Goal: Task Accomplishment & Management: Manage account settings

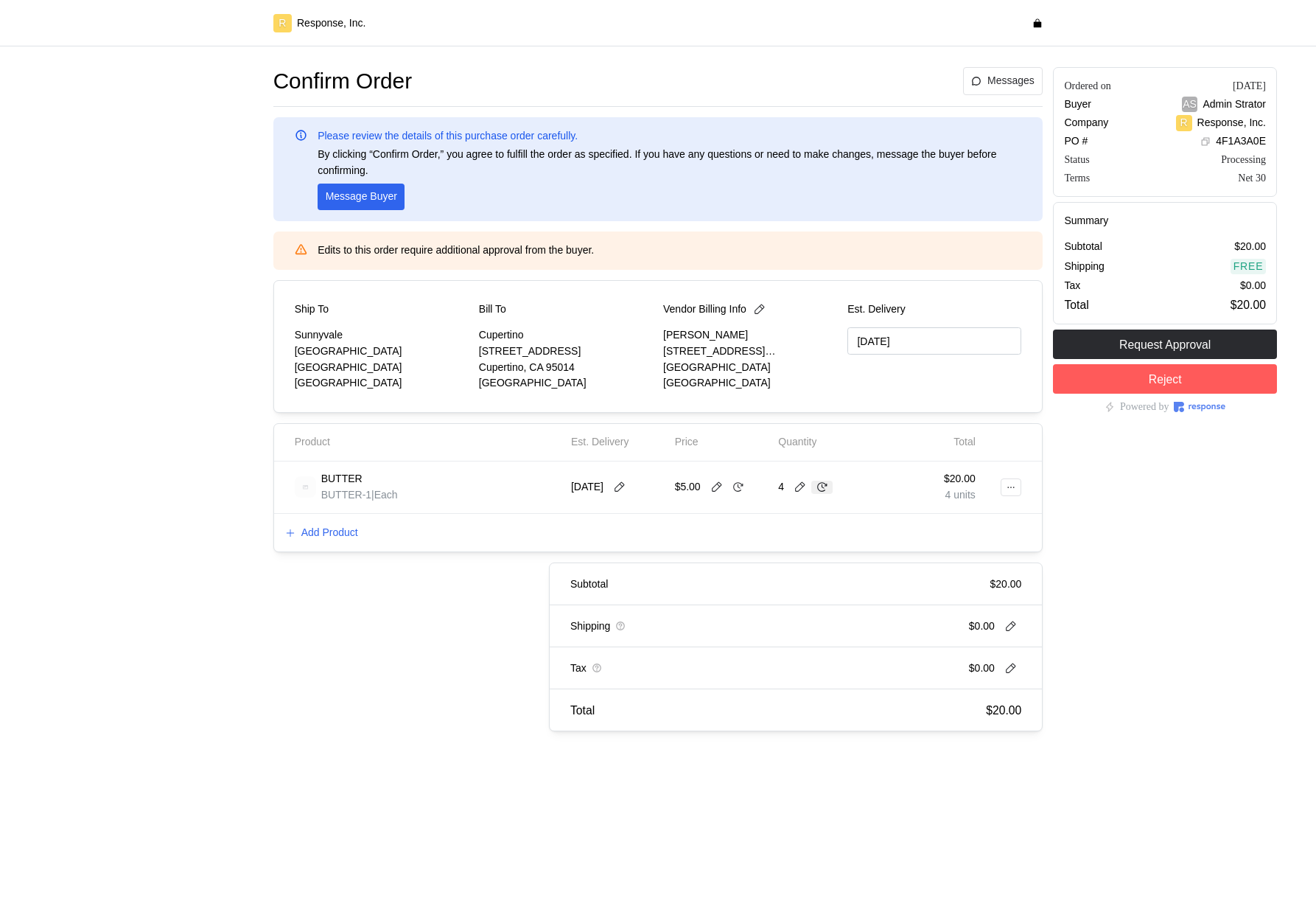
click at [825, 490] on icon at bounding box center [822, 487] width 10 height 10
click at [747, 492] on button at bounding box center [739, 487] width 22 height 14
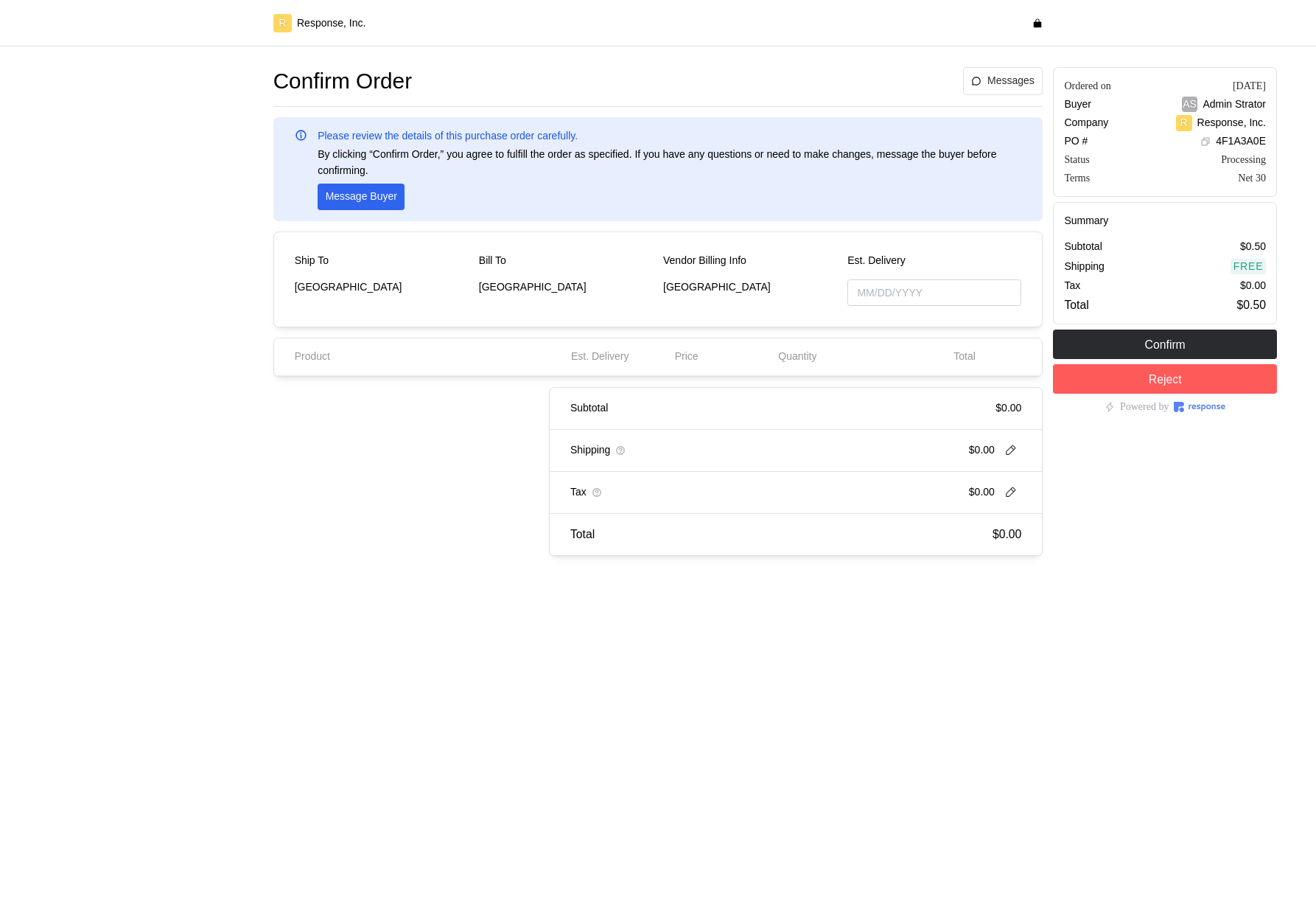
type input "[DATE]"
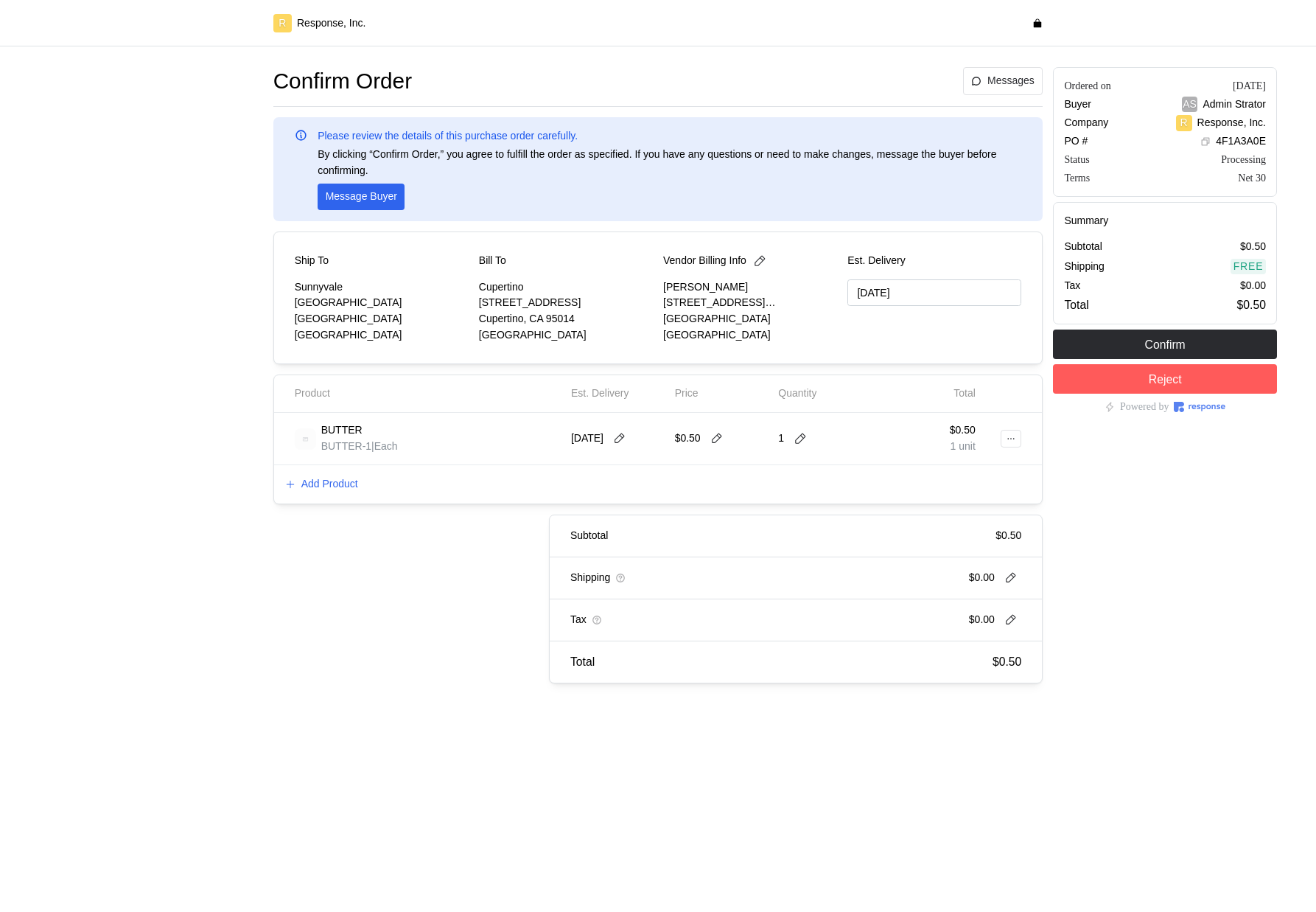
click at [717, 446] on div "$0.50" at bounding box center [701, 439] width 53 height 16
click at [720, 428] on div "$0.50" at bounding box center [721, 438] width 93 height 31
click at [719, 433] on icon at bounding box center [717, 438] width 14 height 14
type input "0"
type input "5"
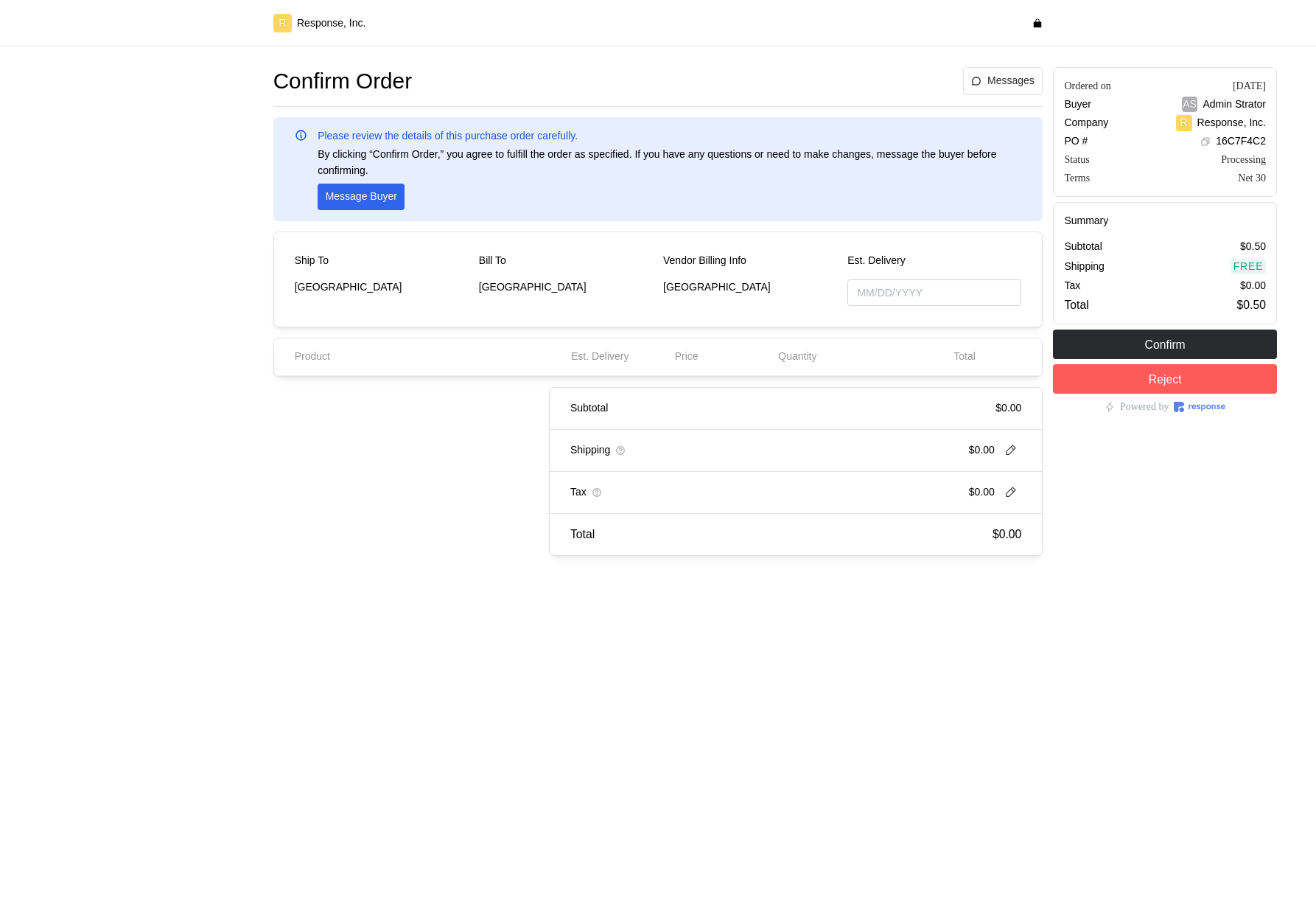
type input "[DATE]"
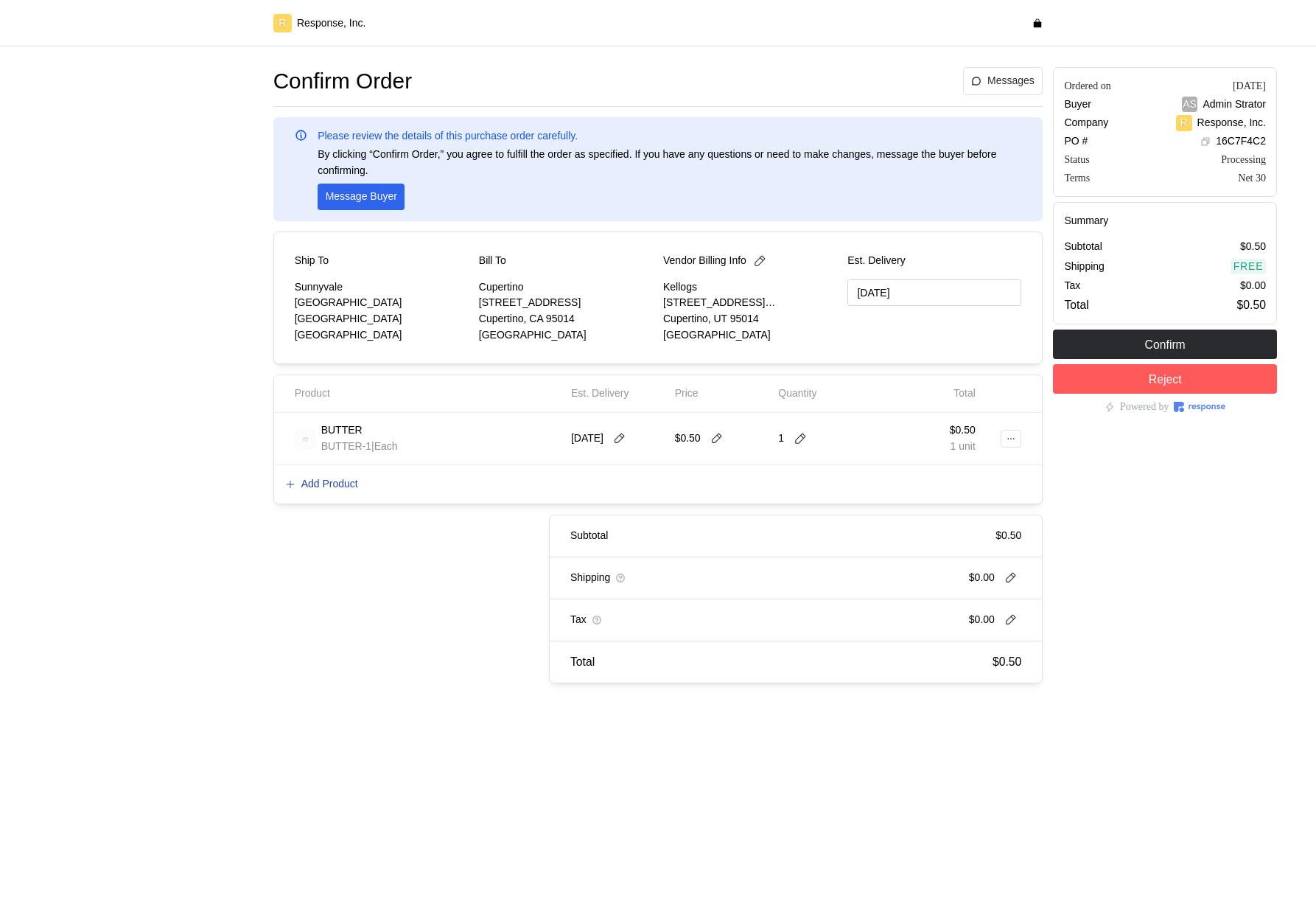
click at [345, 483] on p "Add Product" at bounding box center [329, 484] width 57 height 16
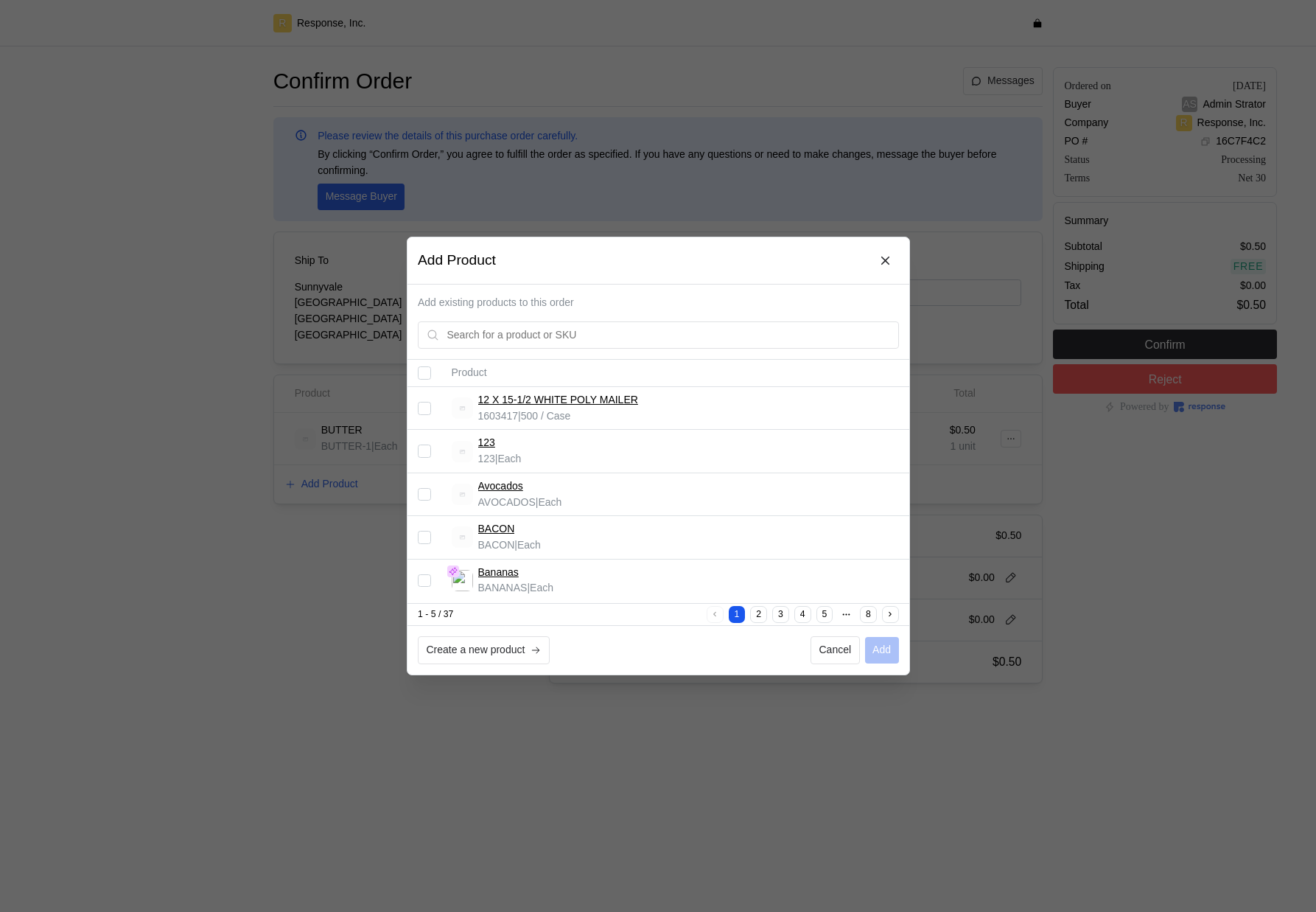
click at [760, 611] on button "2" at bounding box center [758, 614] width 17 height 17
click at [739, 613] on button "1" at bounding box center [736, 614] width 17 height 17
click at [431, 581] on input "Select record 5" at bounding box center [424, 580] width 14 height 14
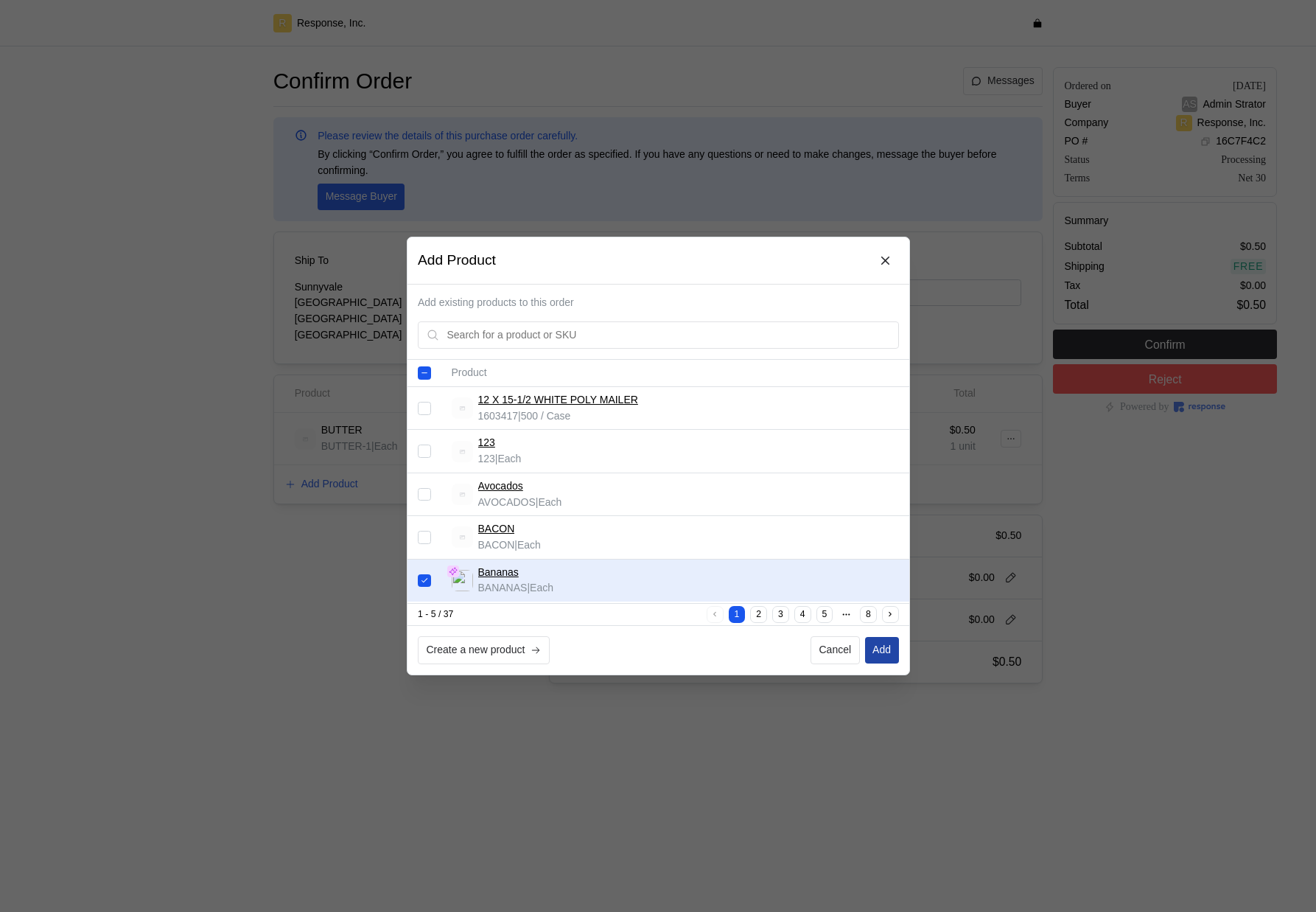
click at [889, 645] on p "Add" at bounding box center [881, 650] width 18 height 16
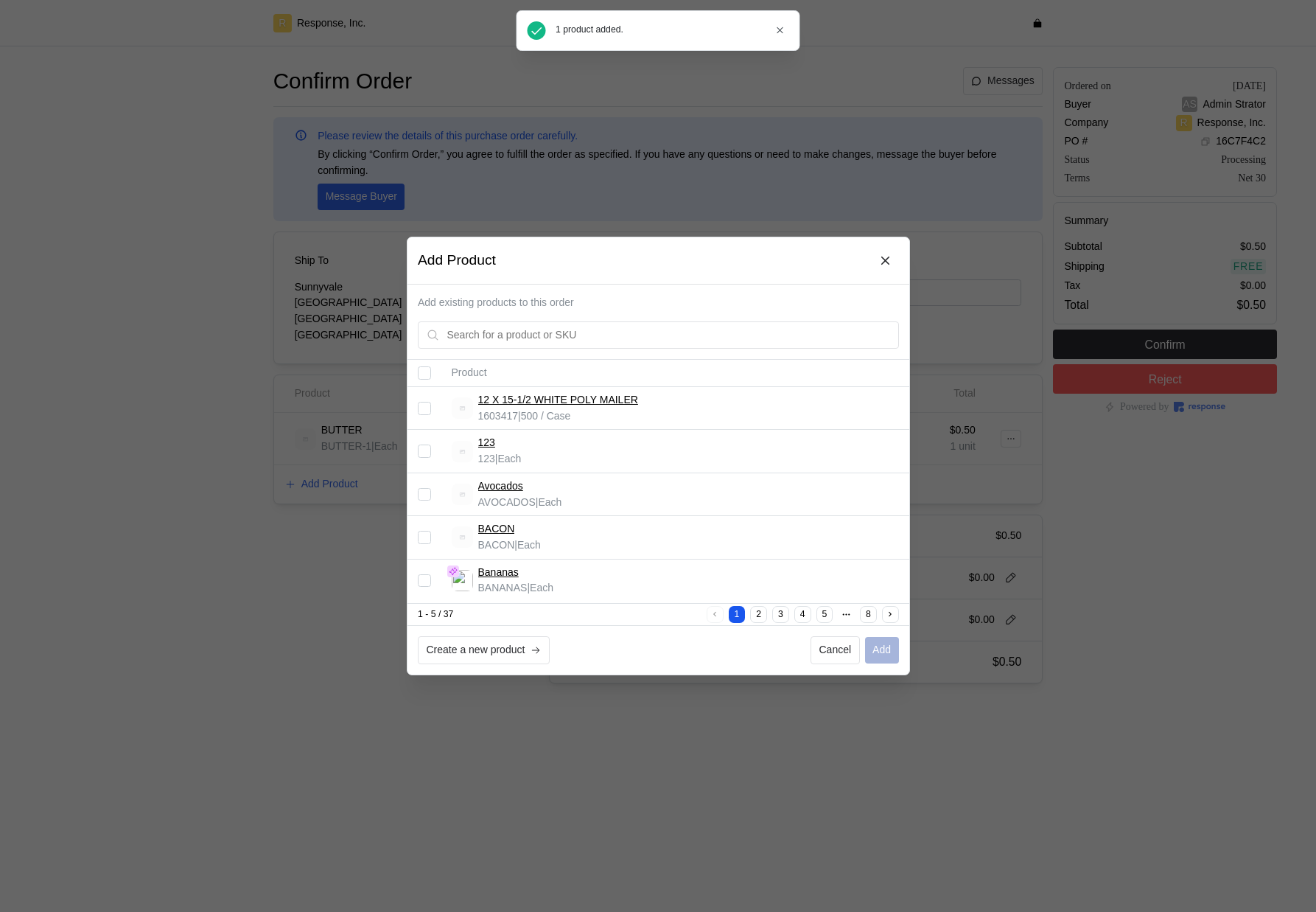
checkbox input "false"
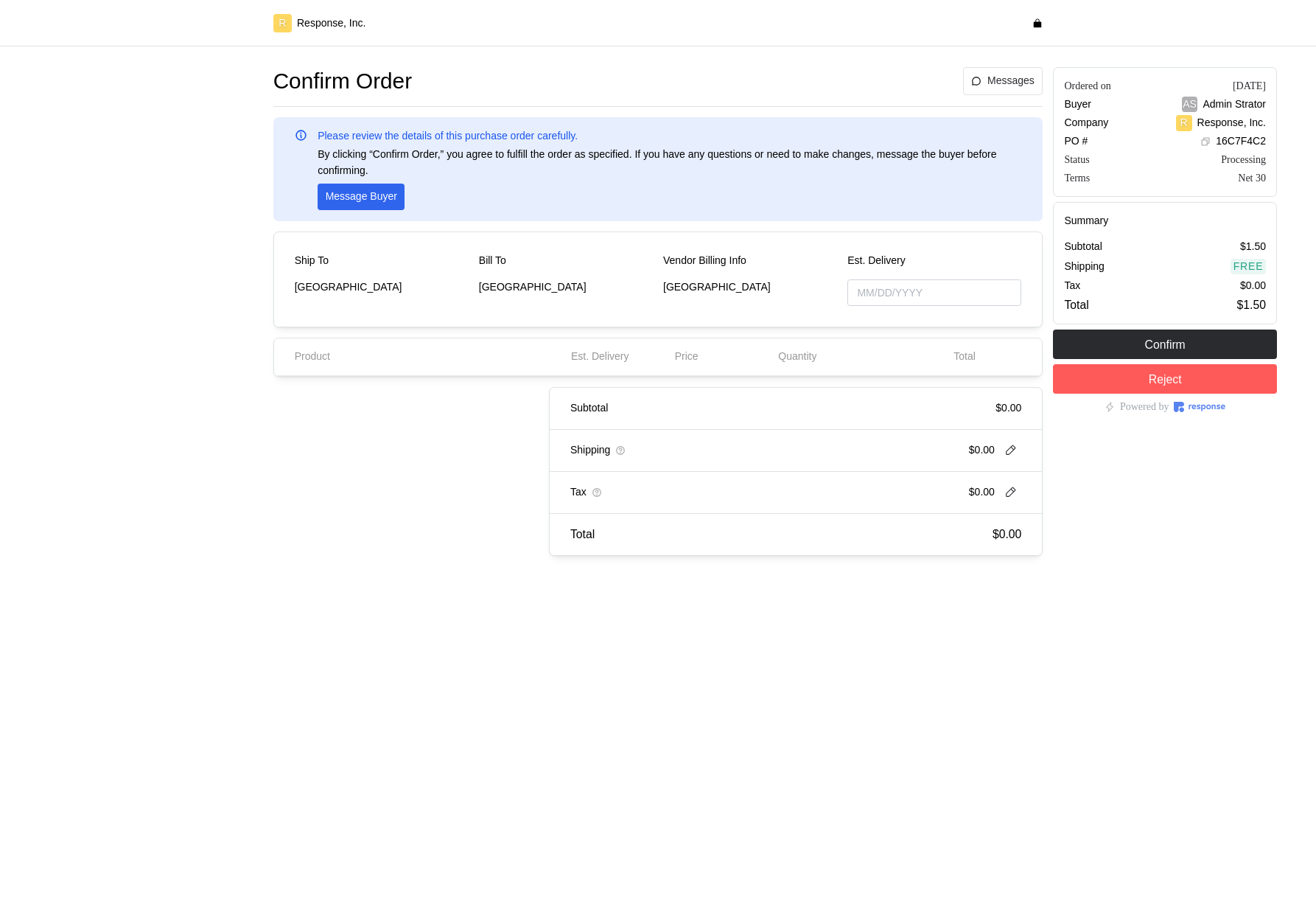
type input "[DATE]"
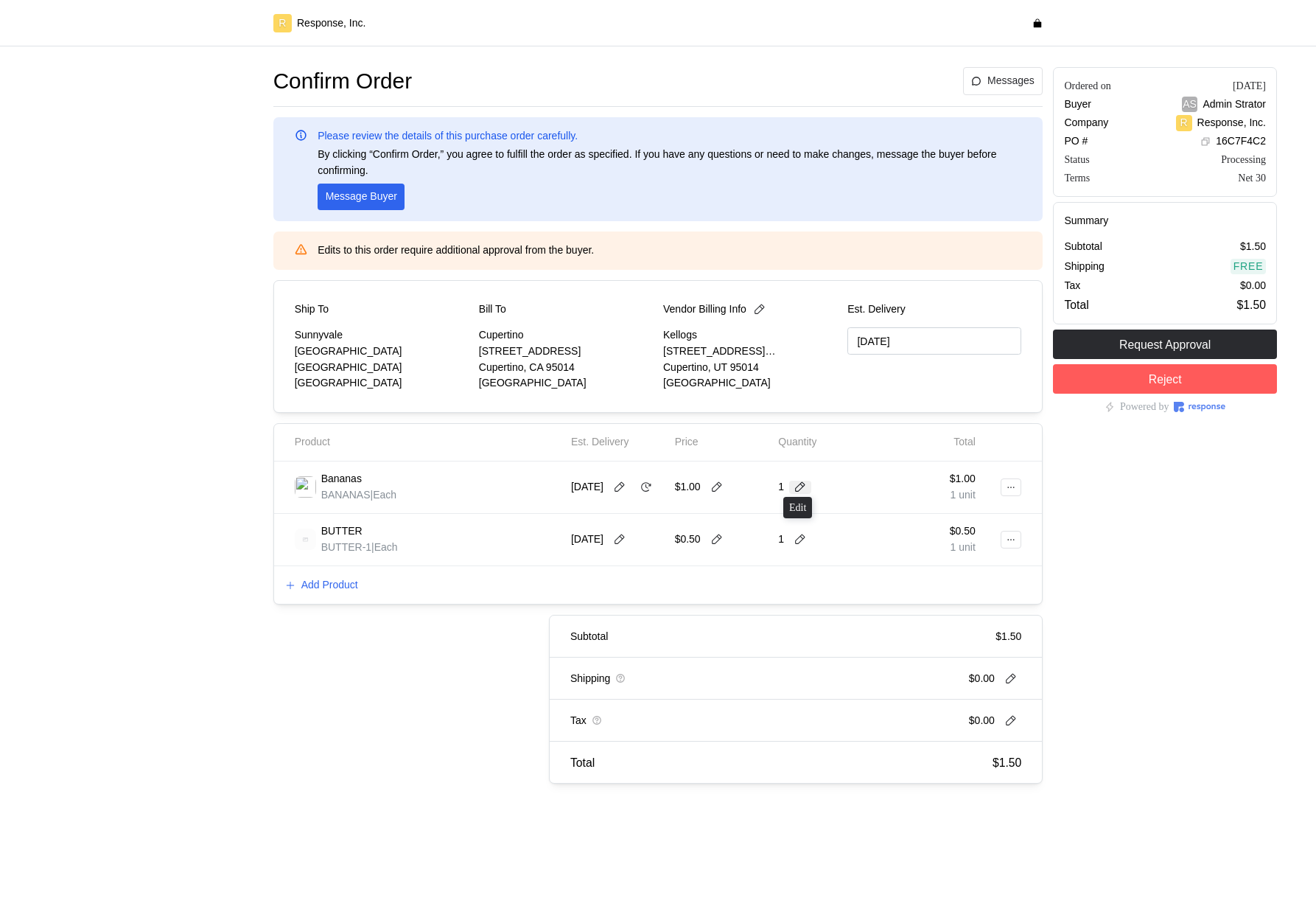
click at [800, 490] on icon at bounding box center [800, 487] width 14 height 14
click at [829, 551] on div "8 $38.00" at bounding box center [856, 550] width 132 height 16
click at [719, 487] on icon at bounding box center [717, 487] width 10 height 10
type input "2"
click at [725, 484] on button at bounding box center [717, 487] width 22 height 14
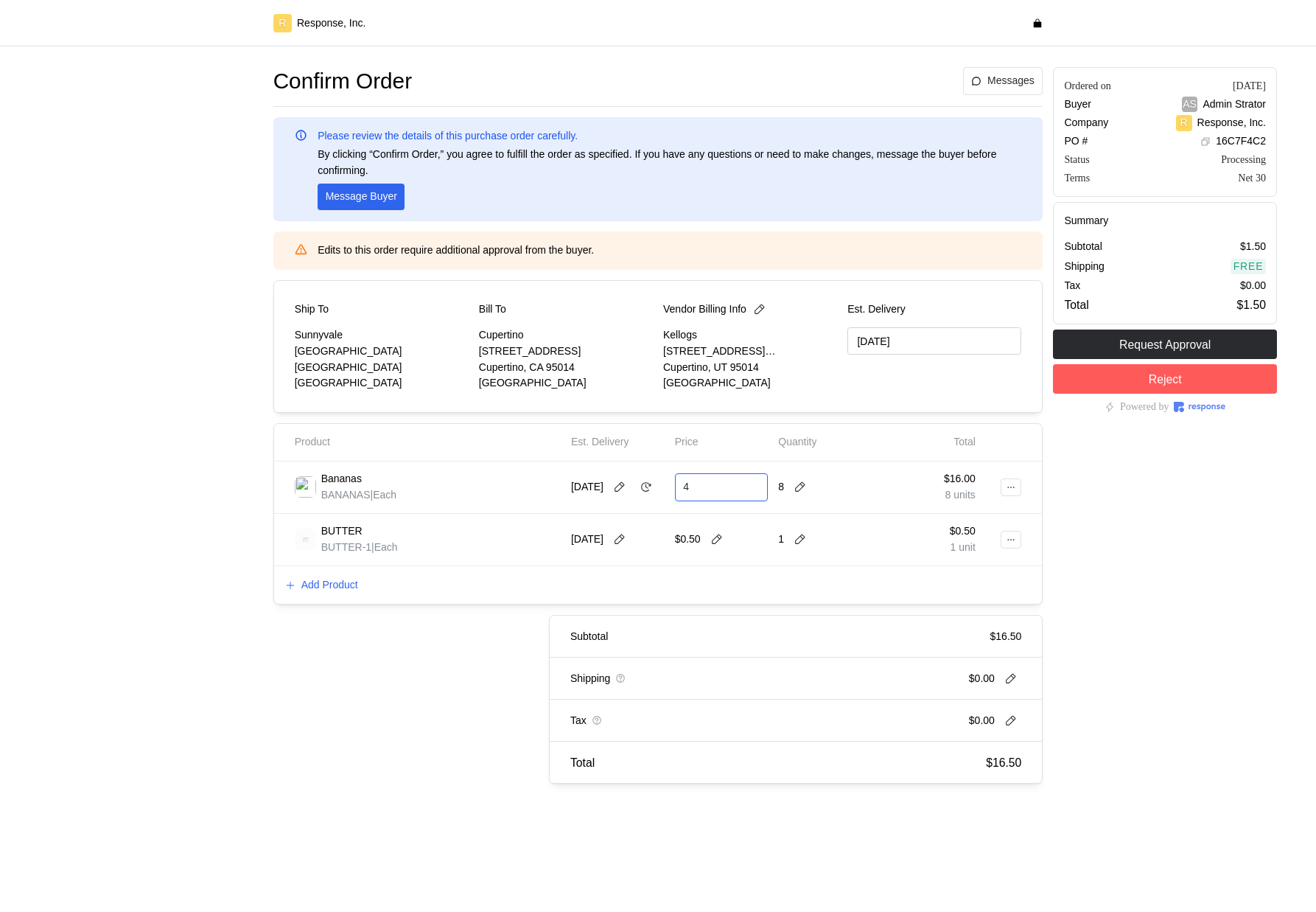
type input "4"
click at [723, 535] on icon at bounding box center [717, 539] width 14 height 14
type input "0"
type input "1"
click at [613, 623] on div "Subtotal $32.50" at bounding box center [795, 637] width 492 height 42
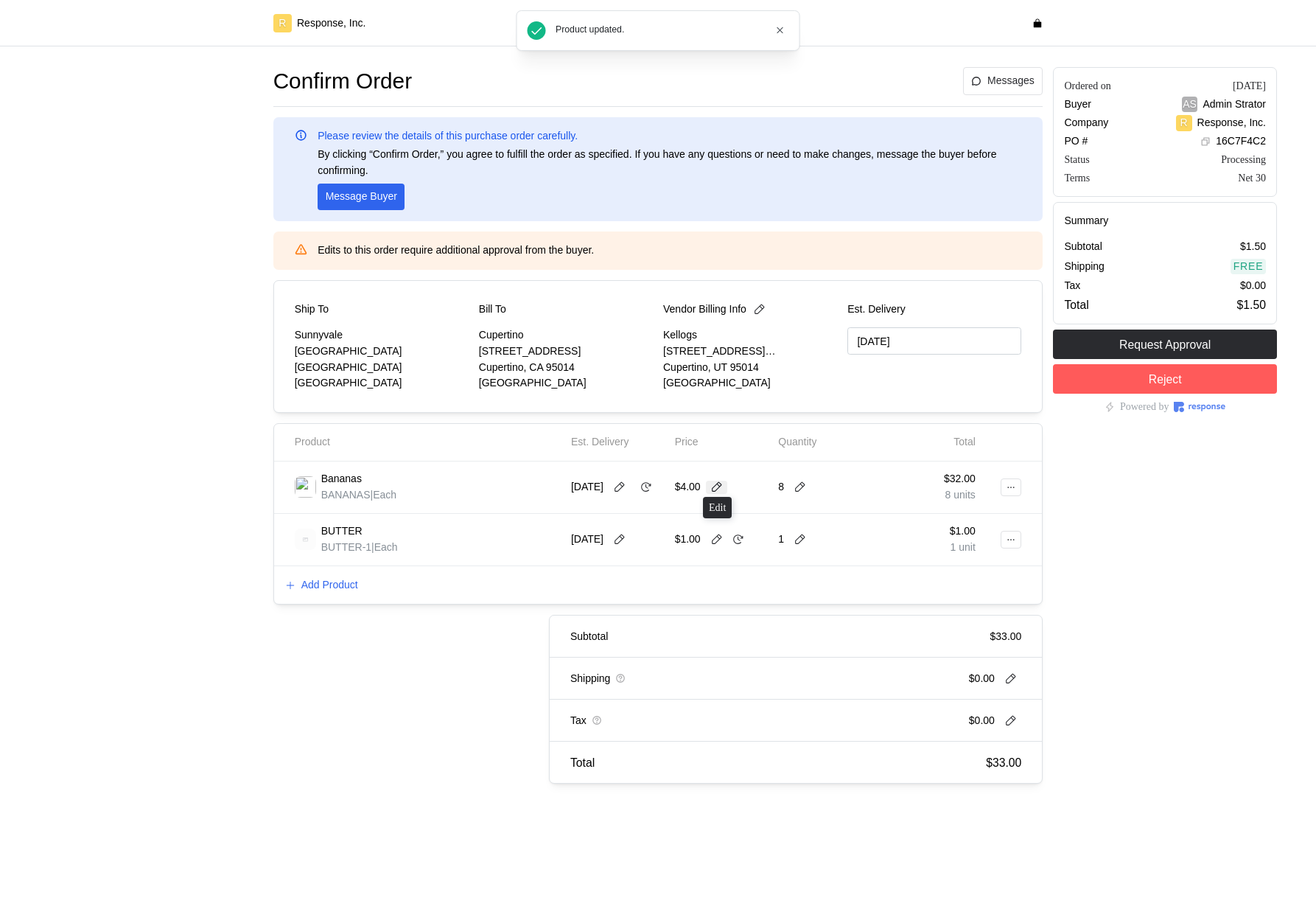
click at [719, 484] on icon at bounding box center [717, 487] width 14 height 14
click at [913, 574] on div "Add Product" at bounding box center [659, 586] width 769 height 38
click at [802, 489] on icon at bounding box center [800, 487] width 14 height 14
click at [829, 616] on div "12 $57.00" at bounding box center [856, 629] width 148 height 26
click at [644, 493] on button at bounding box center [646, 487] width 22 height 14
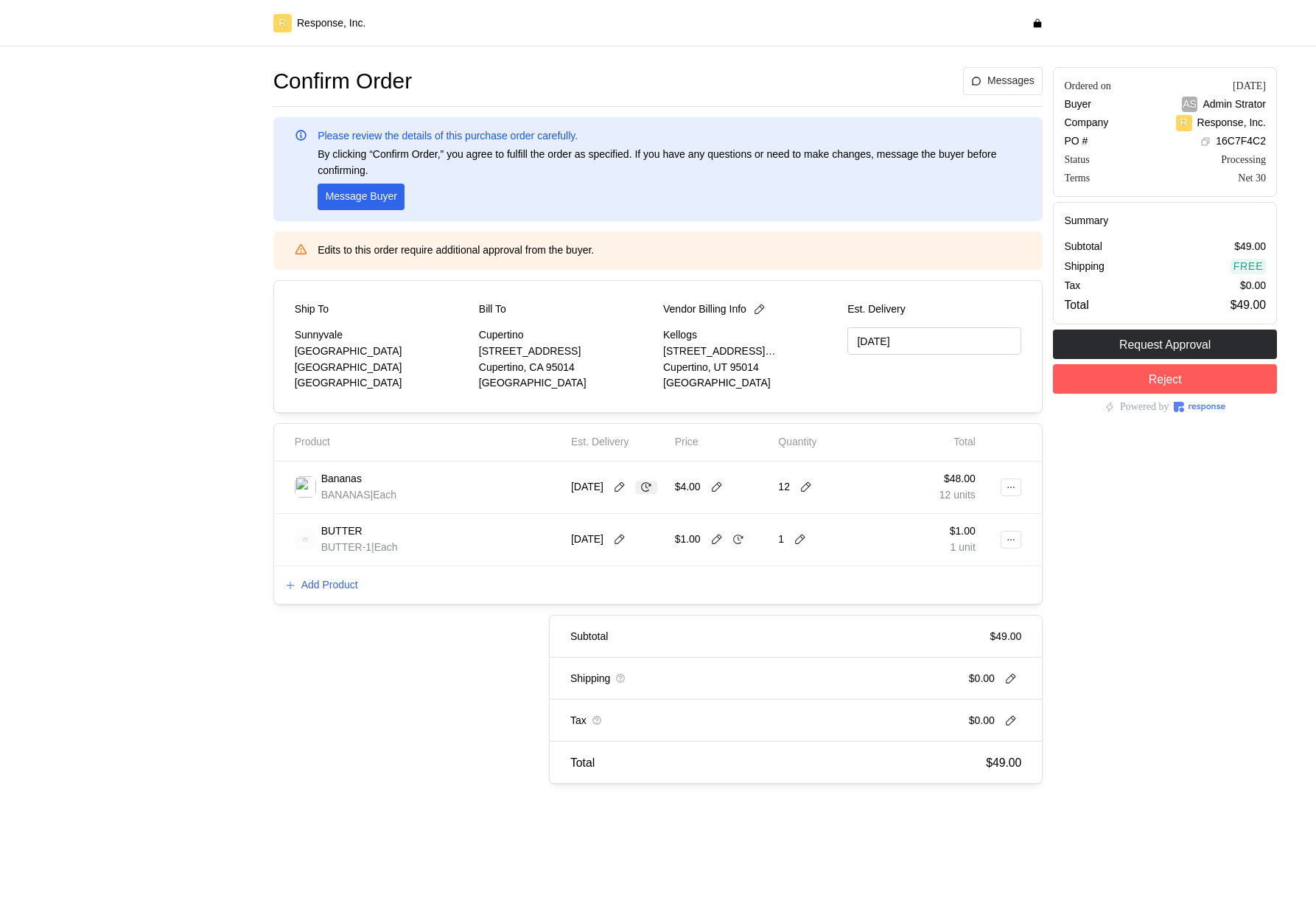
click at [657, 484] on button at bounding box center [646, 487] width 22 height 14
click at [615, 484] on button at bounding box center [620, 487] width 22 height 14
click at [576, 604] on div "October 2025 Mo Tu We Th Fr Sa Su 29 30 1 2 3 4 5 6 7 8 9 10 11 12 13 14 15 16 …" at bounding box center [679, 607] width 216 height 202
click at [537, 603] on div "Add Product" at bounding box center [659, 586] width 769 height 38
click at [630, 531] on div "[DATE]" at bounding box center [601, 539] width 60 height 16
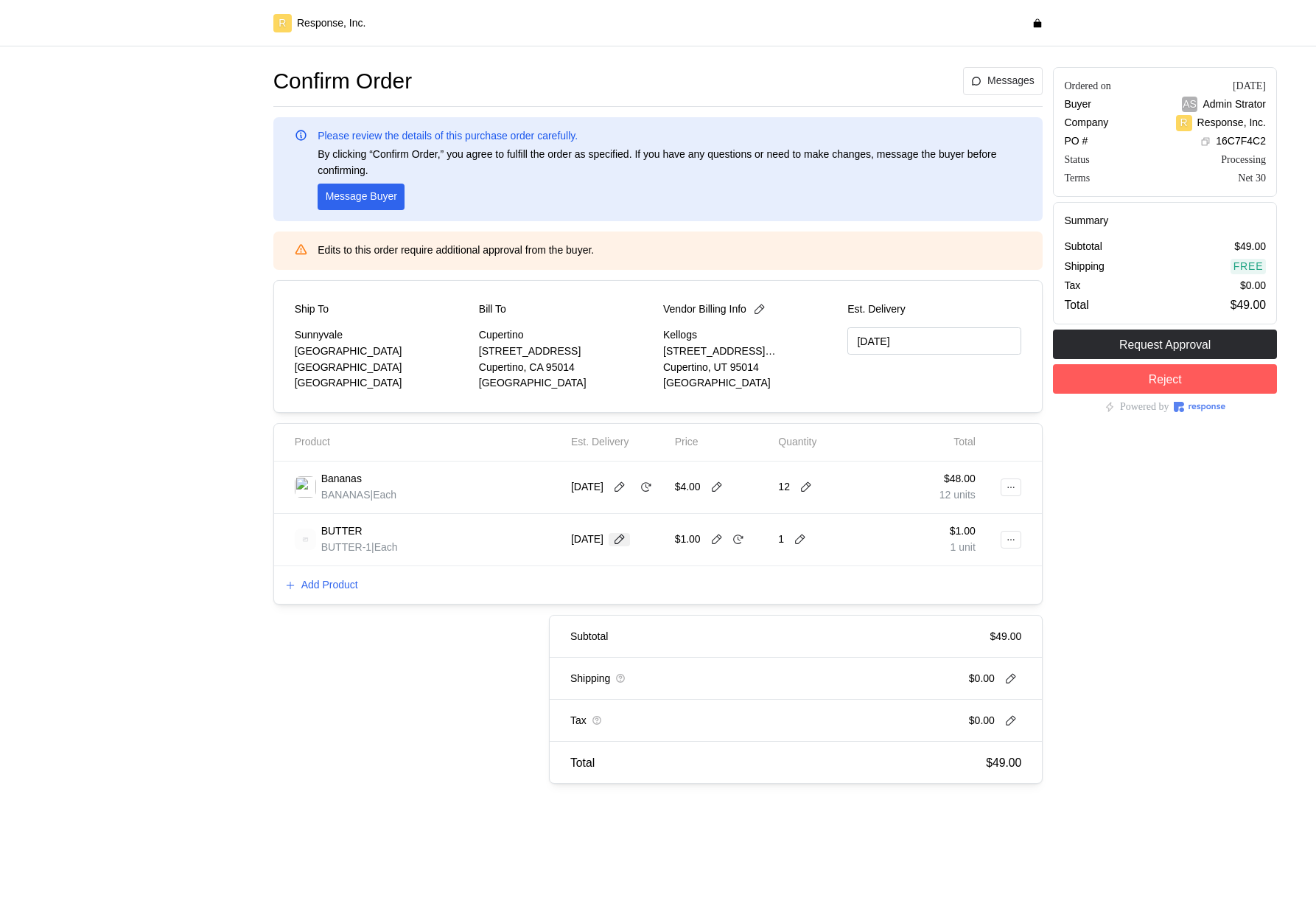
click at [630, 539] on button at bounding box center [620, 539] width 22 height 14
click at [672, 693] on button "16" at bounding box center [679, 686] width 27 height 27
click at [640, 547] on icon at bounding box center [646, 539] width 14 height 14
click at [739, 545] on icon at bounding box center [739, 539] width 14 height 14
click at [800, 544] on icon at bounding box center [800, 539] width 14 height 14
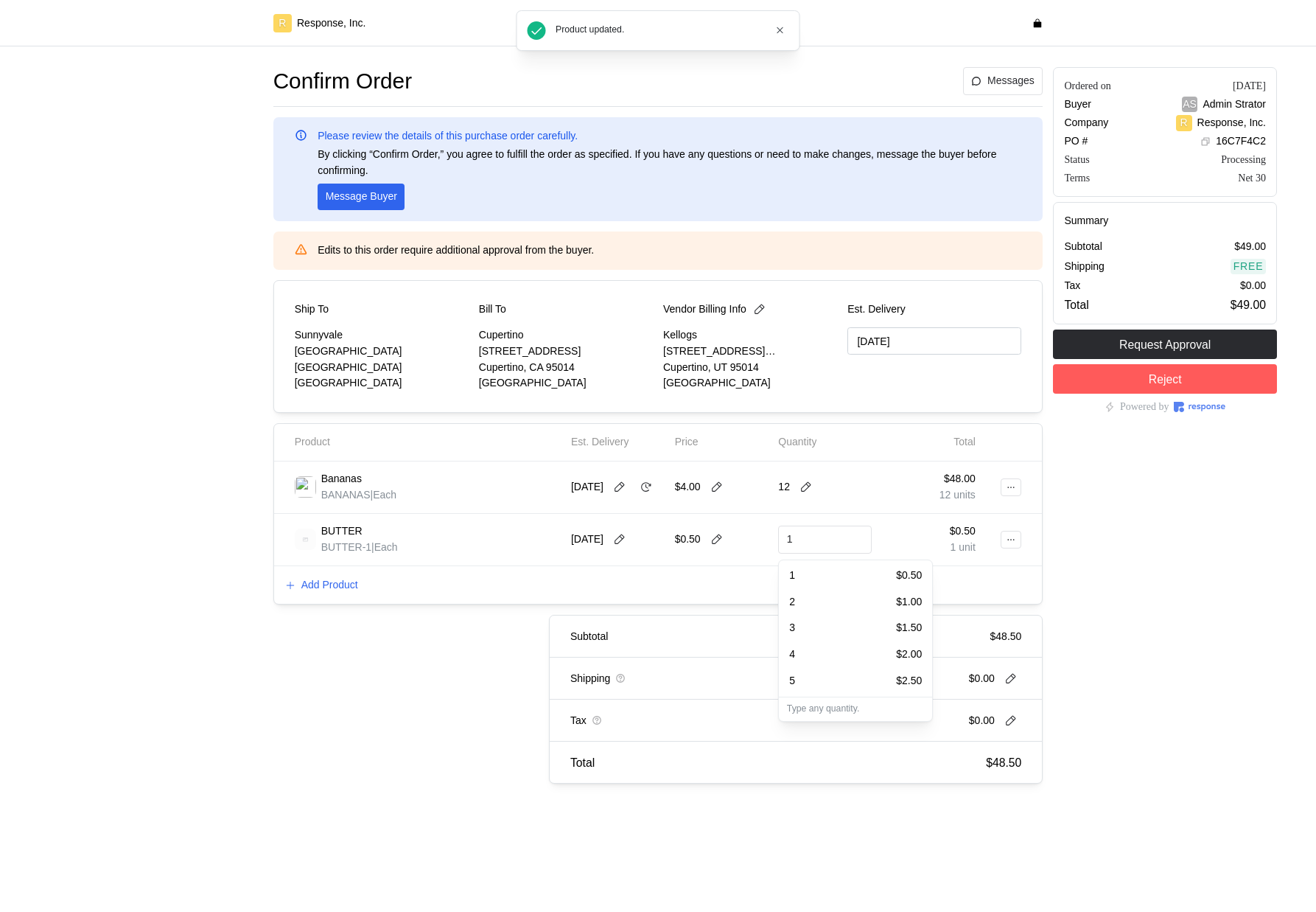
click at [806, 646] on div "4 $2.00" at bounding box center [856, 654] width 148 height 26
click at [827, 540] on icon at bounding box center [822, 539] width 14 height 14
click at [804, 488] on icon at bounding box center [806, 487] width 14 height 14
click at [657, 480] on div "10/7/25" at bounding box center [614, 488] width 86 height 16
click at [622, 481] on icon at bounding box center [620, 487] width 14 height 14
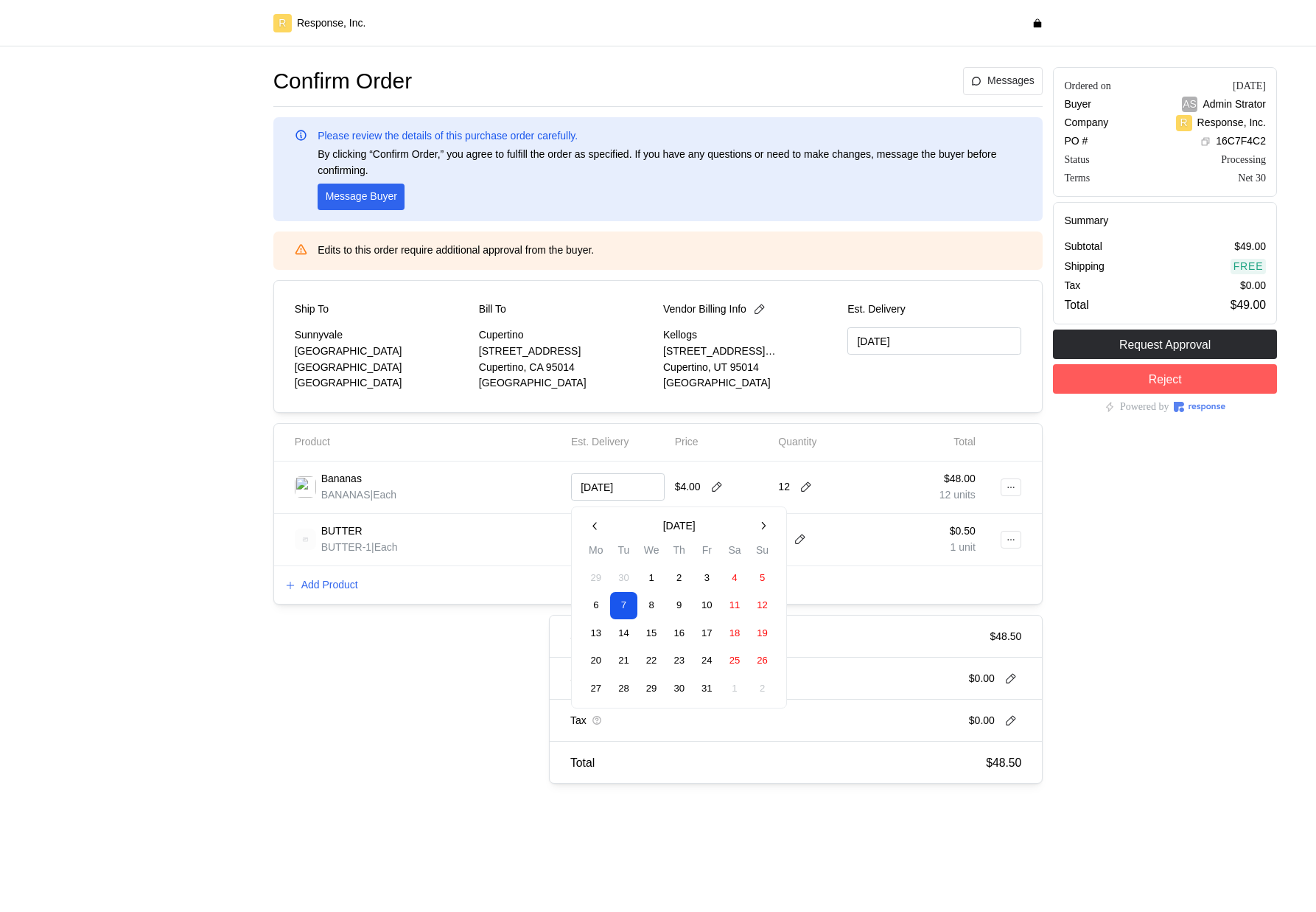
click at [681, 640] on button "16" at bounding box center [679, 634] width 27 height 27
type input "10/16/2025"
click at [640, 492] on icon at bounding box center [646, 487] width 14 height 14
click at [640, 494] on icon at bounding box center [646, 487] width 14 height 14
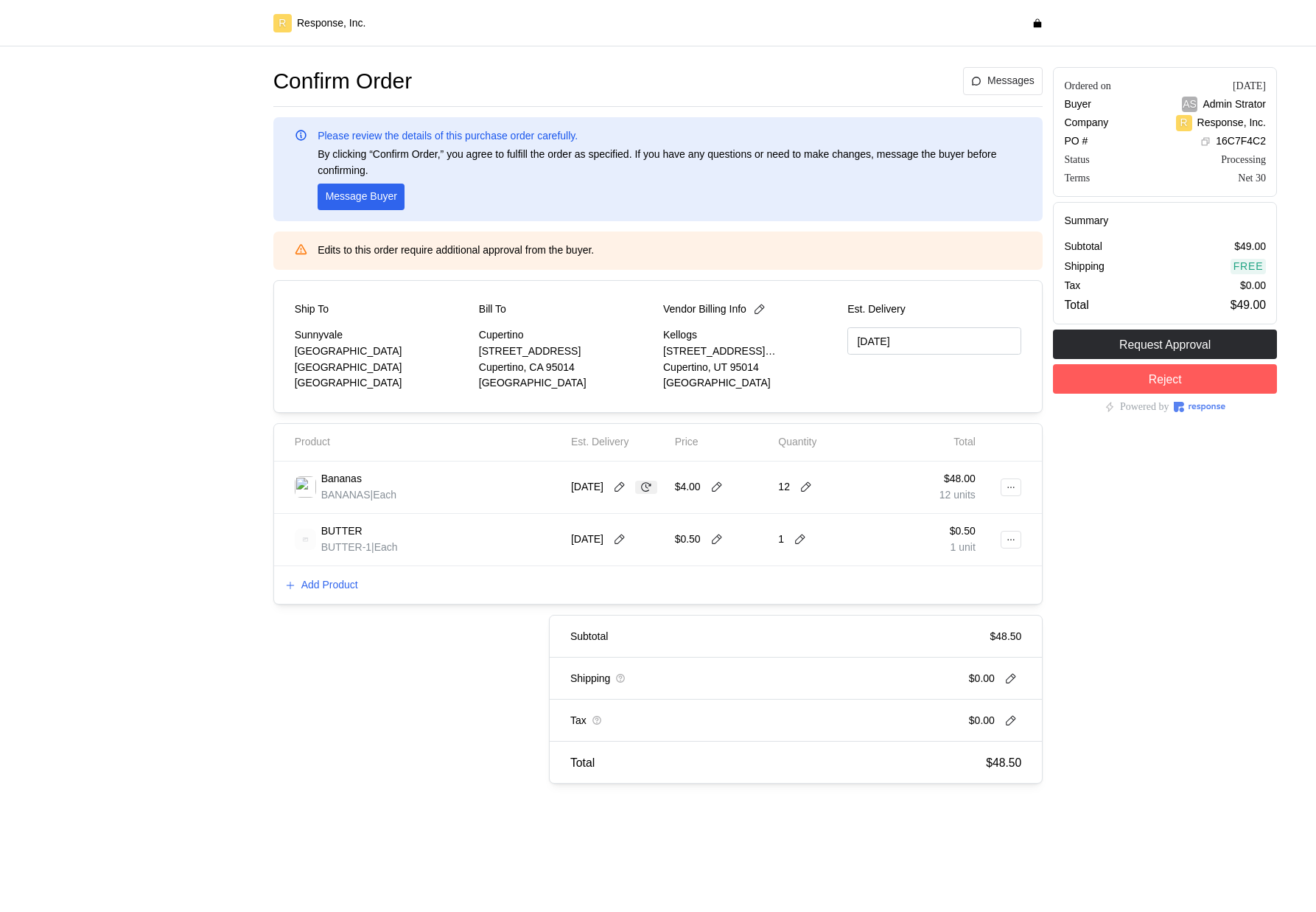
click at [640, 494] on icon at bounding box center [646, 487] width 14 height 14
click at [719, 488] on icon at bounding box center [717, 487] width 14 height 14
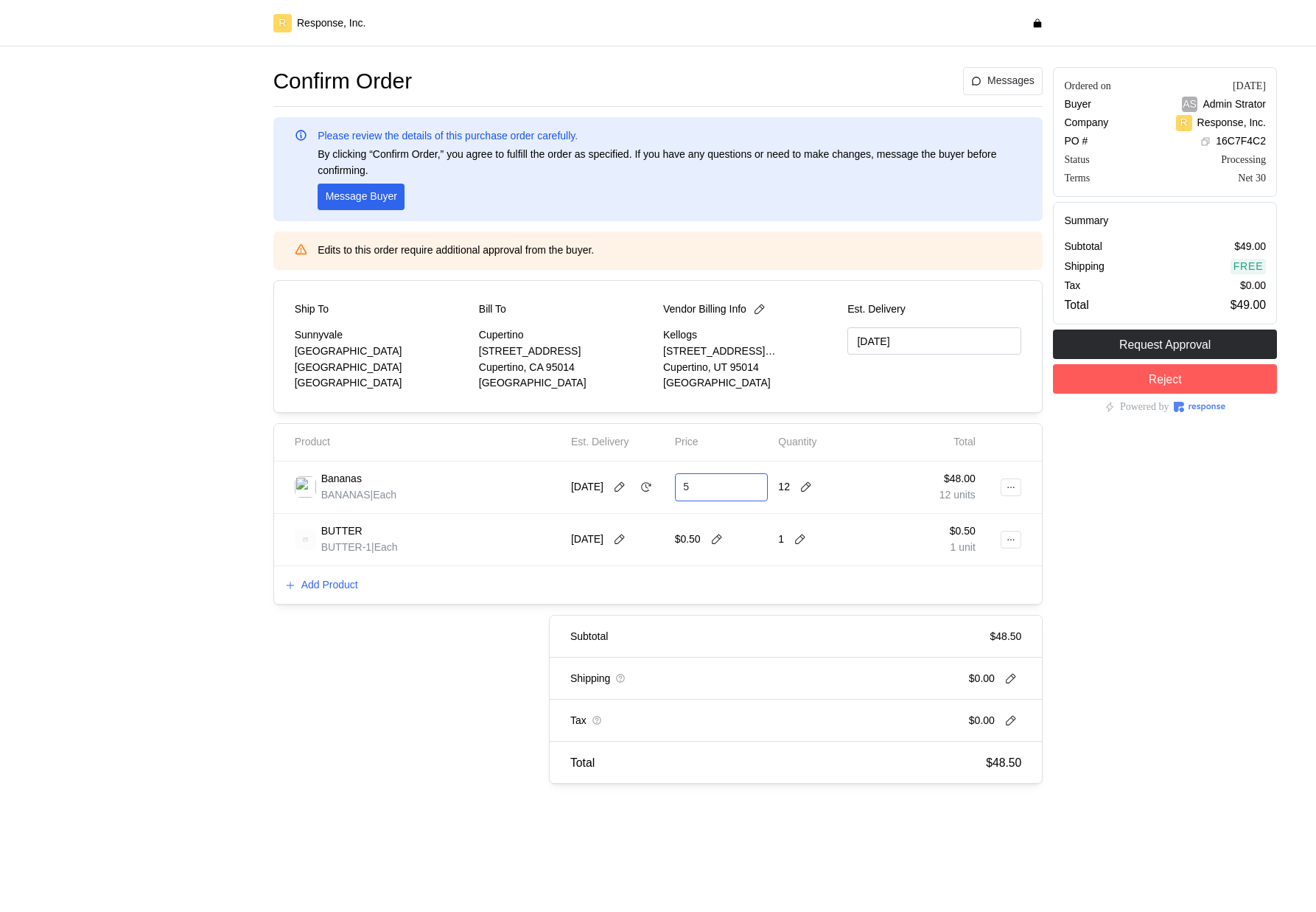
type input "5"
click at [640, 492] on icon at bounding box center [646, 487] width 14 height 14
click at [640, 494] on icon at bounding box center [646, 487] width 14 height 14
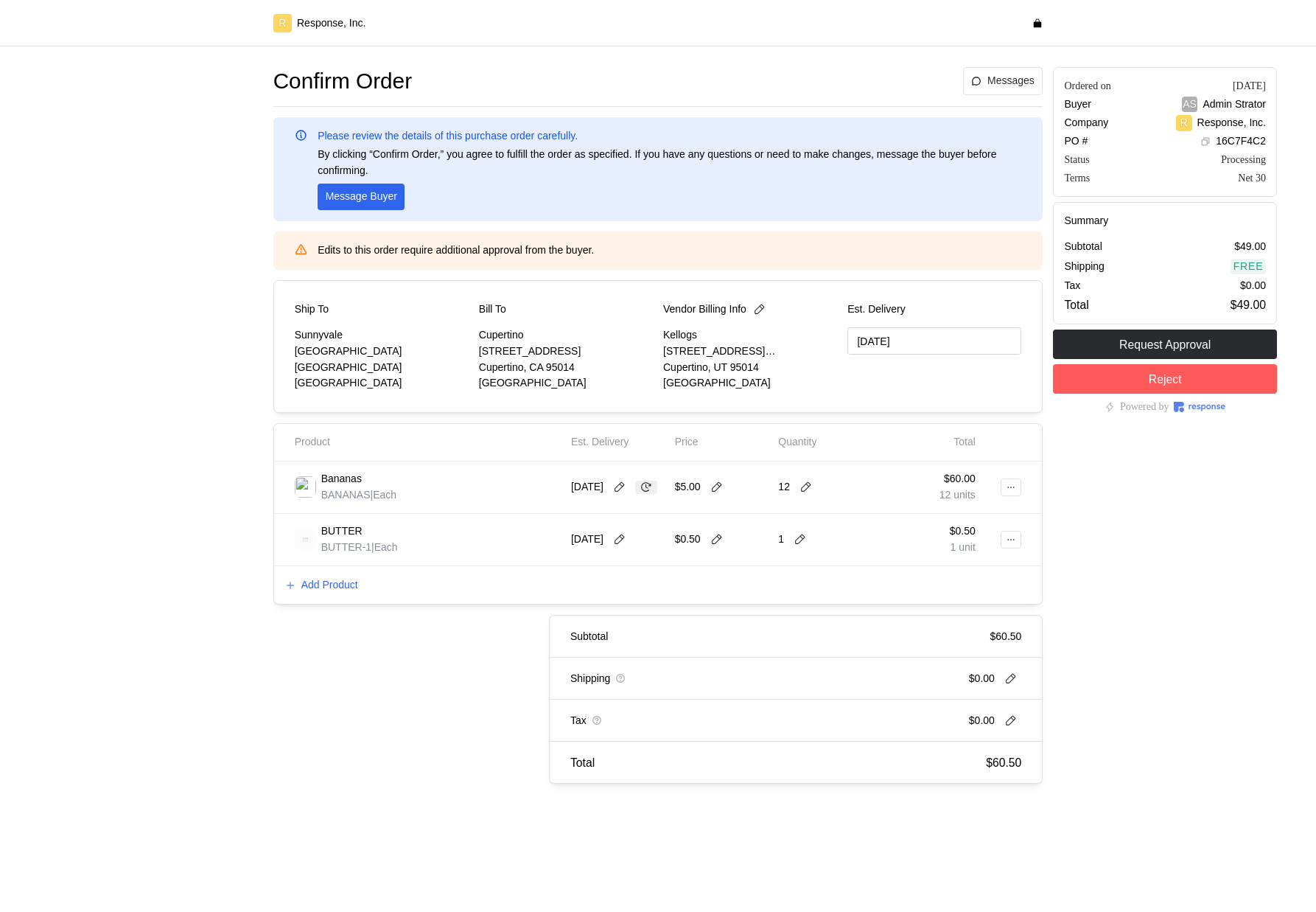
click at [640, 494] on icon at bounding box center [646, 487] width 14 height 14
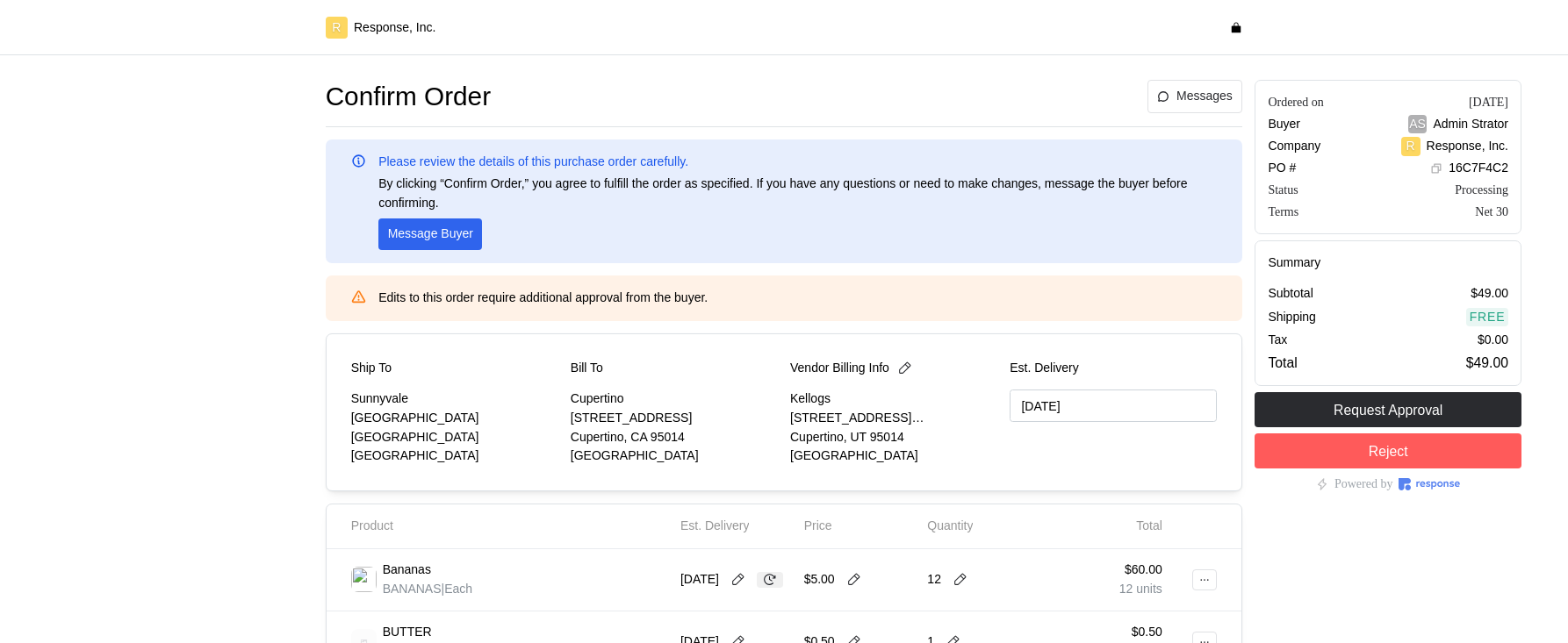
click at [762, 588] on icon at bounding box center [770, 579] width 16 height 16
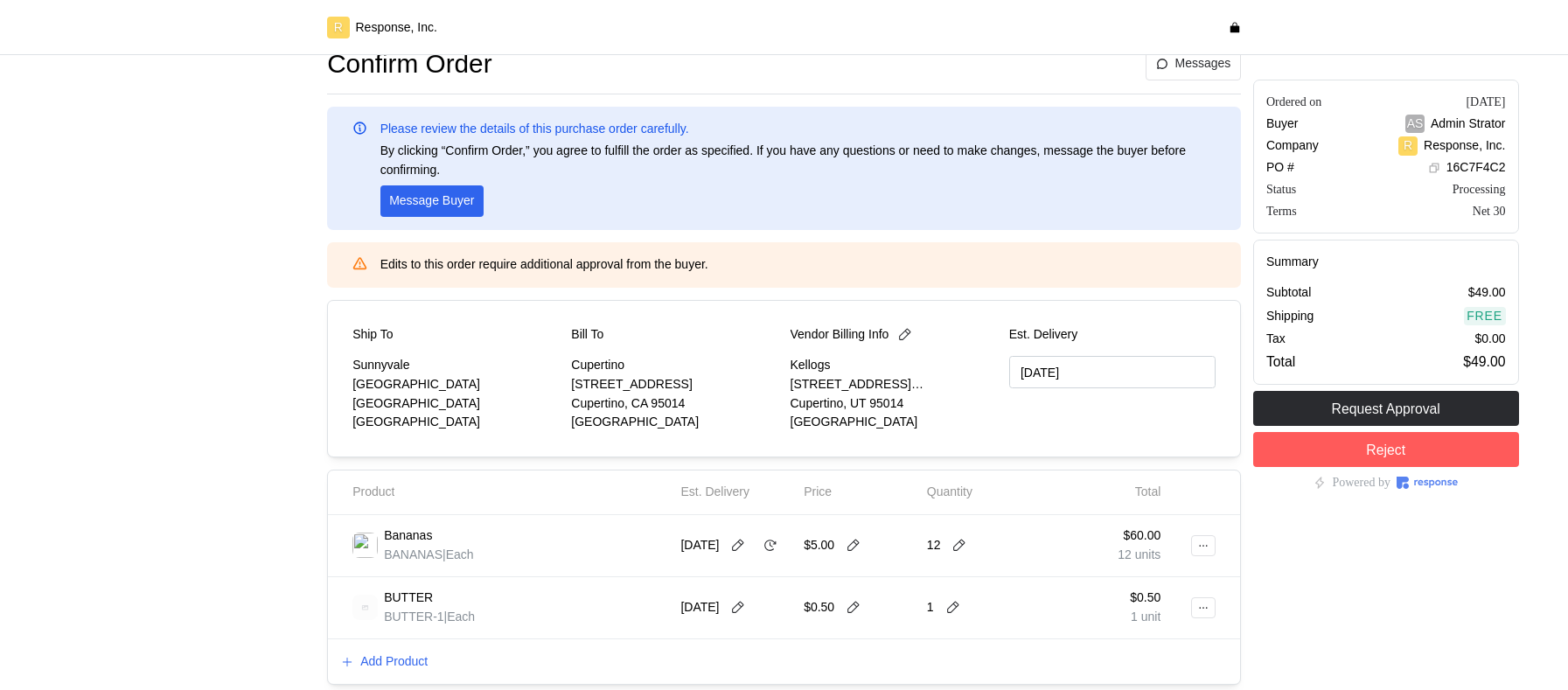
scroll to position [29, 0]
click at [848, 550] on icon at bounding box center [854, 548] width 16 height 16
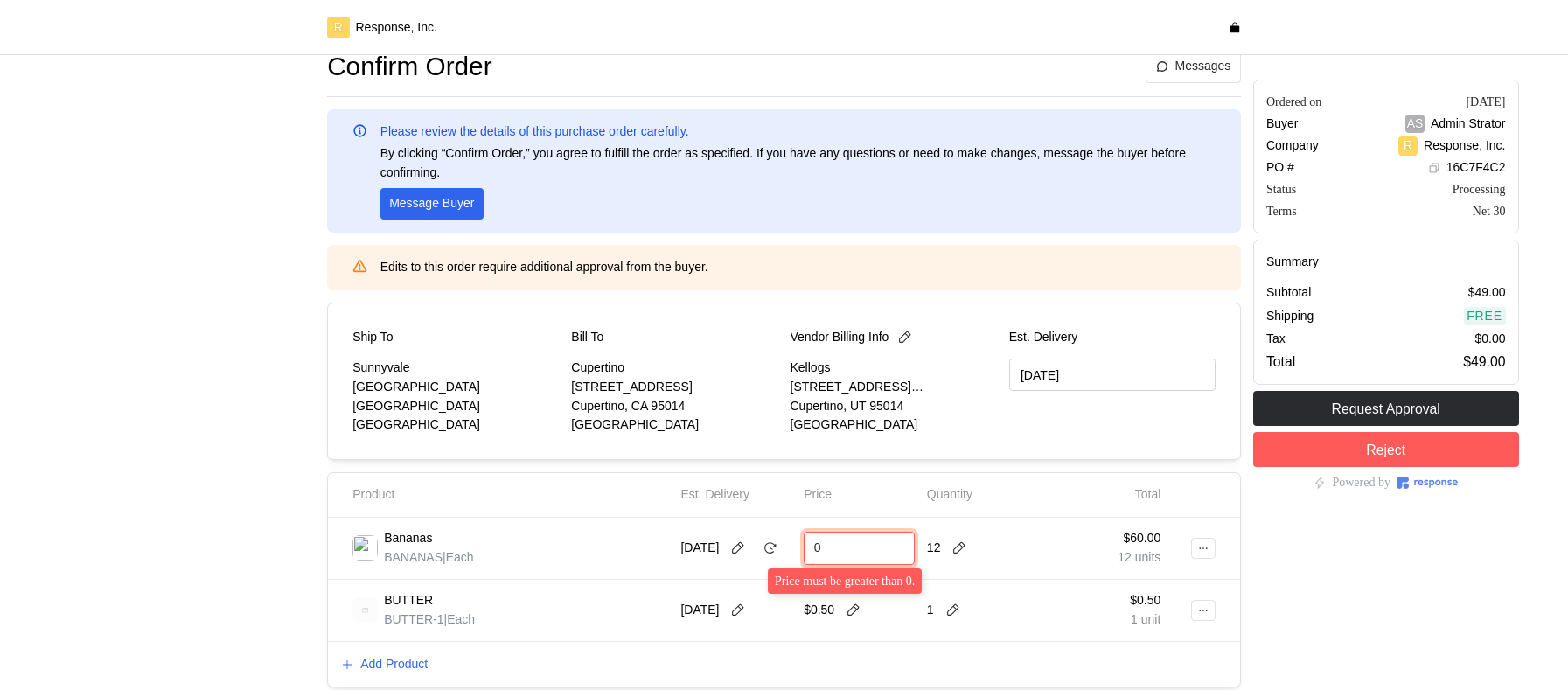
click at [840, 547] on input "0" at bounding box center [859, 548] width 91 height 31
type input "10"
click at [890, 549] on icon at bounding box center [886, 548] width 16 height 16
click at [886, 548] on icon at bounding box center [886, 548] width 16 height 16
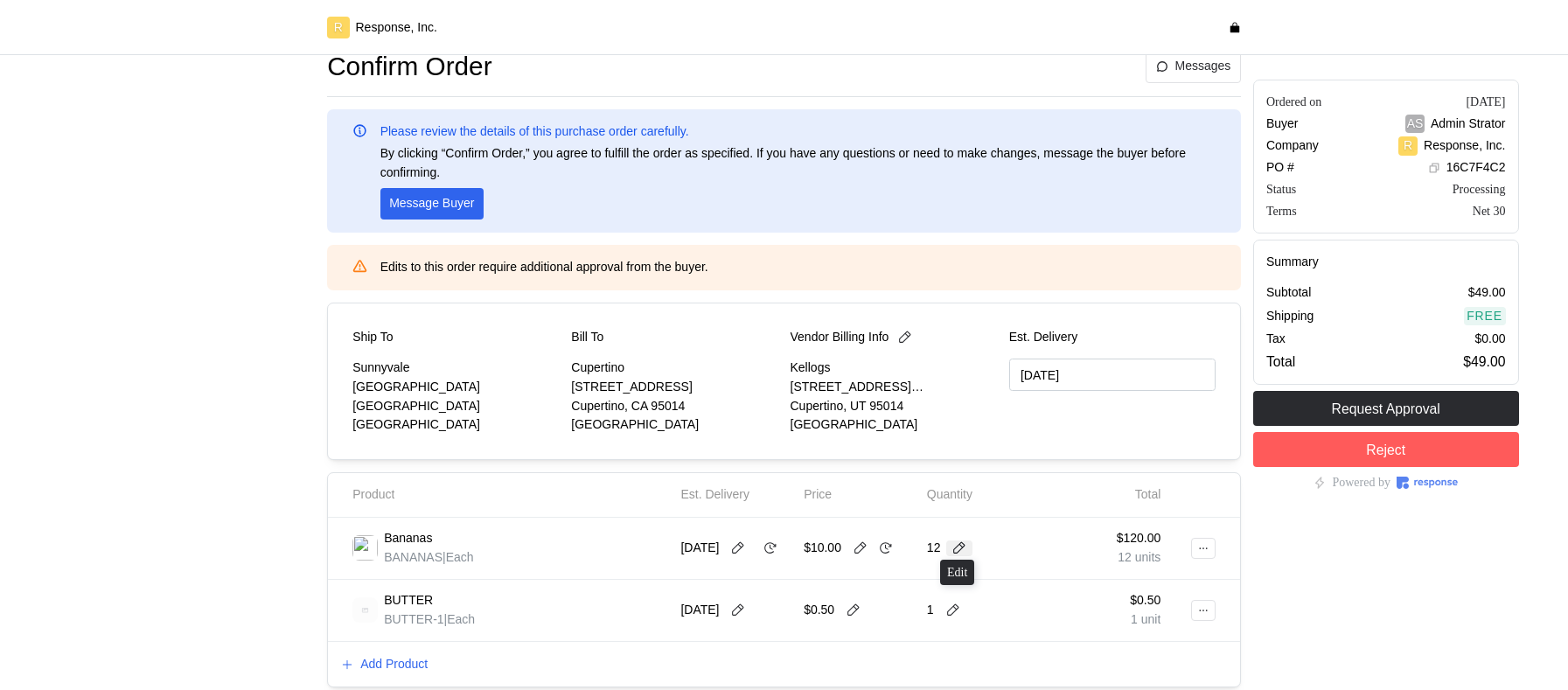
click at [962, 543] on icon at bounding box center [959, 548] width 16 height 16
click at [888, 546] on icon at bounding box center [886, 548] width 12 height 11
click at [887, 546] on icon at bounding box center [886, 548] width 12 height 11
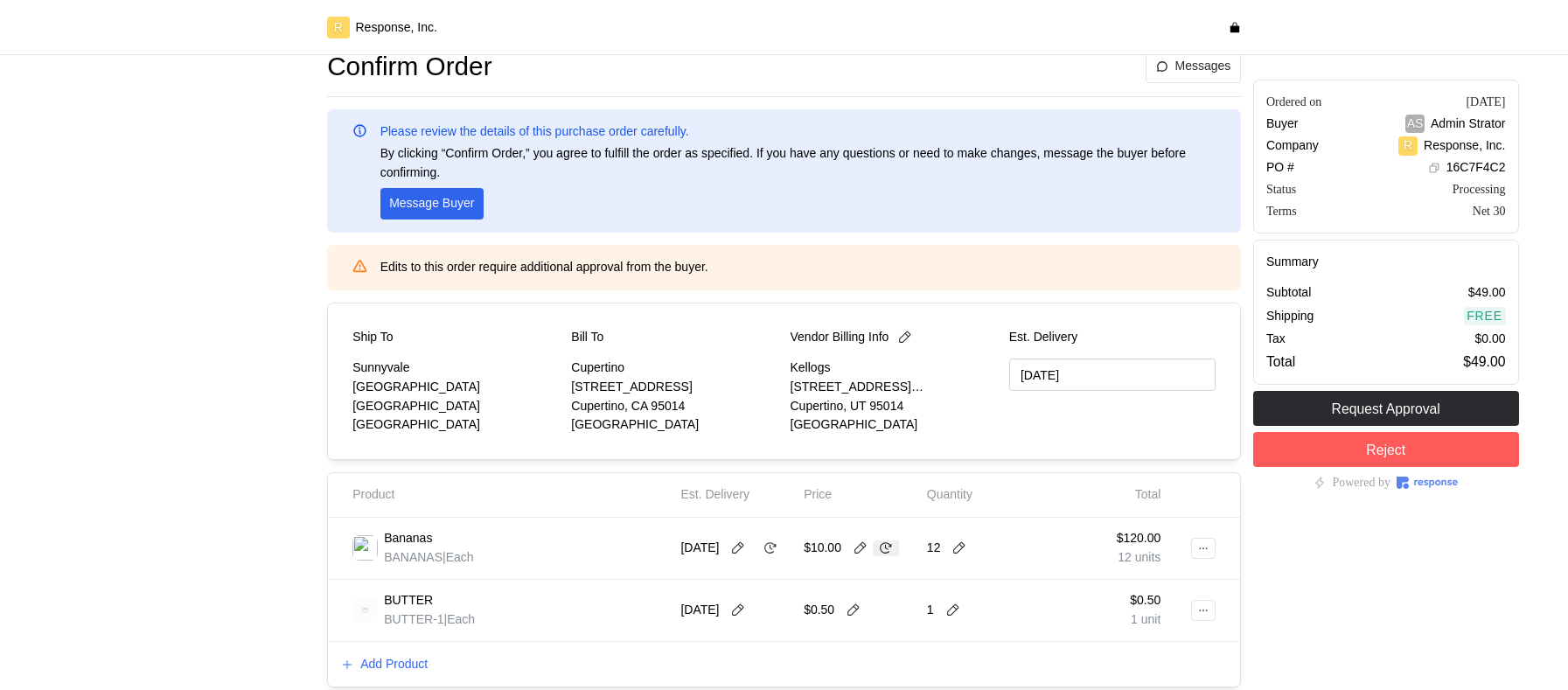
click at [887, 546] on icon at bounding box center [886, 548] width 12 height 11
click at [886, 546] on icon at bounding box center [886, 548] width 16 height 16
click at [763, 557] on icon at bounding box center [770, 548] width 16 height 16
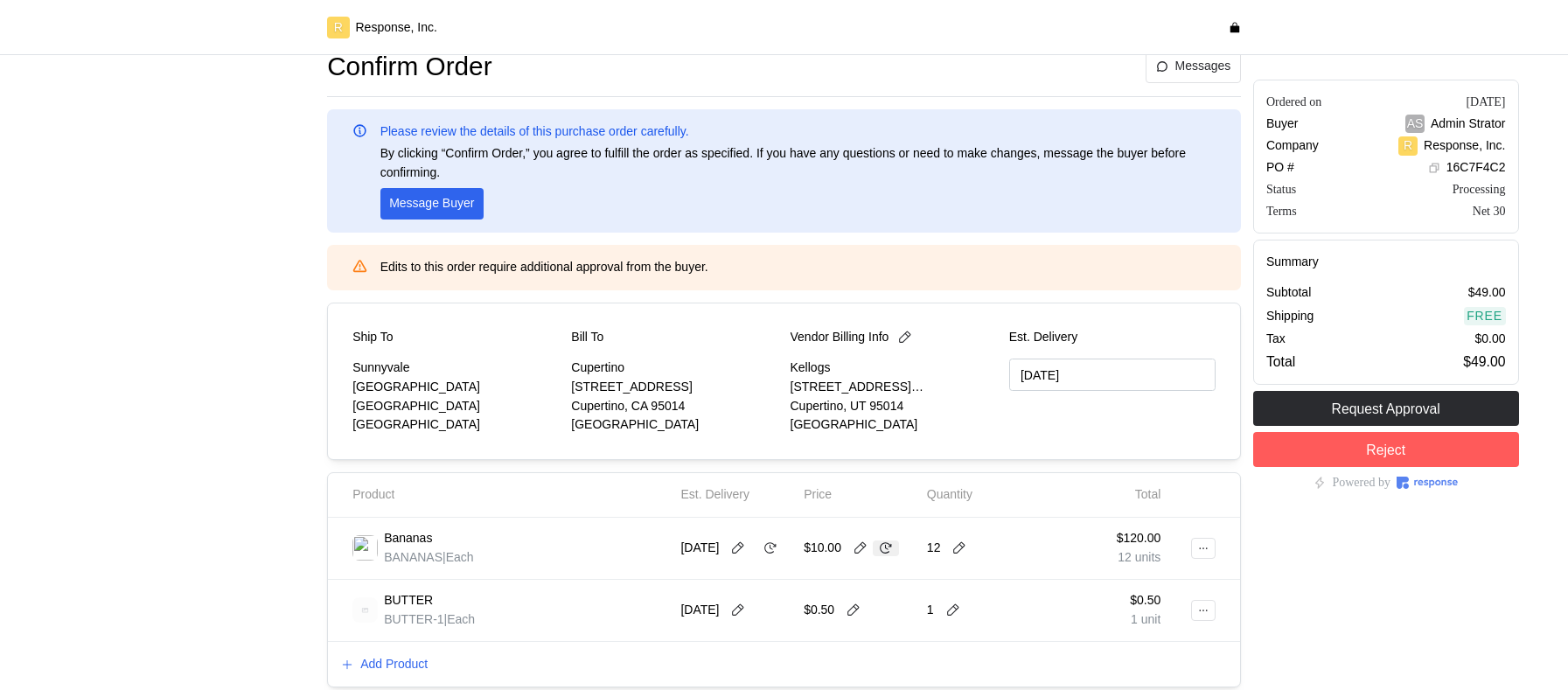
click at [887, 550] on icon at bounding box center [886, 548] width 16 height 16
click at [960, 545] on icon at bounding box center [959, 548] width 16 height 16
click at [852, 614] on icon at bounding box center [854, 610] width 16 height 16
click at [852, 614] on input "0.5" at bounding box center [859, 610] width 91 height 31
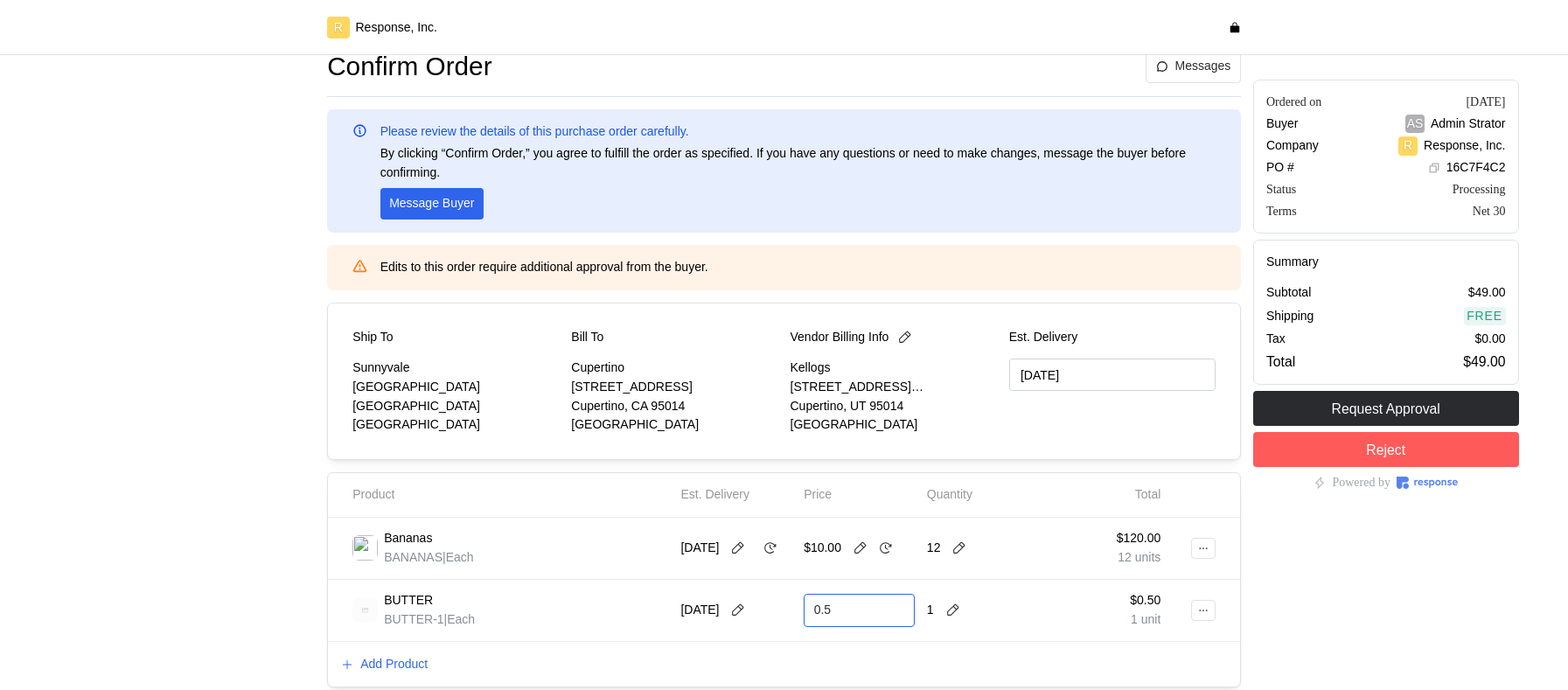
click at [852, 614] on input "0.5" at bounding box center [859, 610] width 91 height 31
type input "1"
click at [879, 609] on icon at bounding box center [879, 610] width 12 height 11
click at [980, 546] on icon at bounding box center [985, 548] width 16 height 16
click at [988, 553] on icon at bounding box center [985, 548] width 16 height 16
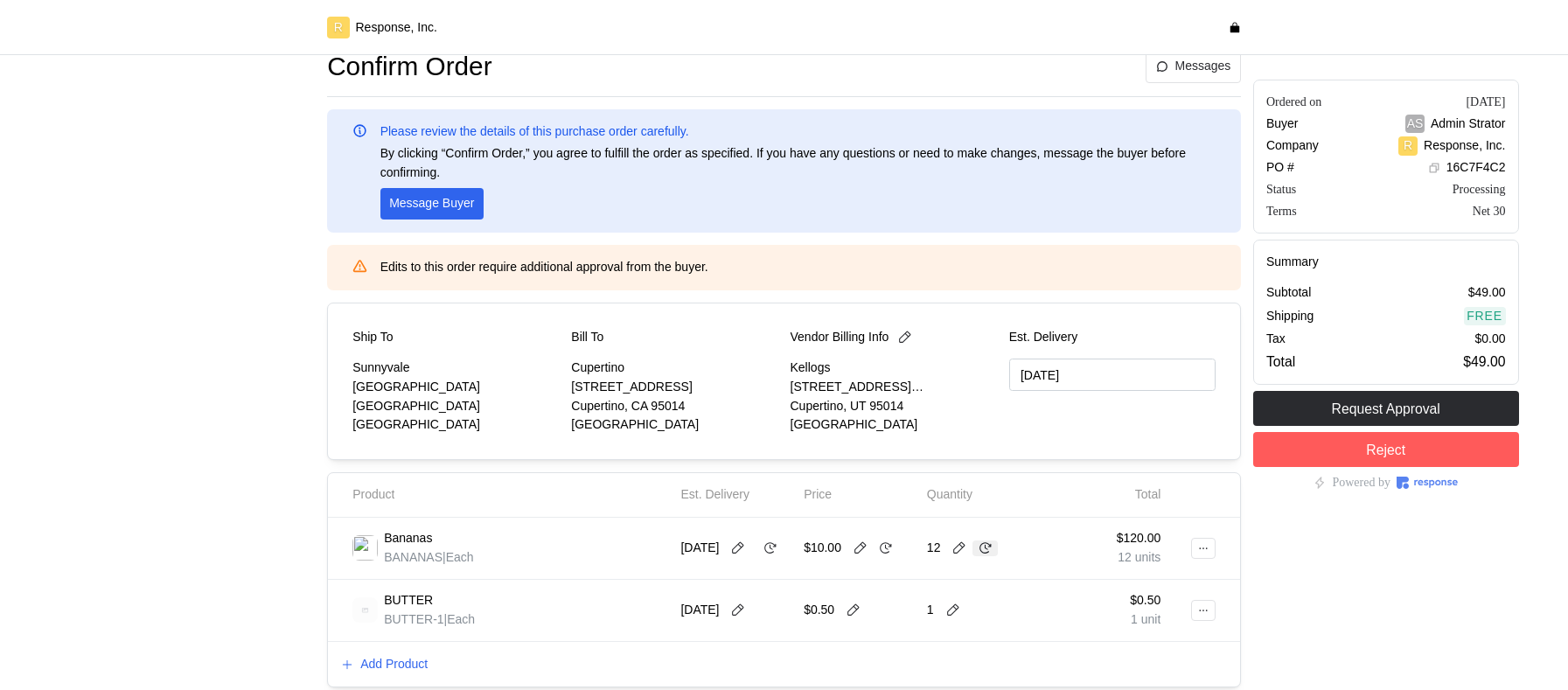
click at [988, 553] on icon at bounding box center [985, 548] width 16 height 16
click at [953, 607] on icon at bounding box center [953, 610] width 16 height 16
click at [997, 507] on div "4 $2.00" at bounding box center [1018, 507] width 157 height 19
click at [977, 606] on icon at bounding box center [978, 610] width 16 height 16
click at [887, 551] on icon at bounding box center [886, 548] width 16 height 16
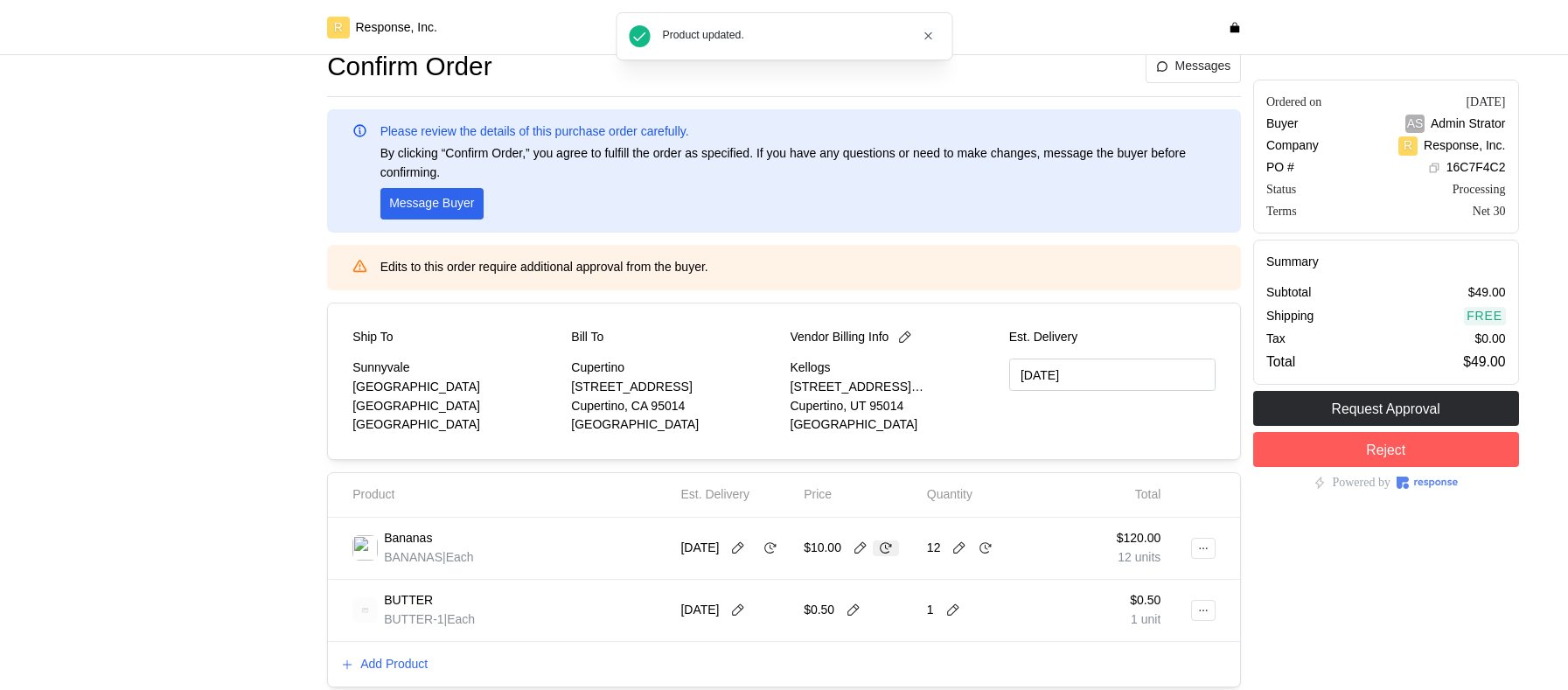
click at [887, 551] on icon at bounding box center [886, 548] width 16 height 16
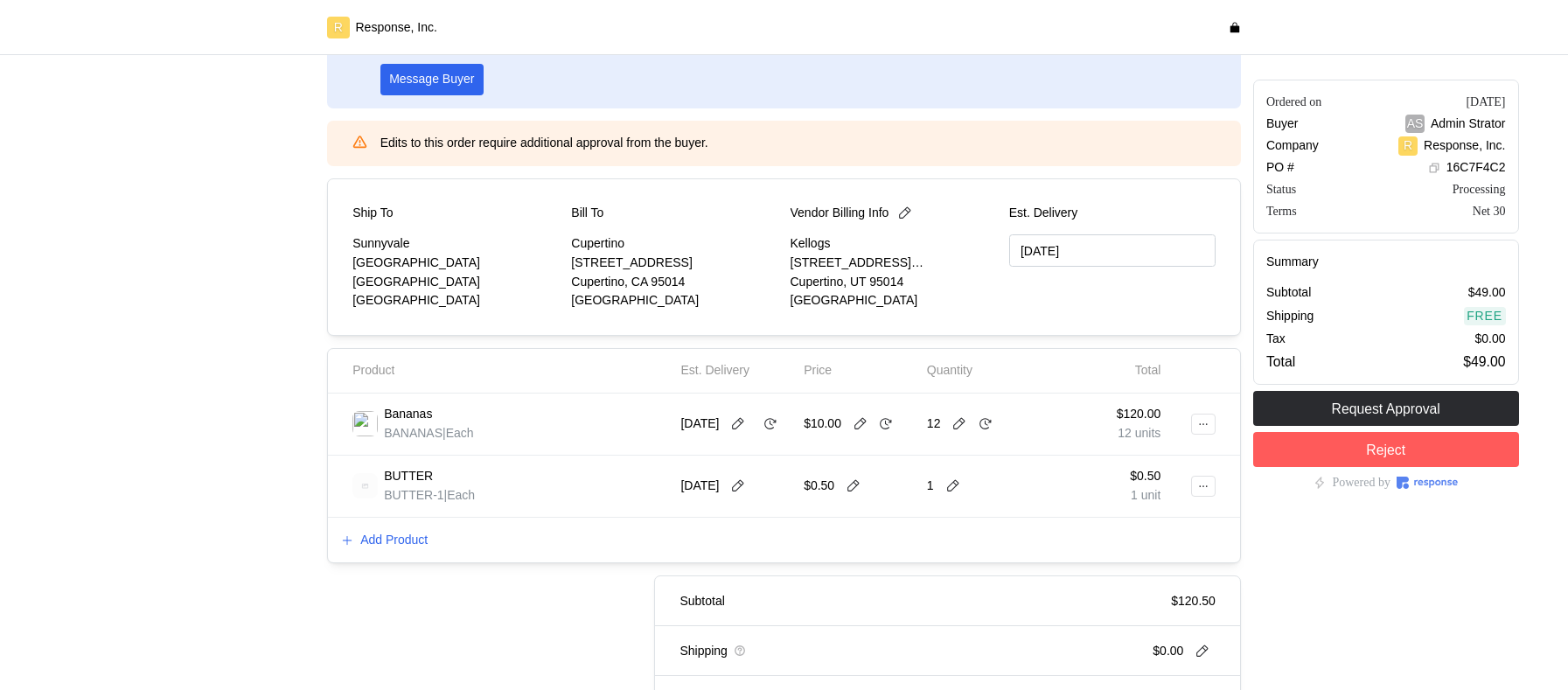
scroll to position [186, 0]
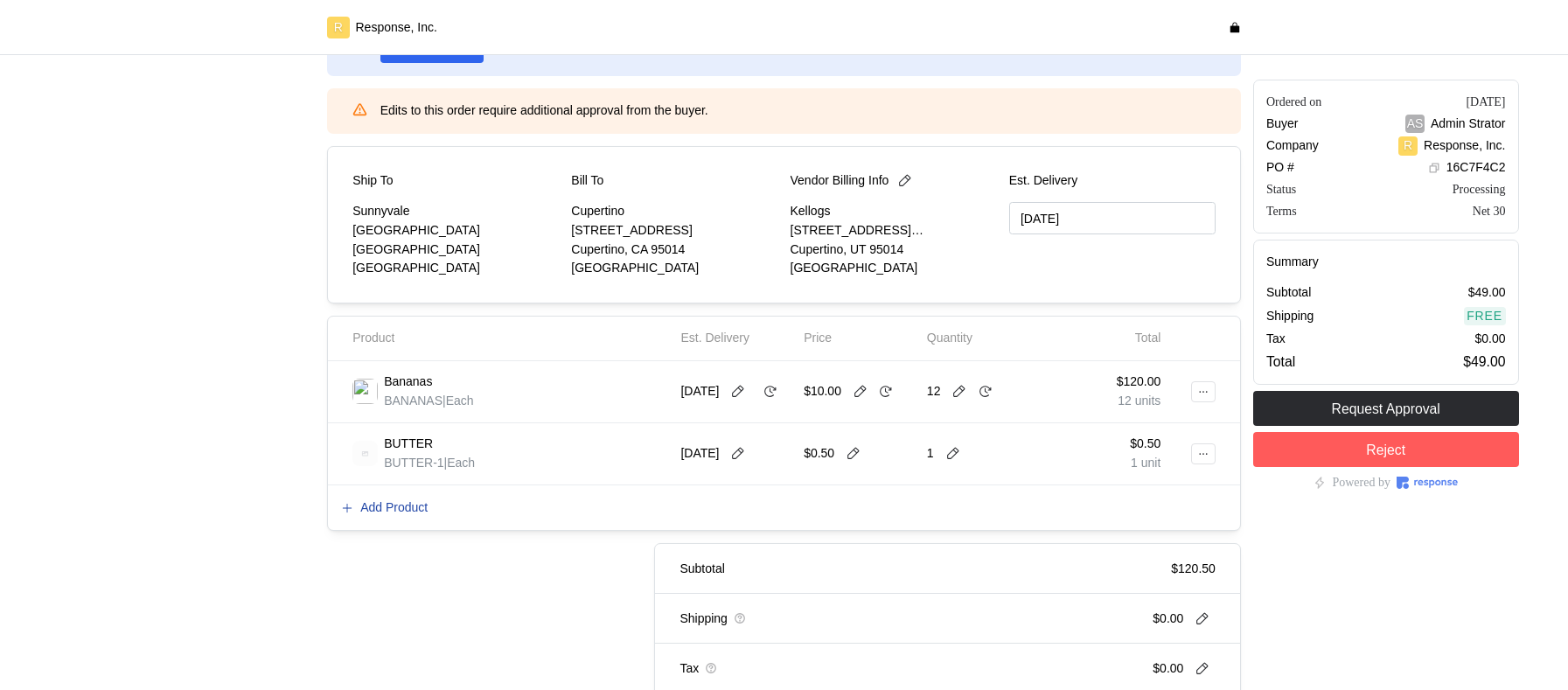
click at [399, 501] on p "Add Product" at bounding box center [394, 508] width 67 height 19
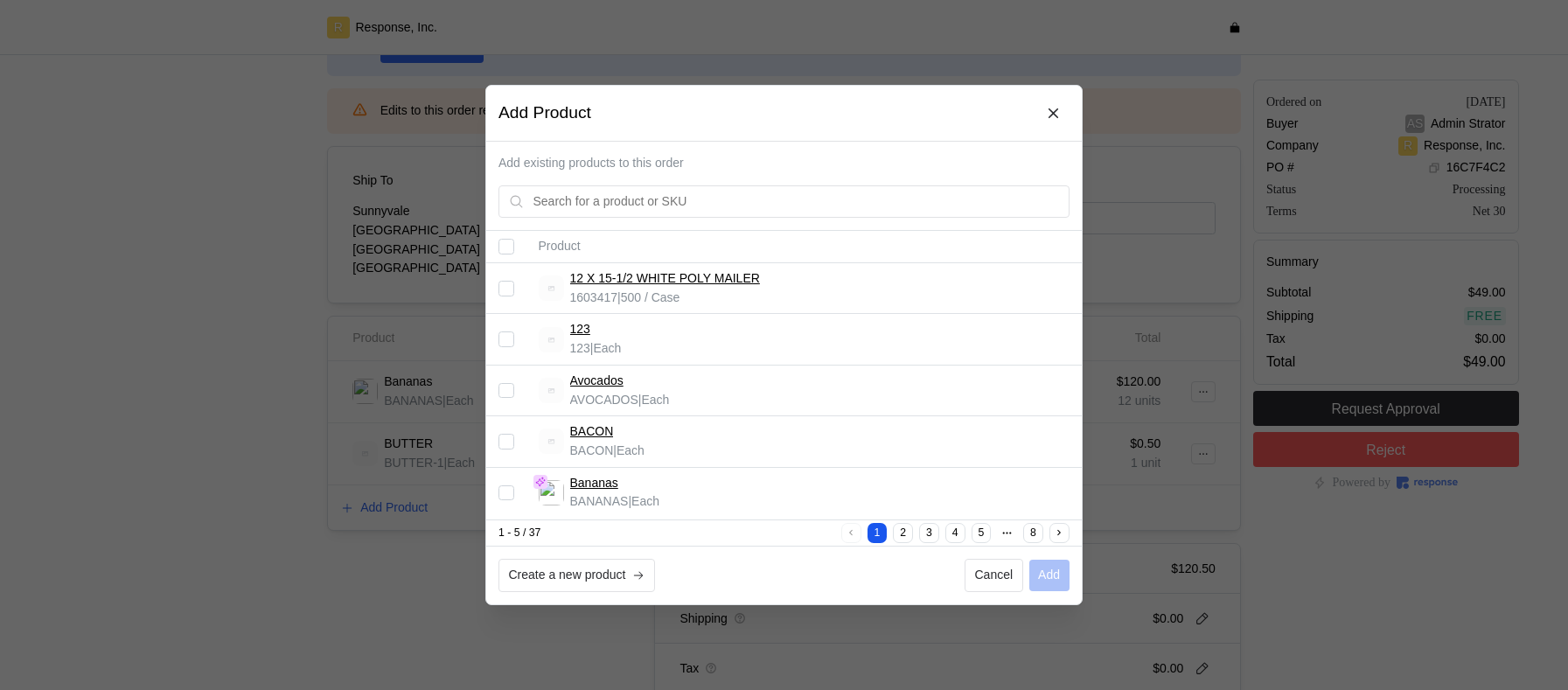
click at [512, 439] on input "Select record 4" at bounding box center [506, 441] width 16 height 16
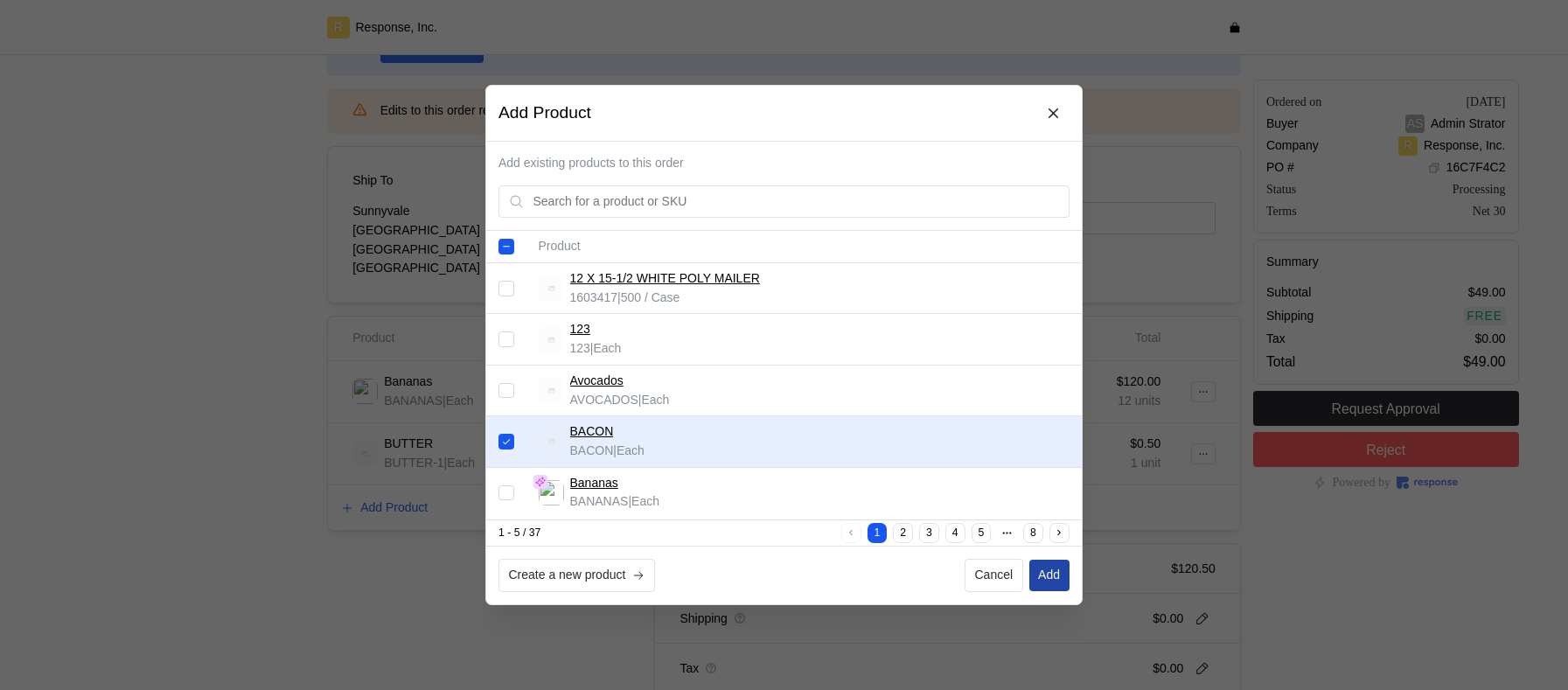
click at [1048, 569] on p "Add" at bounding box center [1048, 575] width 22 height 19
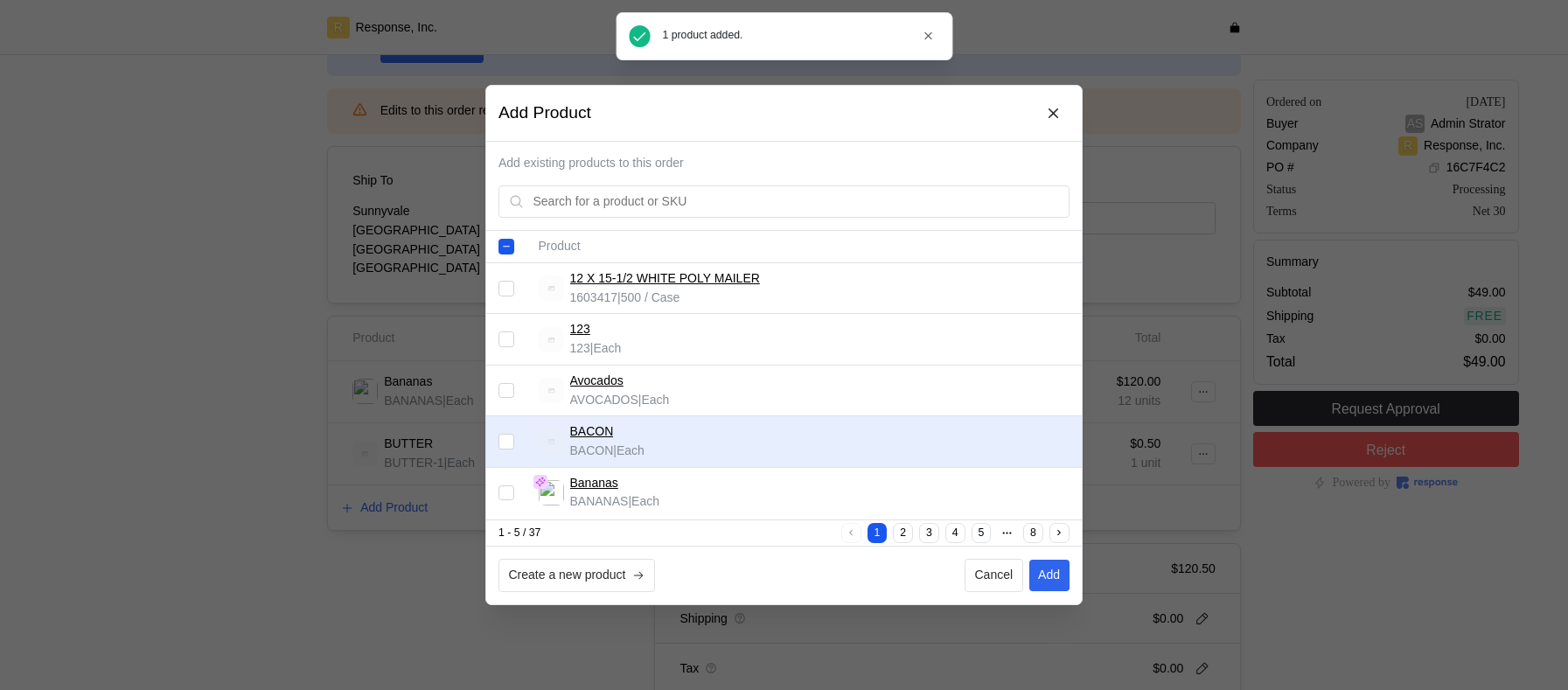
checkbox input "false"
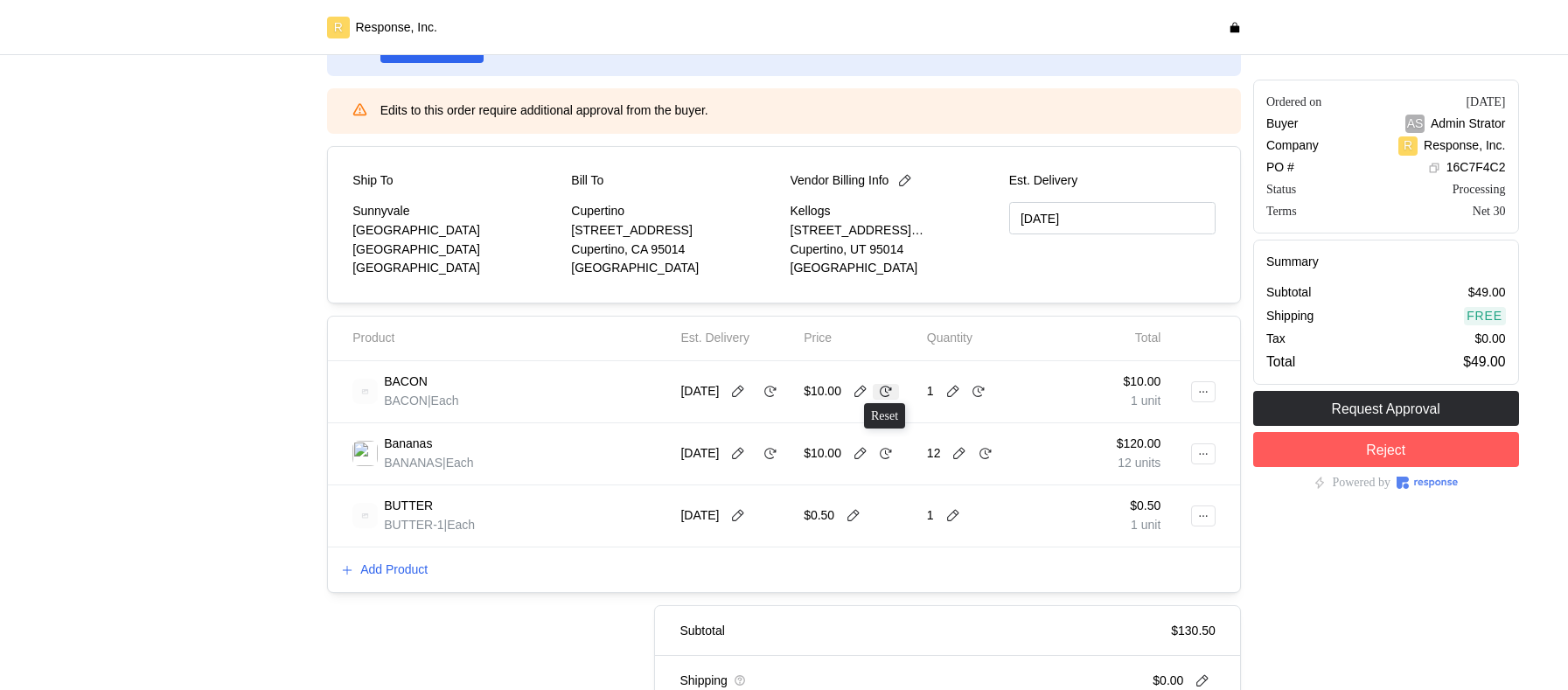
click at [885, 392] on icon at bounding box center [886, 392] width 16 height 16
click at [885, 397] on icon at bounding box center [886, 392] width 16 height 16
click at [863, 398] on icon at bounding box center [860, 392] width 16 height 16
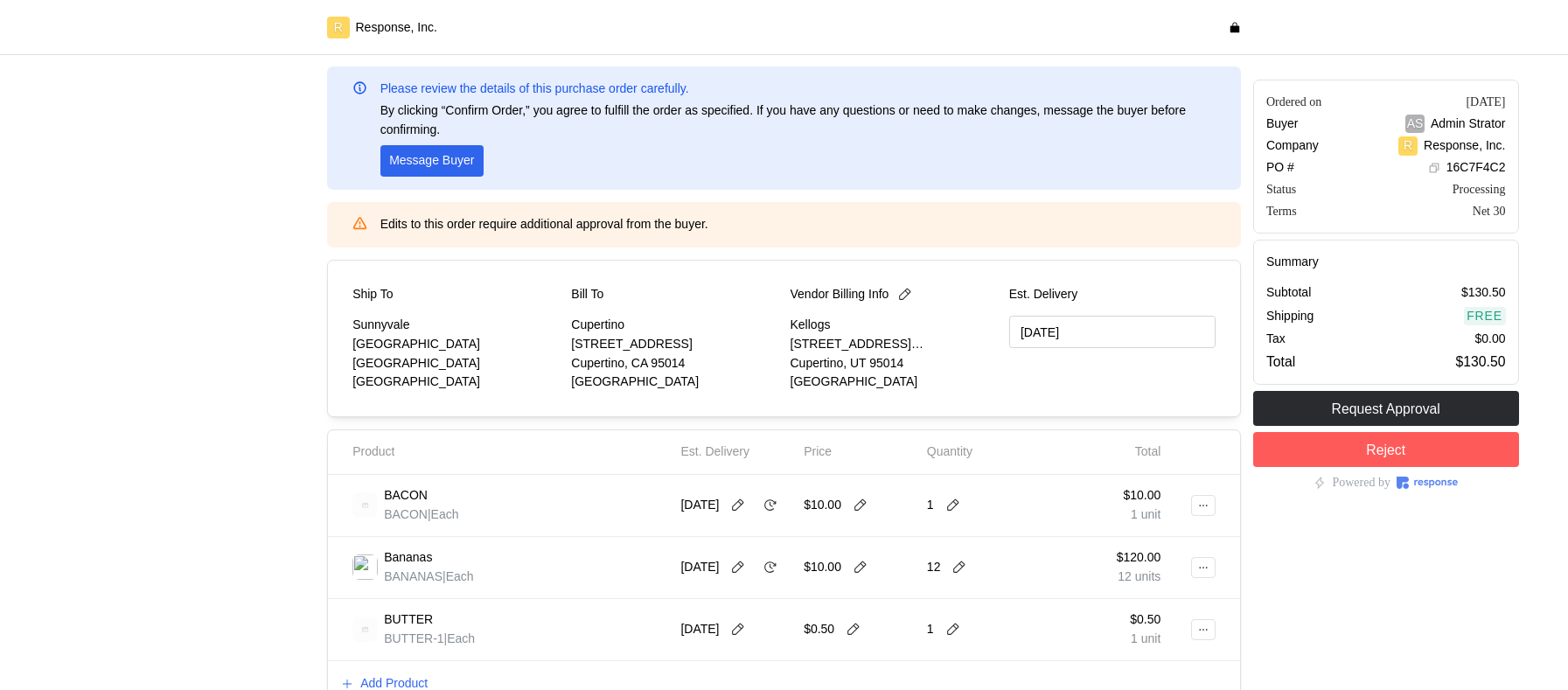
scroll to position [86, 0]
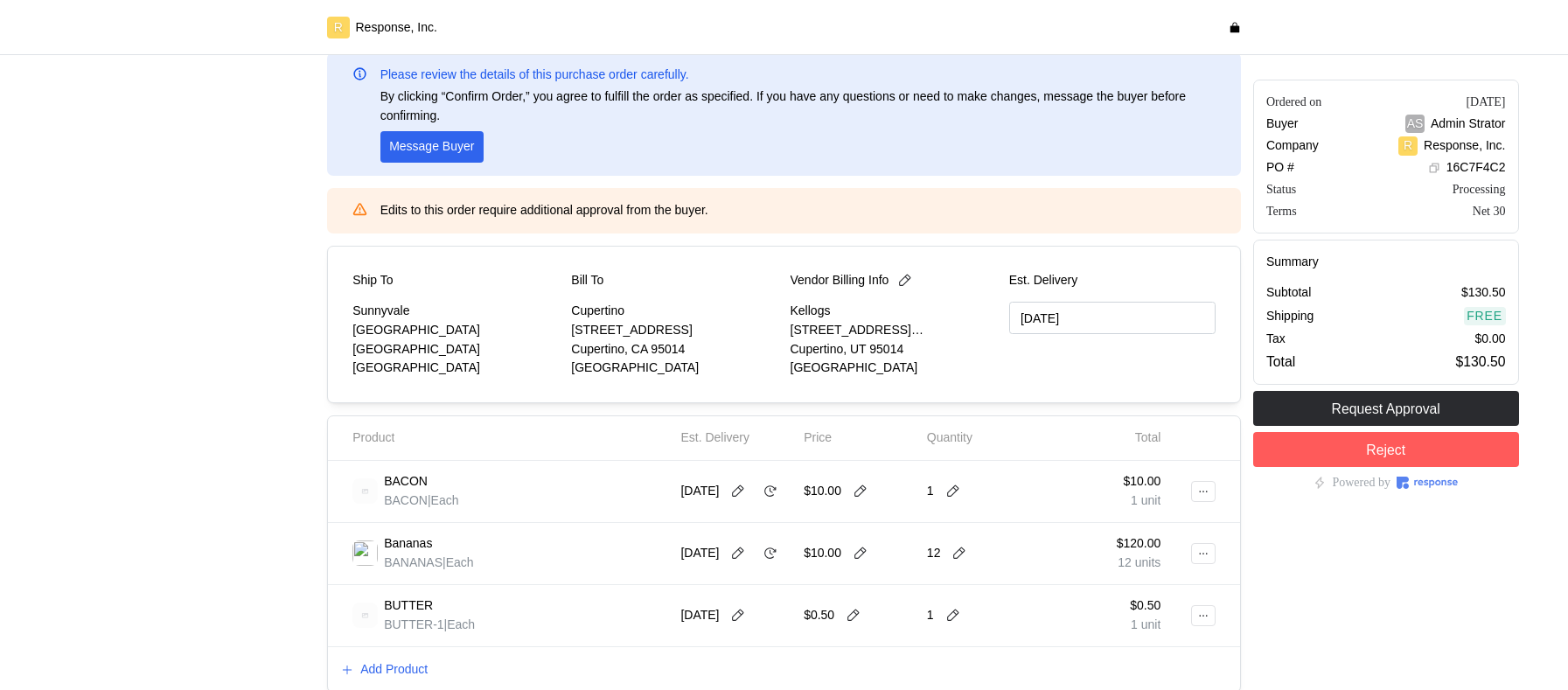
click at [749, 551] on div "[DATE]" at bounding box center [731, 554] width 102 height 19
click at [763, 561] on icon at bounding box center [770, 554] width 16 height 16
click at [746, 546] on icon at bounding box center [738, 554] width 16 height 16
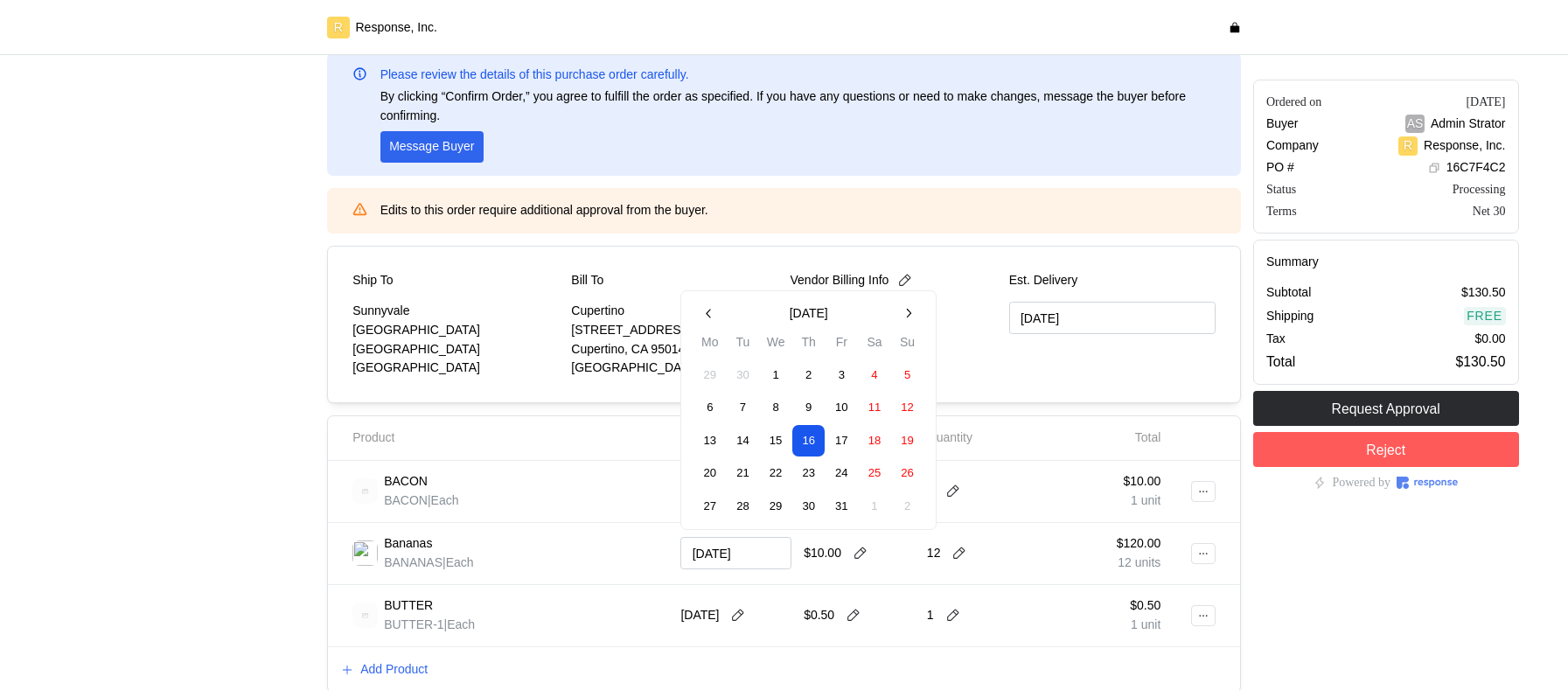
click at [783, 475] on button "22" at bounding box center [776, 474] width 32 height 32
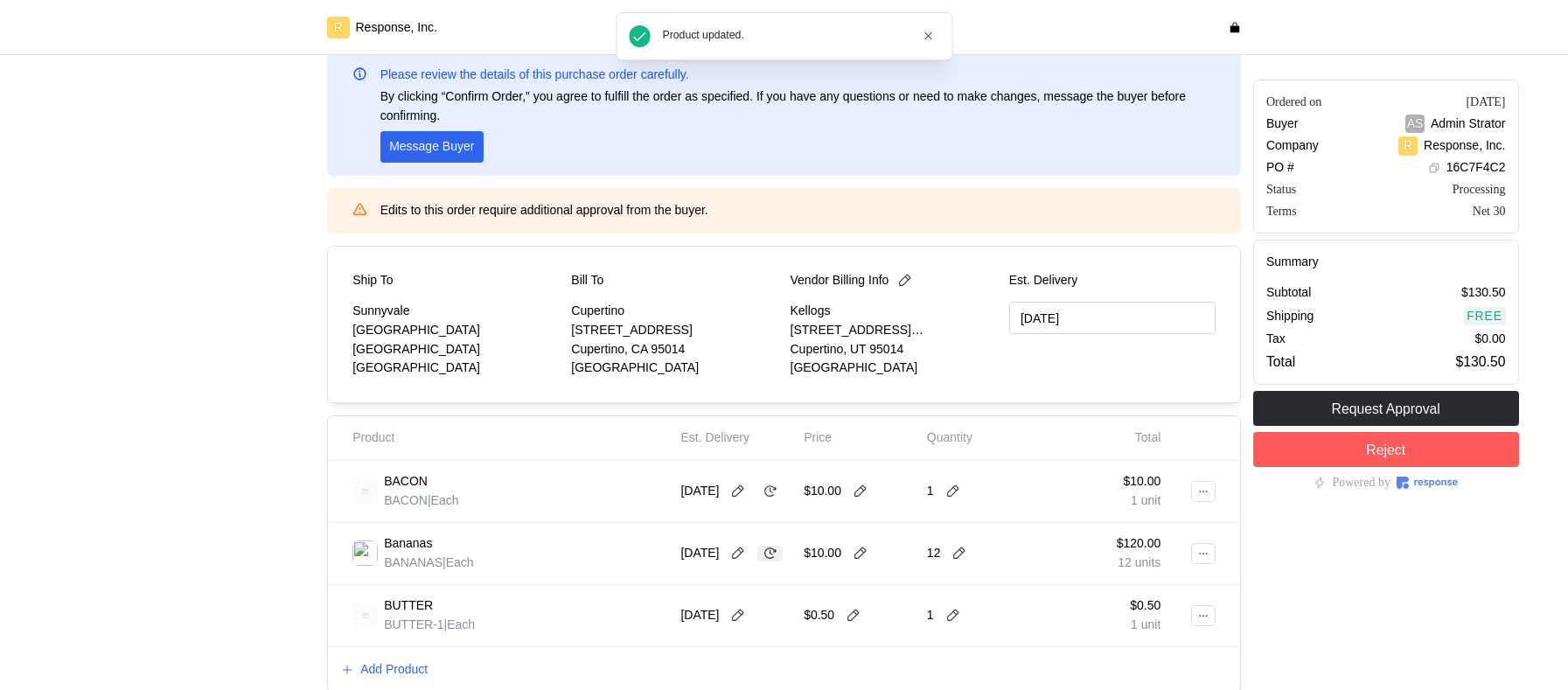
click at [763, 561] on icon at bounding box center [770, 554] width 16 height 16
click at [746, 484] on icon at bounding box center [738, 491] width 16 height 16
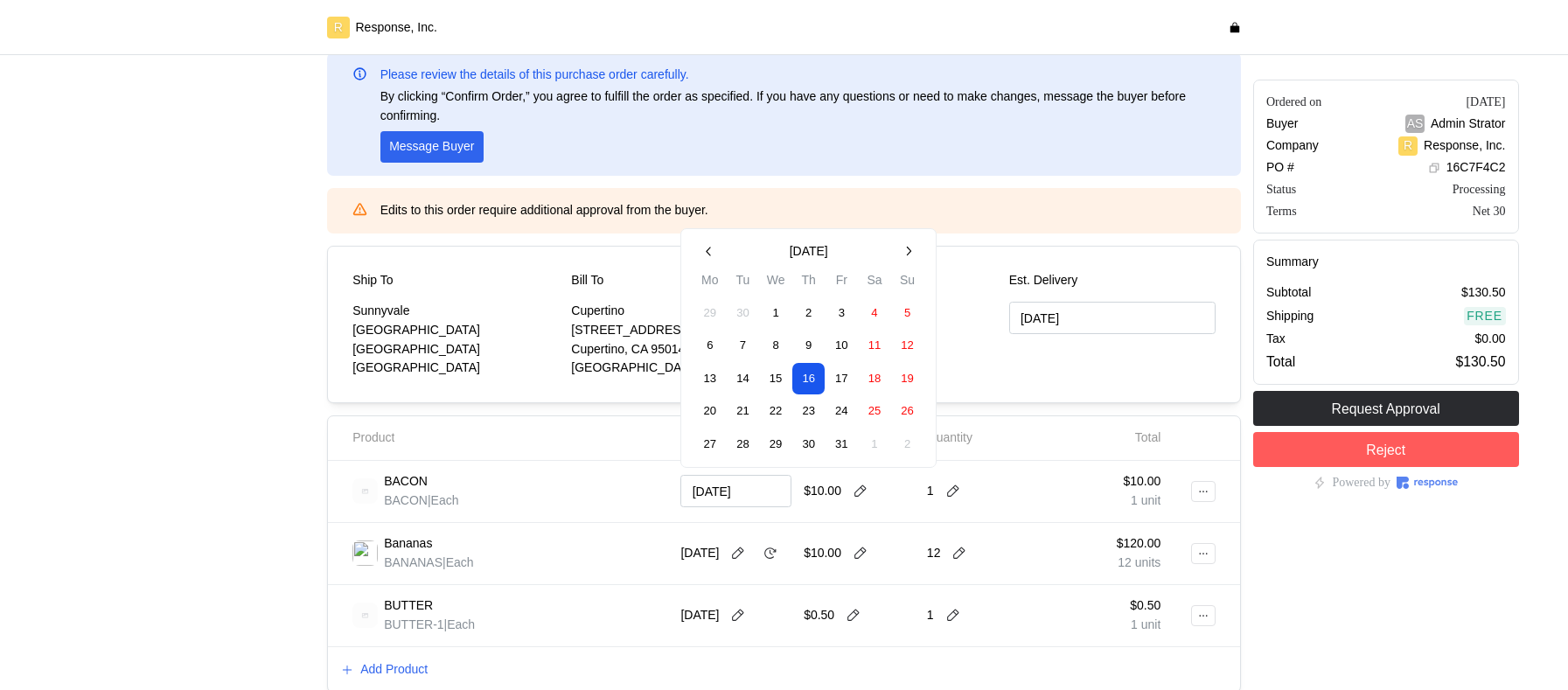
click at [806, 443] on button "30" at bounding box center [809, 445] width 32 height 32
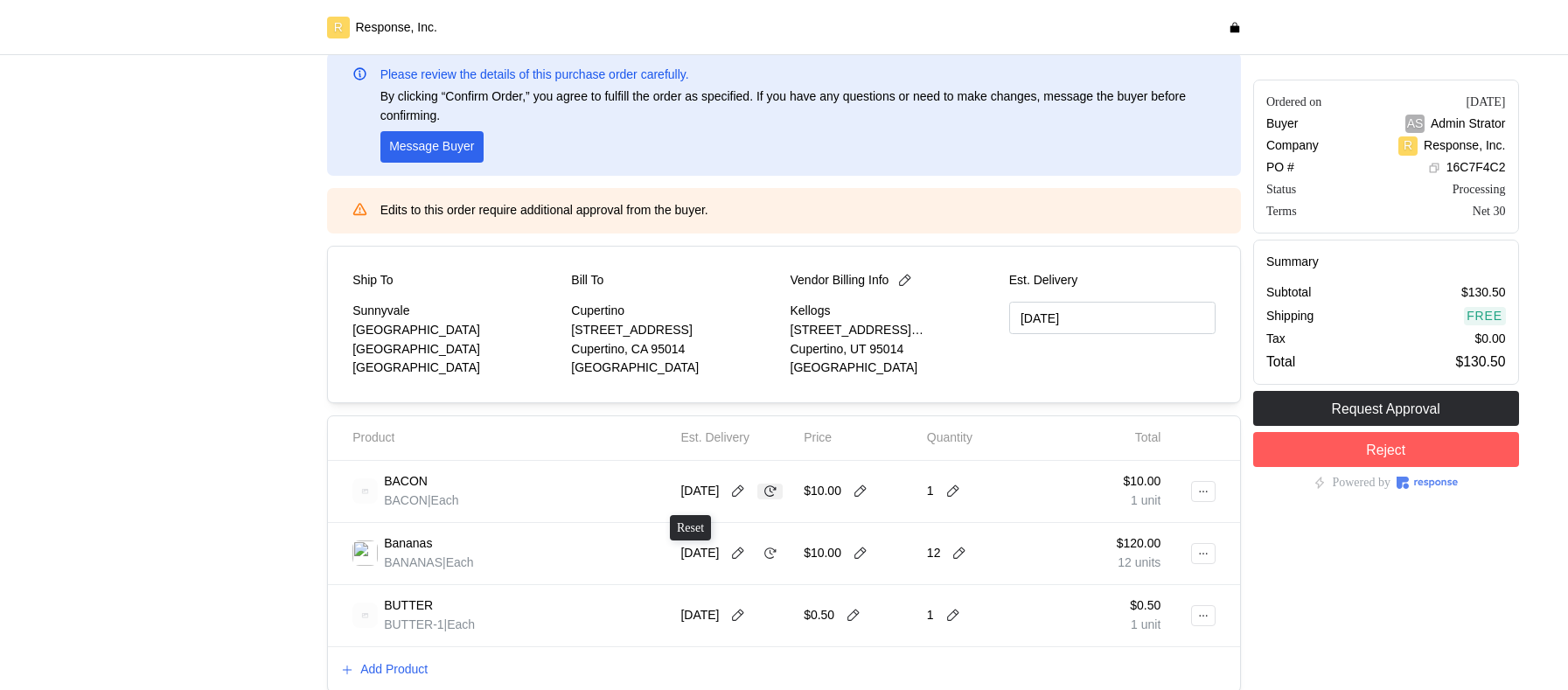
click at [763, 500] on icon at bounding box center [770, 491] width 16 height 16
click at [746, 484] on icon at bounding box center [738, 491] width 16 height 16
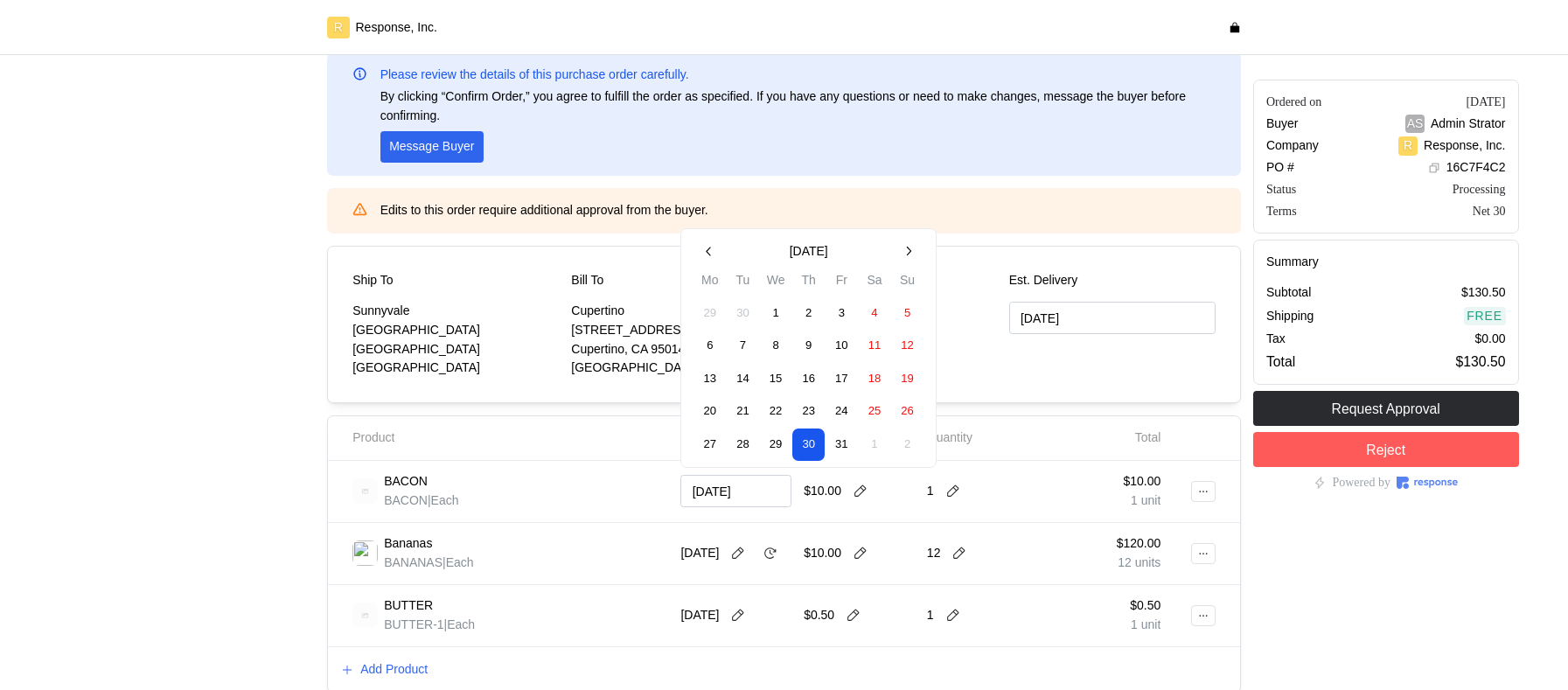
click at [844, 443] on button "31" at bounding box center [841, 445] width 32 height 32
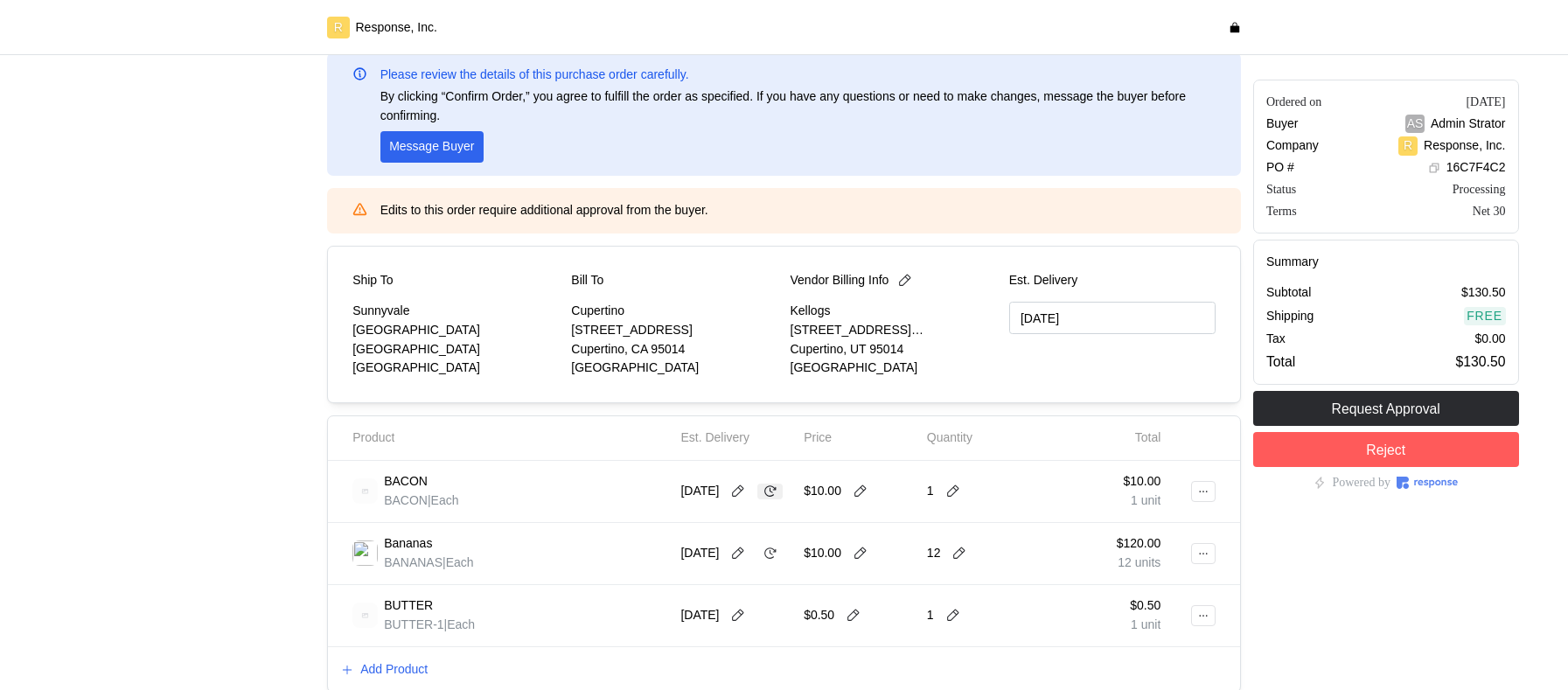
click at [763, 500] on icon at bounding box center [770, 491] width 16 height 16
click at [1200, 611] on icon at bounding box center [1203, 615] width 12 height 12
click at [1119, 574] on p "Delete" at bounding box center [1146, 579] width 112 height 19
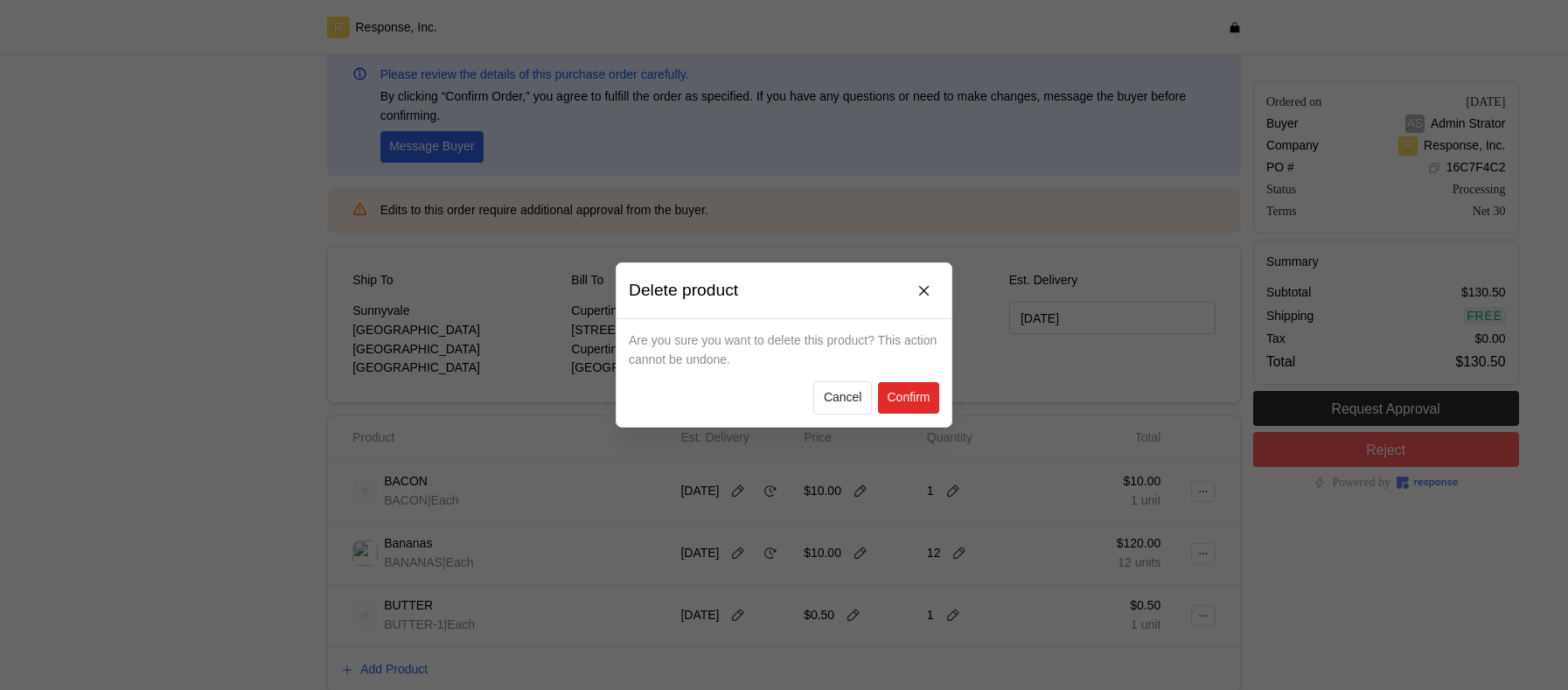
click at [904, 397] on p "Confirm" at bounding box center [907, 398] width 43 height 19
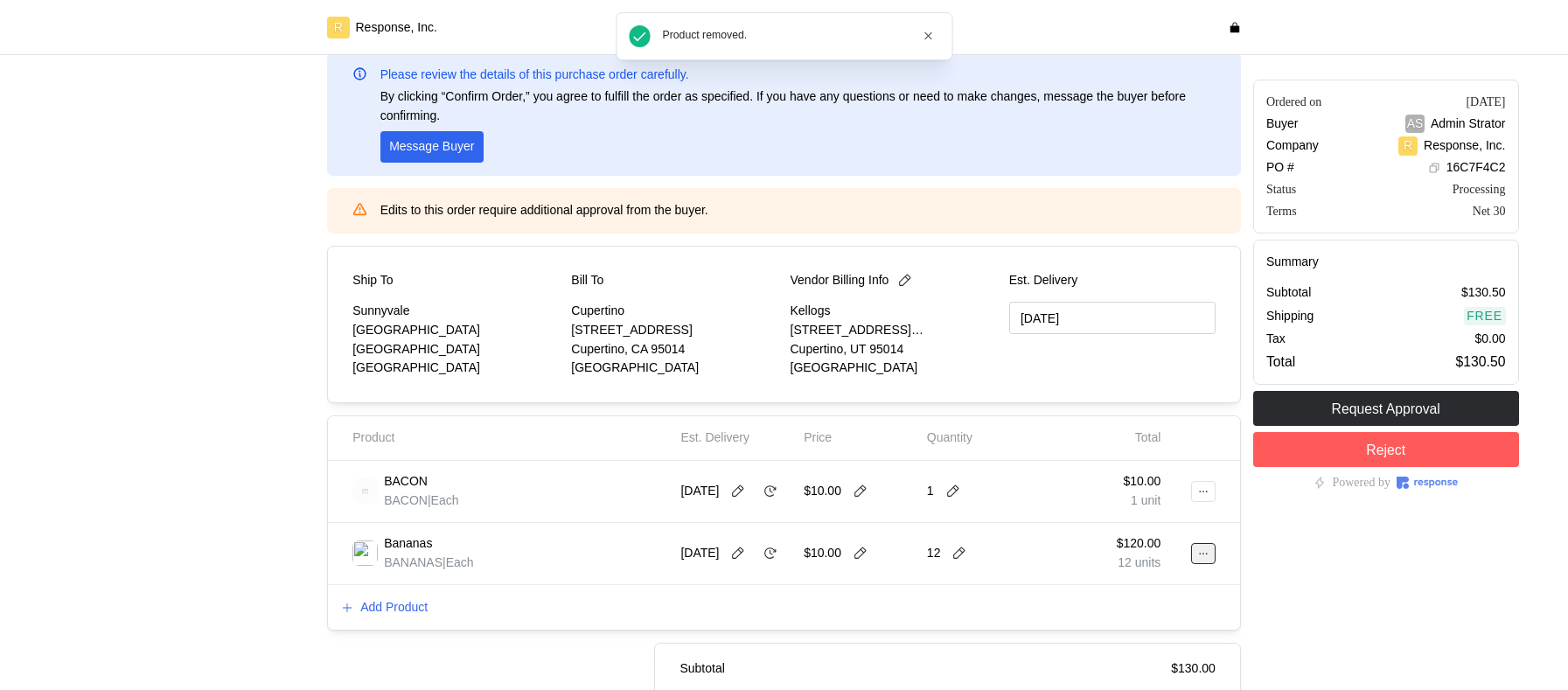
click at [1202, 559] on button at bounding box center [1203, 554] width 25 height 21
click at [1116, 616] on p "Delete" at bounding box center [1146, 621] width 112 height 19
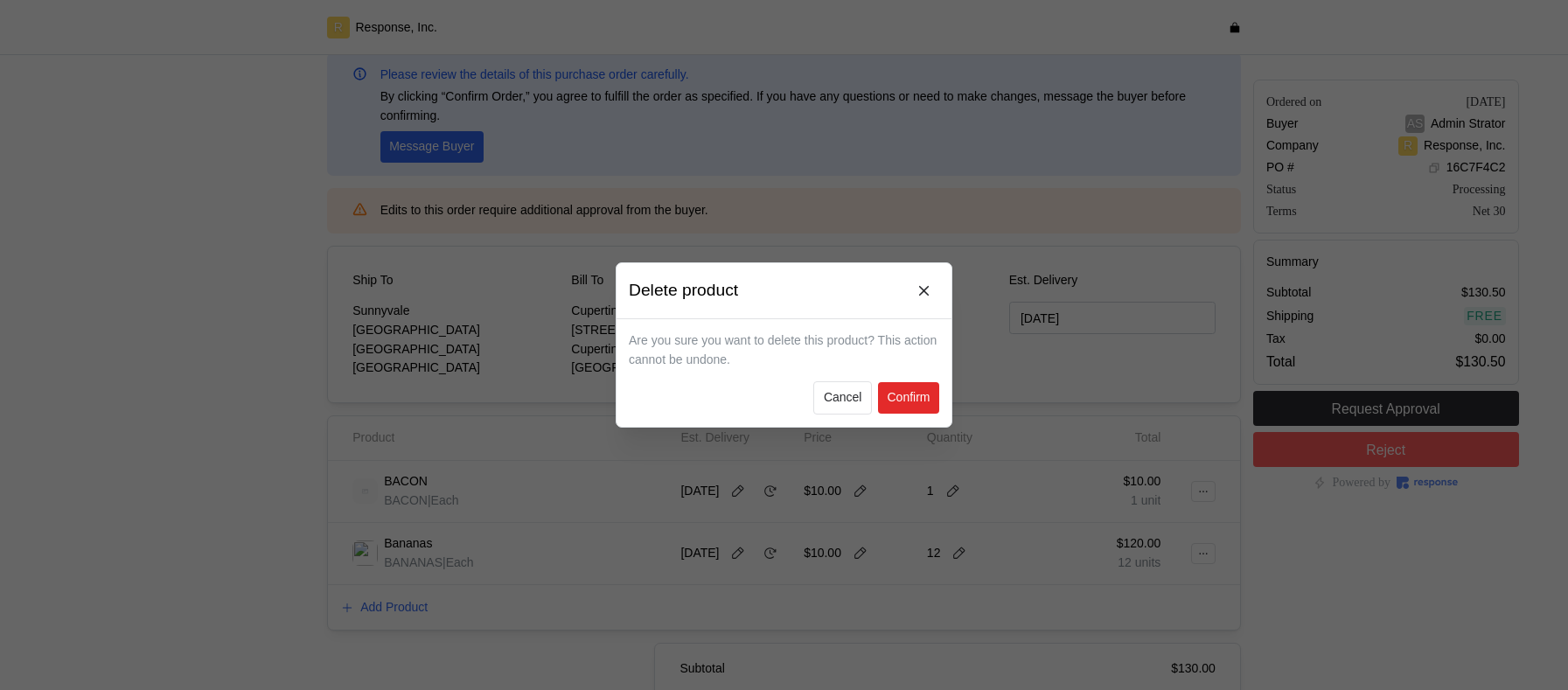
click at [891, 395] on p "Confirm" at bounding box center [907, 398] width 43 height 19
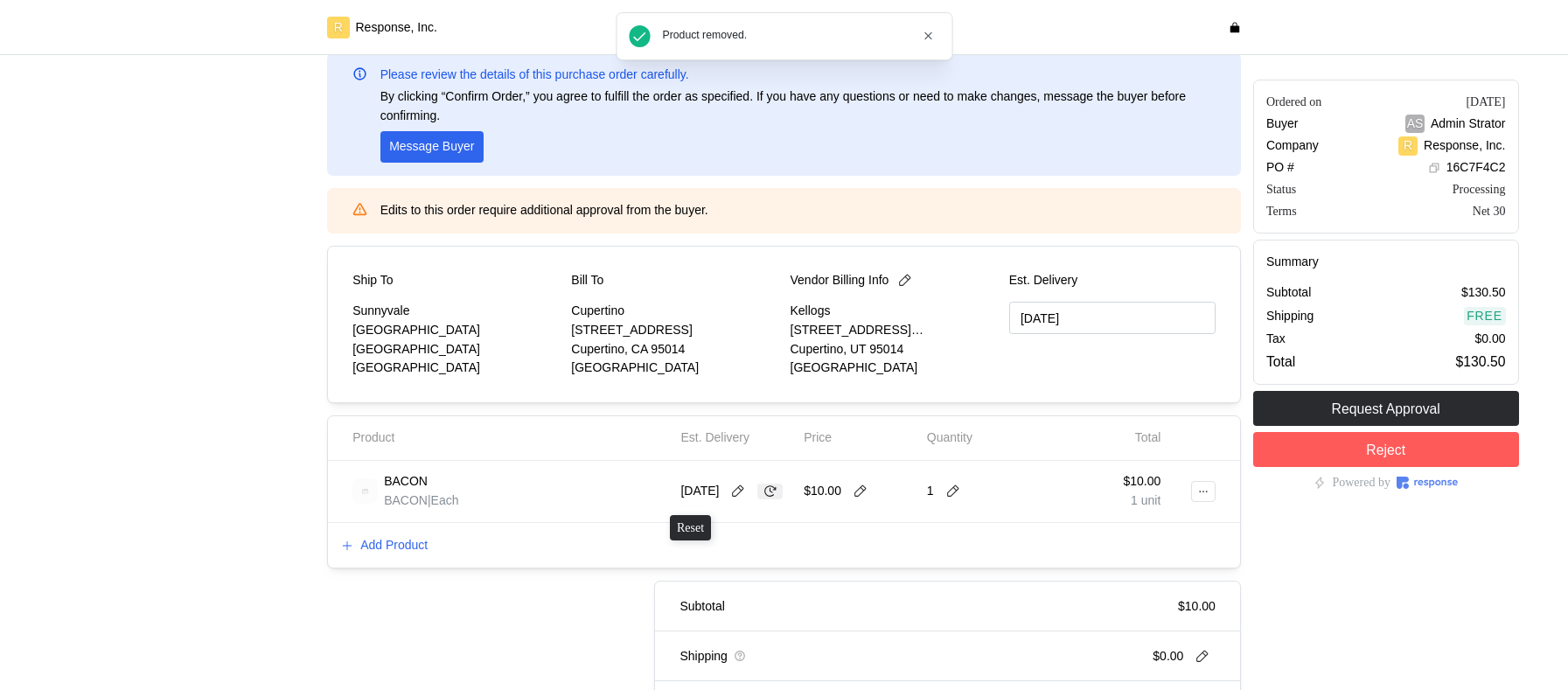
click at [763, 500] on icon at bounding box center [770, 491] width 16 height 16
click at [746, 484] on icon at bounding box center [738, 491] width 16 height 16
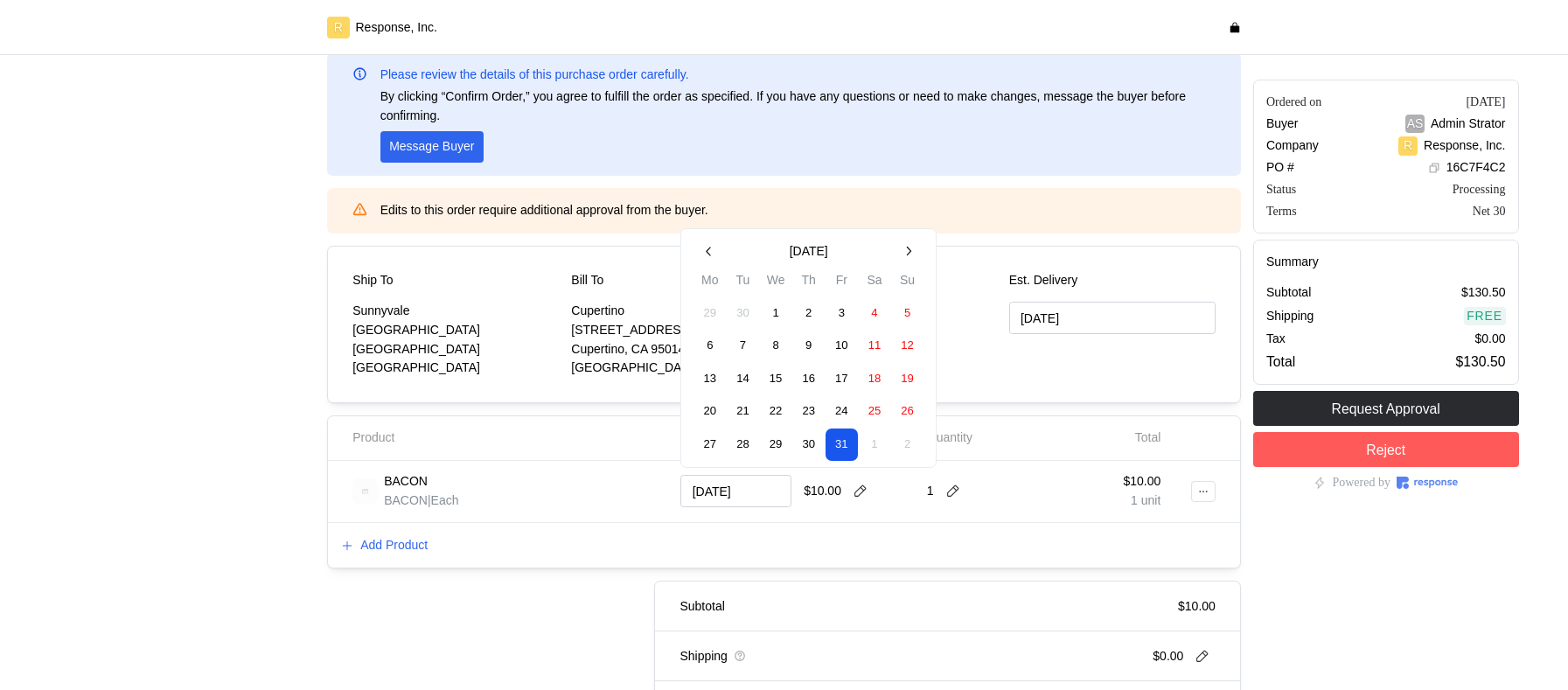
click at [781, 312] on button "1" at bounding box center [776, 313] width 32 height 32
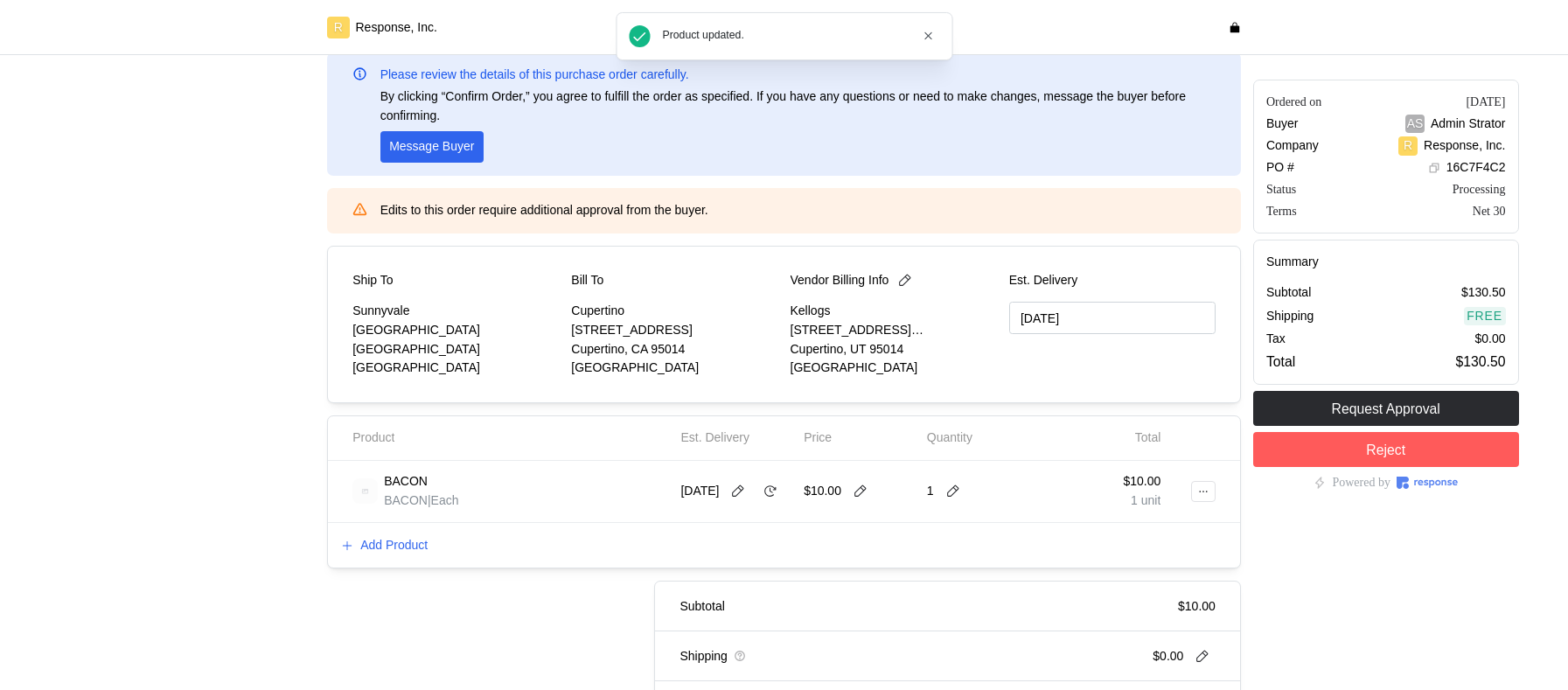
type input "10/01/2025"
click at [743, 492] on icon at bounding box center [738, 491] width 16 height 16
drag, startPoint x: 640, startPoint y: 521, endPoint x: 653, endPoint y: 512, distance: 15.8
click at [640, 519] on div "BACON BACON | Each 10/1/25 $10.00 1 $10.00 1 unit" at bounding box center [784, 492] width 912 height 62
click at [777, 489] on icon at bounding box center [770, 491] width 12 height 11
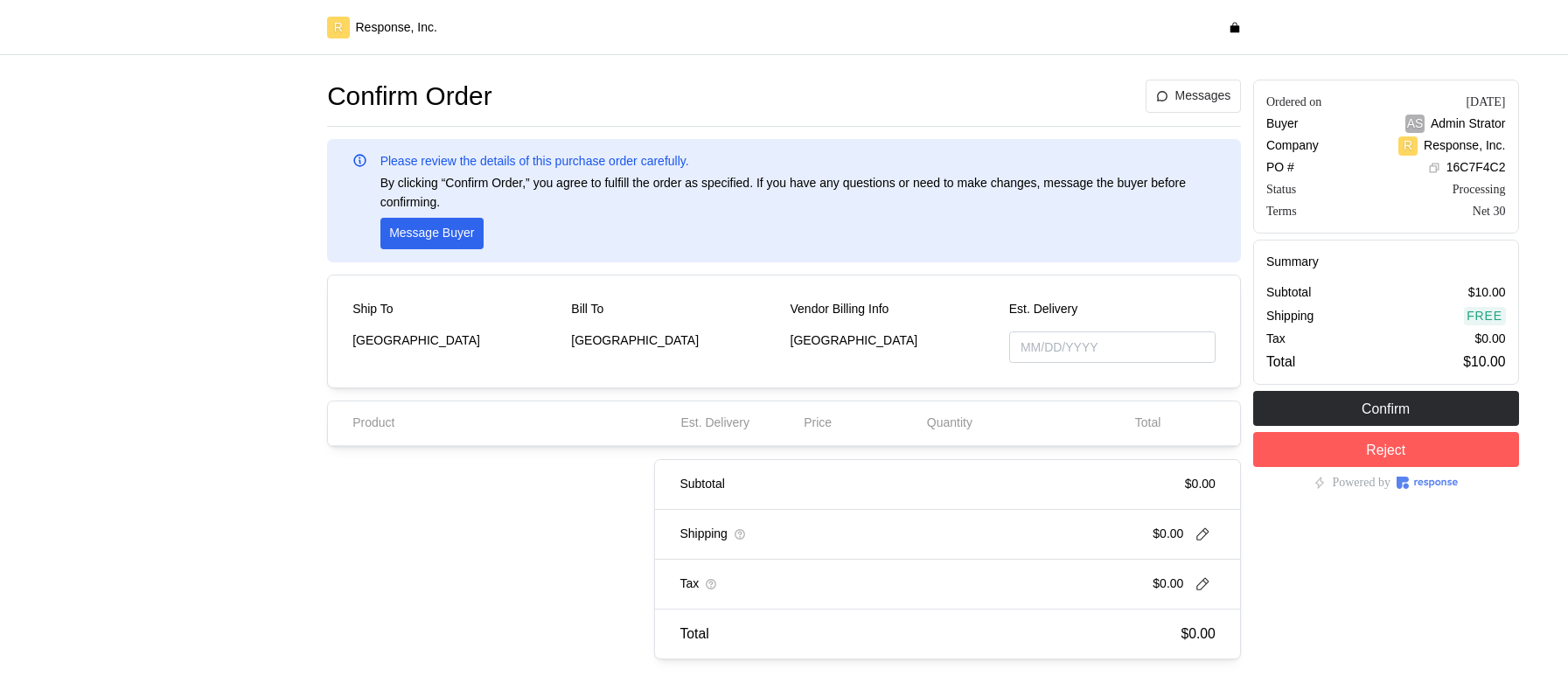
type input "[DATE]"
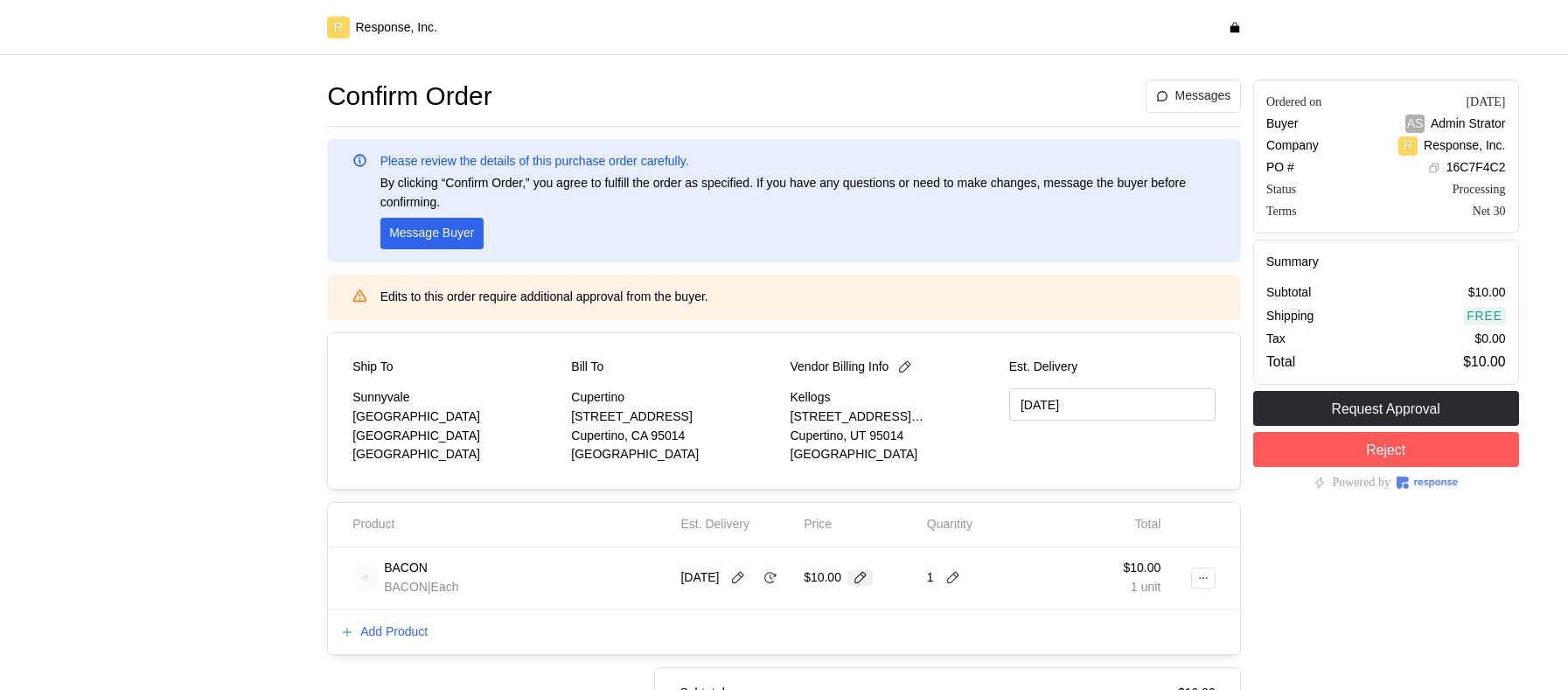
click at [855, 575] on icon at bounding box center [860, 577] width 16 height 16
type input "12"
click at [862, 581] on icon at bounding box center [860, 577] width 16 height 16
type input "13"
click at [956, 579] on icon at bounding box center [953, 577] width 16 height 16
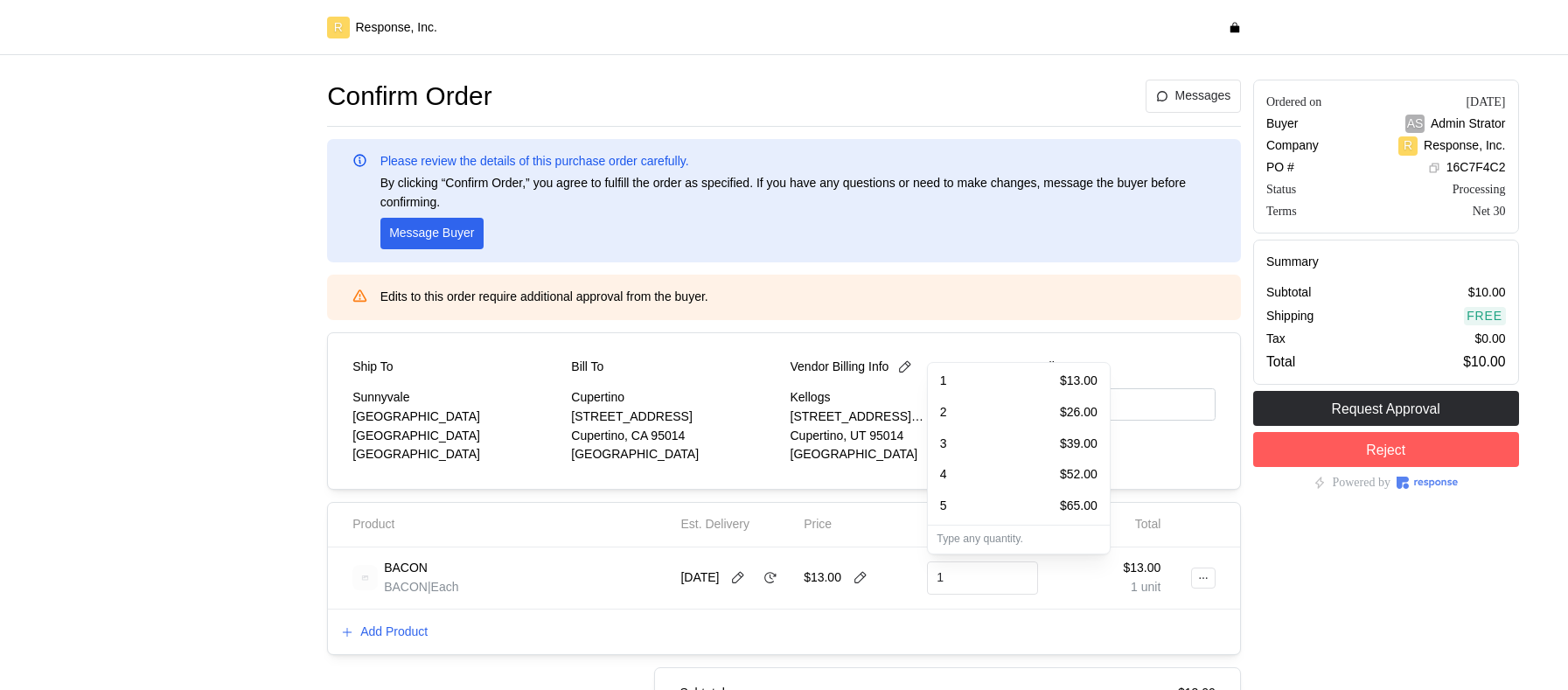
click at [1002, 484] on div "4 $52.00" at bounding box center [1018, 475] width 157 height 19
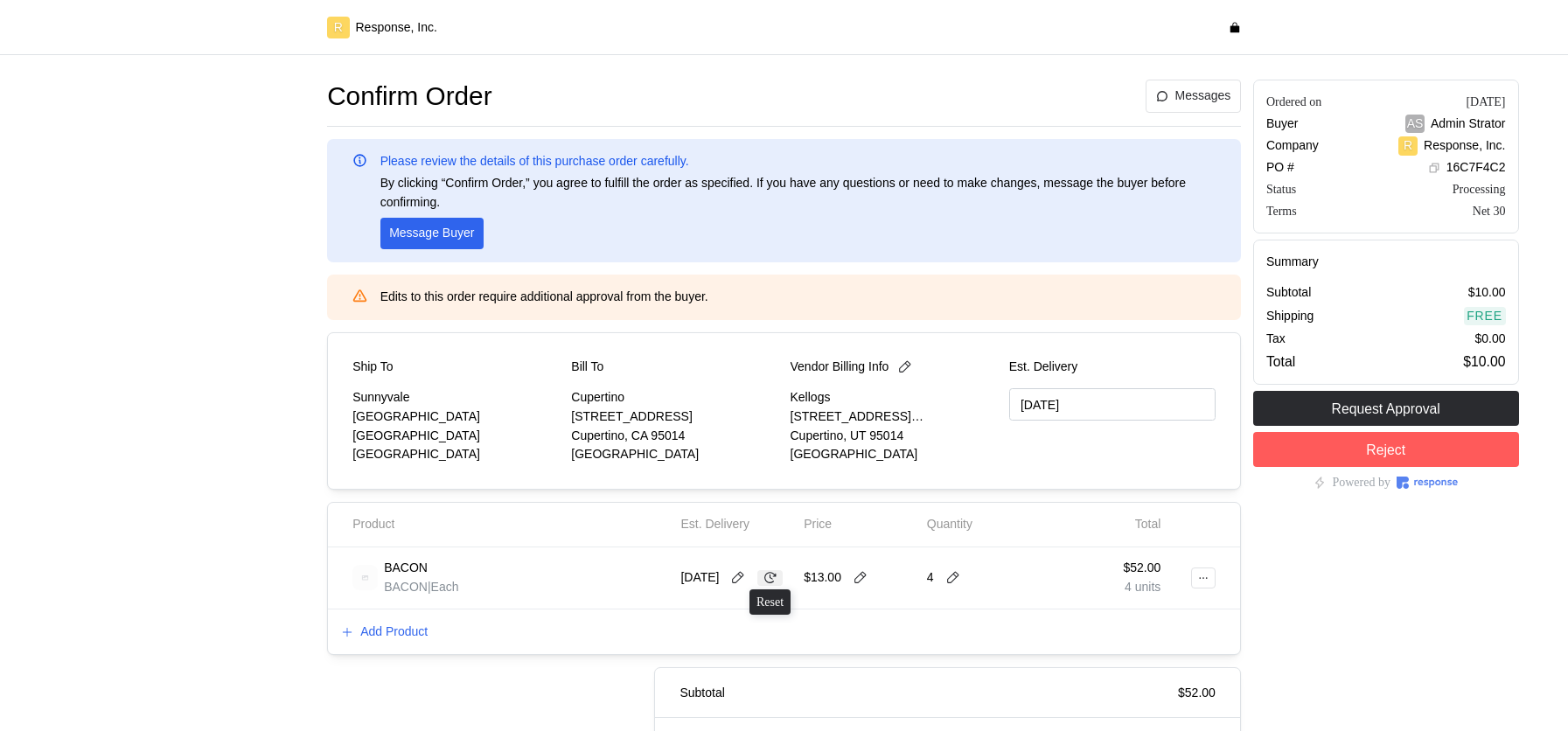
click at [777, 578] on icon at bounding box center [770, 578] width 16 height 16
click at [774, 573] on icon at bounding box center [770, 578] width 12 height 11
click at [774, 578] on icon at bounding box center [770, 578] width 16 height 16
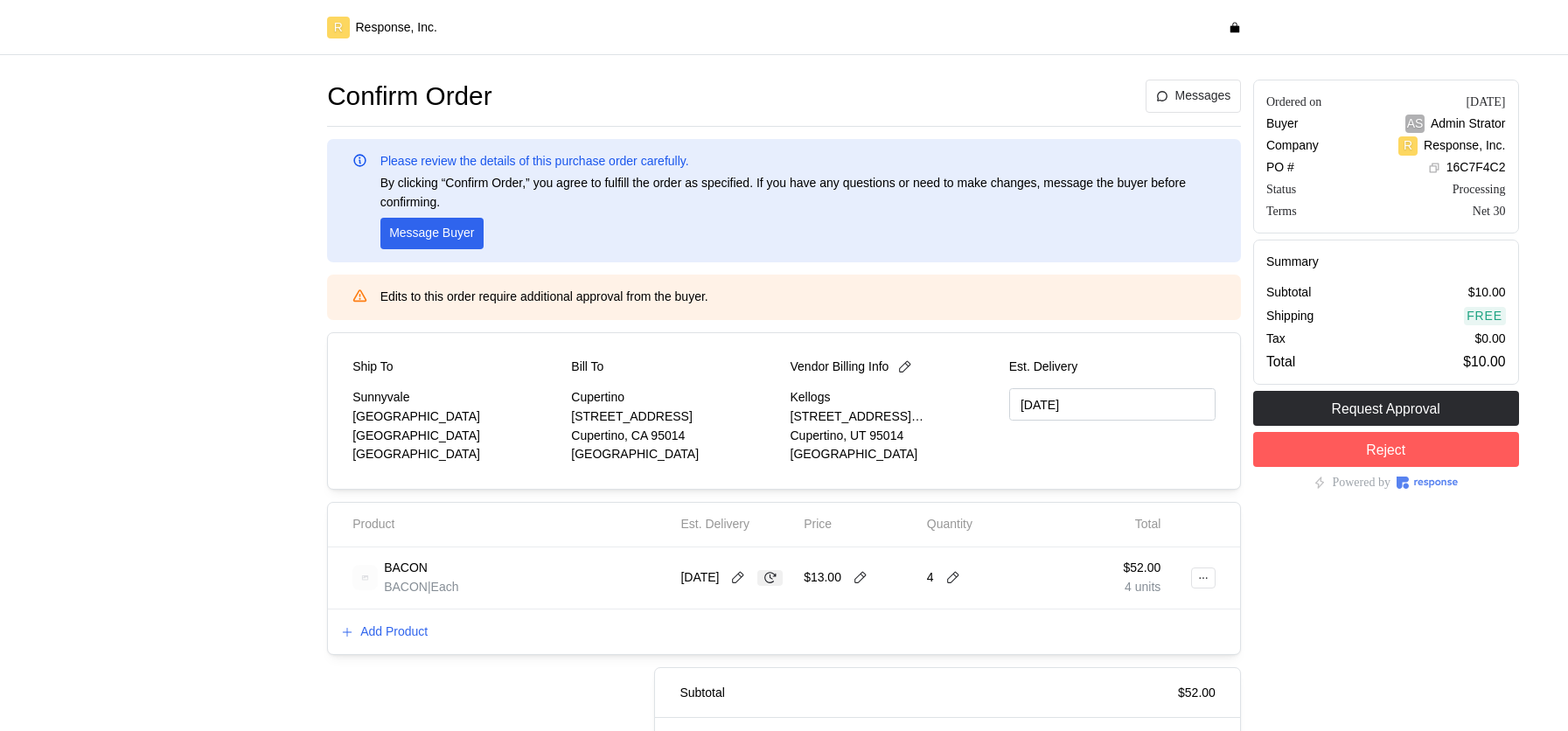
click at [774, 578] on icon at bounding box center [770, 578] width 16 height 16
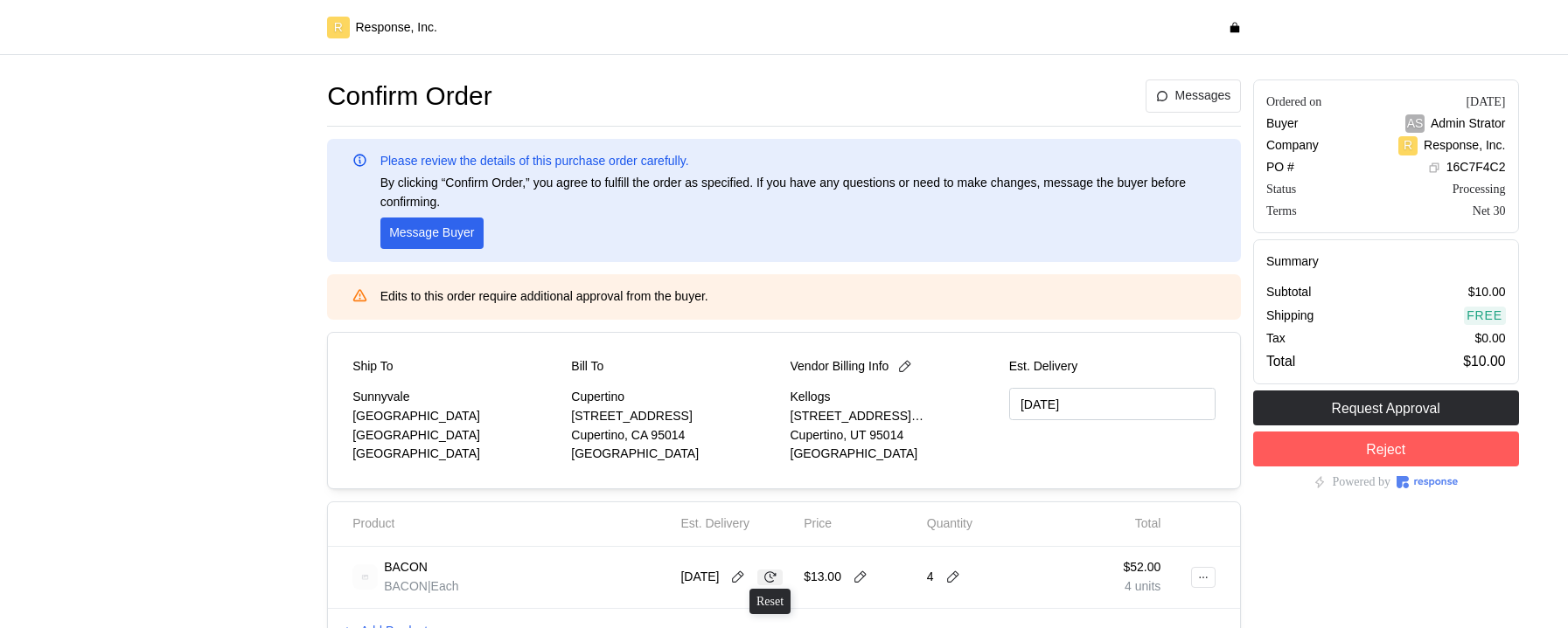
click at [777, 580] on icon at bounding box center [770, 577] width 16 height 16
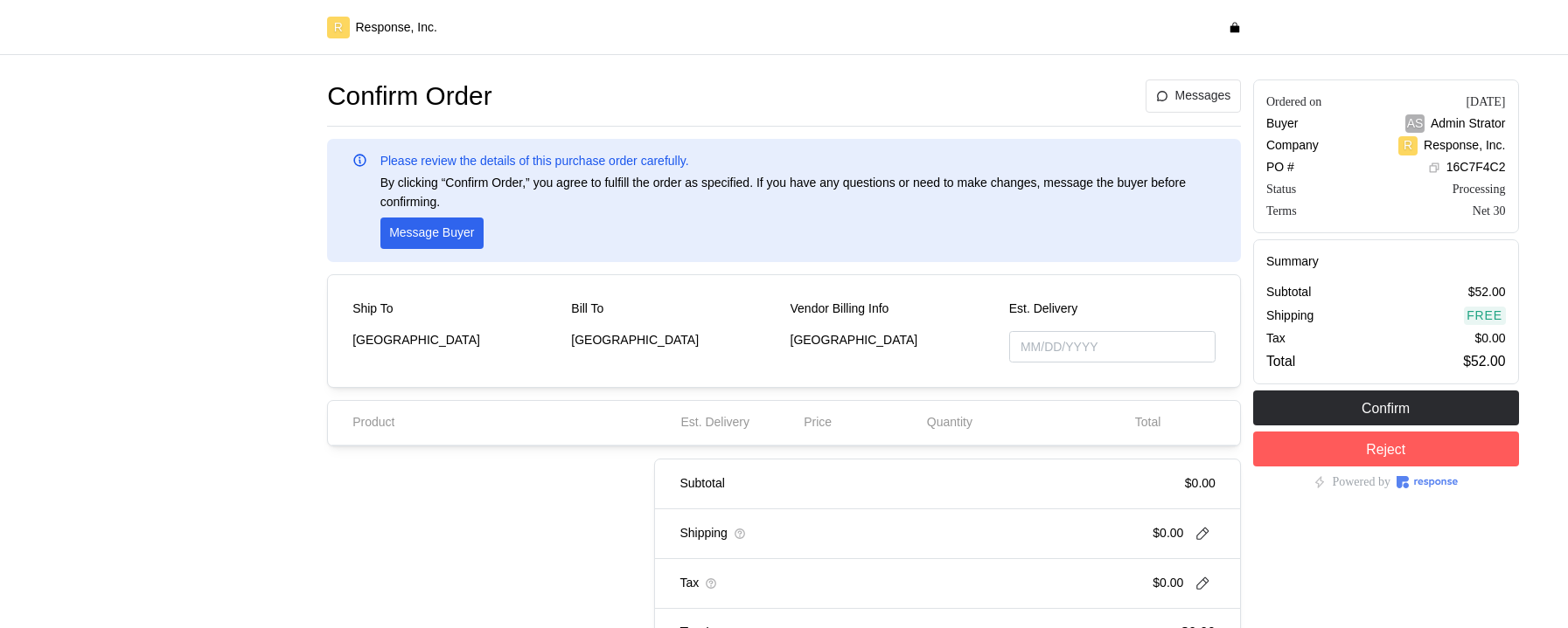
type input "[DATE]"
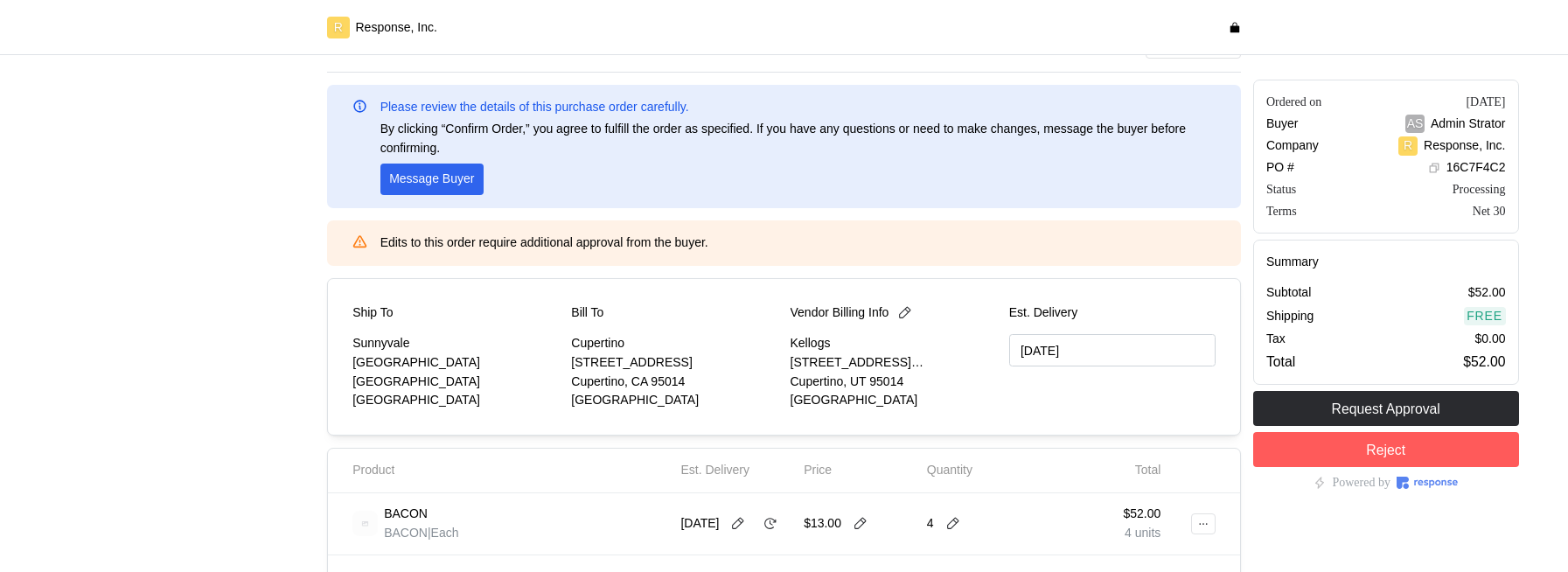
scroll to position [134, 0]
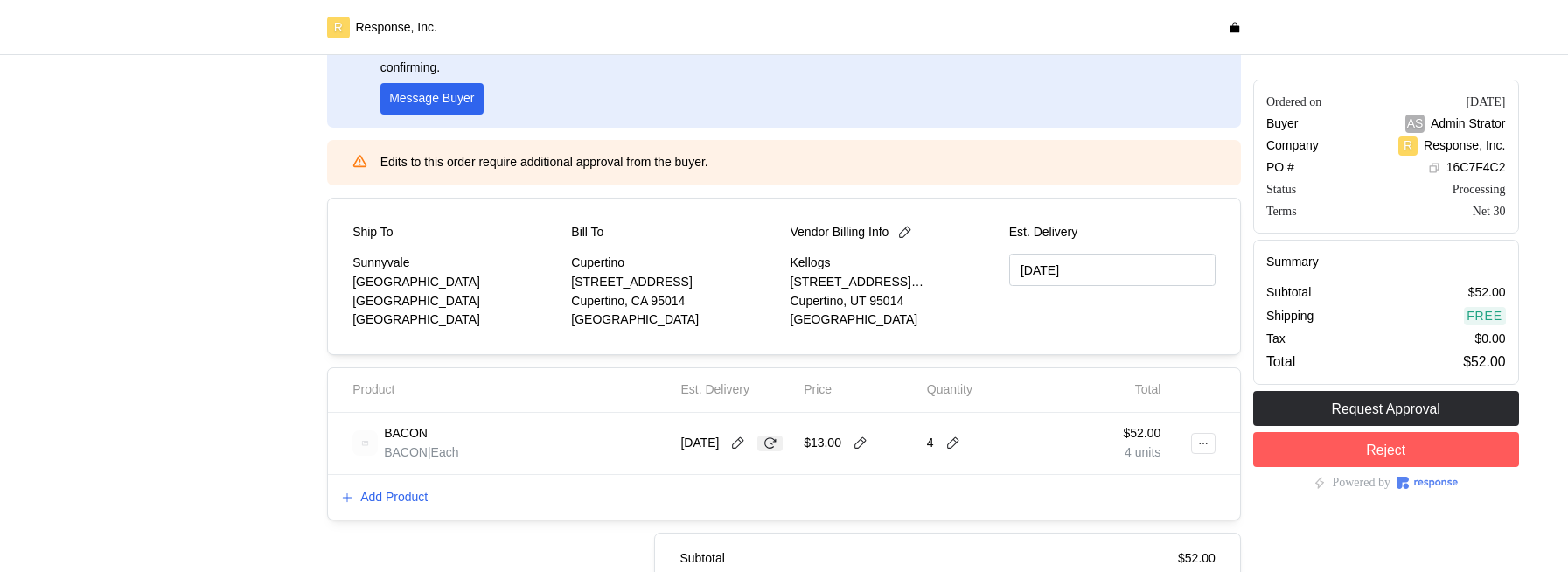
click at [771, 443] on icon at bounding box center [770, 443] width 16 height 16
click at [960, 440] on button at bounding box center [953, 443] width 26 height 16
click at [959, 513] on div "5 $65.00" at bounding box center [1018, 518] width 157 height 19
click at [777, 436] on div at bounding box center [770, 443] width 26 height 16
click at [859, 443] on icon at bounding box center [860, 443] width 16 height 16
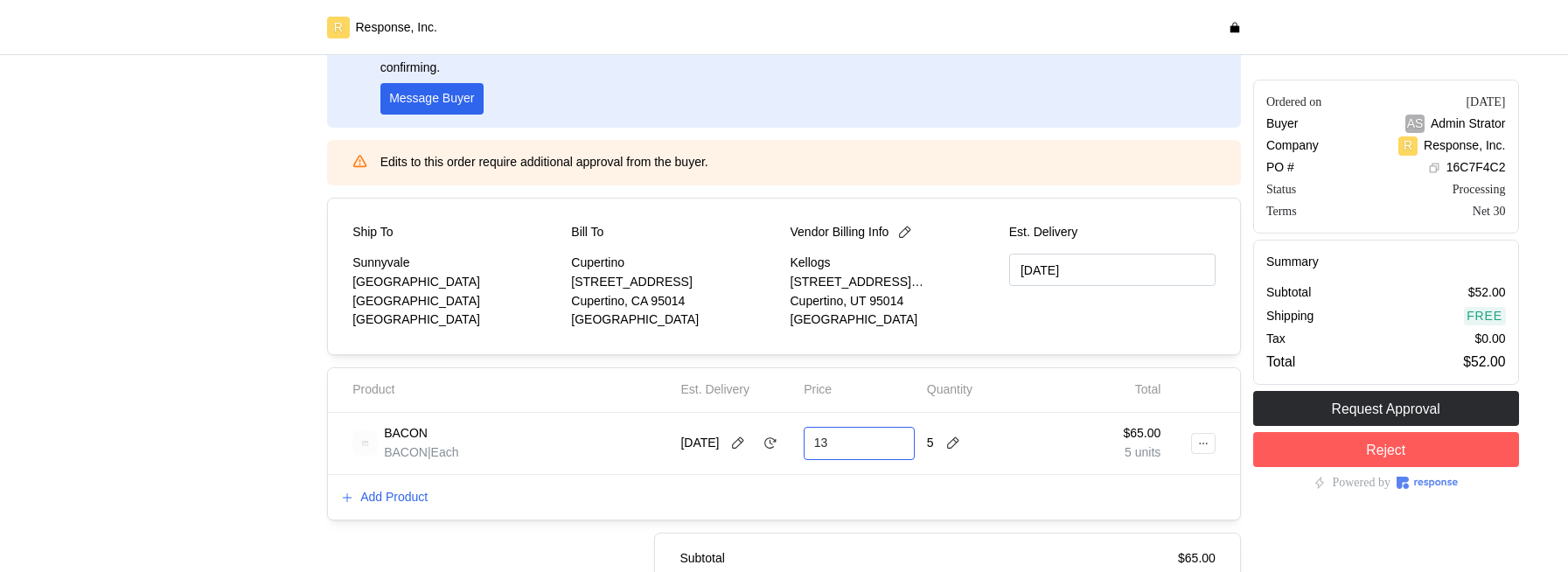
type input "1"
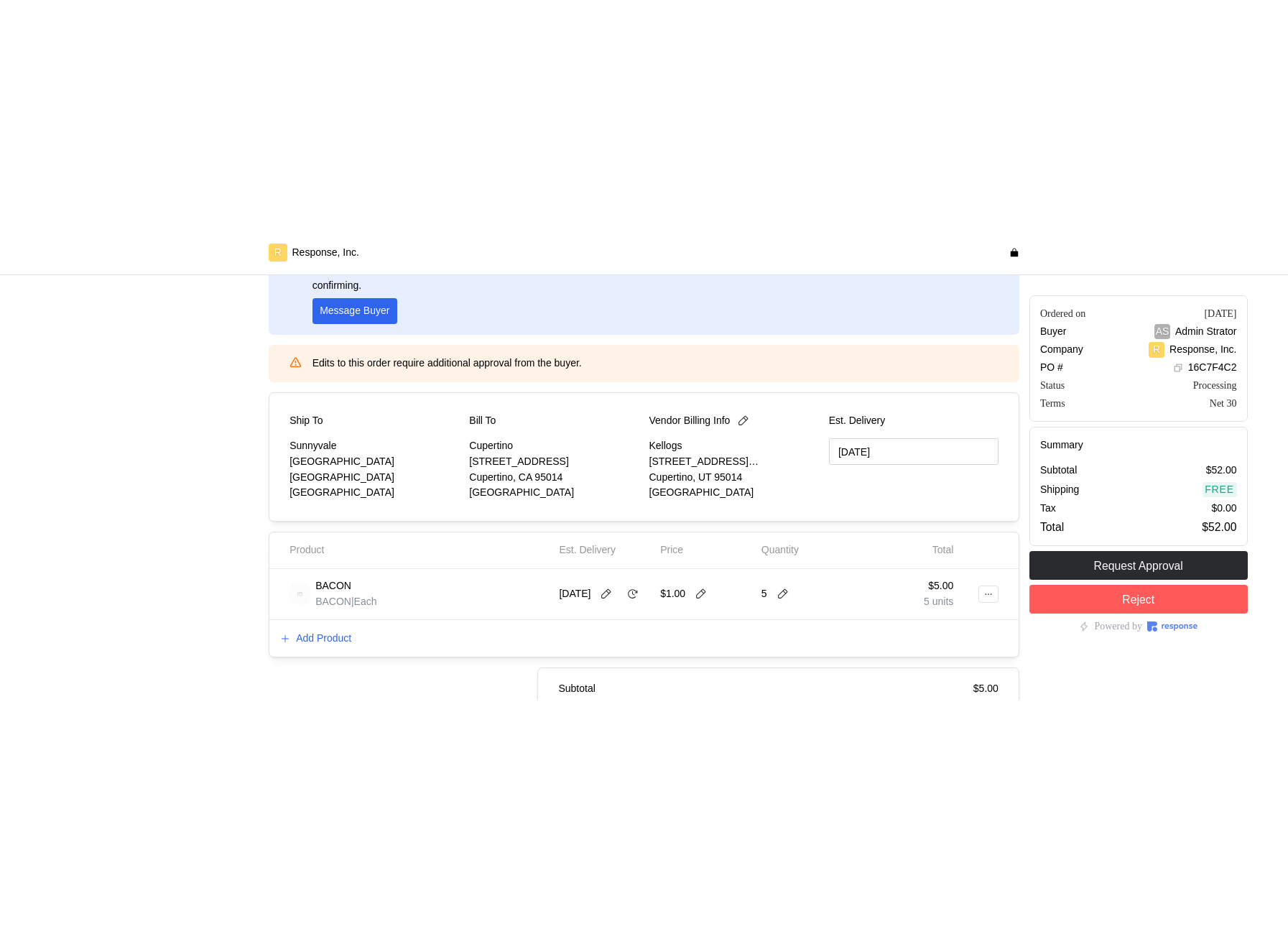
scroll to position [0, 0]
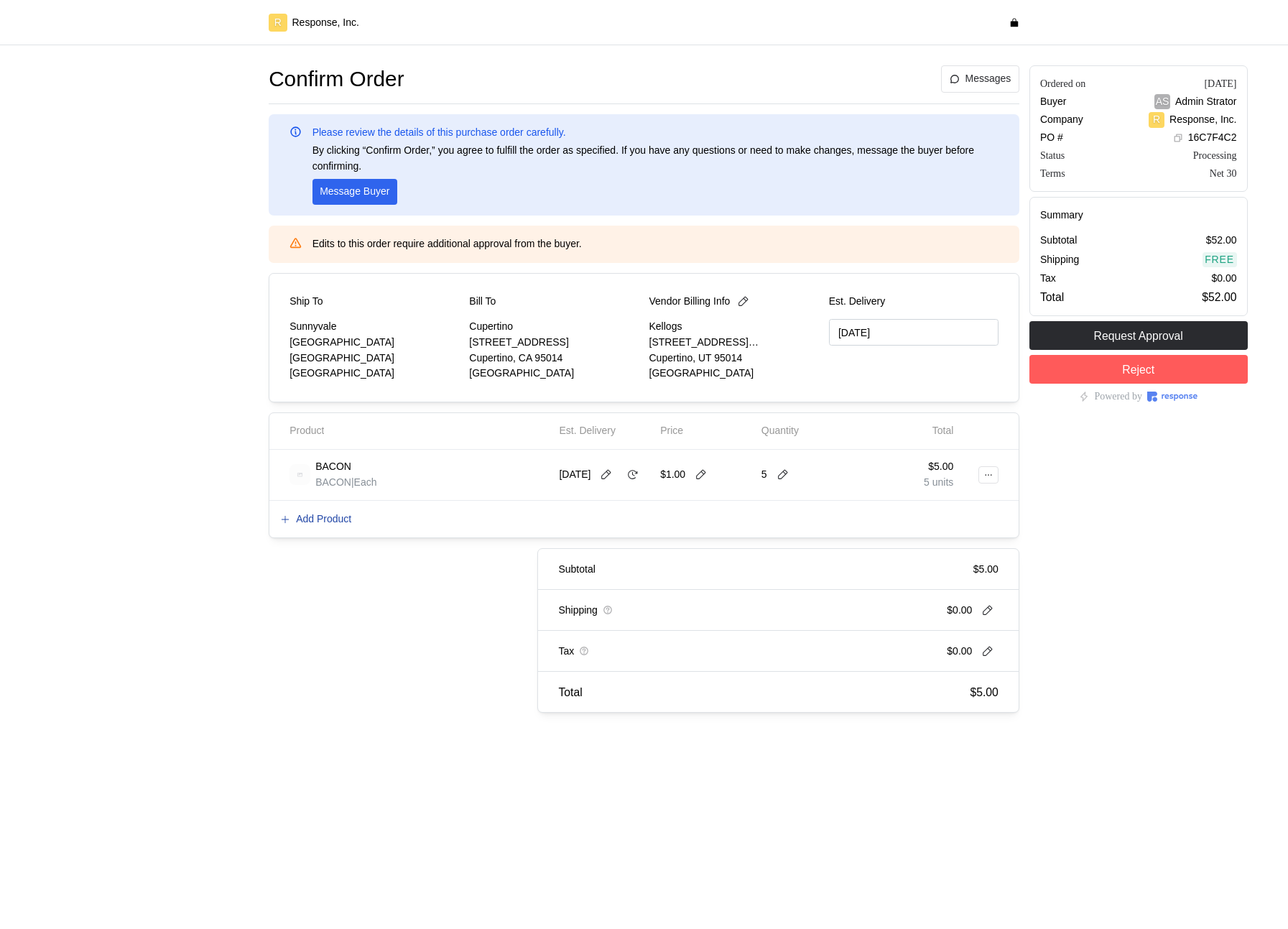
click at [314, 469] on p "Add Product" at bounding box center [323, 519] width 55 height 16
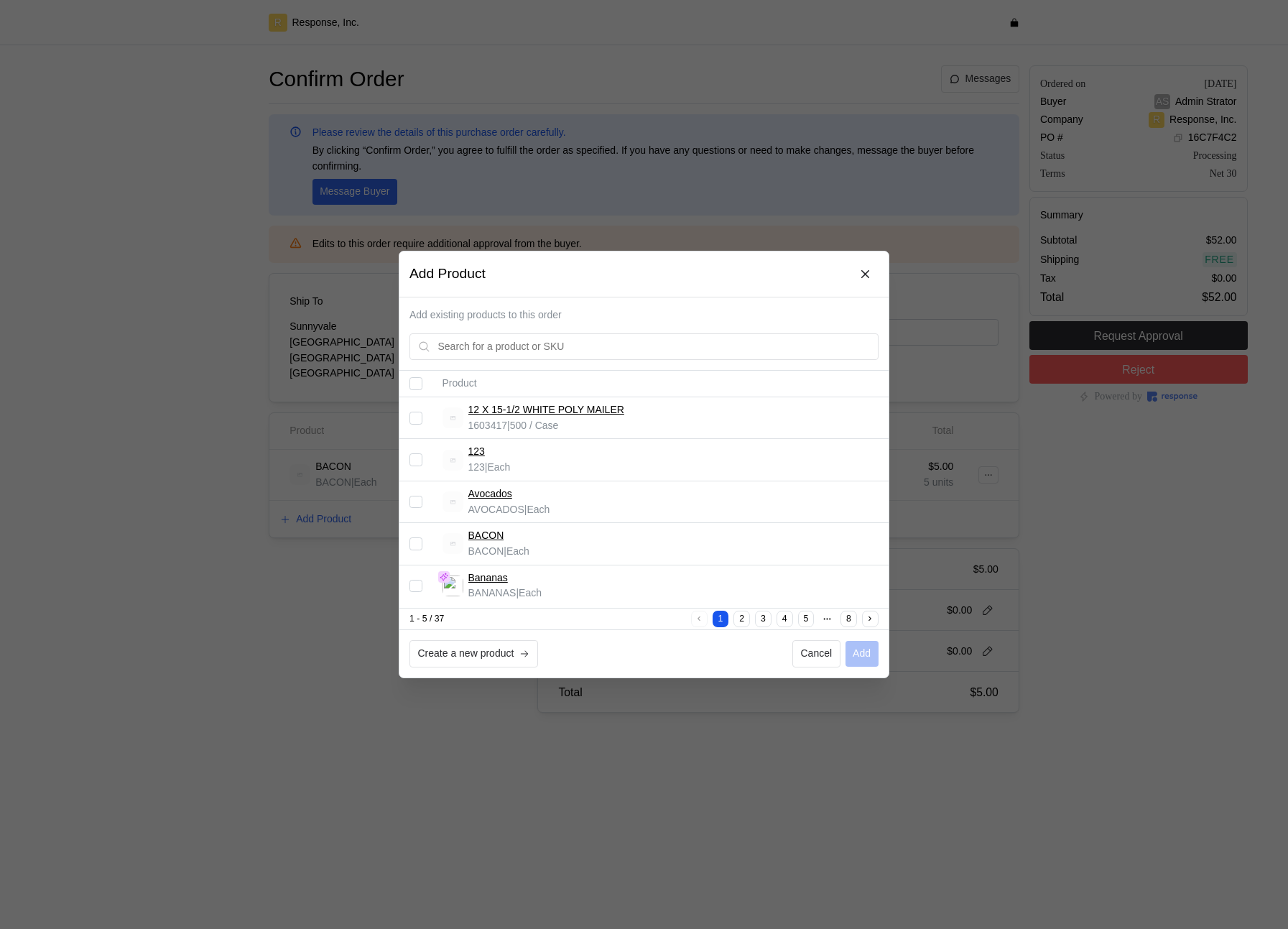
click at [419, 469] on input "Select record 5" at bounding box center [416, 585] width 13 height 13
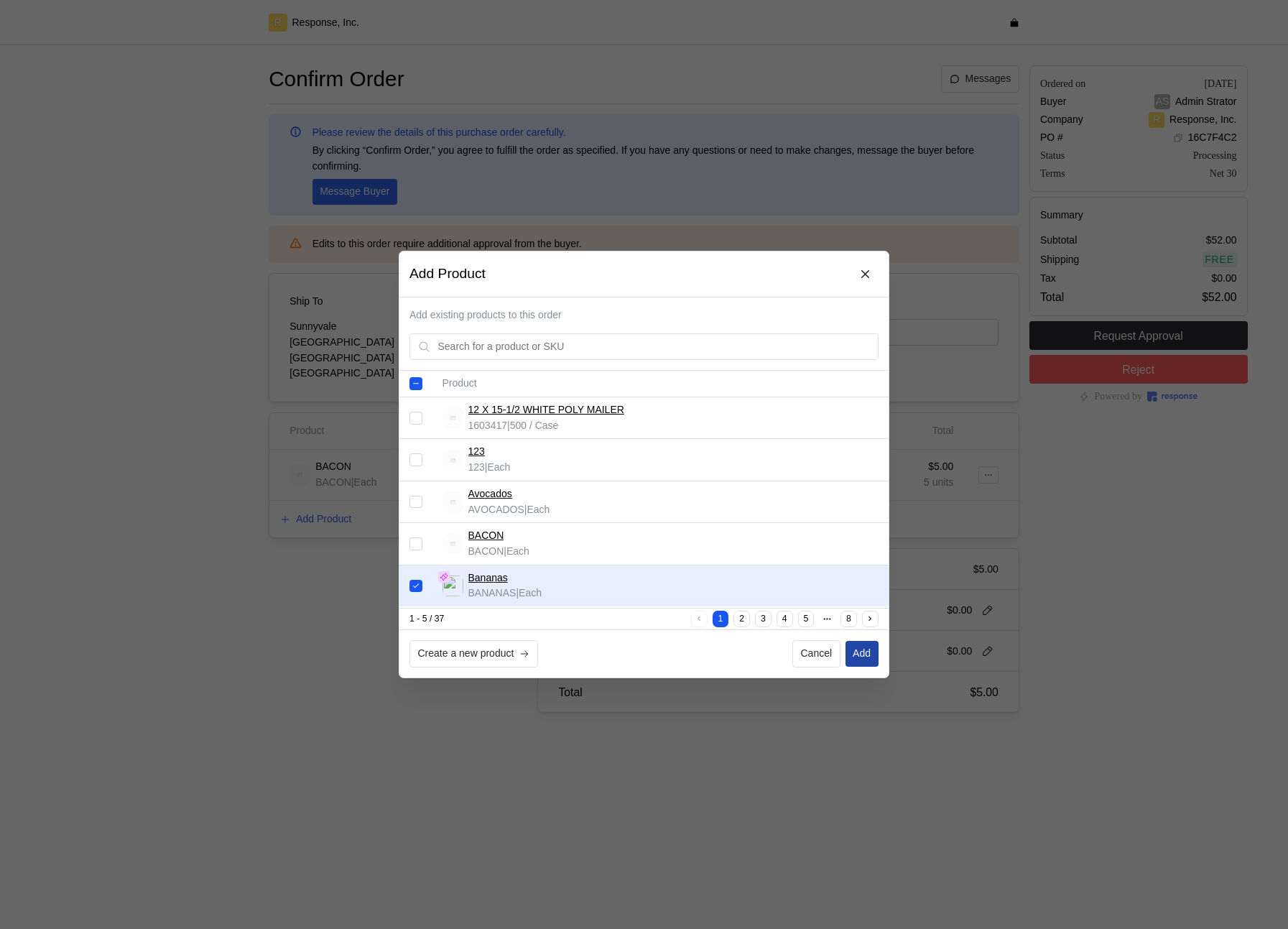
click at [854, 469] on p "Add" at bounding box center [861, 654] width 18 height 16
checkbox input "false"
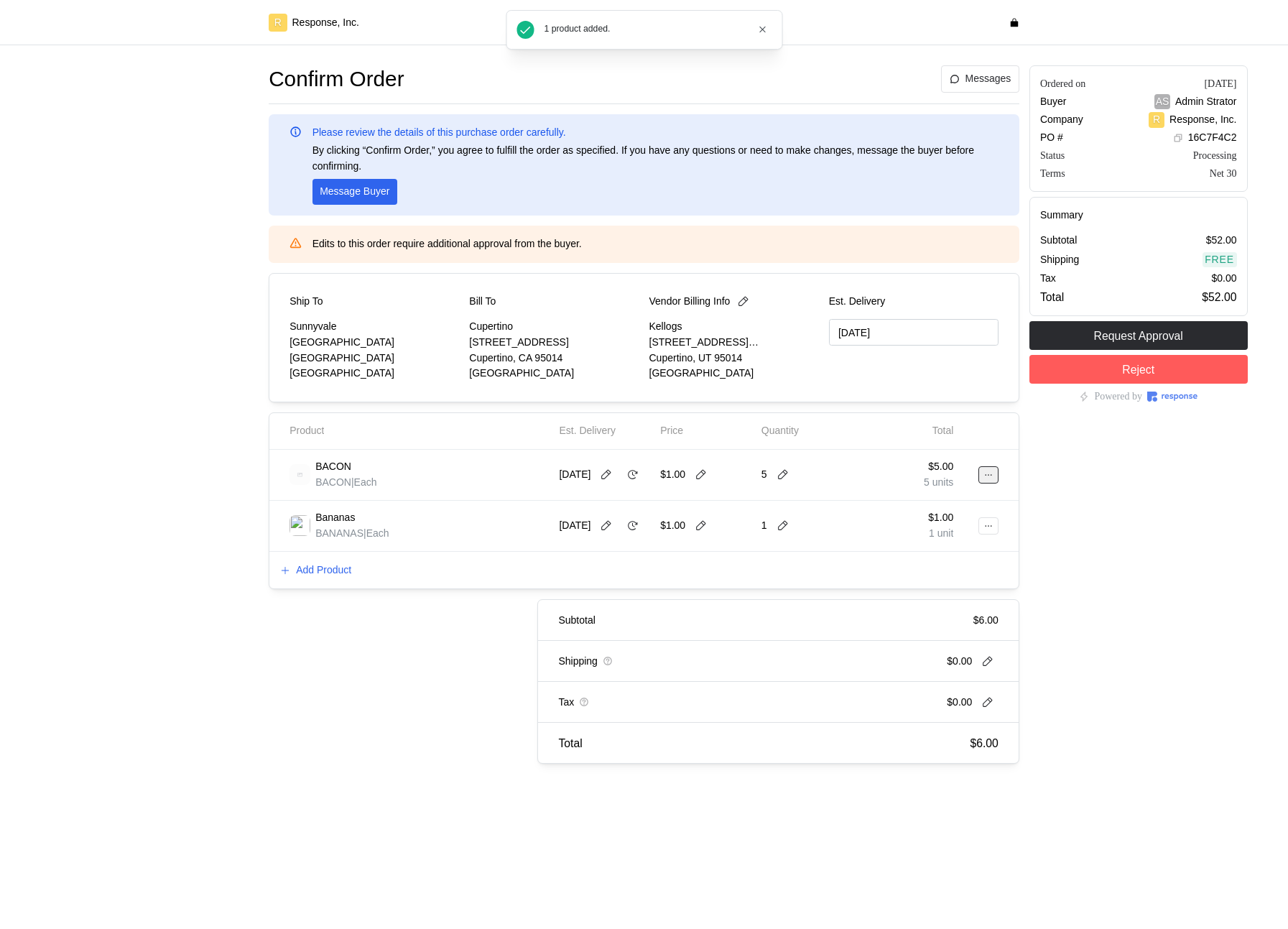
click at [982, 469] on button at bounding box center [988, 475] width 20 height 17
click at [909, 469] on button "Delete" at bounding box center [935, 529] width 114 height 26
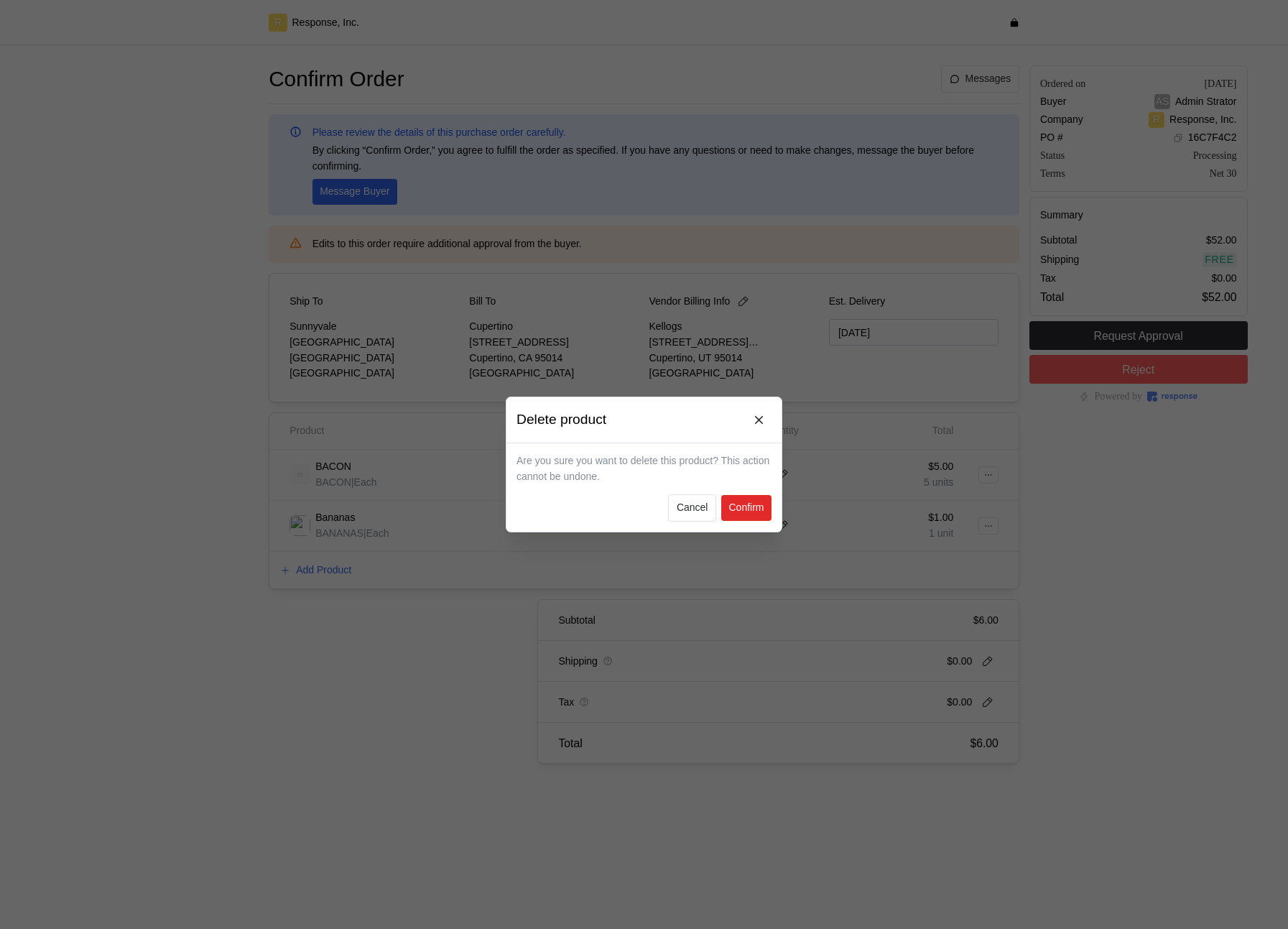
click at [734, 469] on p "Confirm" at bounding box center [745, 508] width 35 height 16
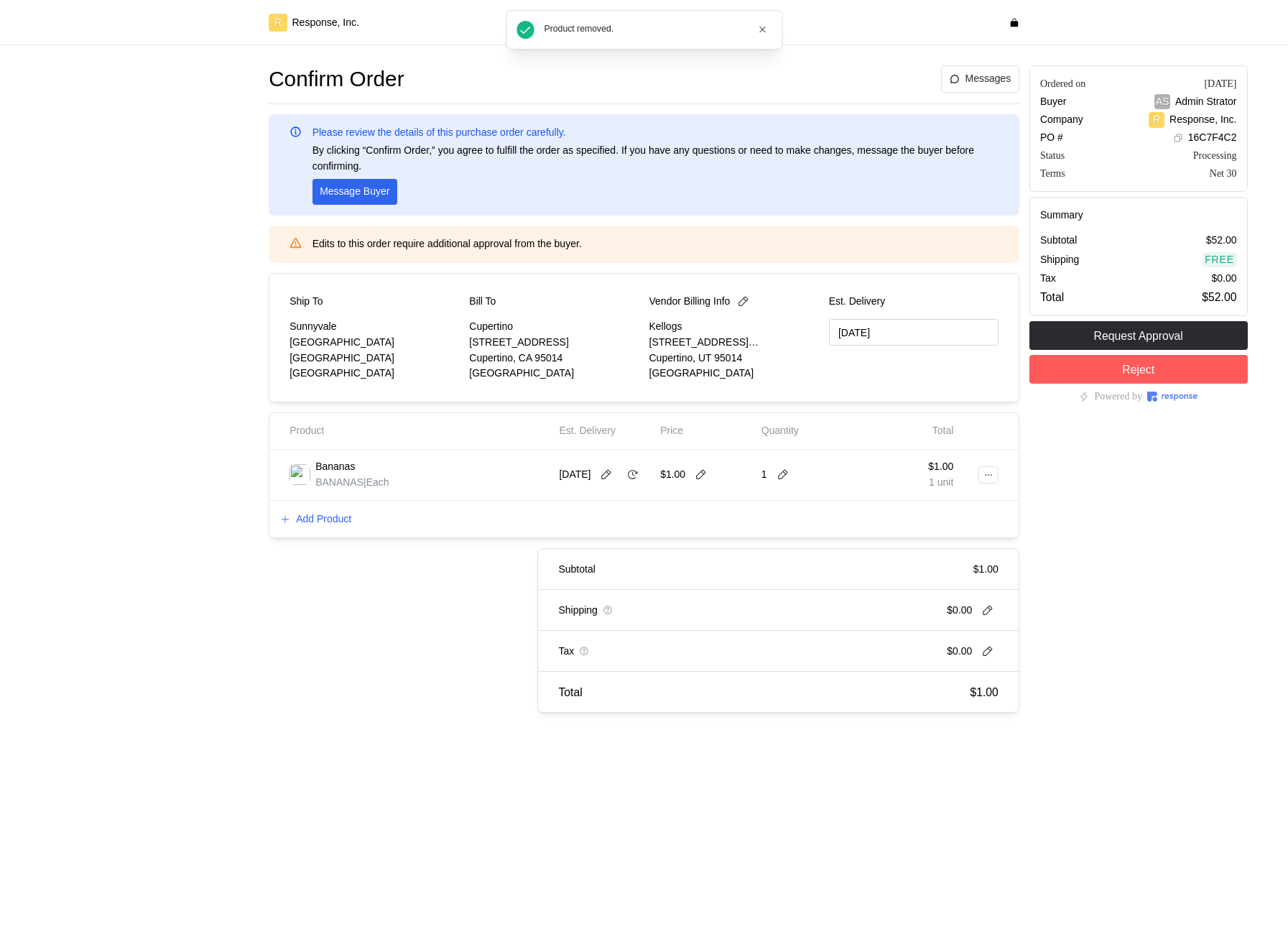
click at [210, 469] on div at bounding box center [150, 389] width 229 height 657
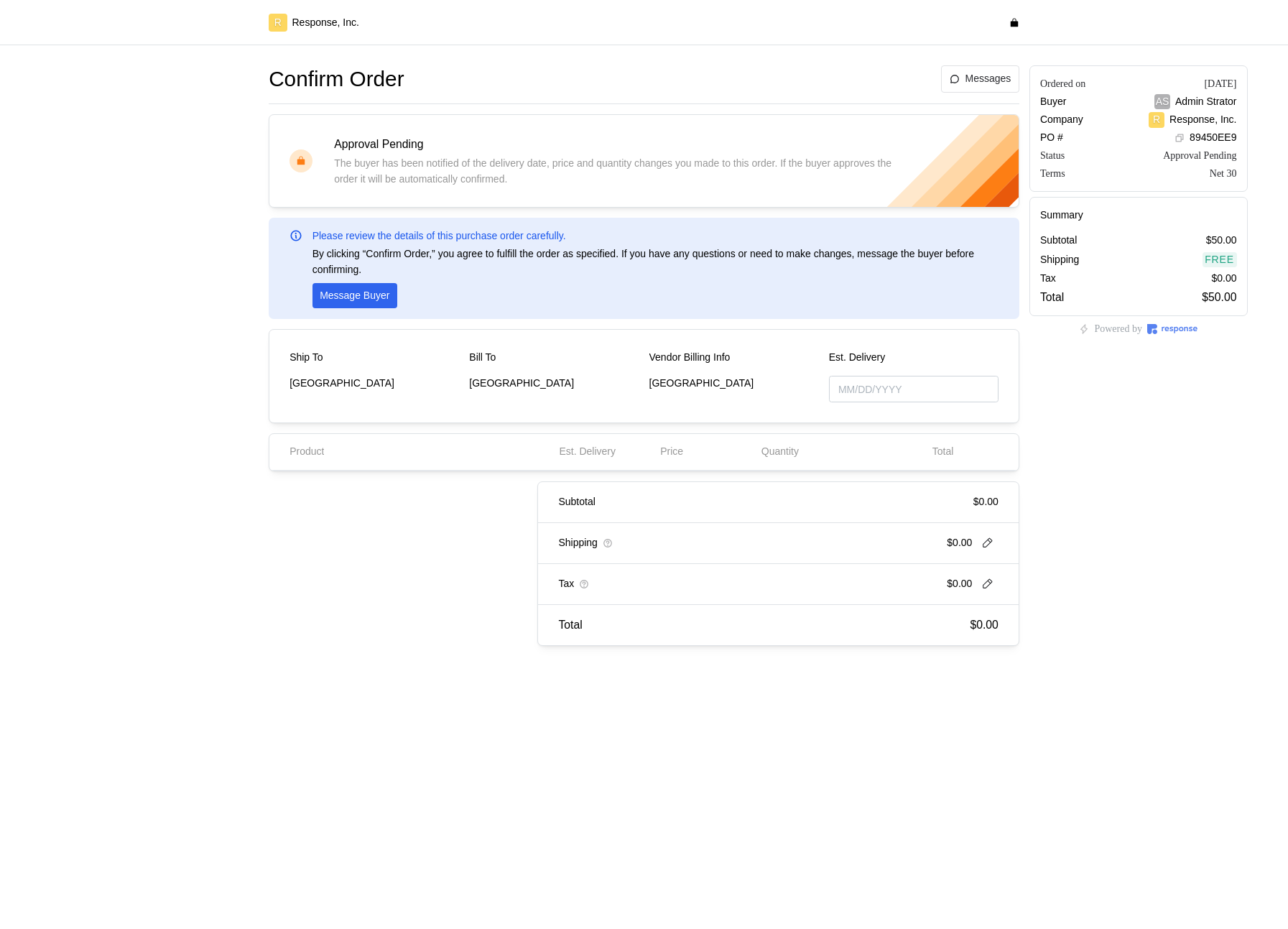
type input "[DATE]"
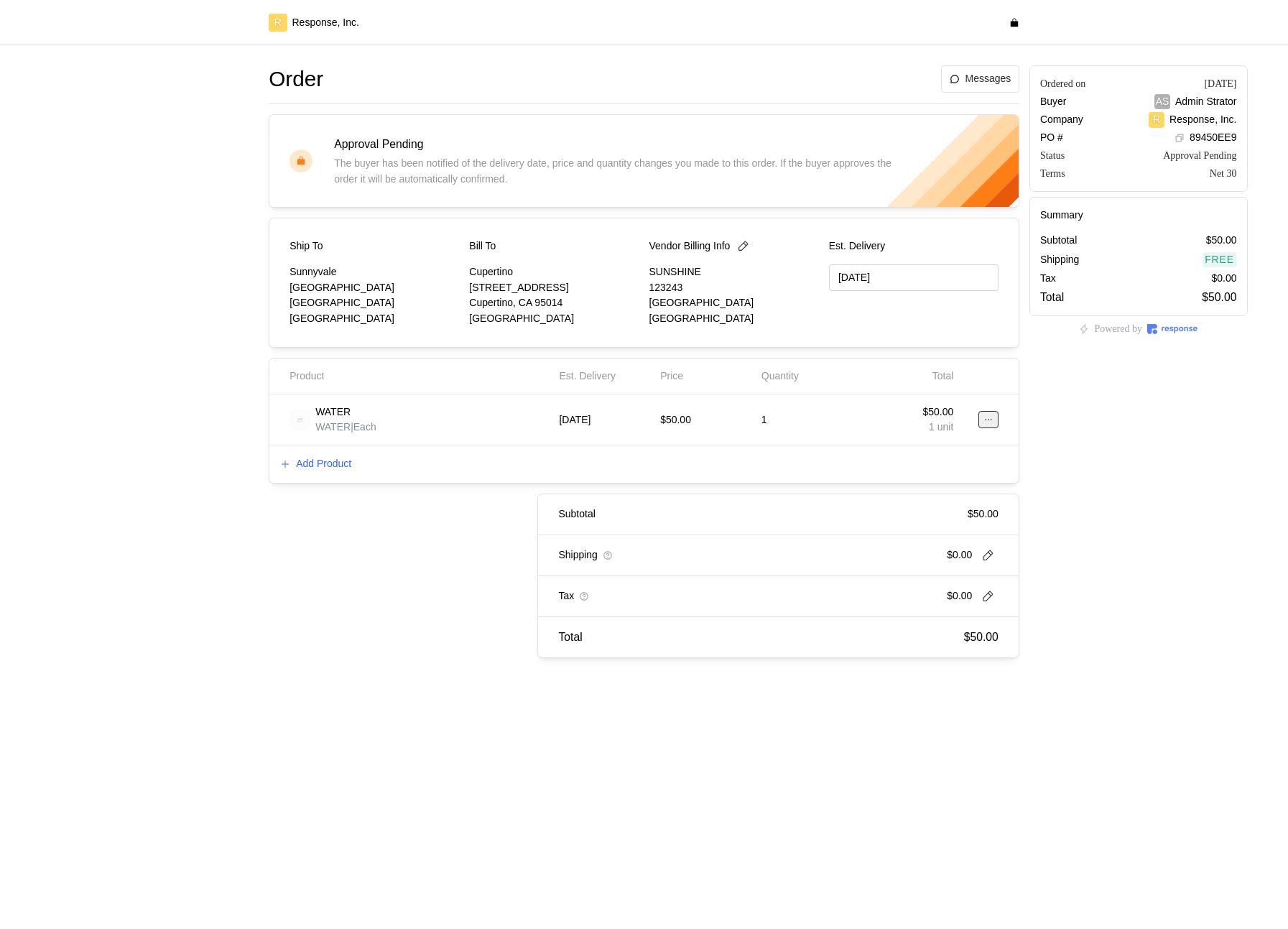
click at [994, 421] on button at bounding box center [988, 420] width 20 height 17
click at [683, 439] on div "$50.00" at bounding box center [706, 420] width 101 height 40
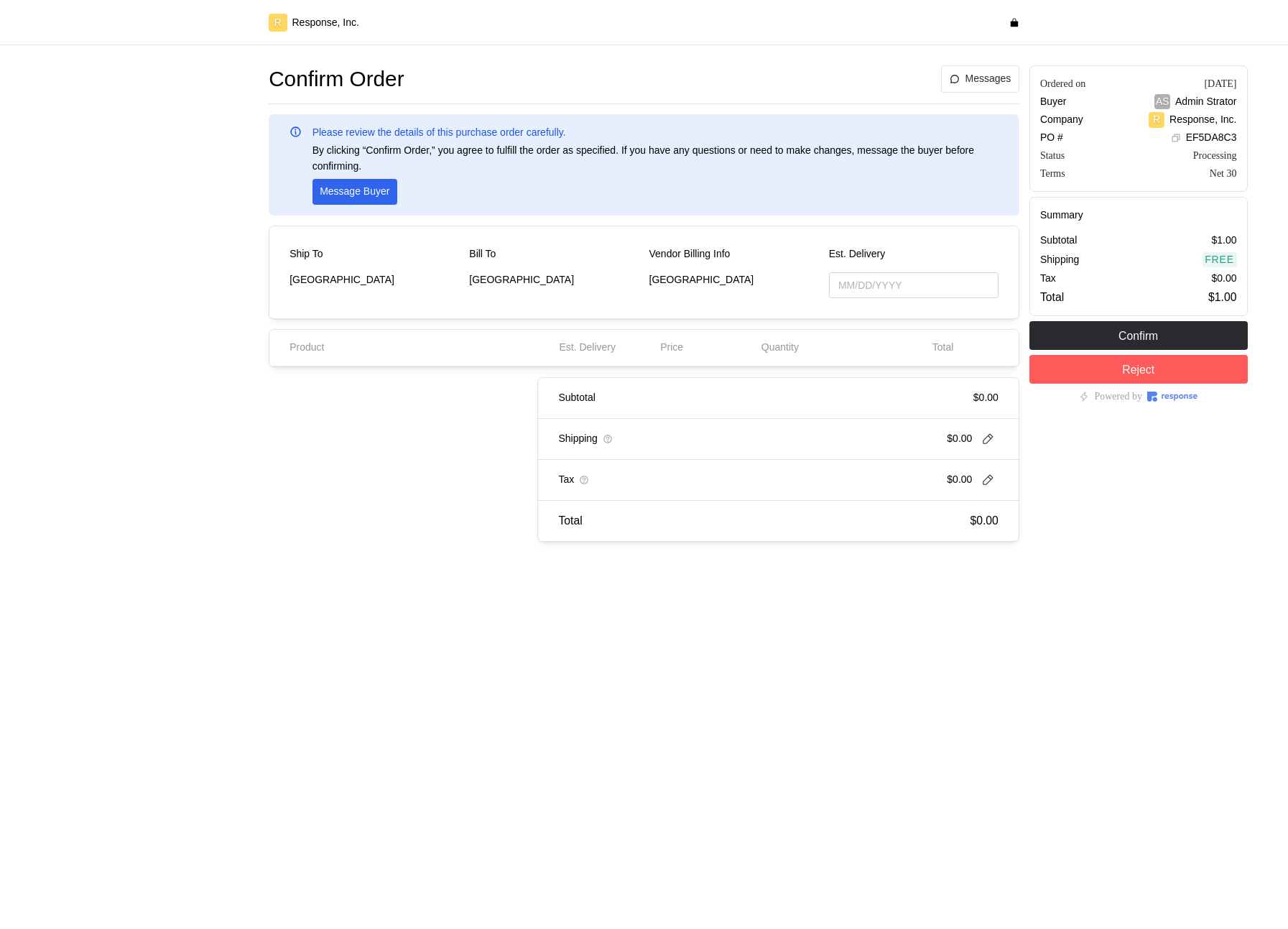
type input "[DATE]"
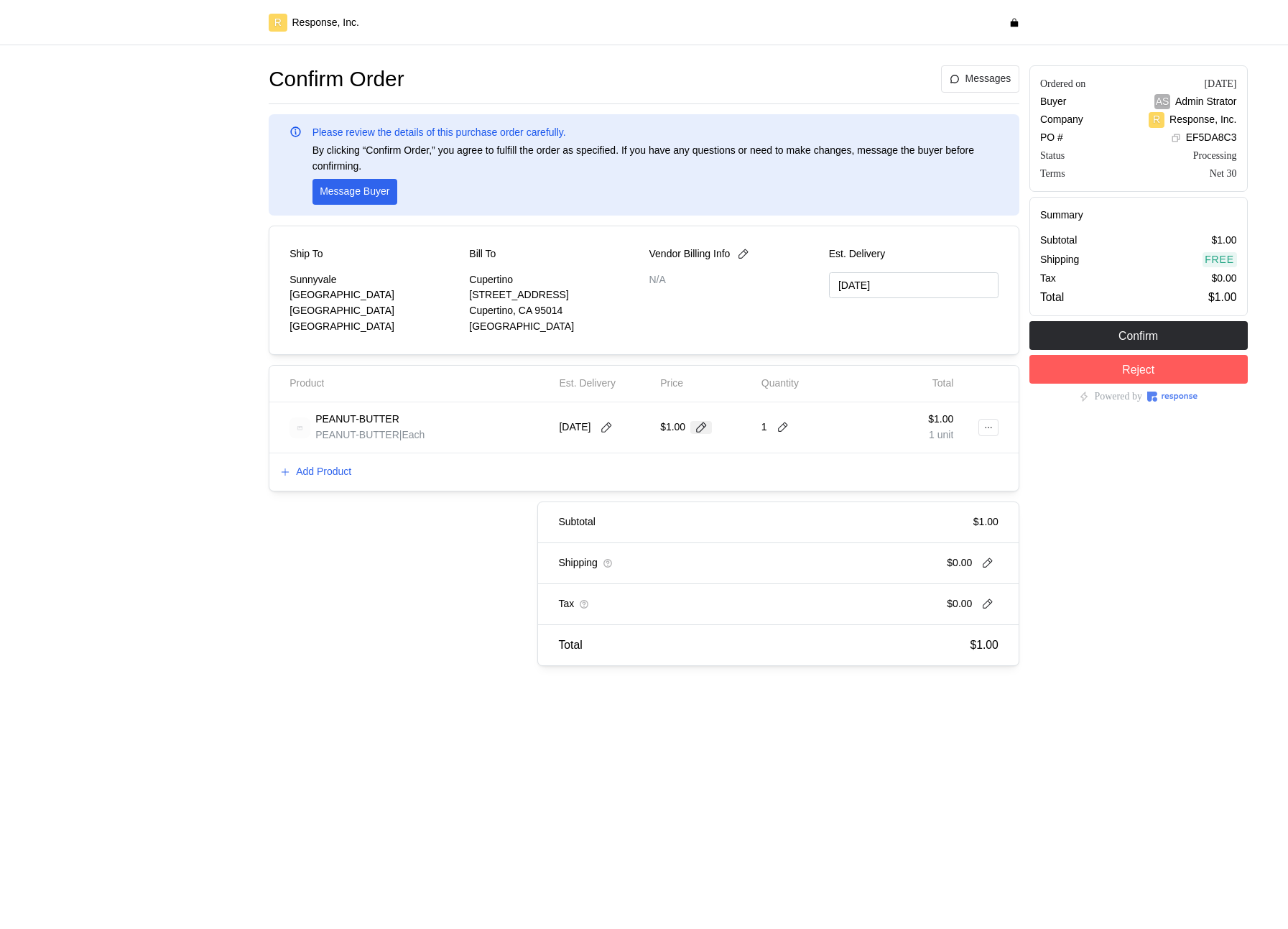
click at [696, 428] on icon at bounding box center [701, 427] width 13 height 13
type input "2"
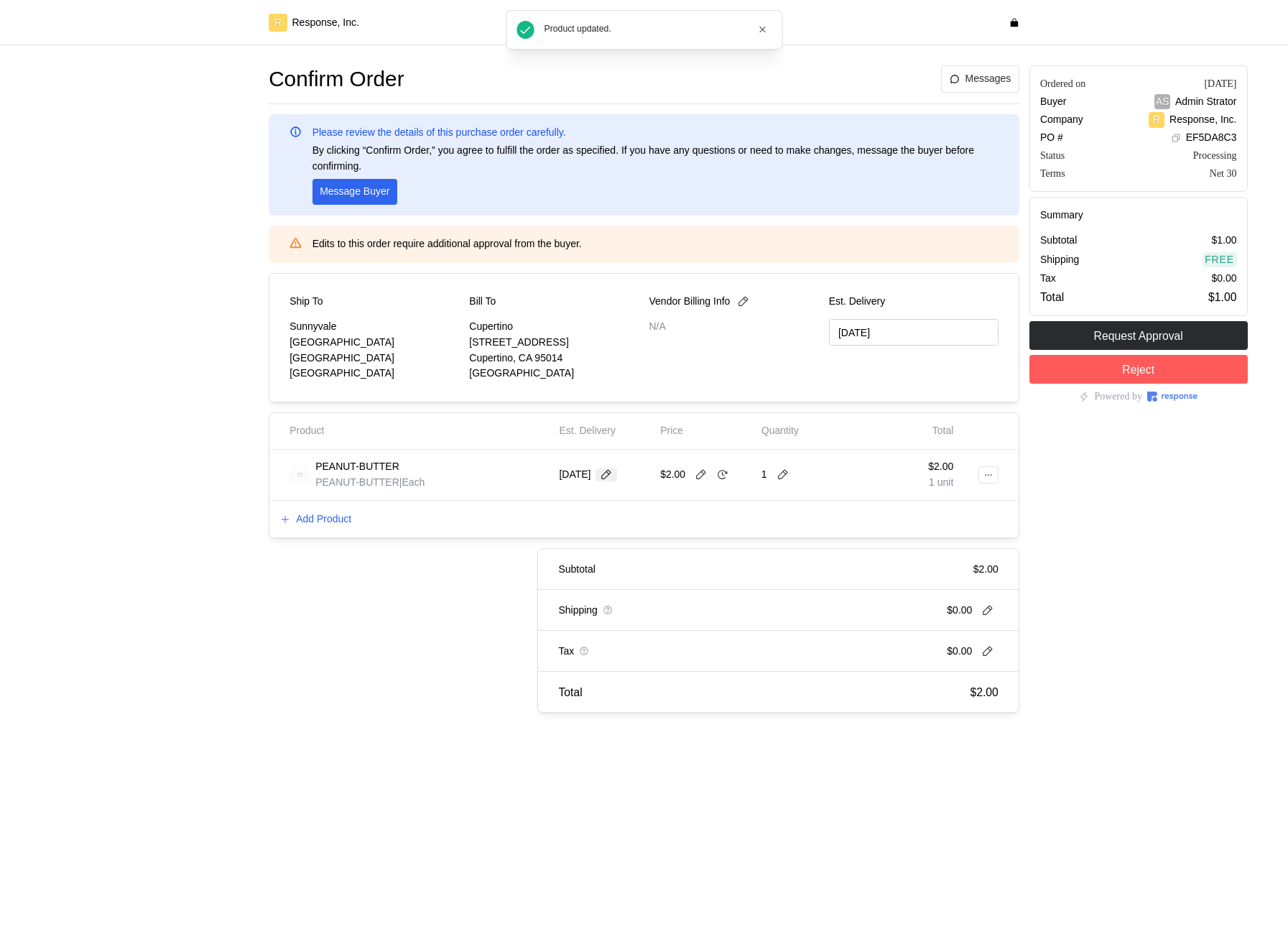
click at [605, 472] on icon at bounding box center [606, 474] width 13 height 13
click at [667, 585] on button "9" at bounding box center [665, 590] width 26 height 26
click at [786, 473] on icon at bounding box center [783, 474] width 13 height 13
click at [798, 575] on div "4 $8.00" at bounding box center [836, 586] width 145 height 26
drag, startPoint x: 637, startPoint y: 475, endPoint x: 647, endPoint y: 475, distance: 10.0
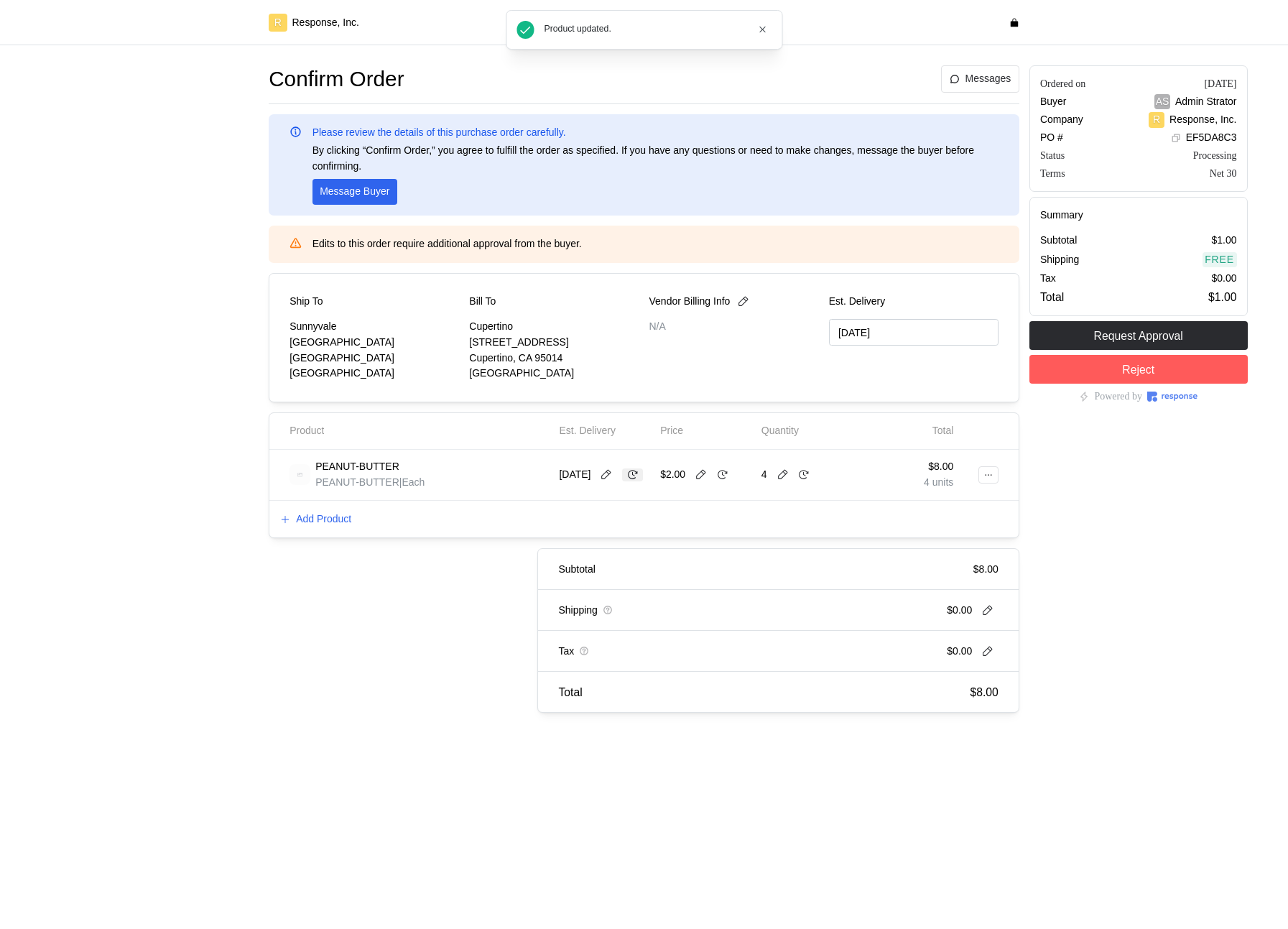
click at [638, 475] on icon at bounding box center [633, 474] width 10 height 9
type input "[DATE]"
click at [717, 477] on icon at bounding box center [722, 474] width 13 height 13
click at [803, 474] on icon at bounding box center [804, 474] width 13 height 13
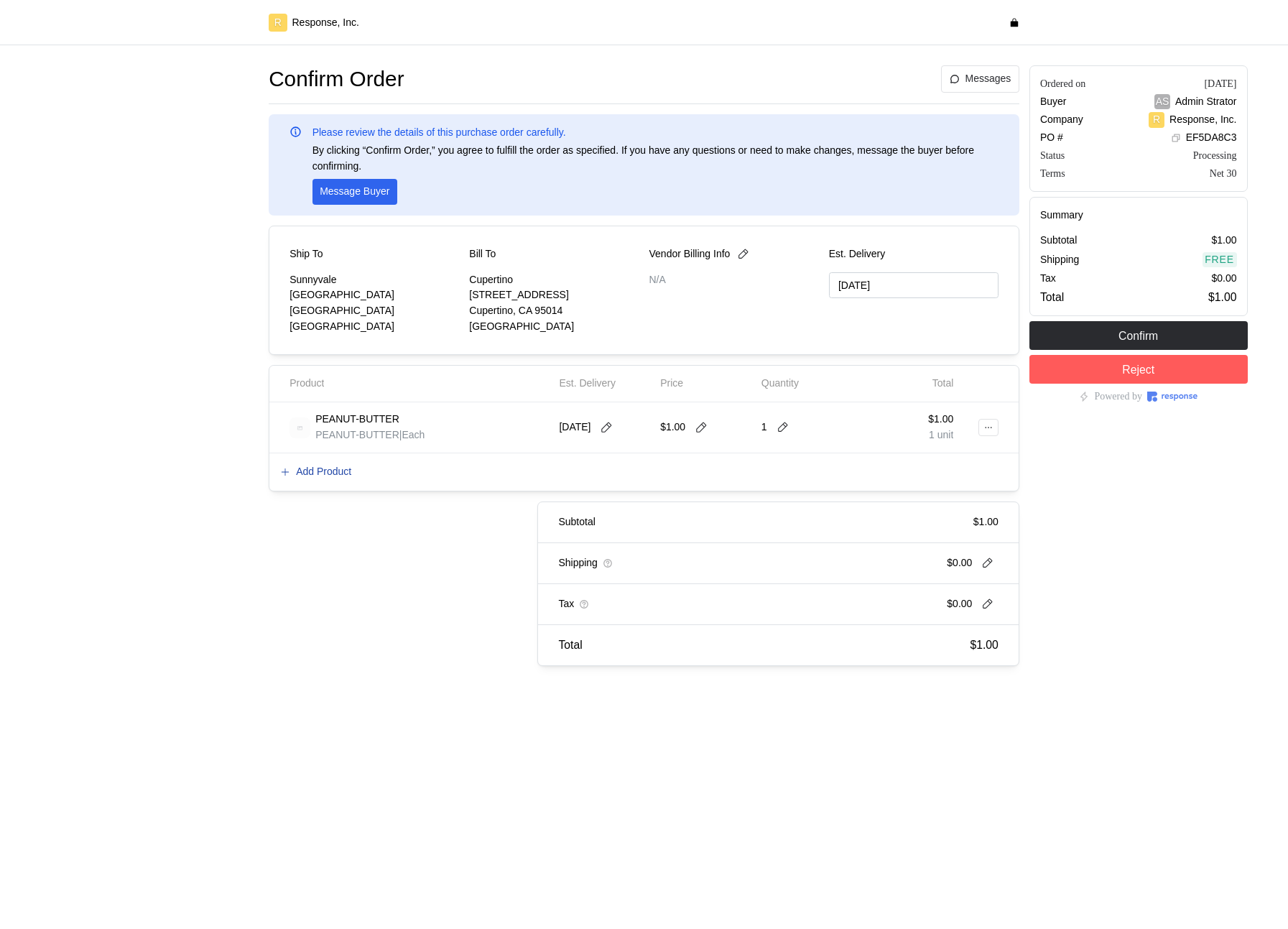
click at [337, 475] on p "Add Product" at bounding box center [323, 472] width 55 height 16
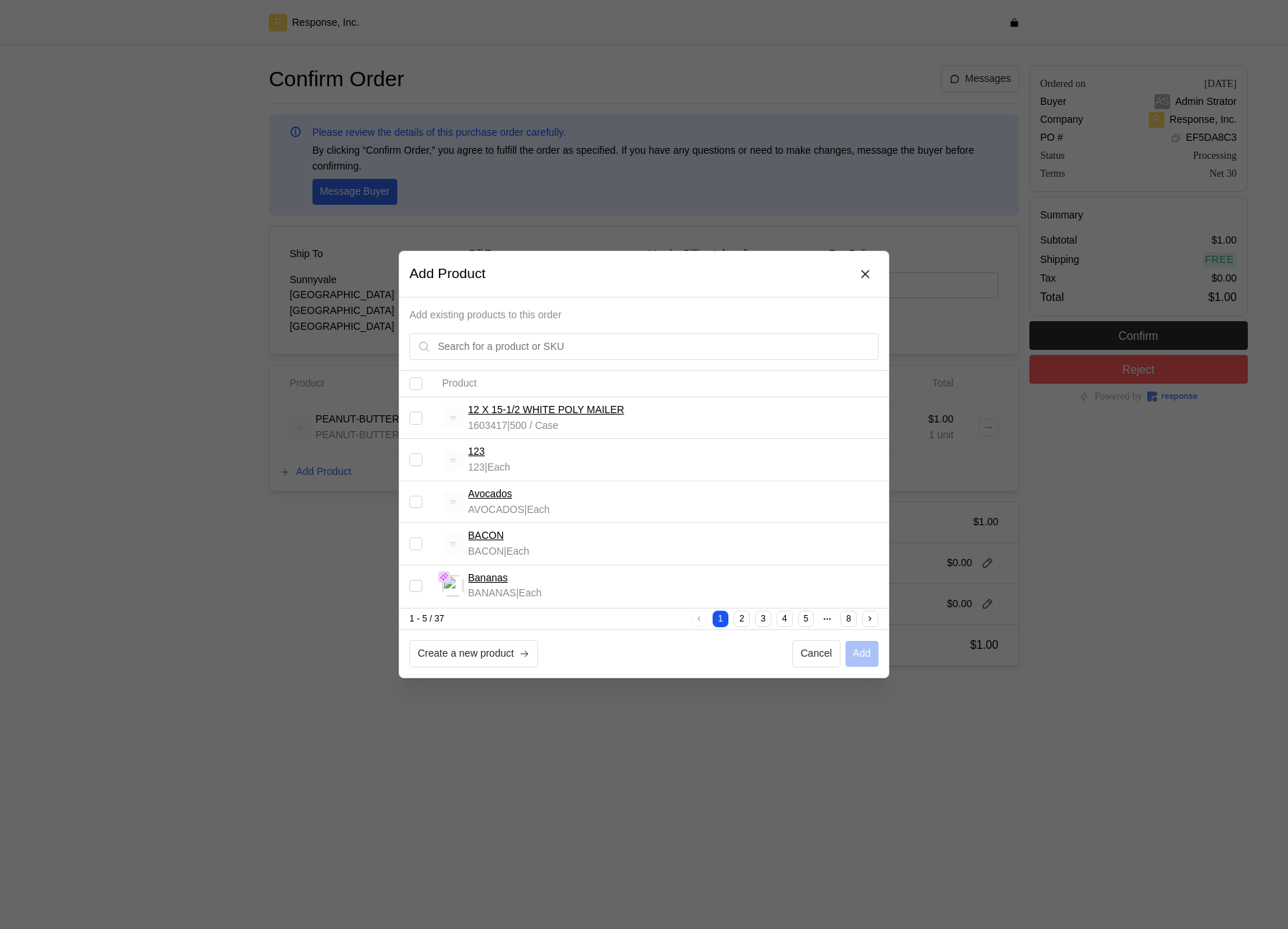
click at [416, 540] on input "Select record 4" at bounding box center [416, 543] width 13 height 13
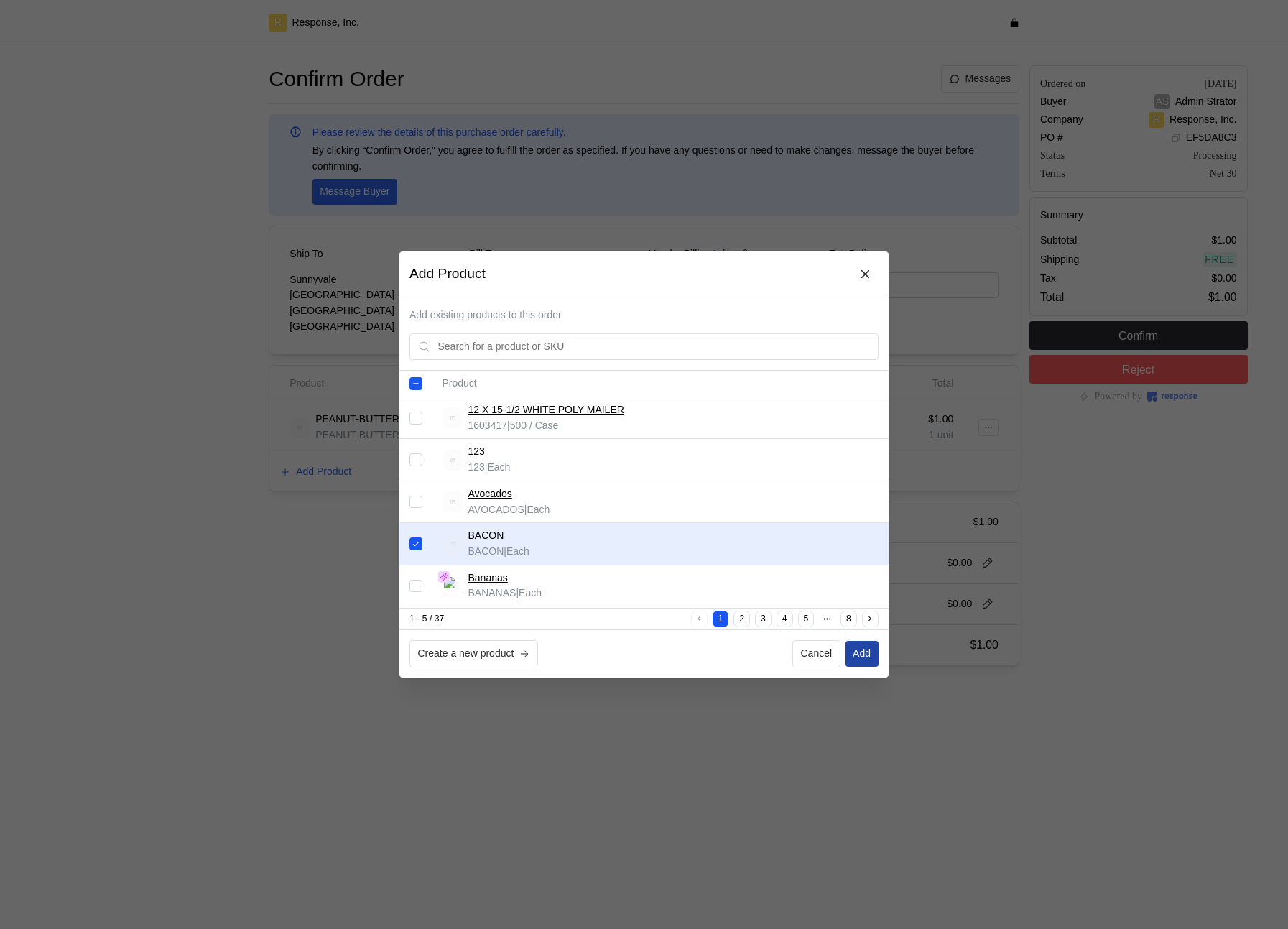
click at [866, 652] on p "Add" at bounding box center [861, 654] width 18 height 16
checkbox input "false"
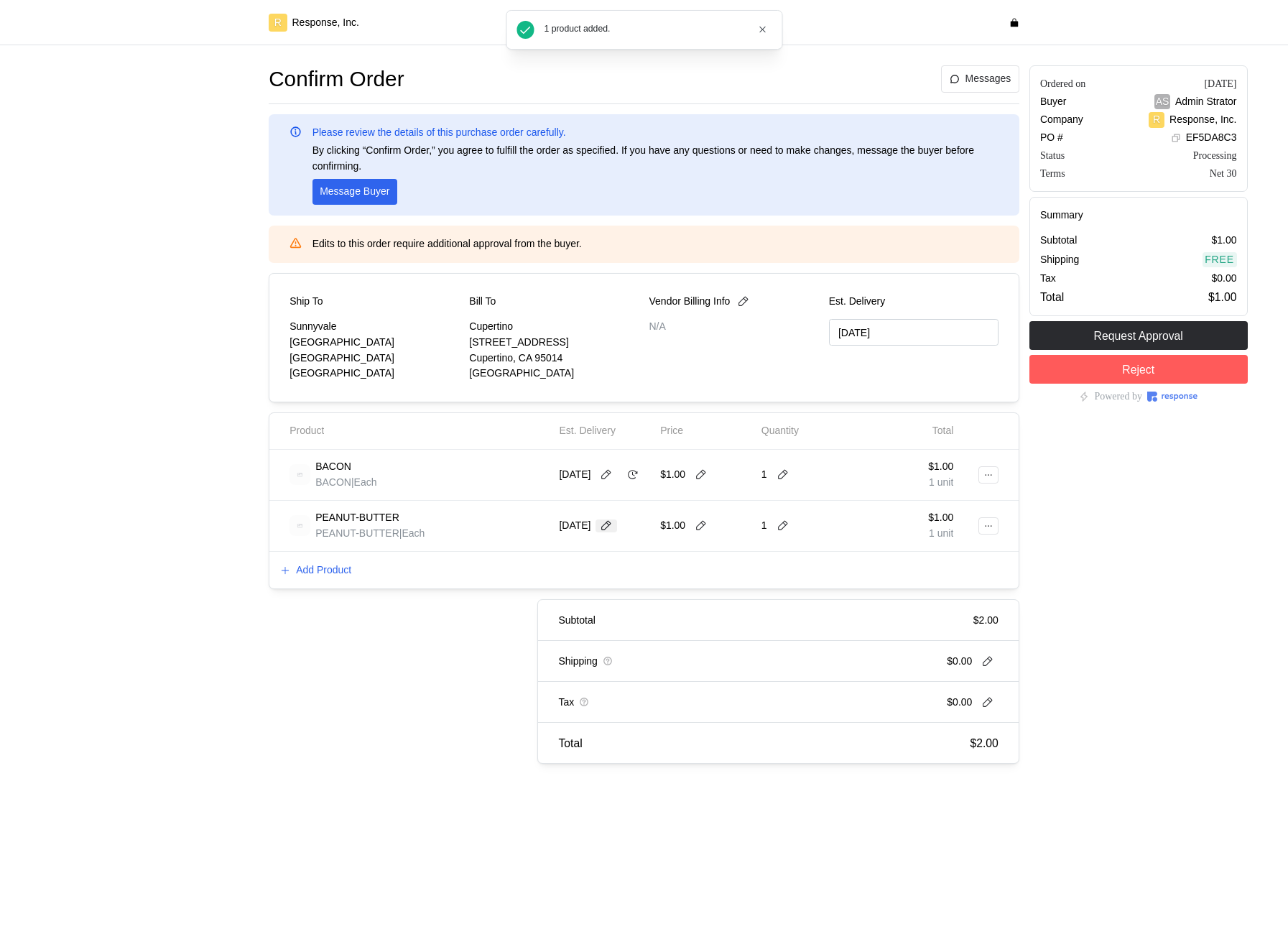
click at [617, 524] on button at bounding box center [606, 526] width 22 height 13
click at [703, 655] on td "17" at bounding box center [691, 668] width 27 height 27
click at [689, 638] on button "10" at bounding box center [691, 641] width 26 height 26
click at [627, 533] on icon at bounding box center [633, 526] width 13 height 13
click at [611, 526] on icon at bounding box center [606, 526] width 13 height 13
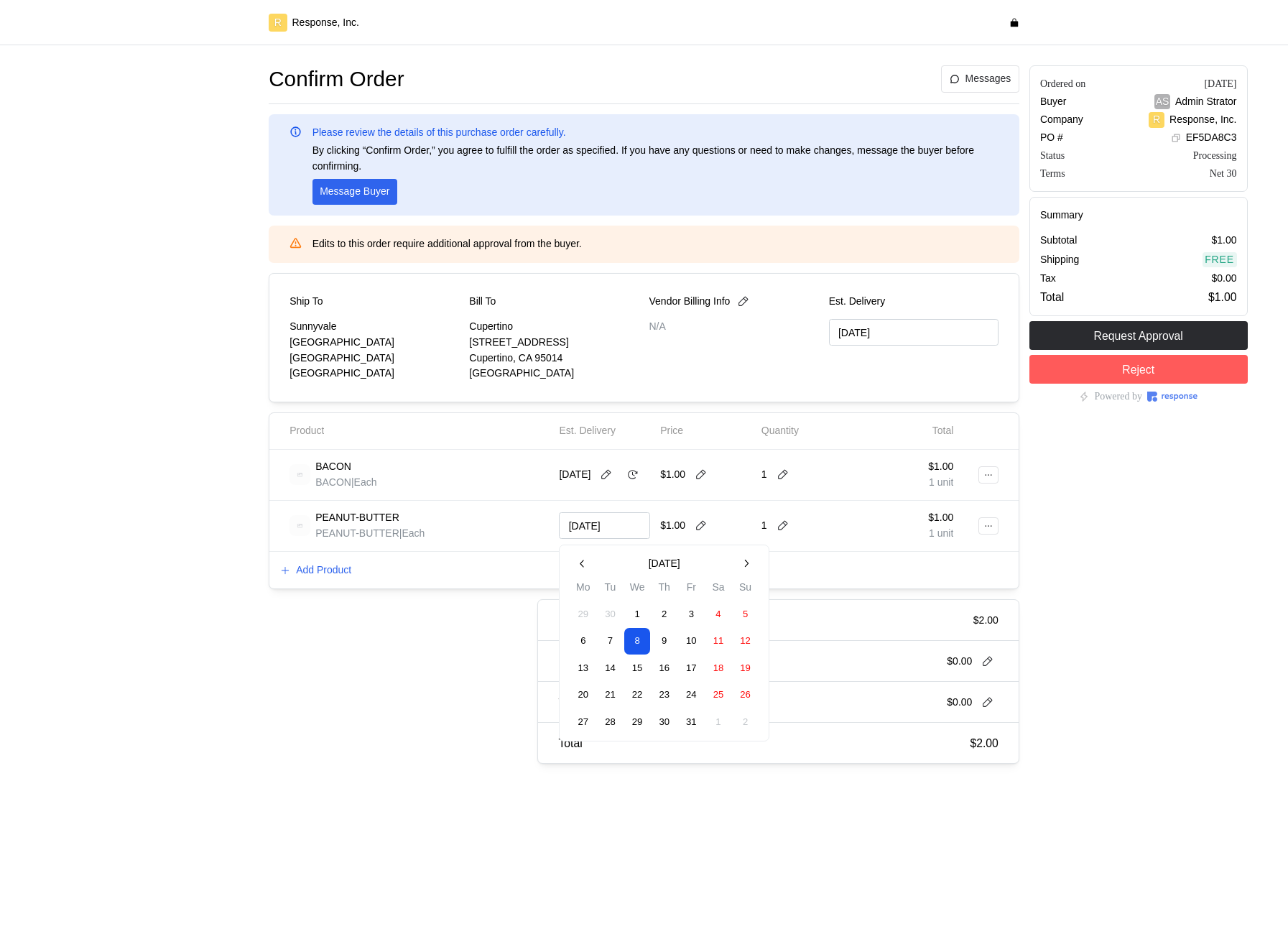
click at [631, 709] on button "29" at bounding box center [637, 722] width 26 height 26
click at [627, 533] on icon at bounding box center [633, 526] width 13 height 13
type input "[DATE]"
click at [705, 526] on icon at bounding box center [701, 526] width 13 height 13
type input "10"
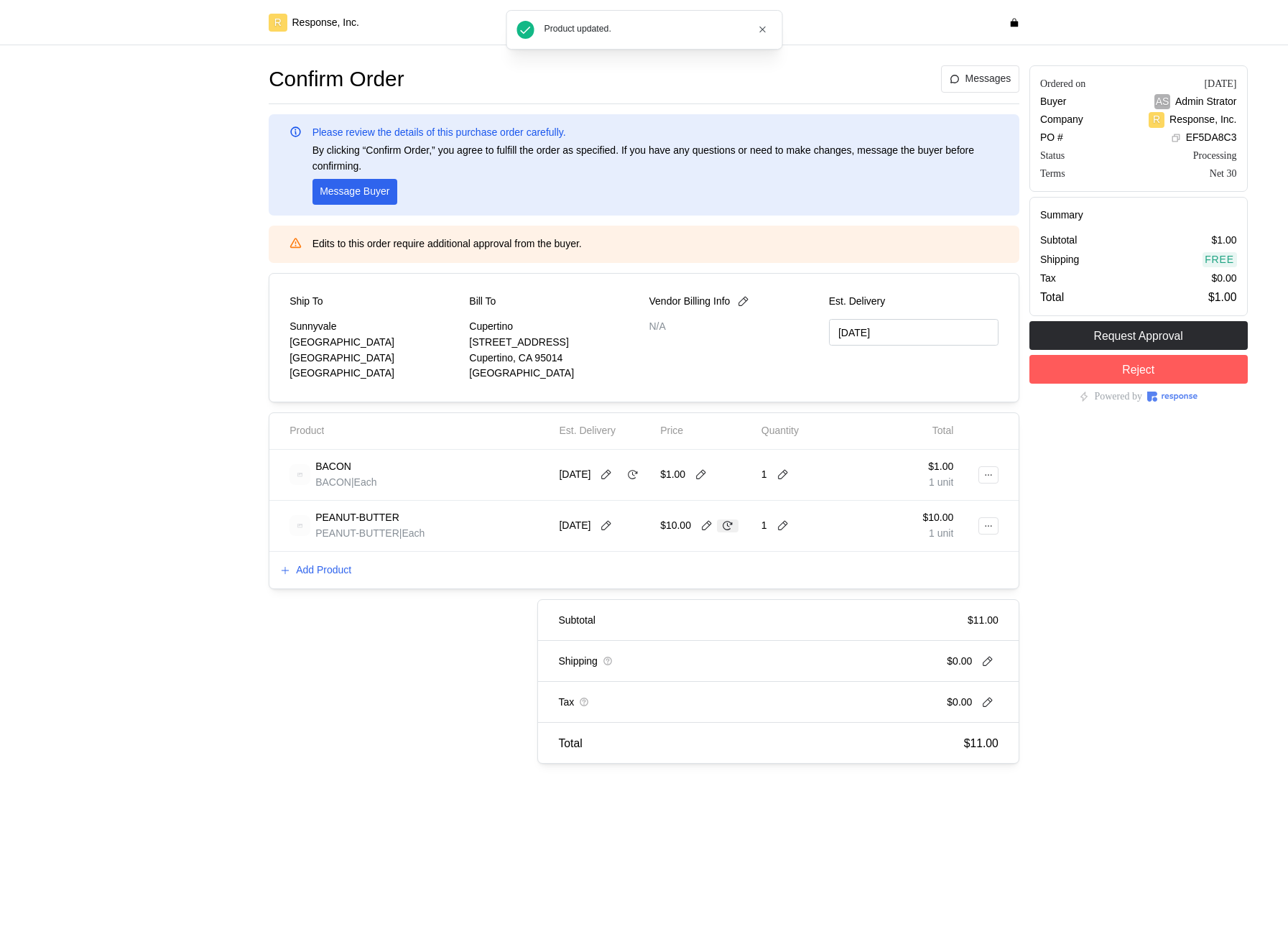
click at [727, 531] on icon at bounding box center [728, 526] width 13 height 13
click at [778, 526] on icon at bounding box center [783, 526] width 10 height 10
click at [800, 648] on div "4 $4.00" at bounding box center [836, 637] width 145 height 26
click at [808, 529] on icon at bounding box center [804, 526] width 13 height 13
click at [984, 527] on icon at bounding box center [988, 526] width 10 height 10
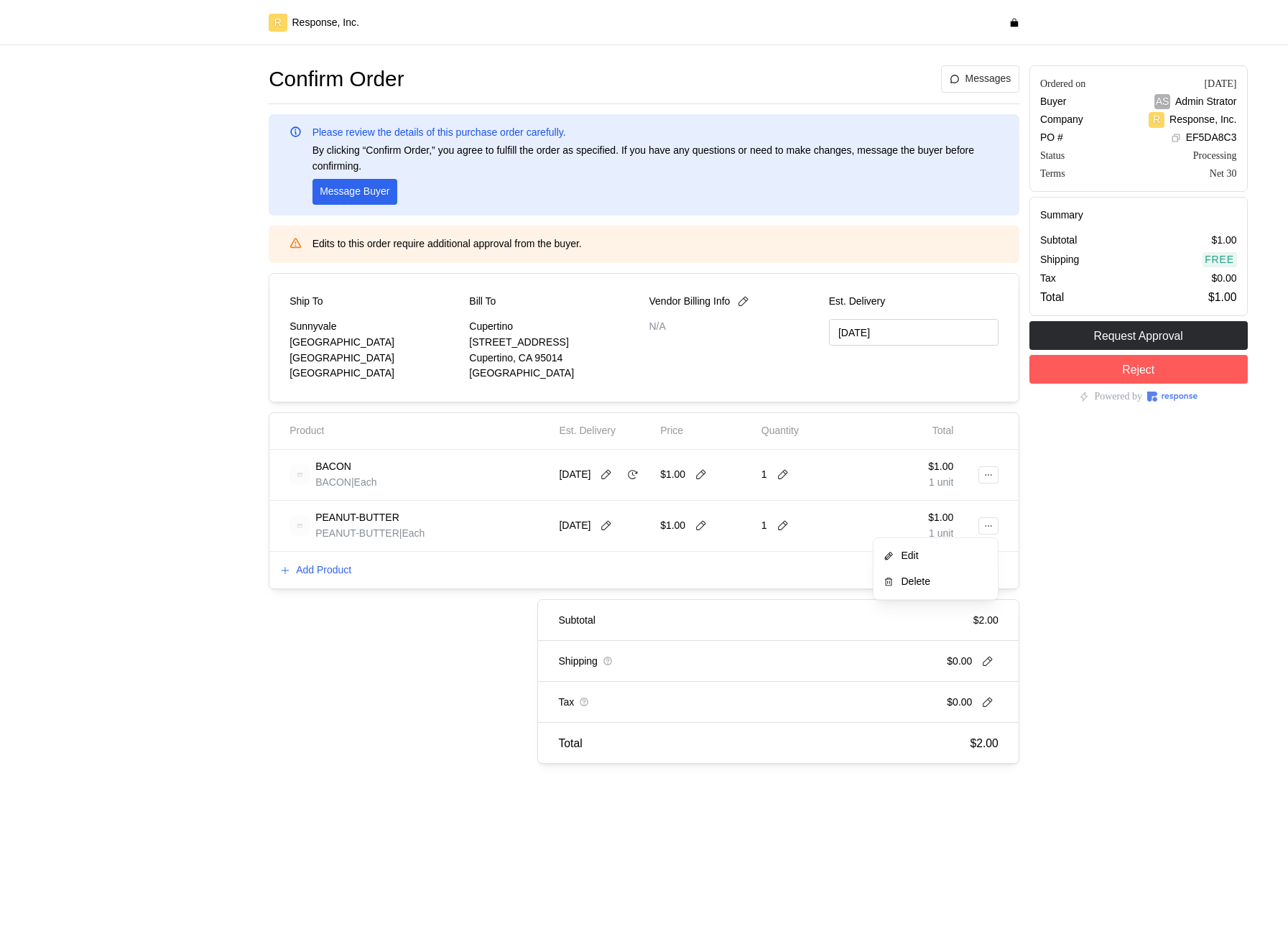
click at [937, 579] on p "Delete" at bounding box center [941, 581] width 92 height 16
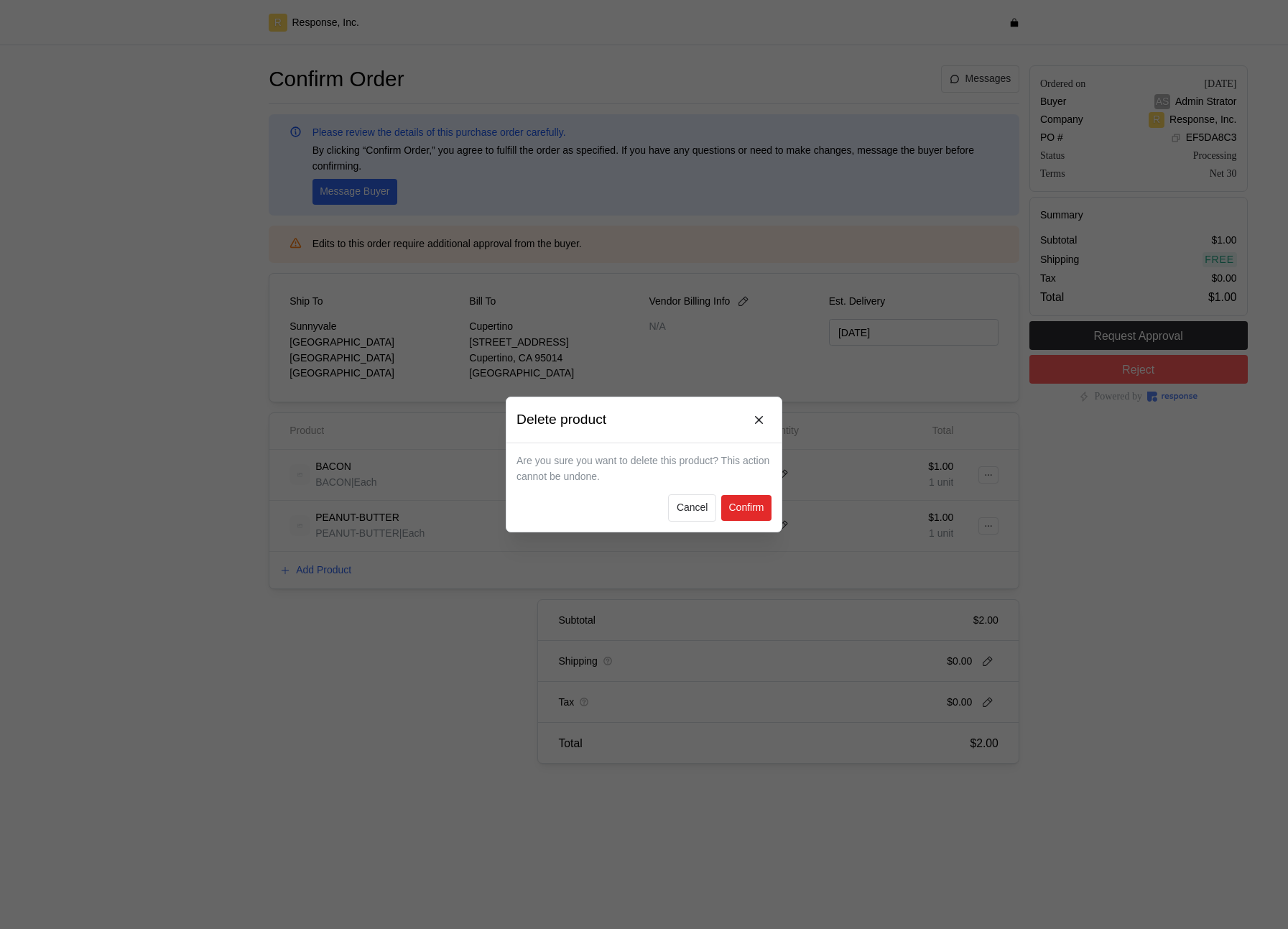
click at [743, 508] on p "Confirm" at bounding box center [745, 508] width 35 height 16
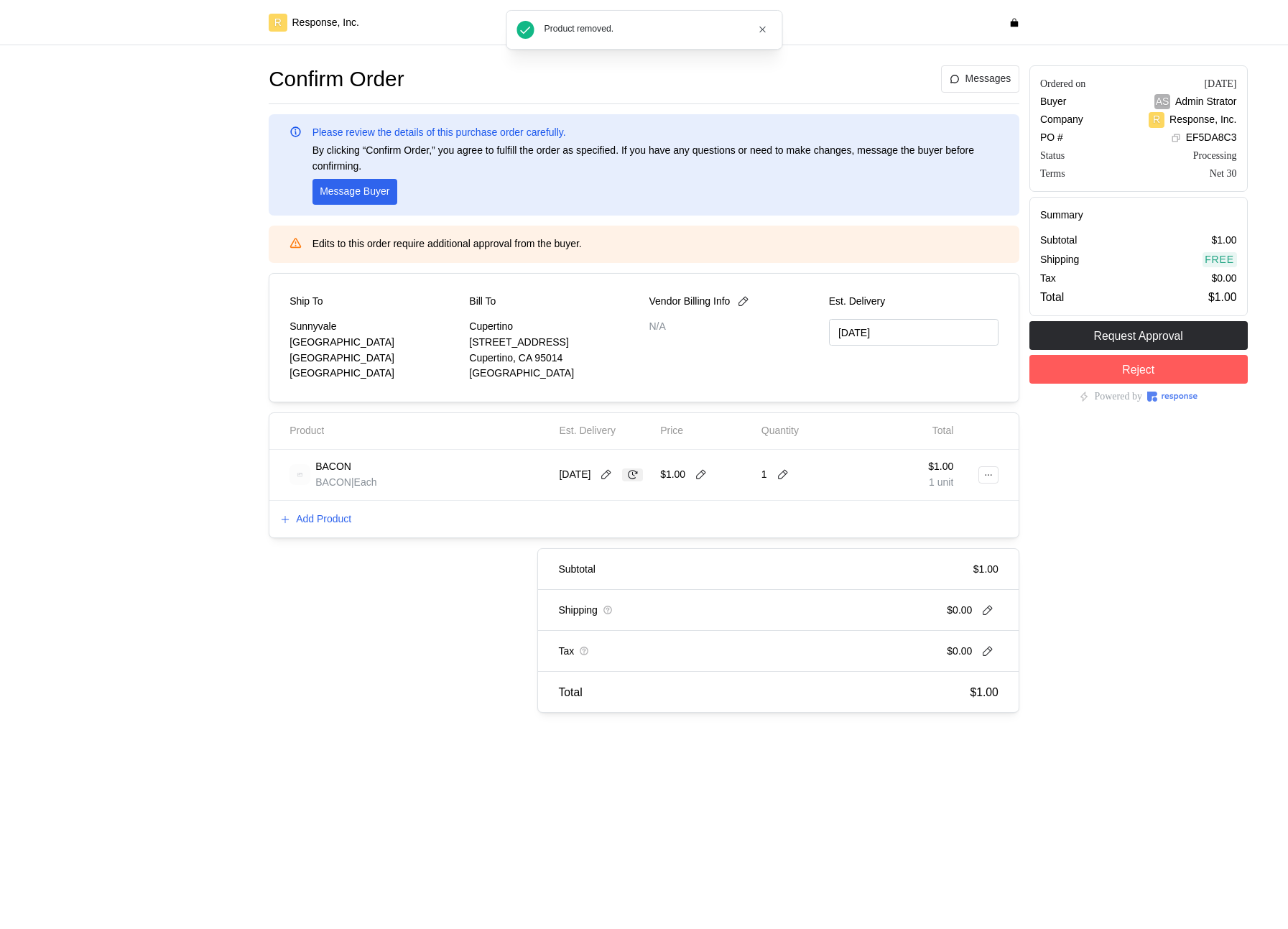
click at [632, 477] on icon at bounding box center [633, 474] width 13 height 13
click at [639, 477] on icon at bounding box center [633, 474] width 13 height 13
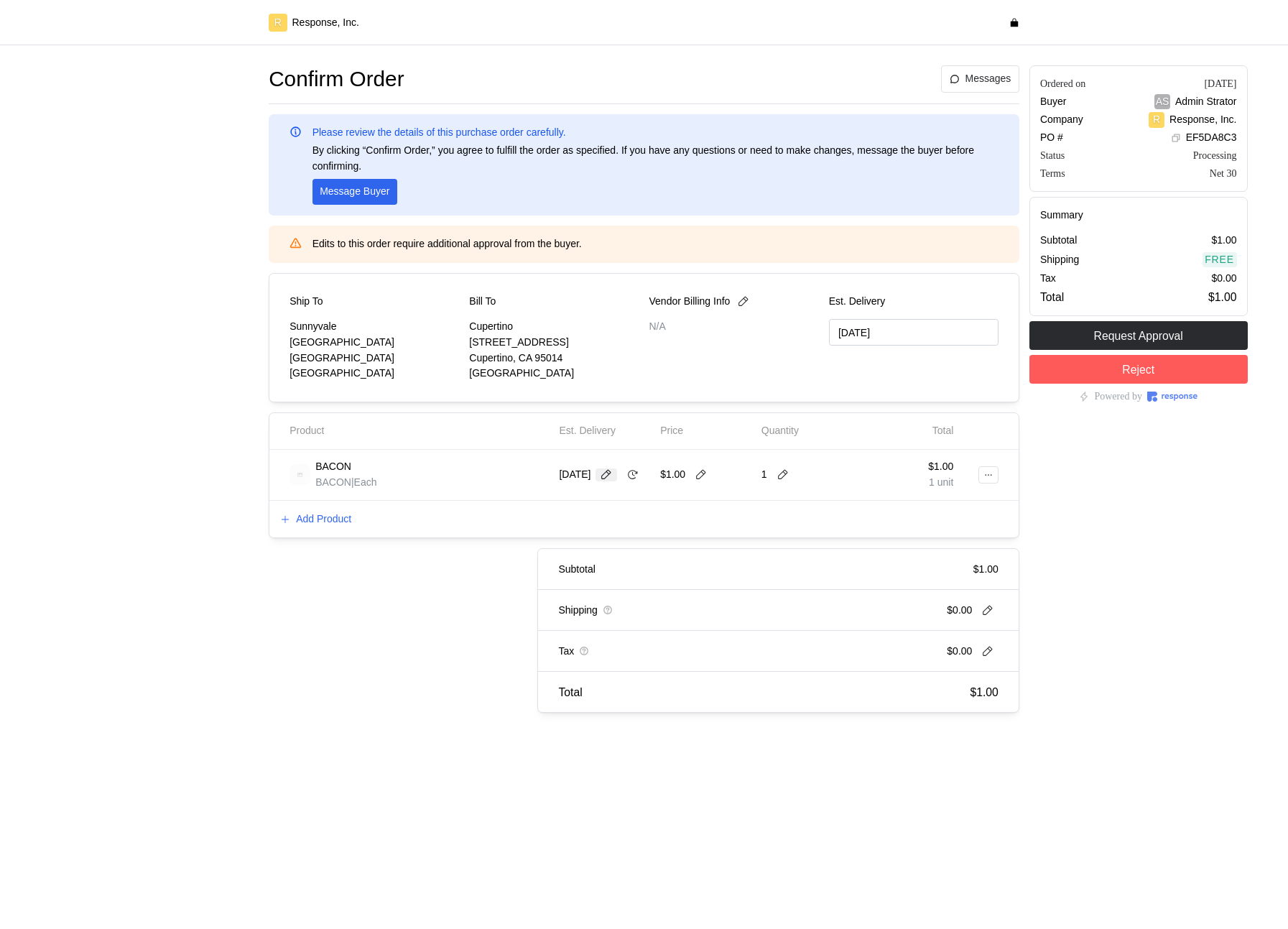
click at [608, 476] on icon at bounding box center [606, 474] width 13 height 13
click at [666, 455] on div "$1.00" at bounding box center [706, 475] width 101 height 40
click at [639, 475] on icon at bounding box center [633, 474] width 13 height 13
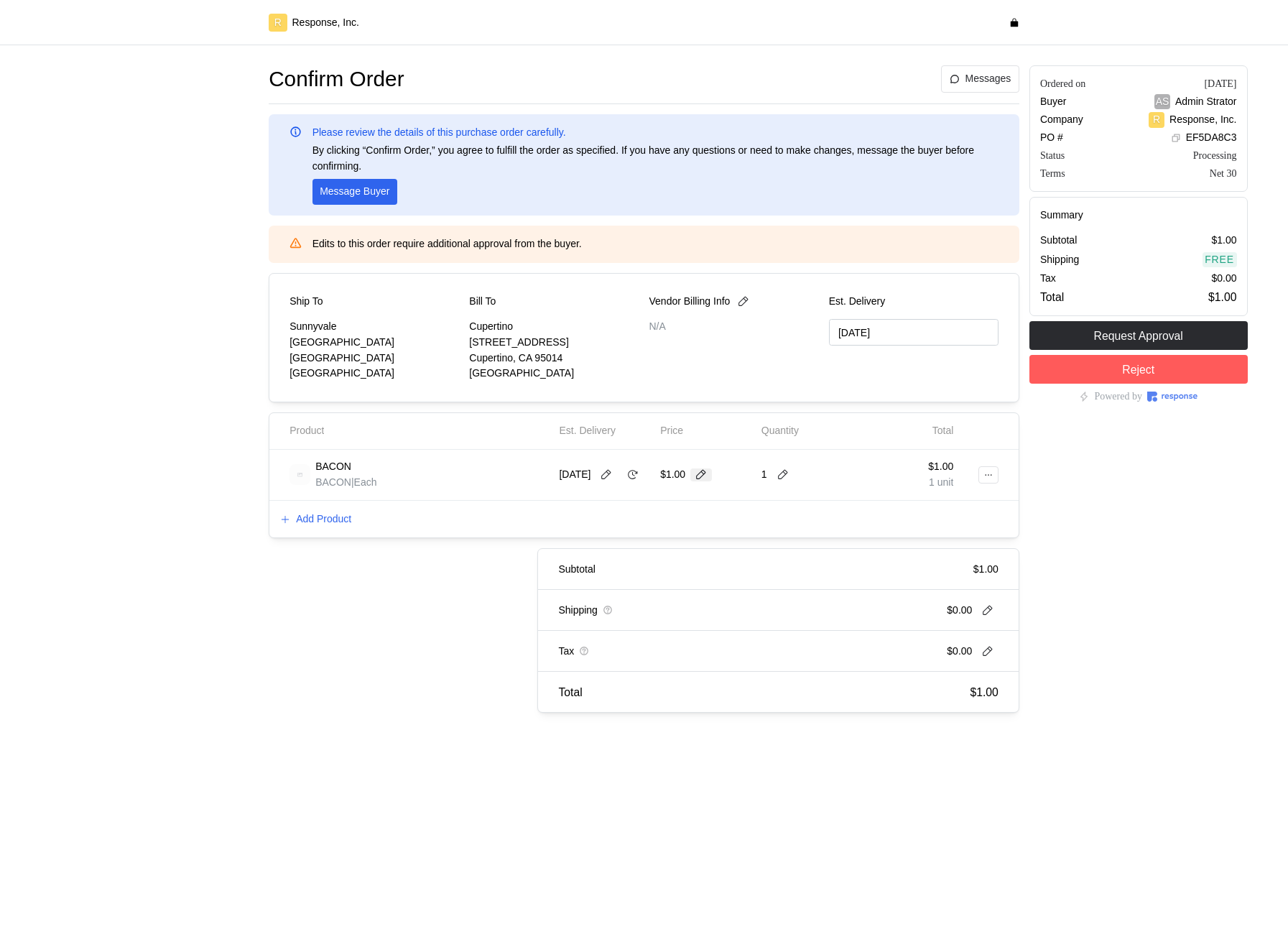
click at [700, 477] on icon at bounding box center [701, 474] width 13 height 13
type input "4"
click at [347, 519] on p "Add Product" at bounding box center [323, 519] width 55 height 16
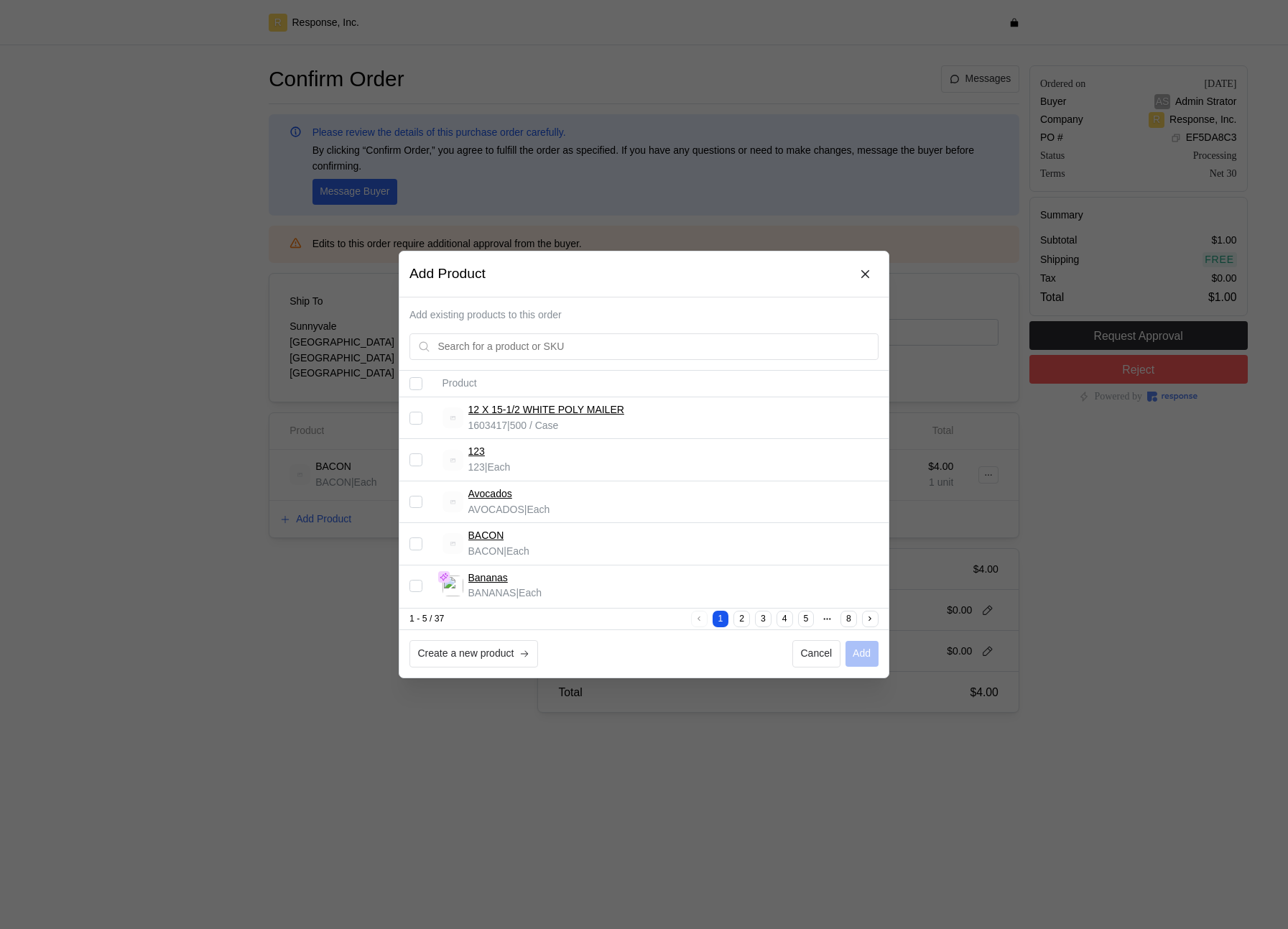
click at [410, 591] on input "Select record 5" at bounding box center [416, 585] width 13 height 13
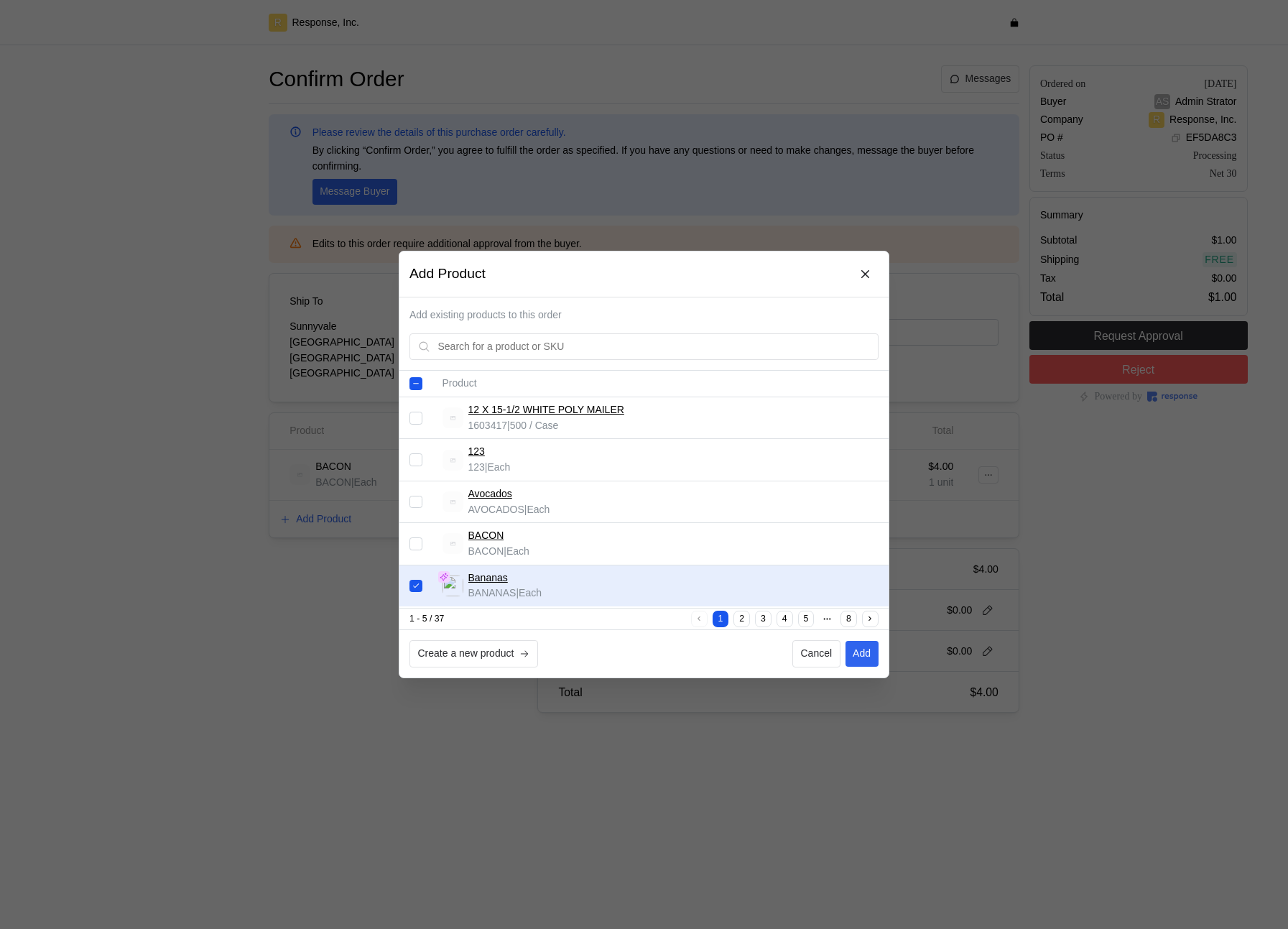
click at [416, 585] on input "Select record 5" at bounding box center [416, 585] width 13 height 13
checkbox input "false"
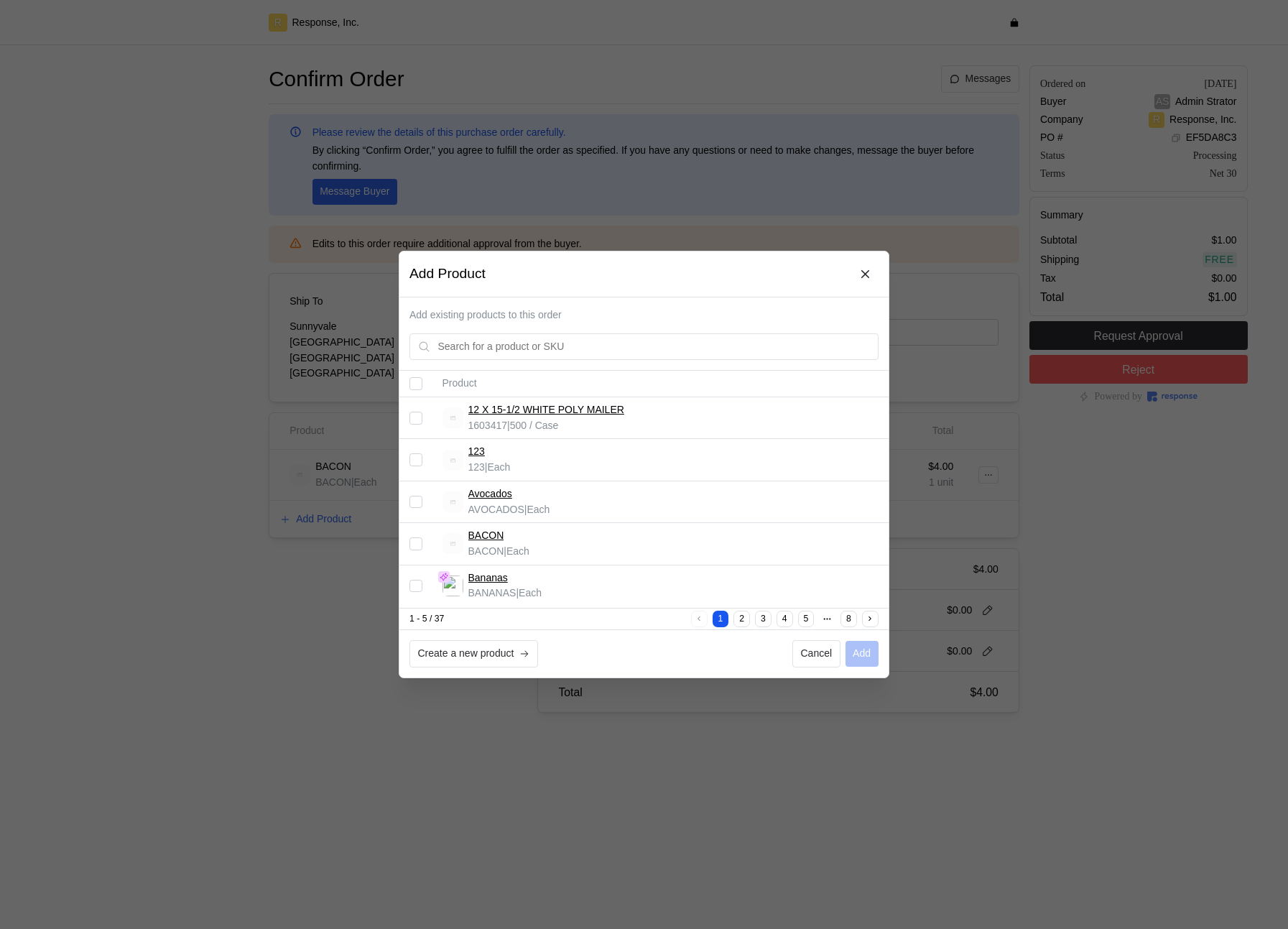
click at [225, 537] on div at bounding box center [644, 464] width 1288 height 929
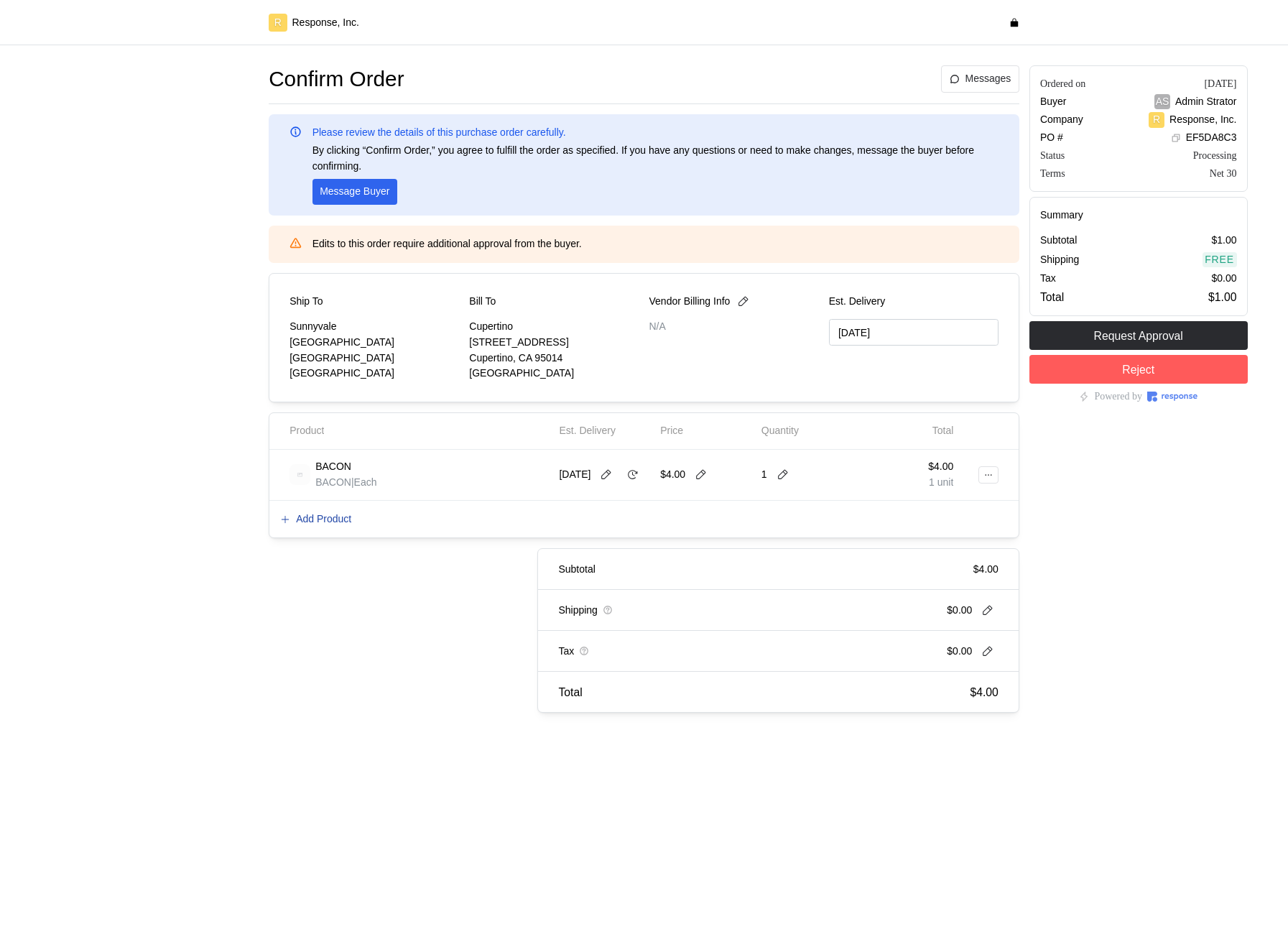
click at [323, 526] on button "Add Product" at bounding box center [315, 519] width 72 height 17
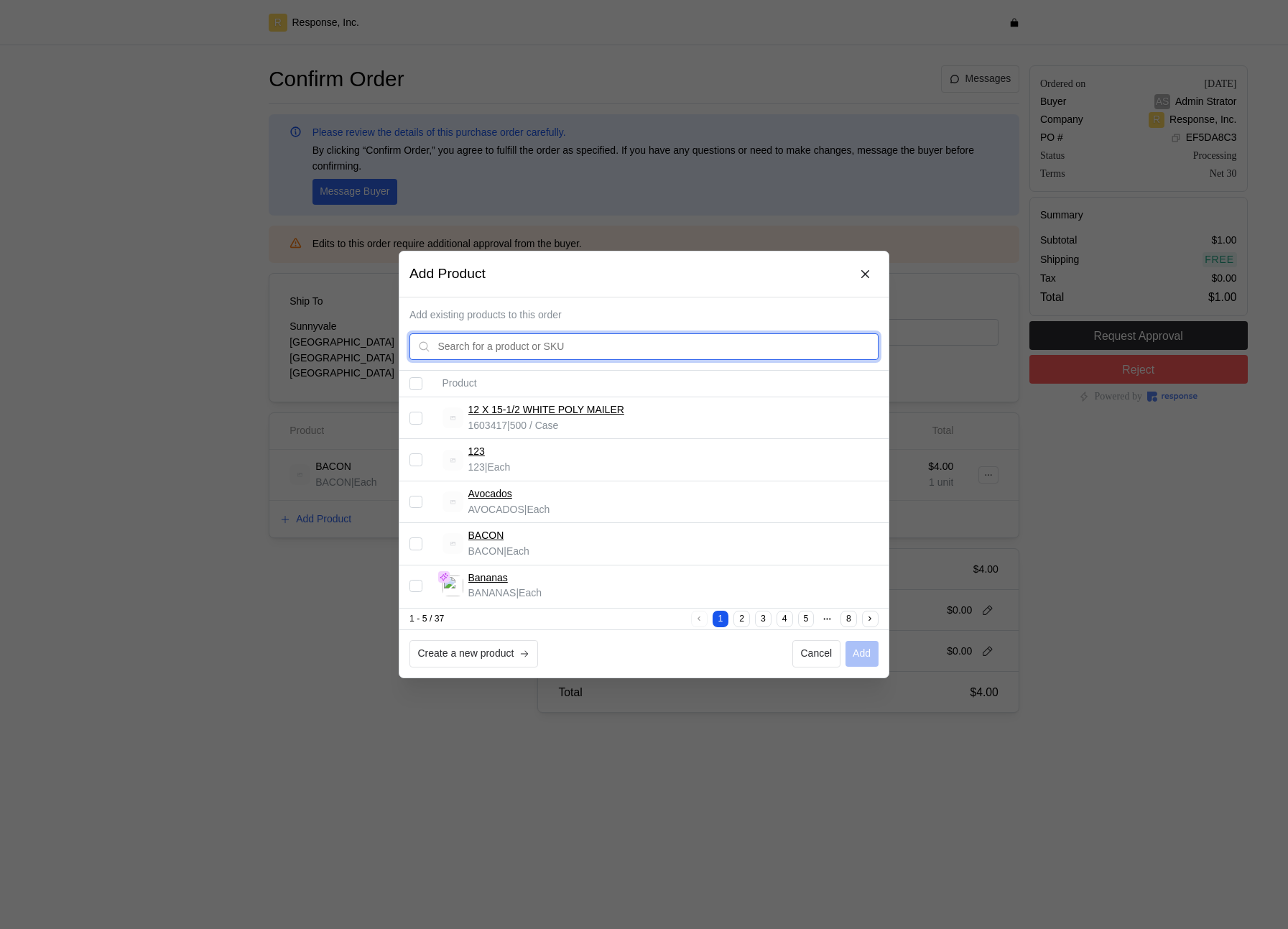
click at [504, 339] on input "text" at bounding box center [654, 347] width 432 height 26
type input "PEAN"
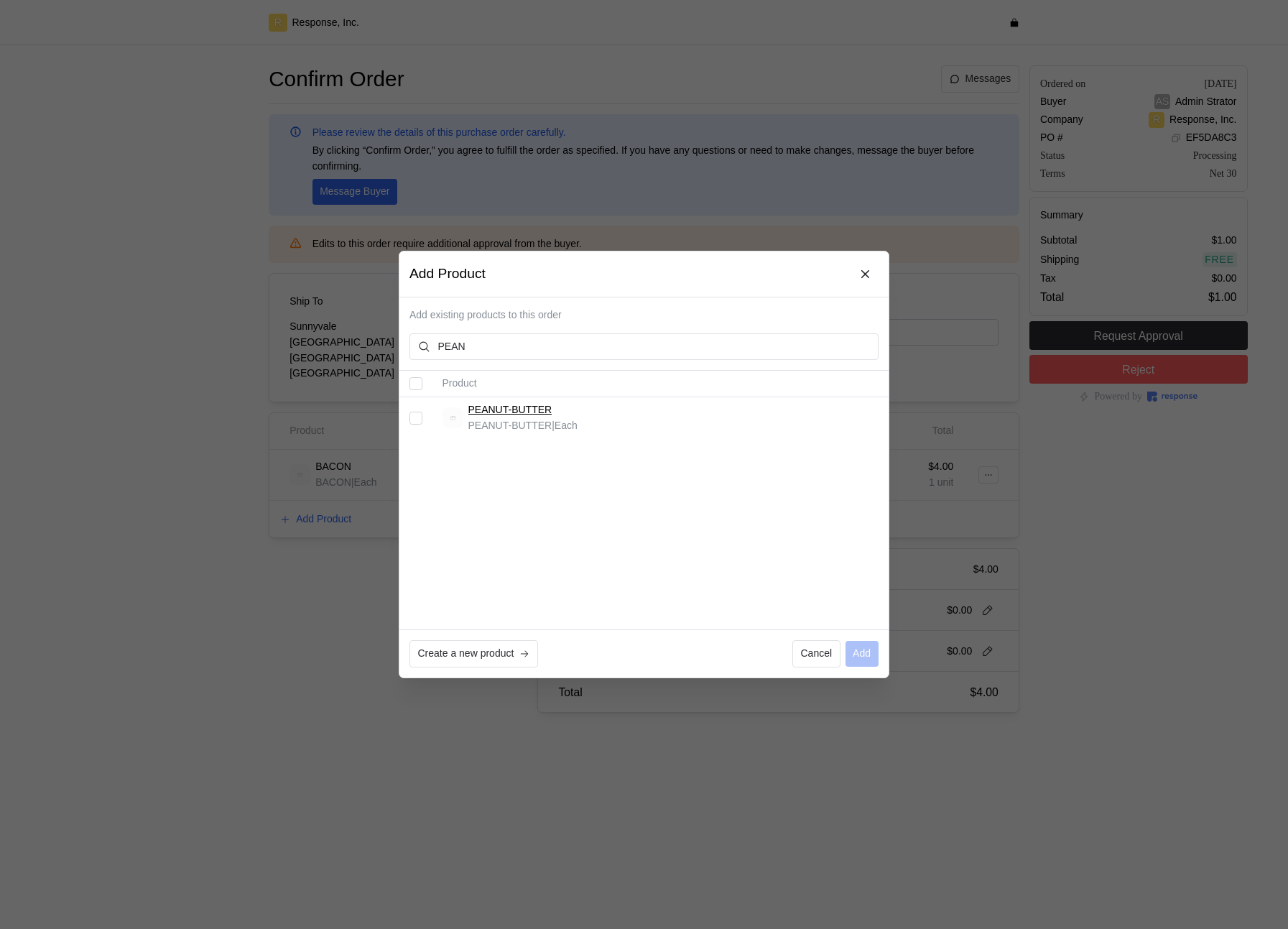
click at [416, 421] on input "Select record 1" at bounding box center [416, 417] width 13 height 13
checkbox input "true"
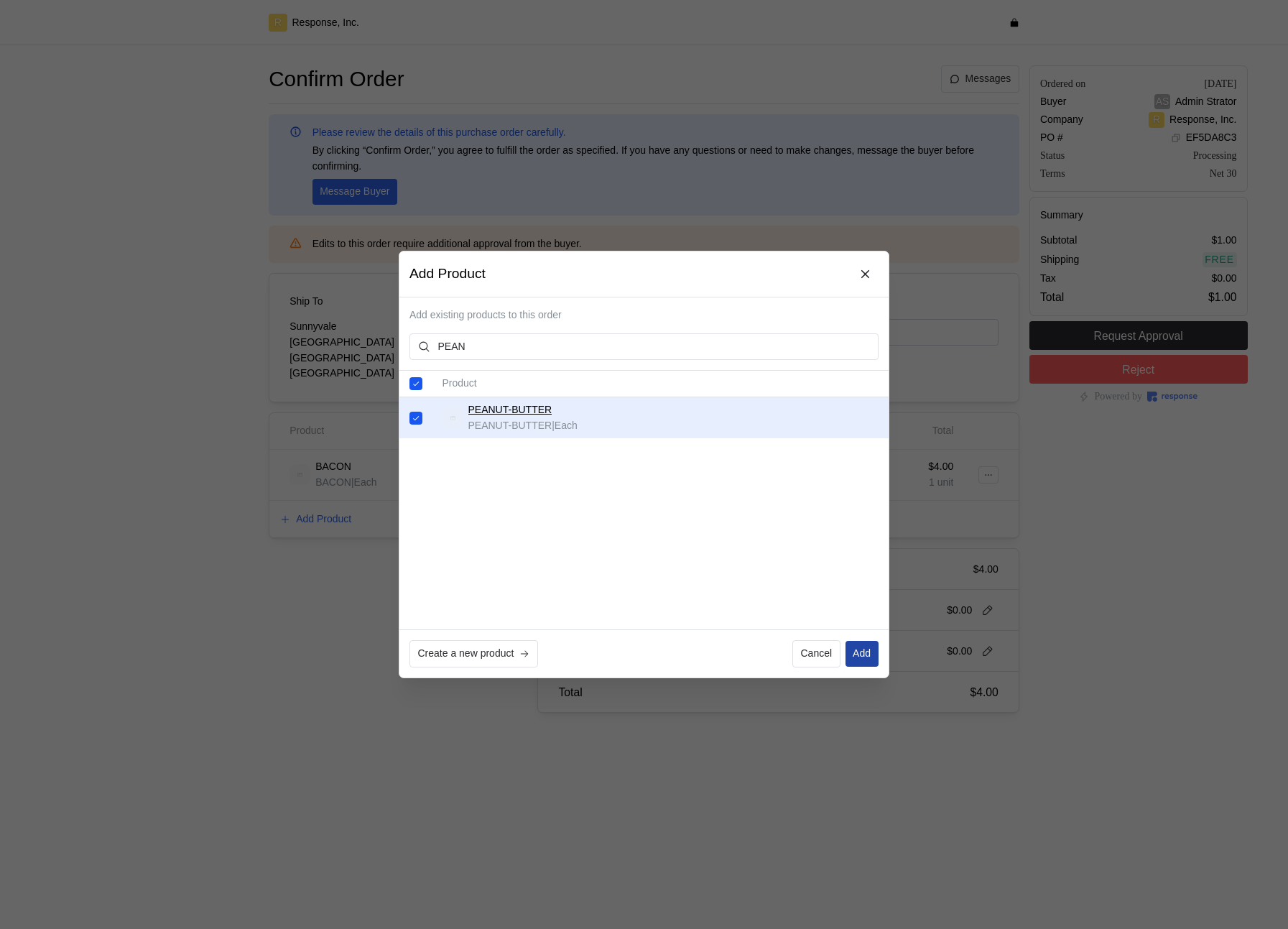
click at [859, 657] on p "Add" at bounding box center [861, 654] width 18 height 16
checkbox input "false"
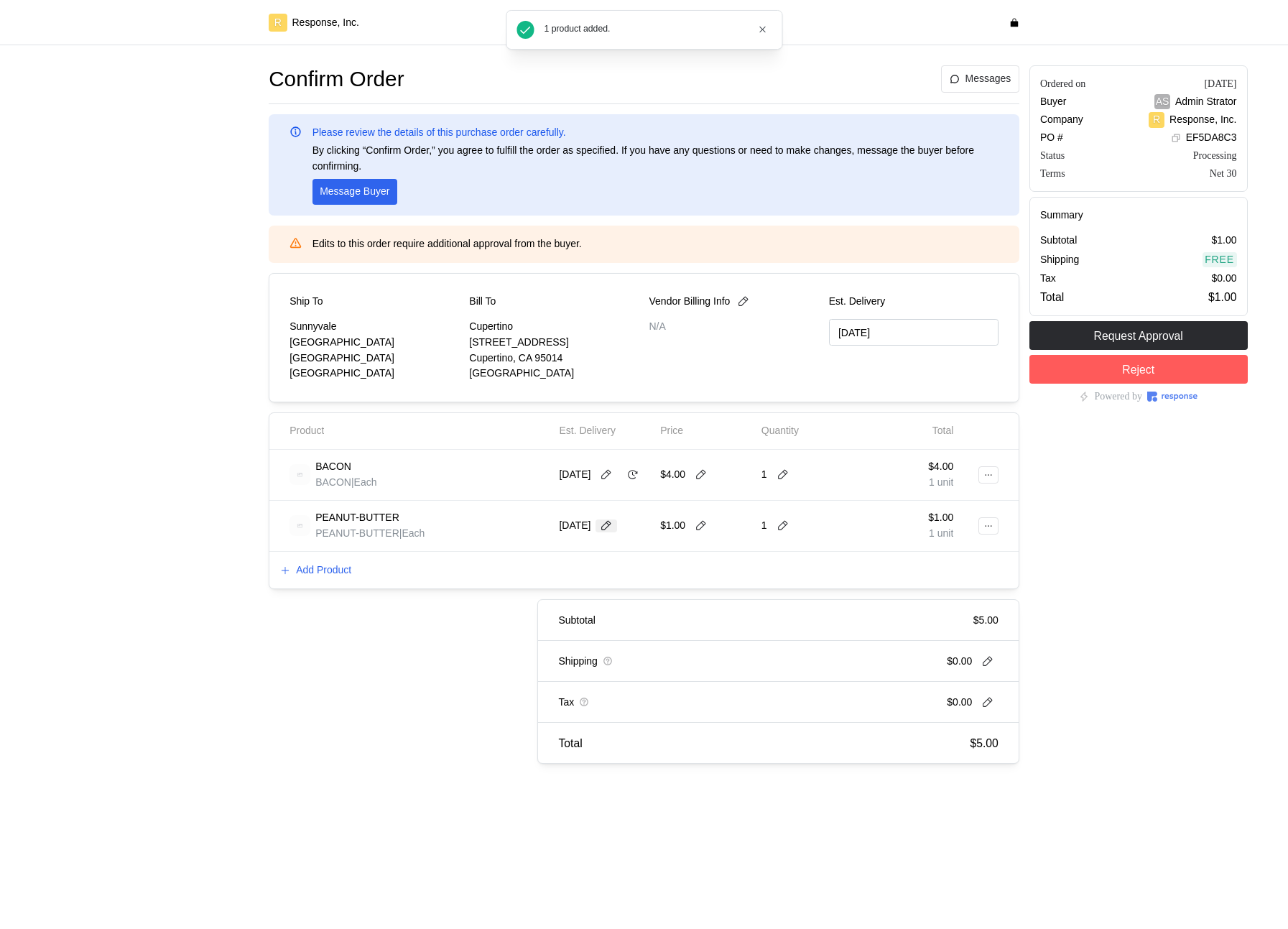
click at [609, 525] on icon at bounding box center [606, 526] width 10 height 10
click at [616, 667] on button "14" at bounding box center [610, 669] width 26 height 26
click at [627, 533] on icon at bounding box center [633, 526] width 13 height 13
type input "[DATE]"
click at [697, 525] on icon at bounding box center [701, 526] width 13 height 13
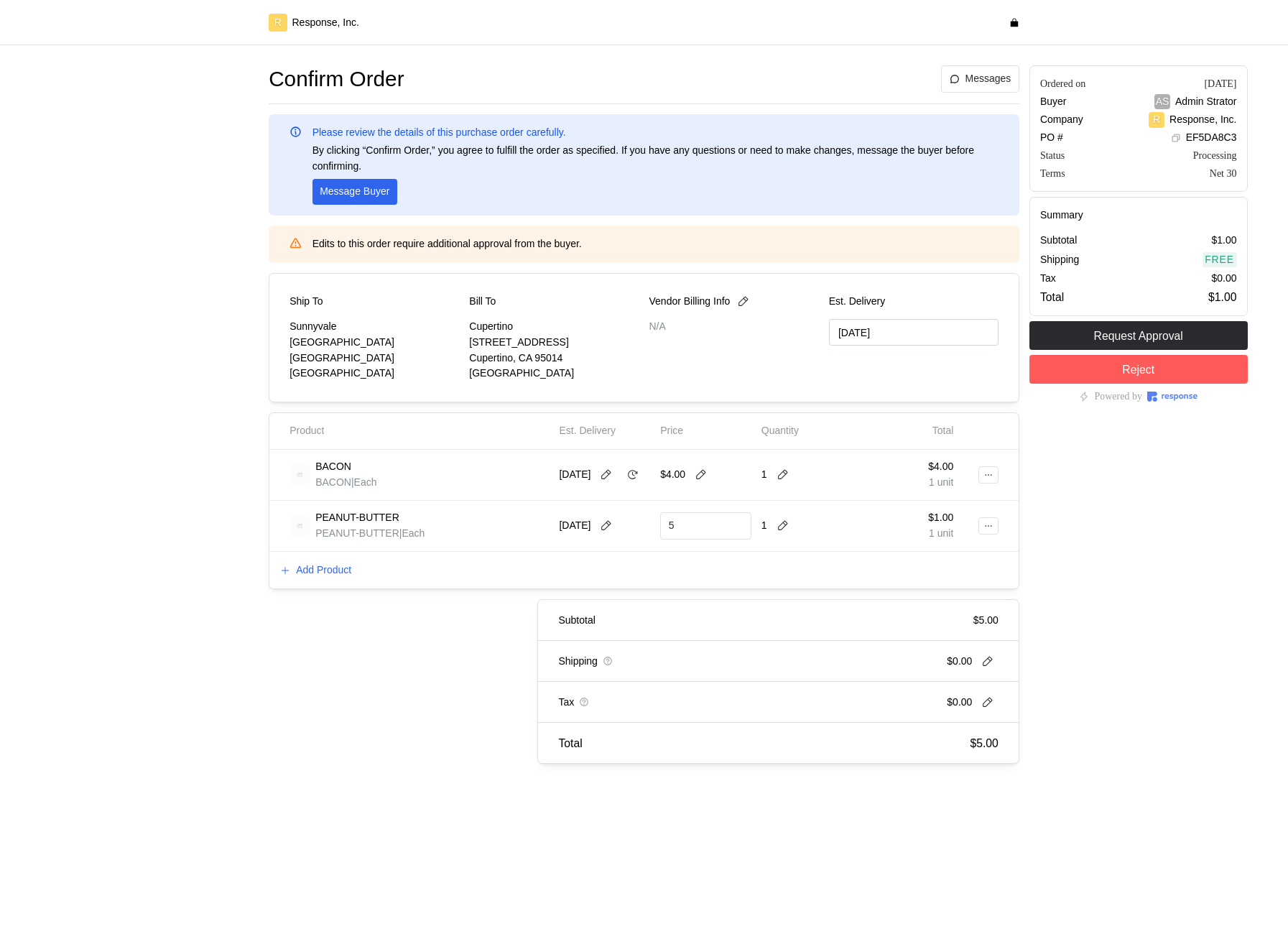
type input "5"
click at [721, 526] on icon at bounding box center [722, 526] width 10 height 9
click at [634, 475] on icon at bounding box center [633, 474] width 13 height 13
click at [696, 473] on icon at bounding box center [701, 474] width 13 height 13
type input "5"
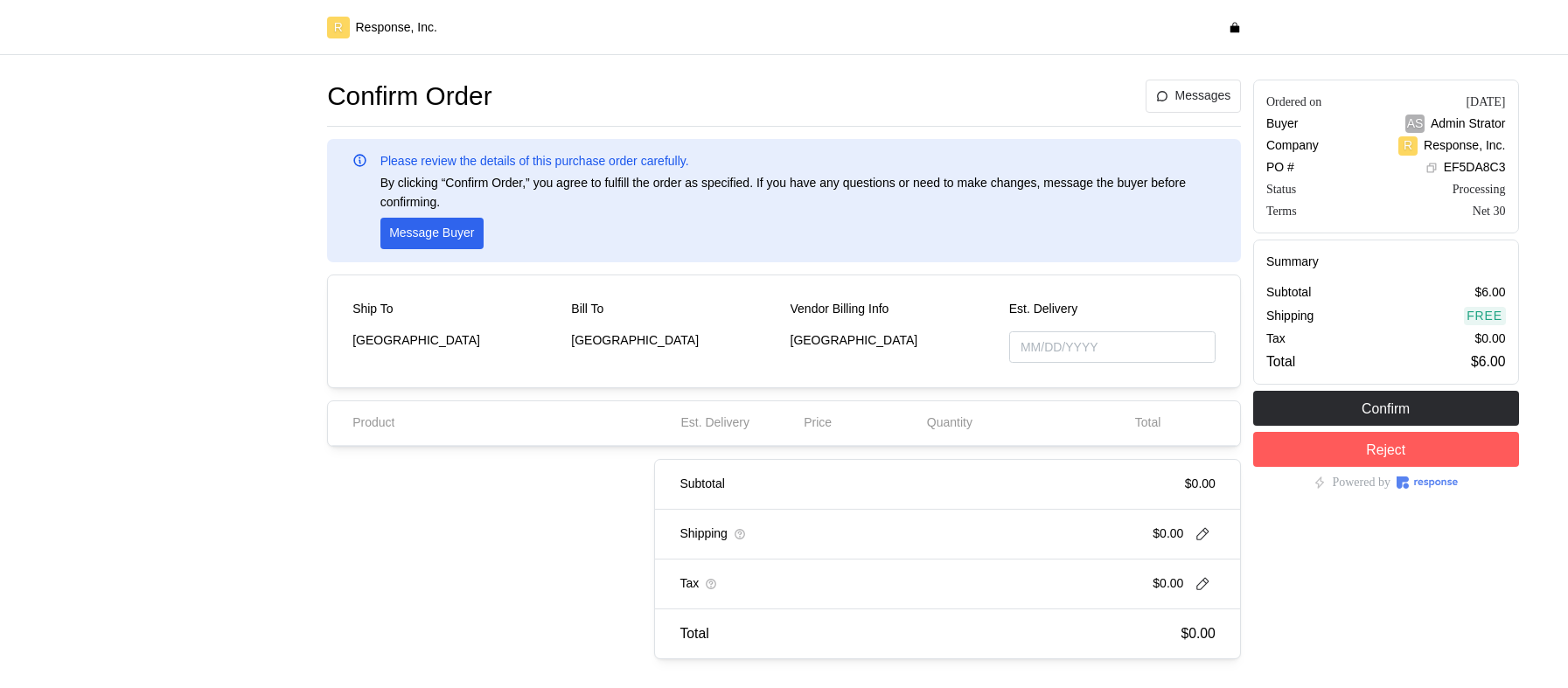
type input "[DATE]"
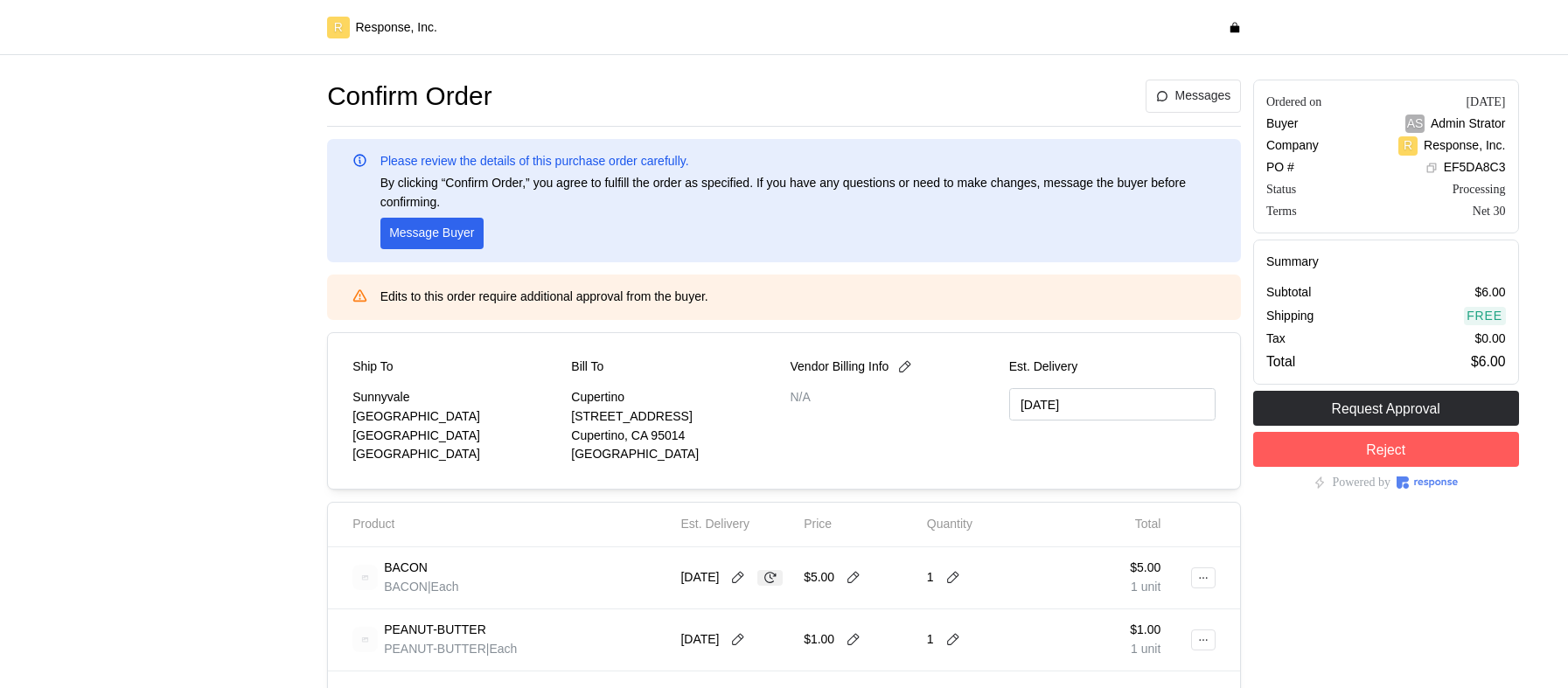
click at [772, 579] on icon at bounding box center [770, 577] width 16 height 16
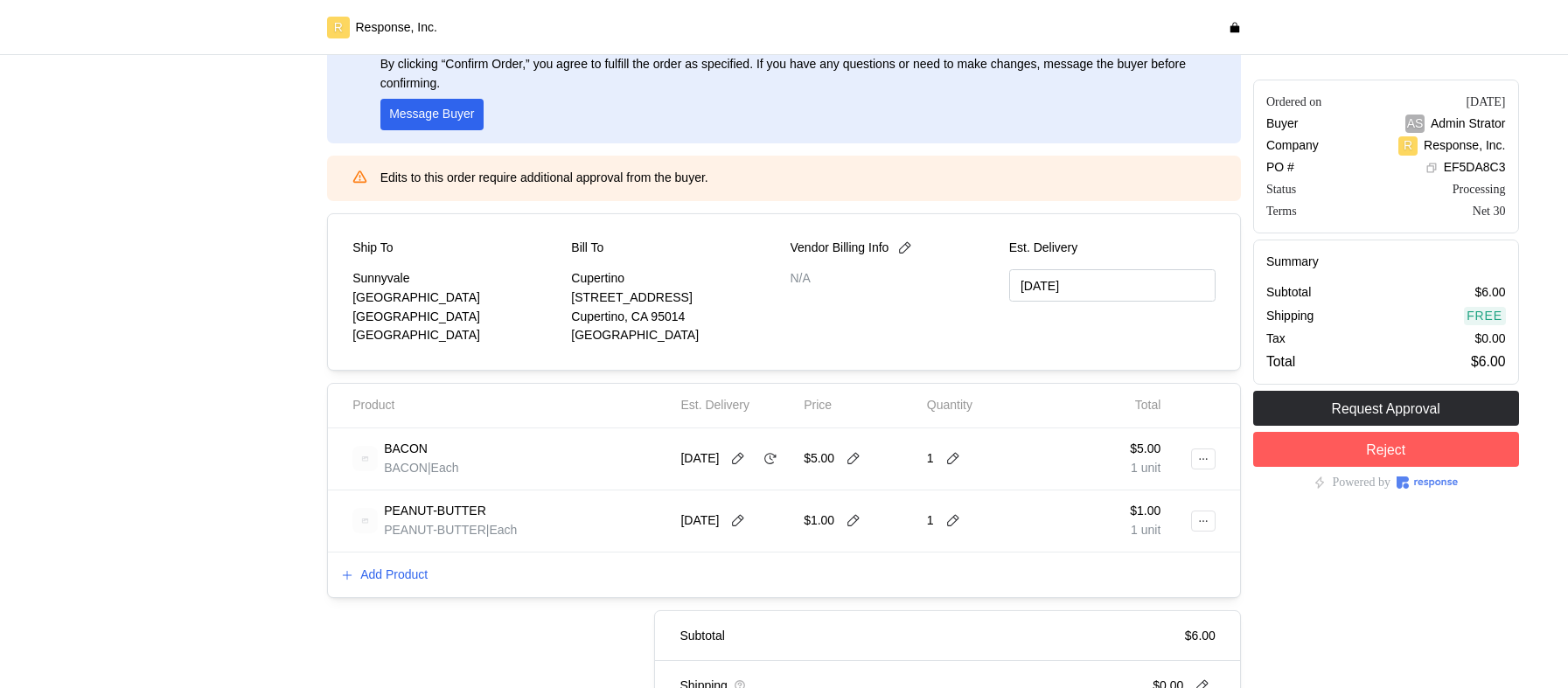
scroll to position [122, 0]
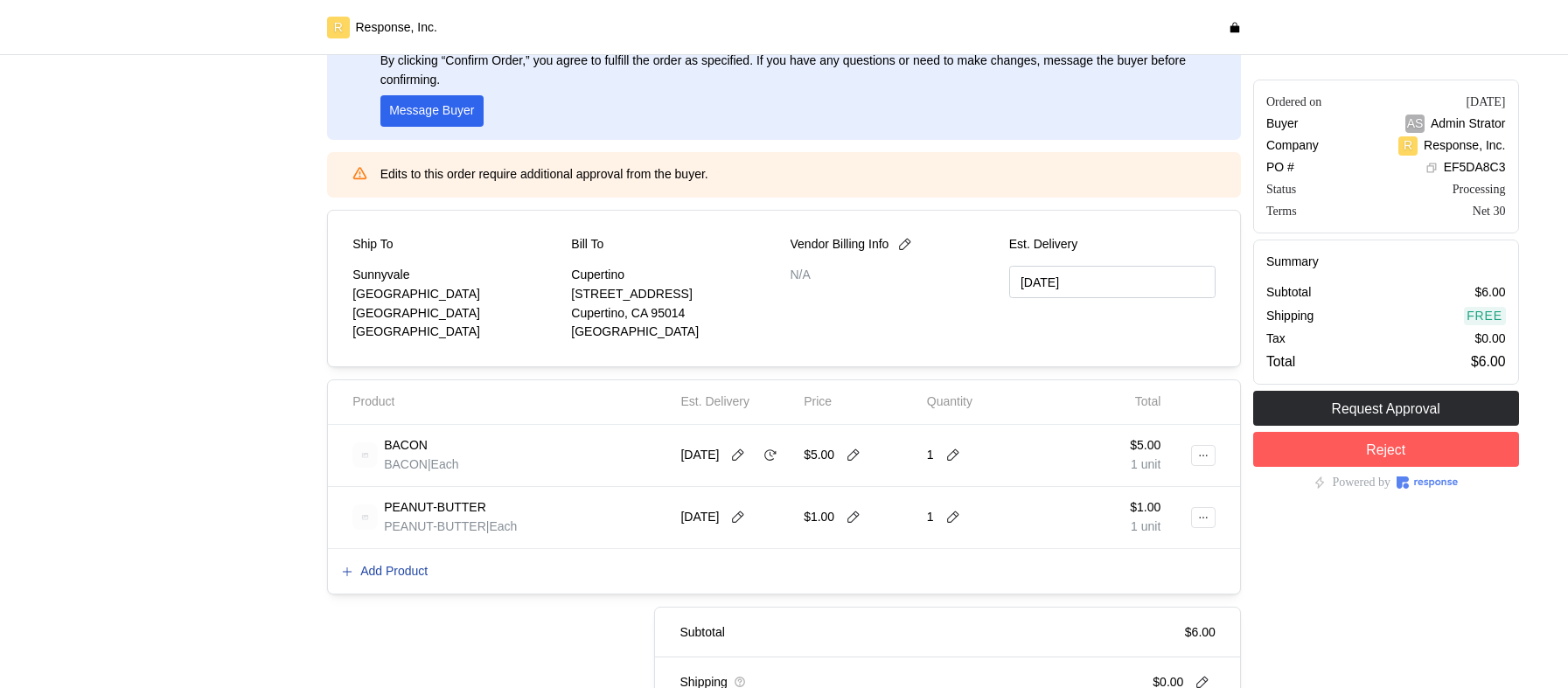
click at [393, 570] on p "Add Product" at bounding box center [394, 572] width 67 height 19
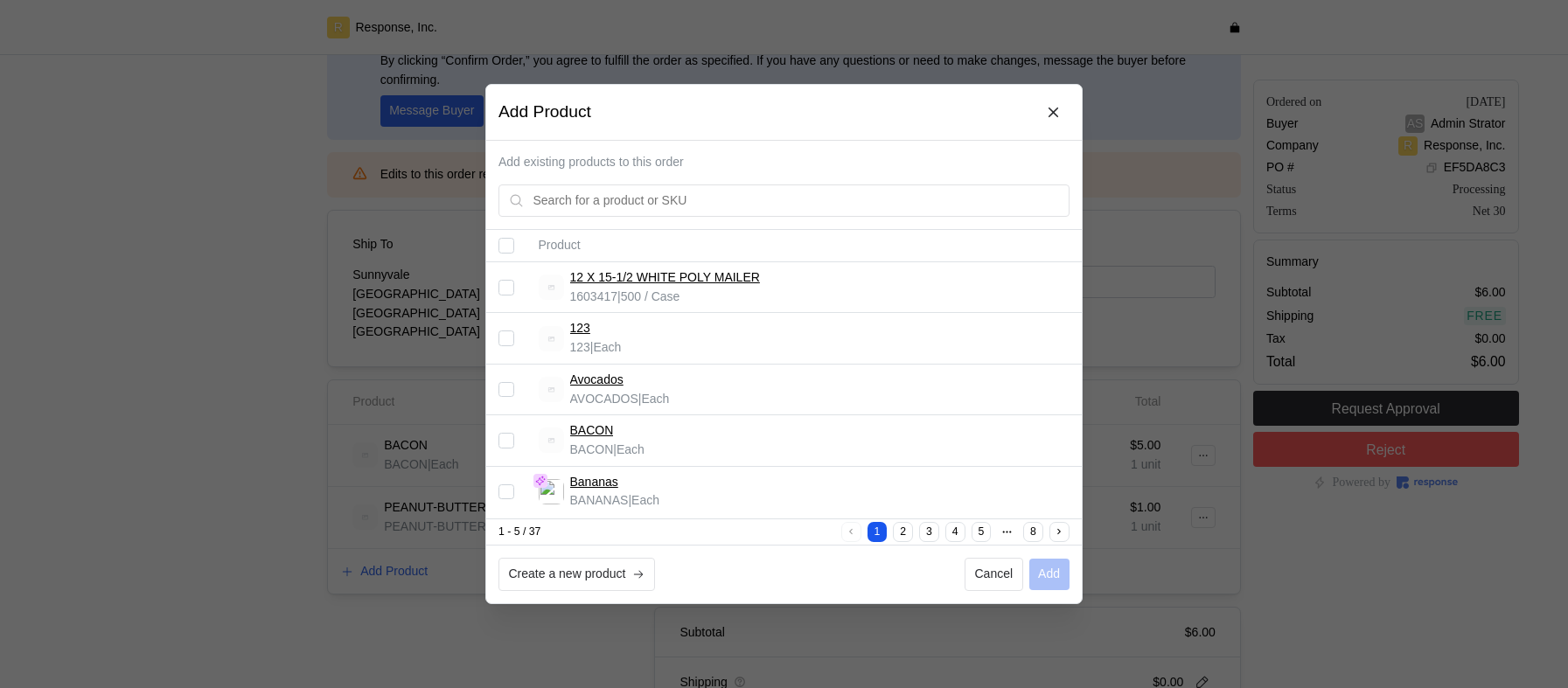
click at [500, 489] on input "Select record 5" at bounding box center [506, 491] width 16 height 16
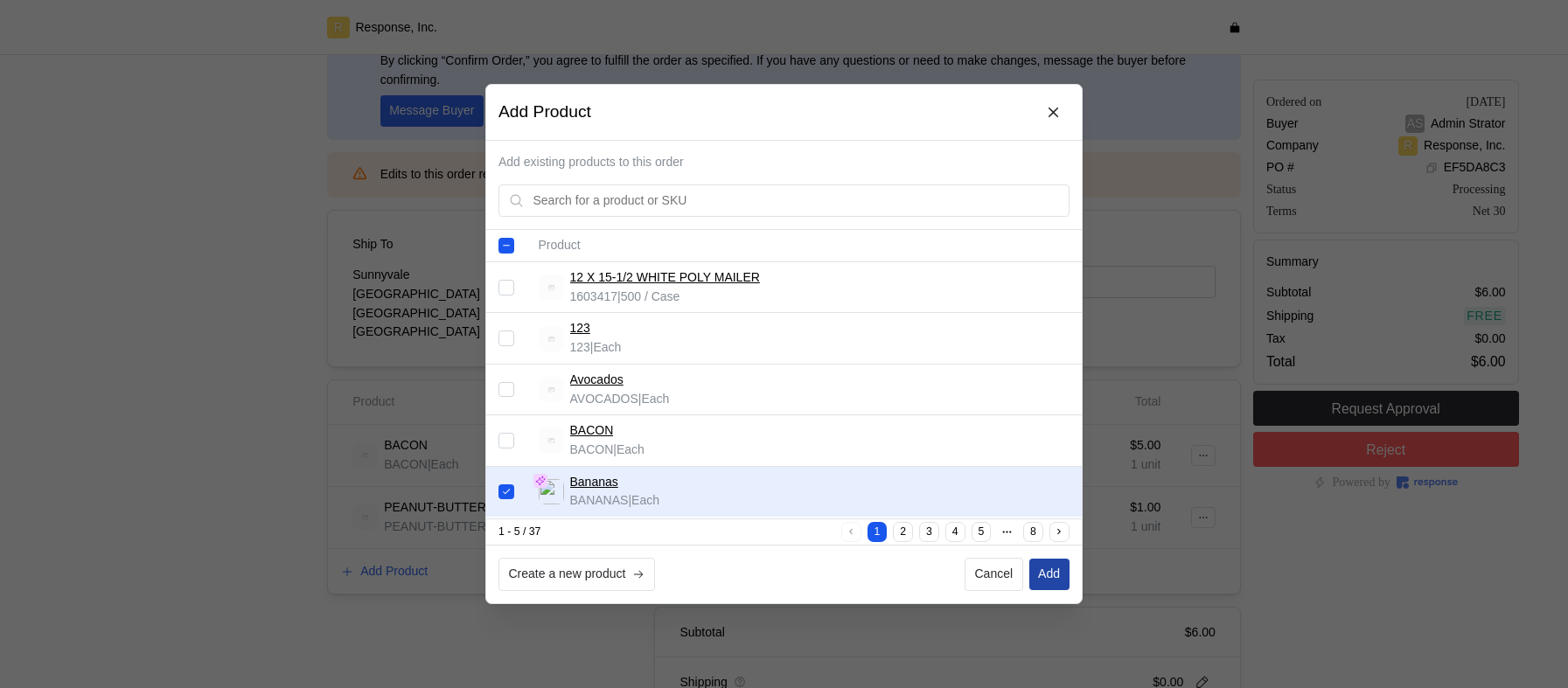
click at [1050, 575] on p "Add" at bounding box center [1048, 574] width 22 height 19
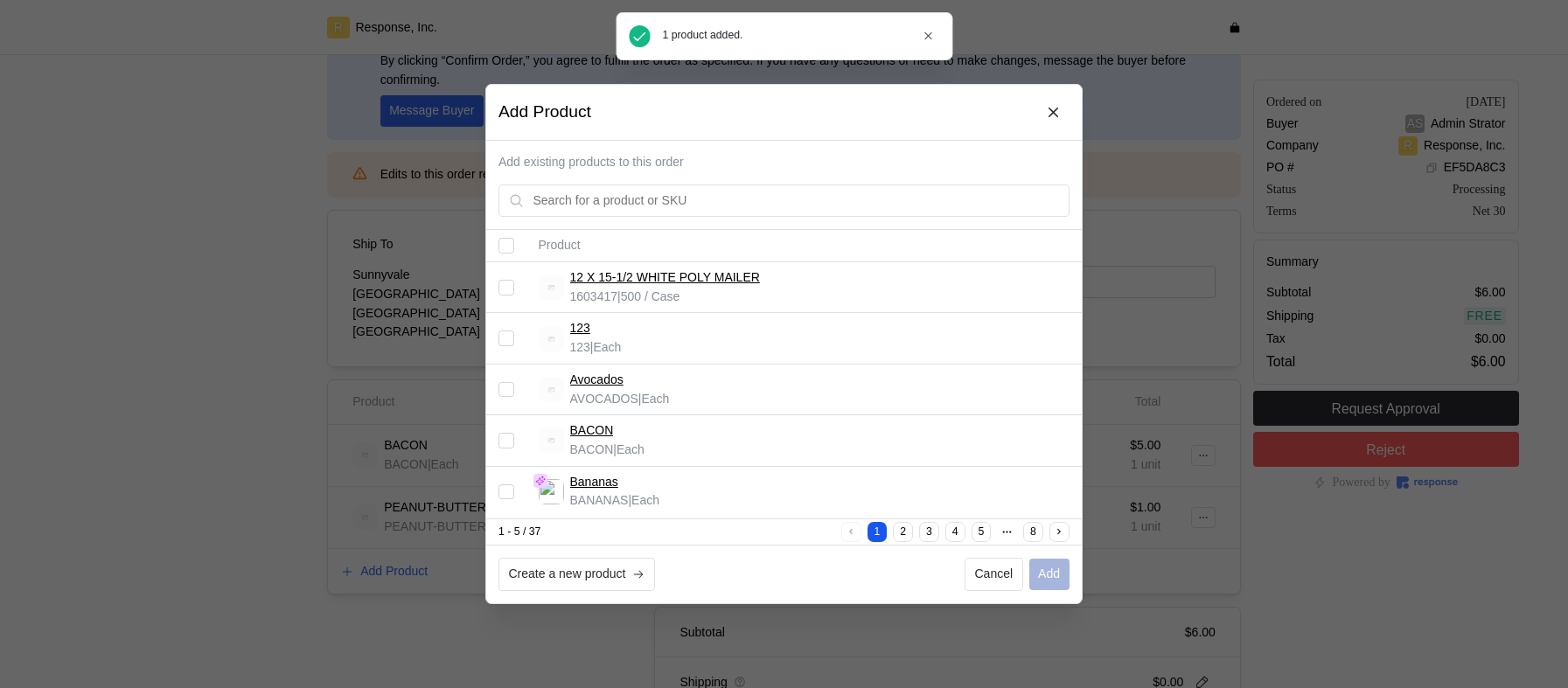
checkbox input "false"
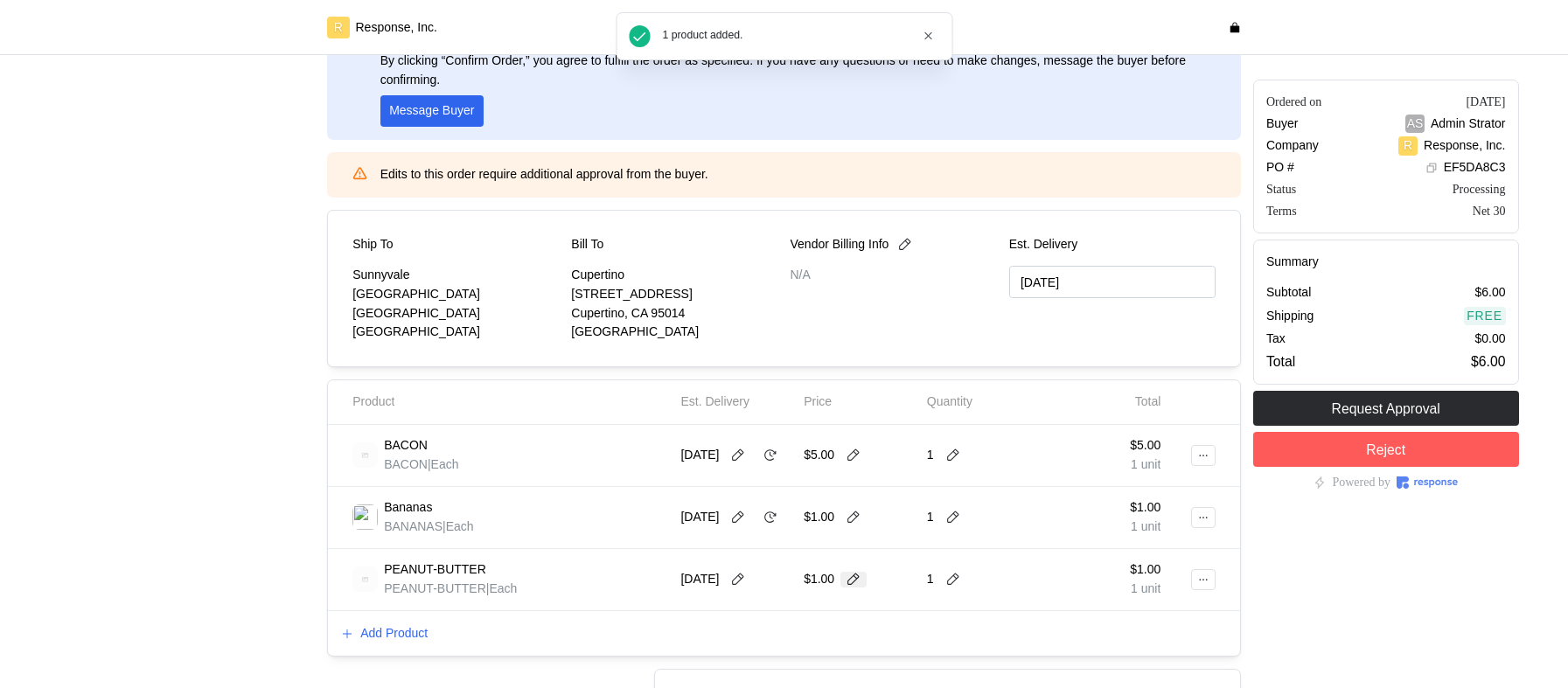
click at [852, 581] on icon at bounding box center [854, 579] width 16 height 16
type input "6"
click at [888, 581] on icon at bounding box center [879, 579] width 16 height 16
click at [853, 452] on icon at bounding box center [854, 455] width 16 height 16
type input "30"
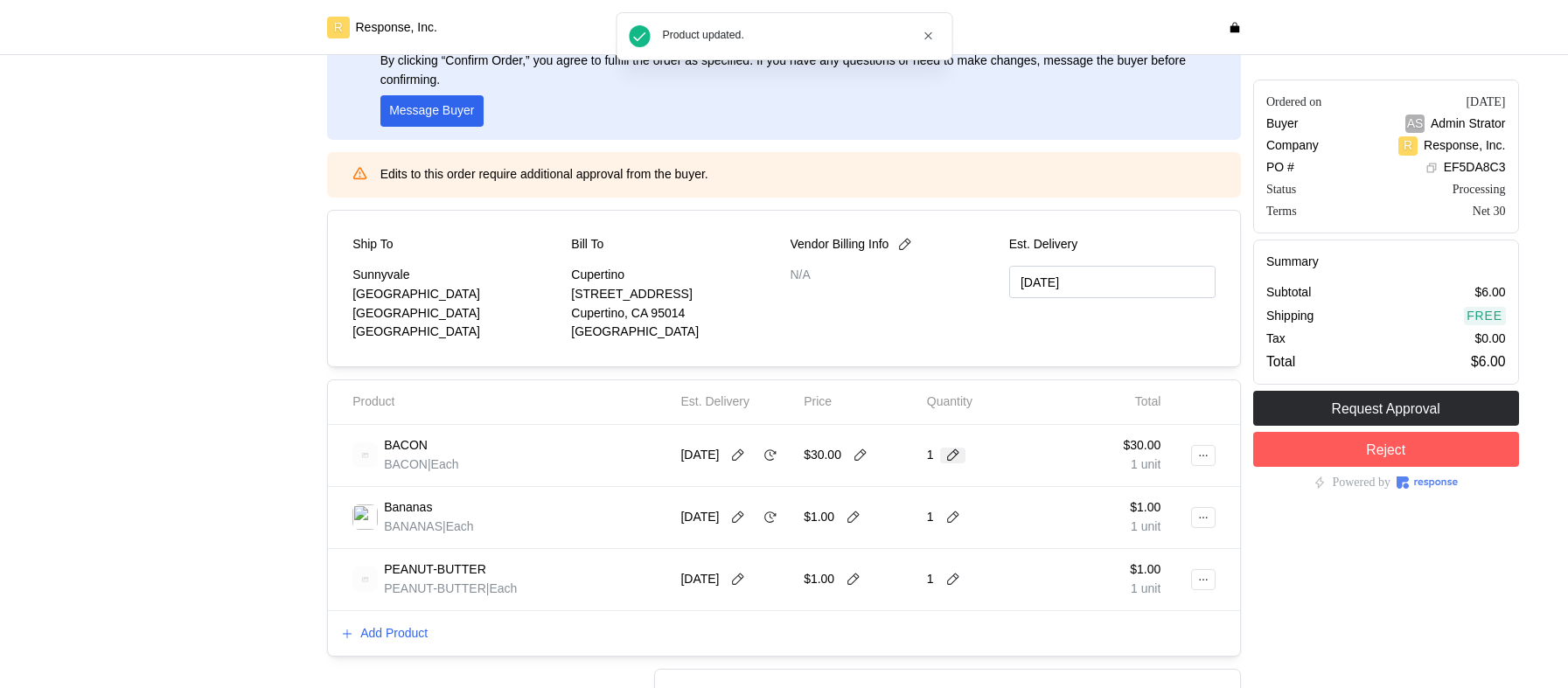
click at [950, 452] on icon at bounding box center [953, 455] width 12 height 12
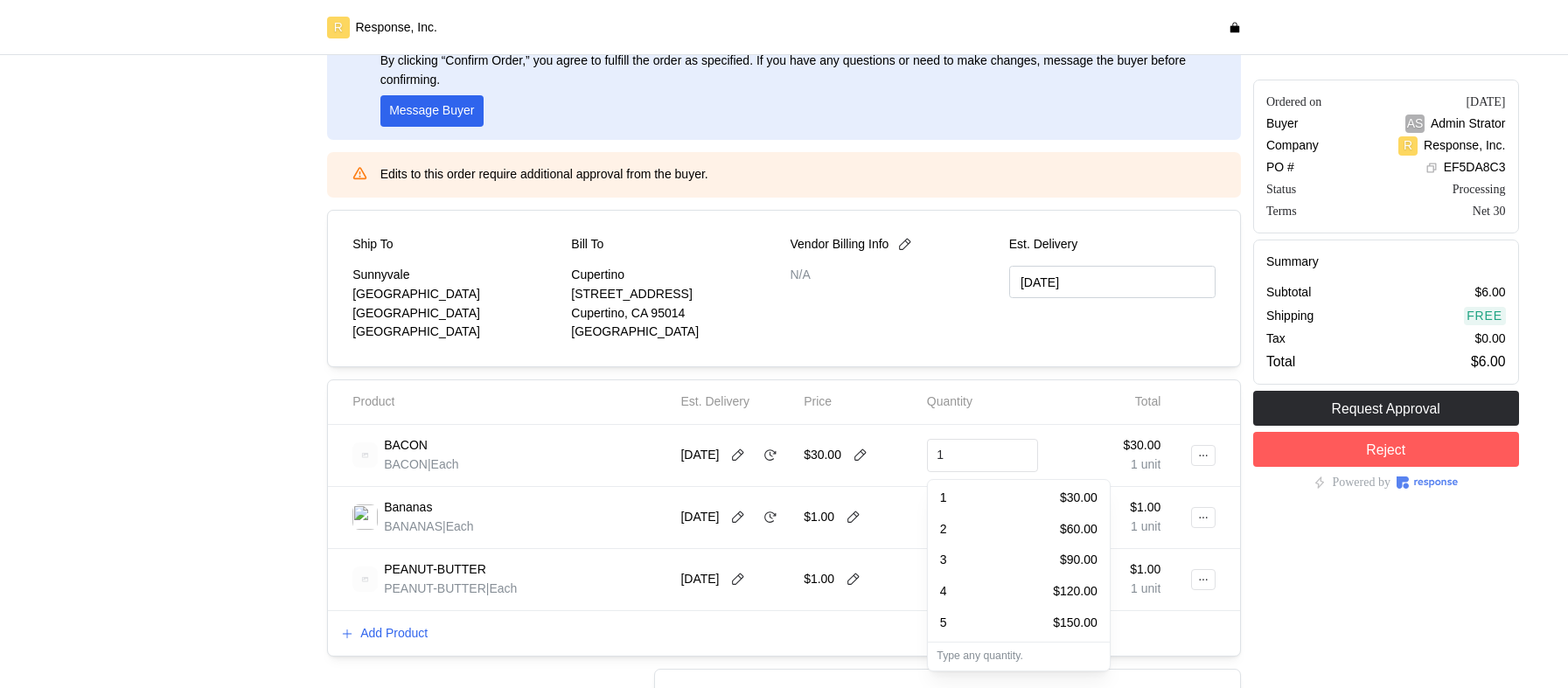
click at [977, 565] on div "3 $90.00" at bounding box center [1018, 560] width 157 height 19
click at [778, 461] on icon at bounding box center [770, 455] width 16 height 16
click at [777, 522] on icon at bounding box center [770, 518] width 12 height 11
click at [746, 579] on icon at bounding box center [738, 579] width 16 height 16
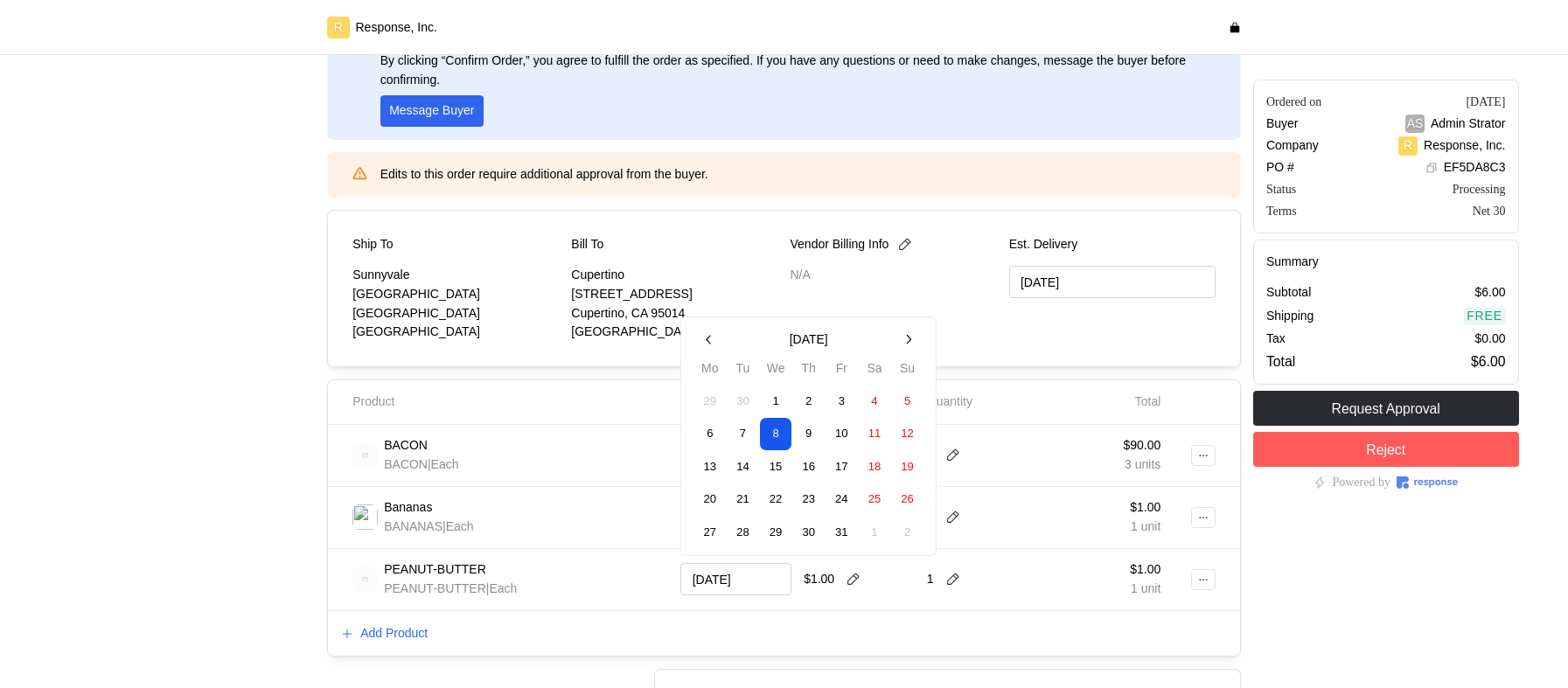
click at [839, 535] on button "31" at bounding box center [841, 533] width 32 height 32
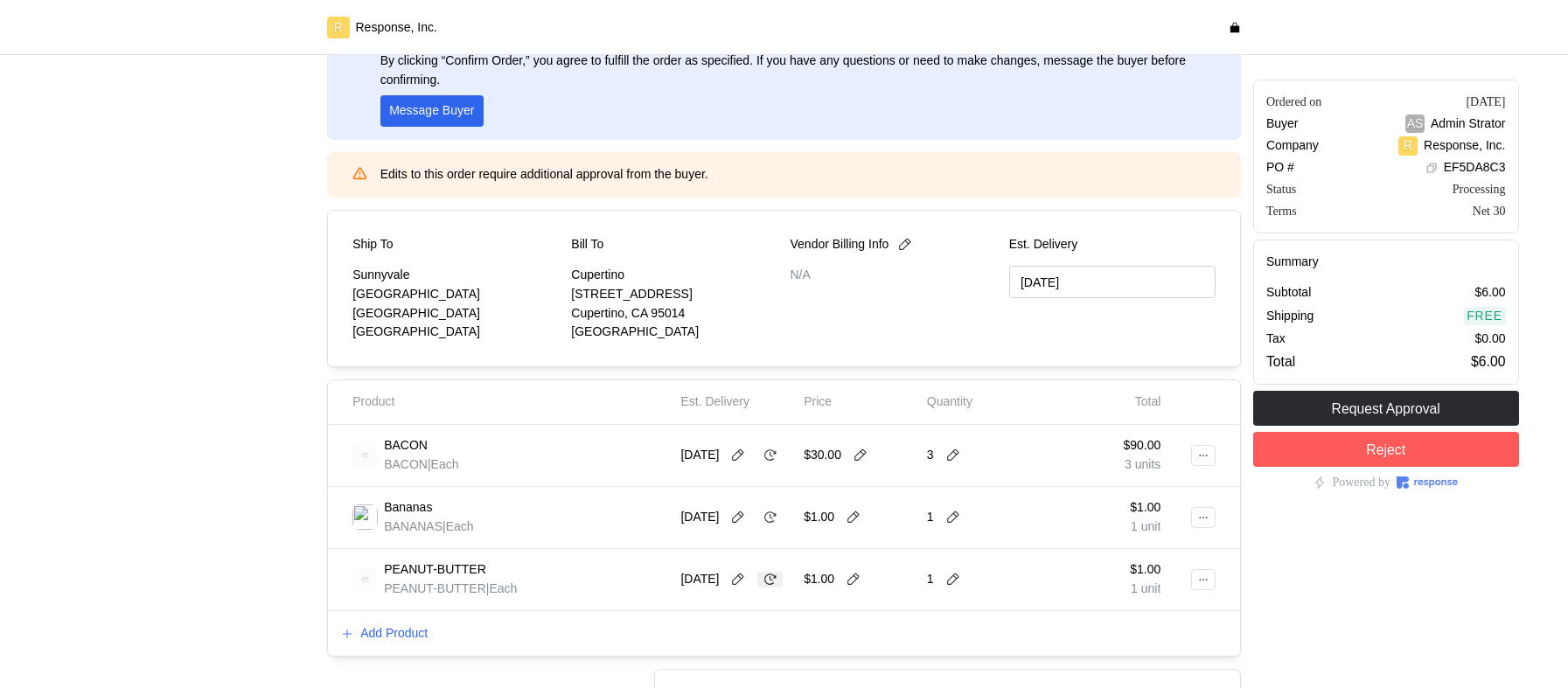
click at [765, 585] on icon at bounding box center [770, 579] width 12 height 11
click at [771, 460] on icon at bounding box center [770, 455] width 16 height 16
click at [738, 458] on icon at bounding box center [738, 455] width 16 height 16
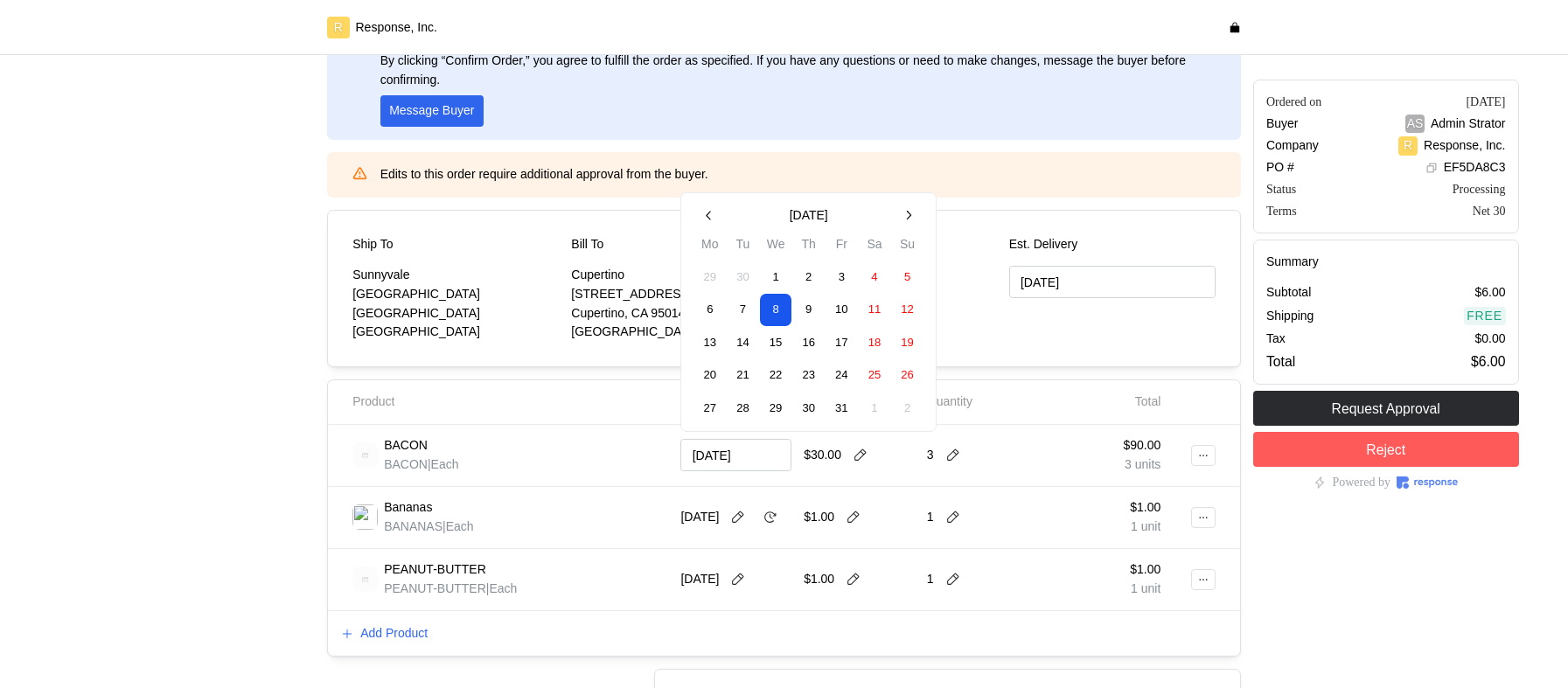
click at [798, 362] on button "23" at bounding box center [809, 377] width 32 height 32
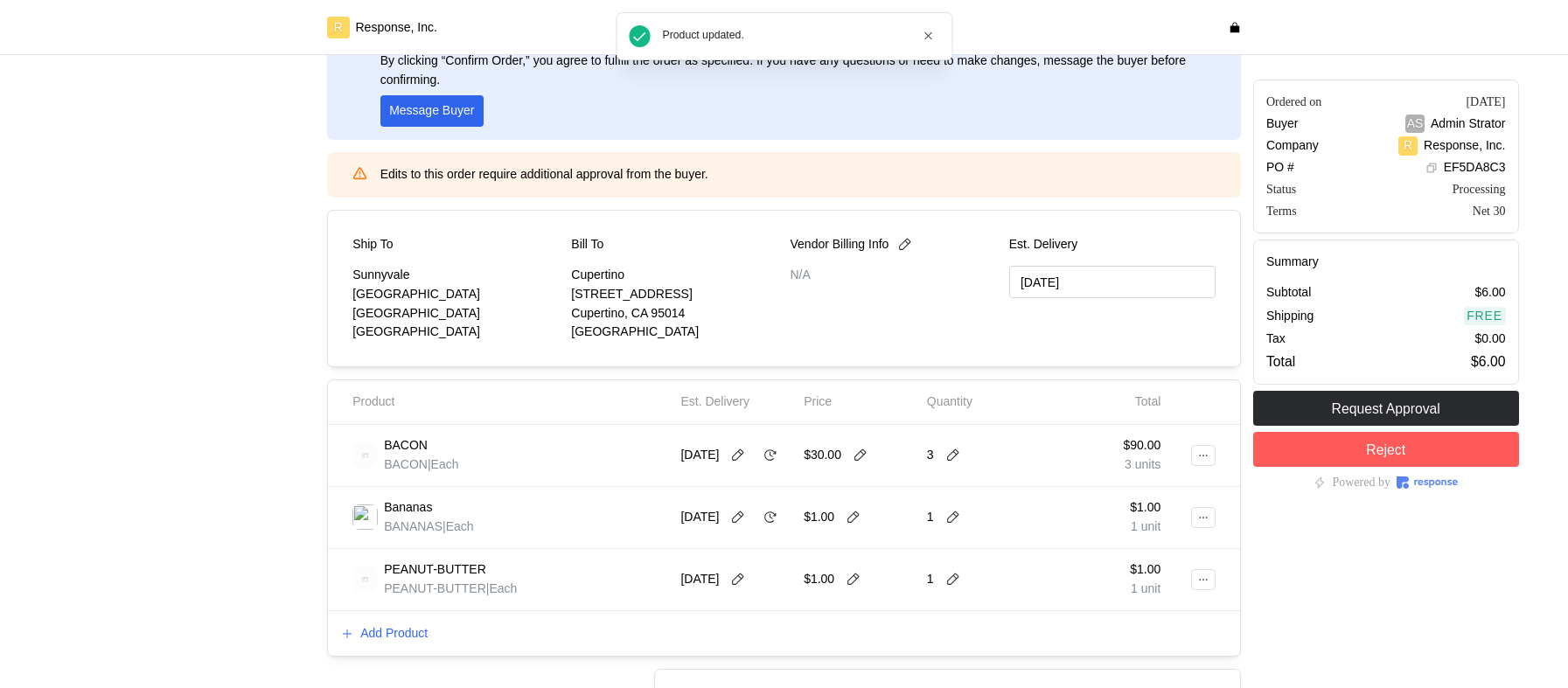
type input "[DATE]"
click at [763, 463] on icon at bounding box center [770, 455] width 16 height 16
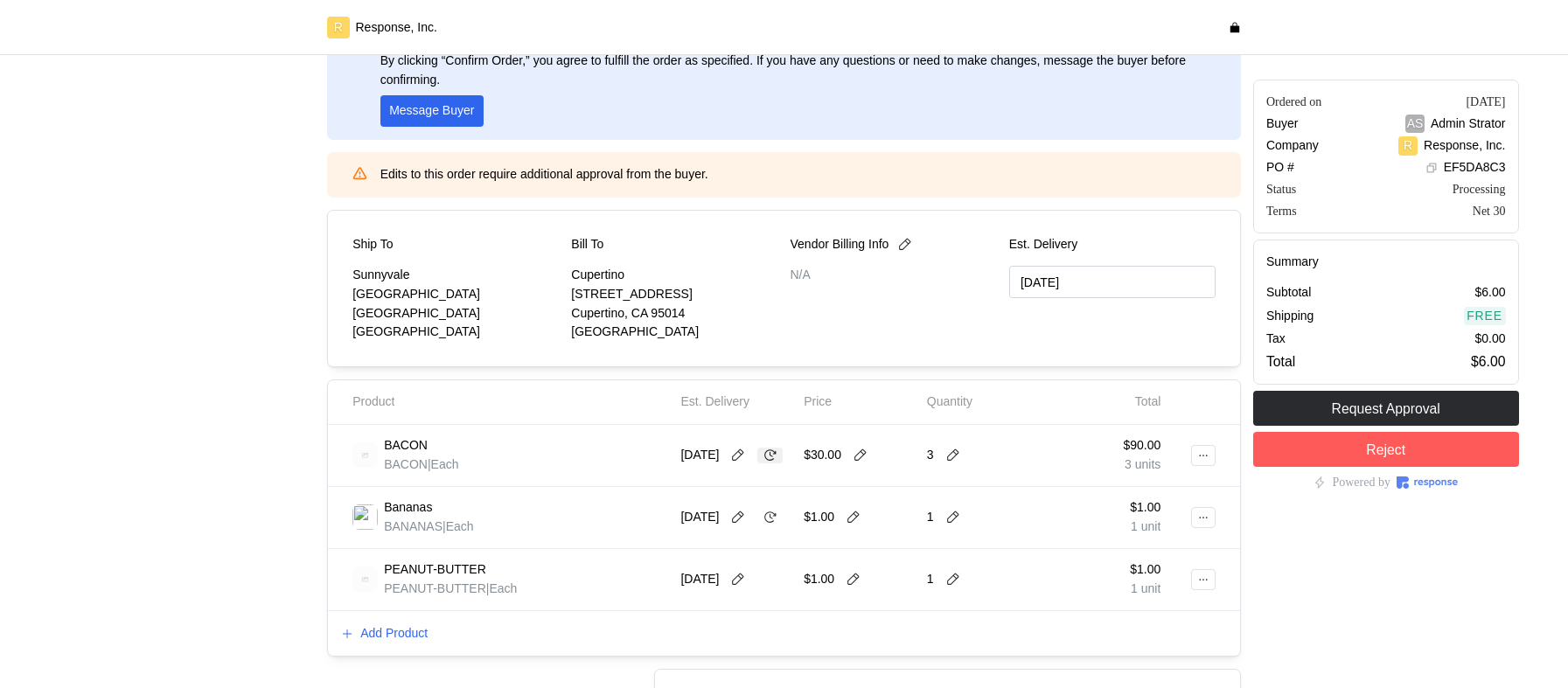
click at [763, 463] on icon at bounding box center [770, 455] width 16 height 16
click at [378, 629] on p "Add Product" at bounding box center [394, 634] width 67 height 19
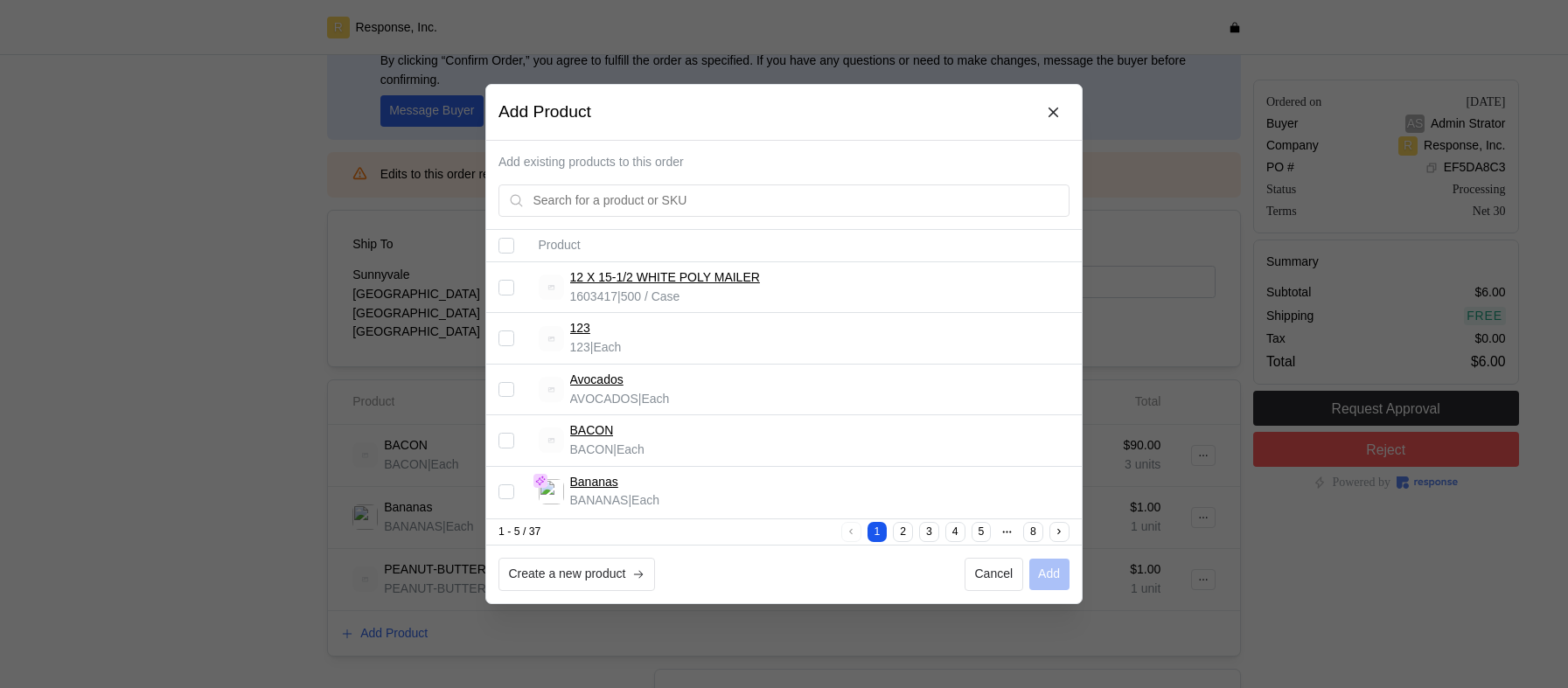
click at [906, 537] on button "2" at bounding box center [903, 532] width 20 height 20
click at [501, 284] on input "Select record 1" at bounding box center [506, 288] width 16 height 16
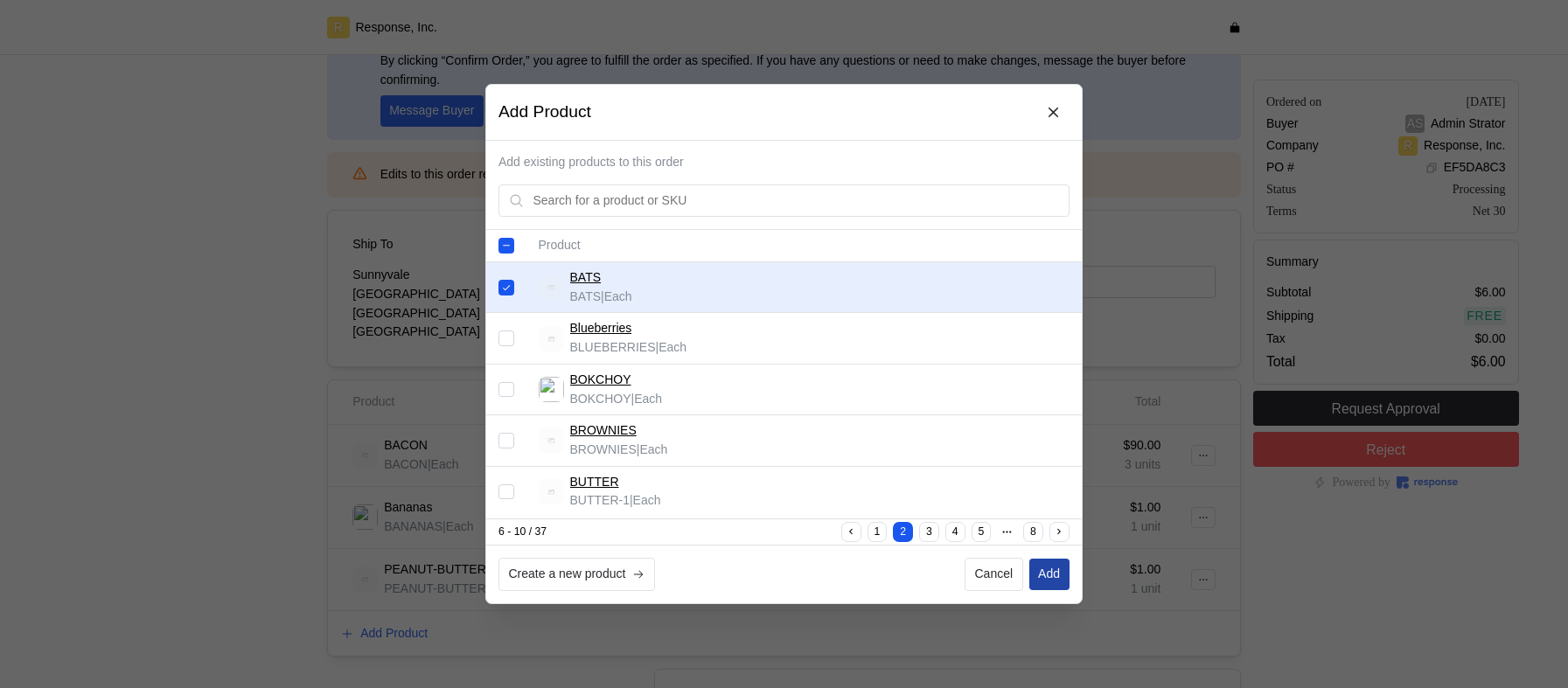
click at [1053, 566] on p "Add" at bounding box center [1048, 574] width 22 height 19
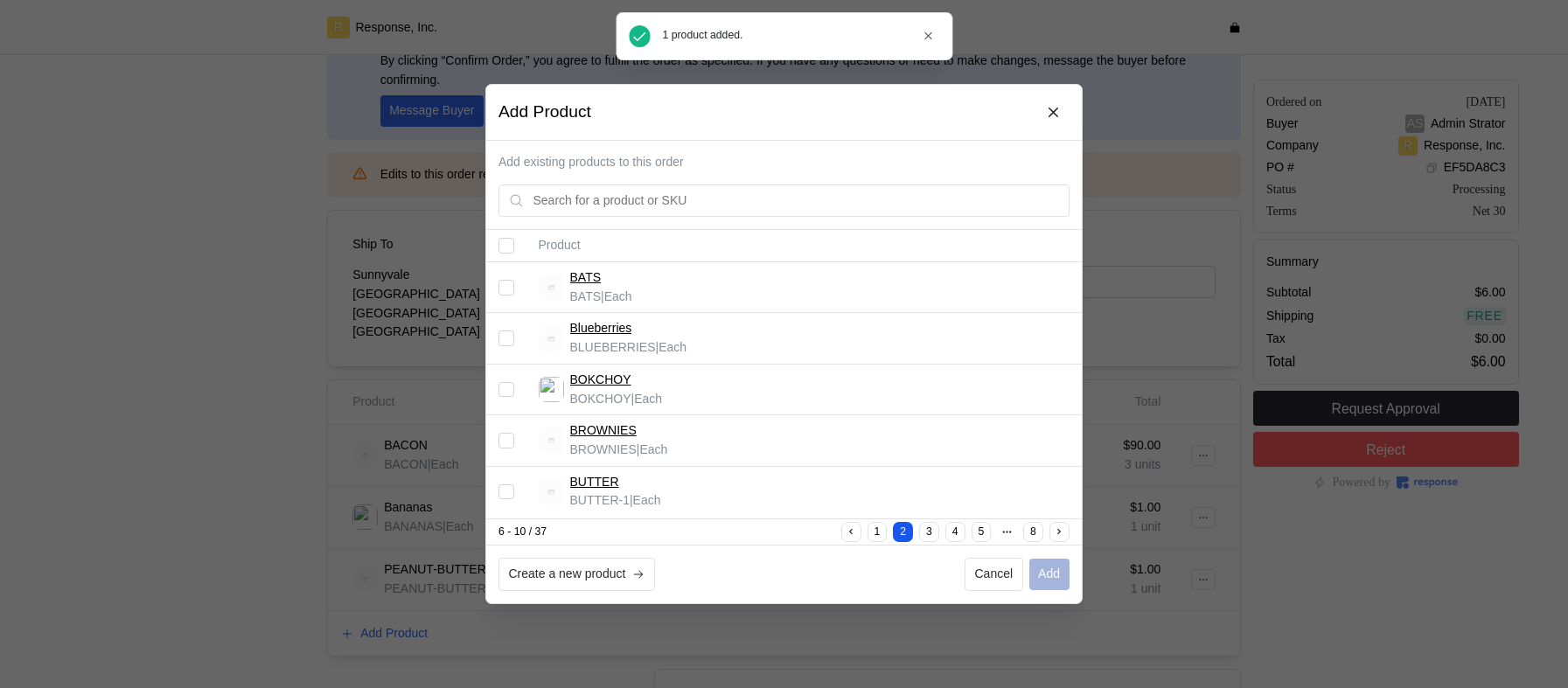
checkbox input "false"
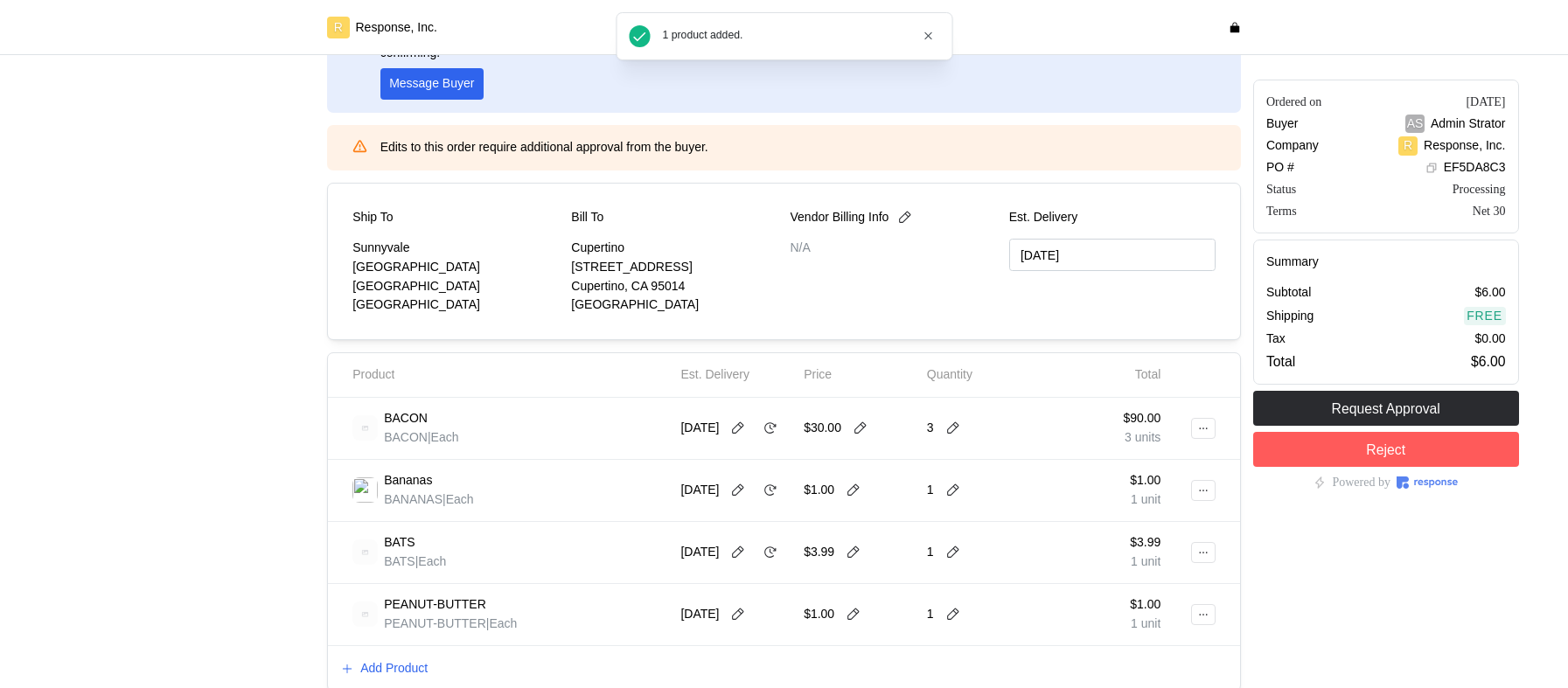
scroll to position [151, 0]
click at [742, 607] on icon at bounding box center [738, 612] width 16 height 16
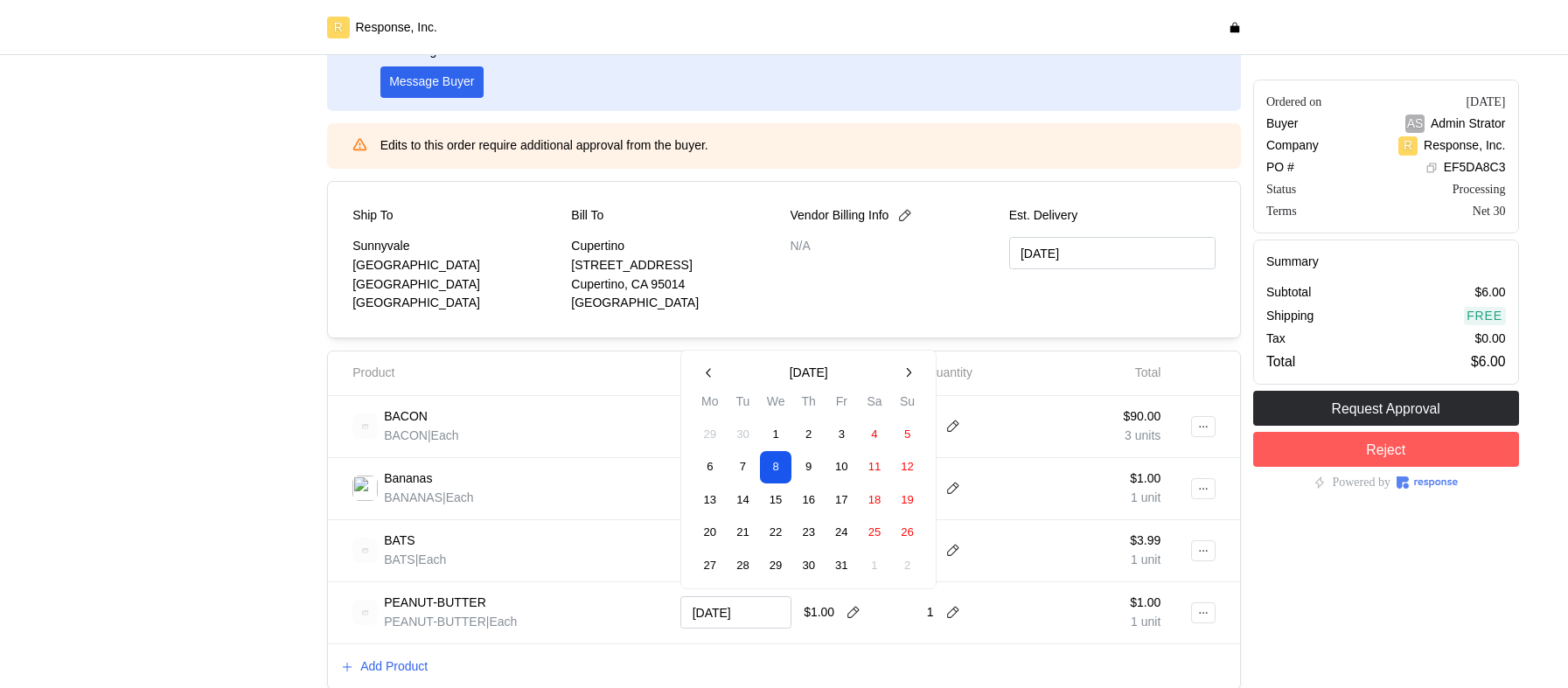
click at [742, 502] on button "14" at bounding box center [743, 501] width 32 height 32
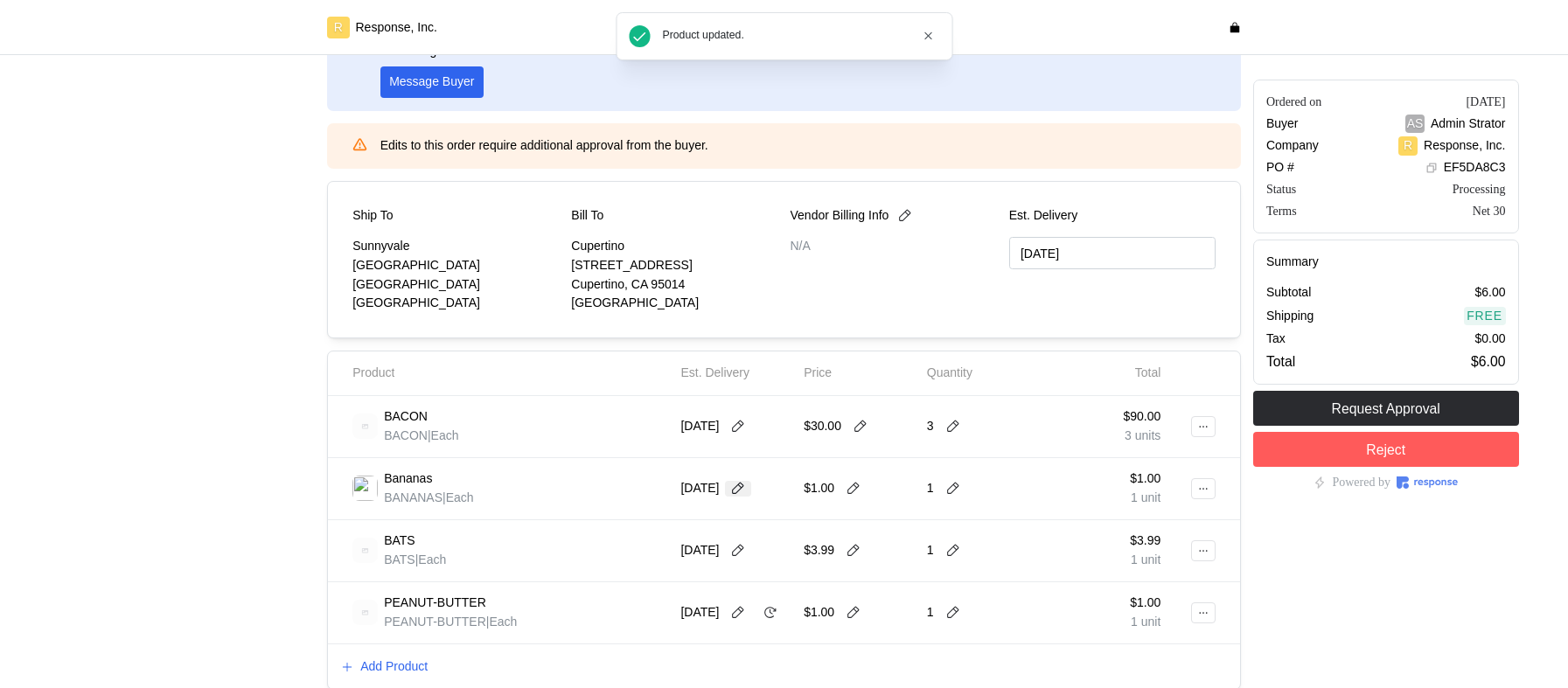
click at [746, 485] on icon at bounding box center [738, 488] width 16 height 16
click at [808, 443] on button "30" at bounding box center [809, 442] width 32 height 32
type input "[DATE]"
click at [763, 621] on icon at bounding box center [770, 612] width 16 height 16
click at [746, 610] on icon at bounding box center [738, 612] width 16 height 16
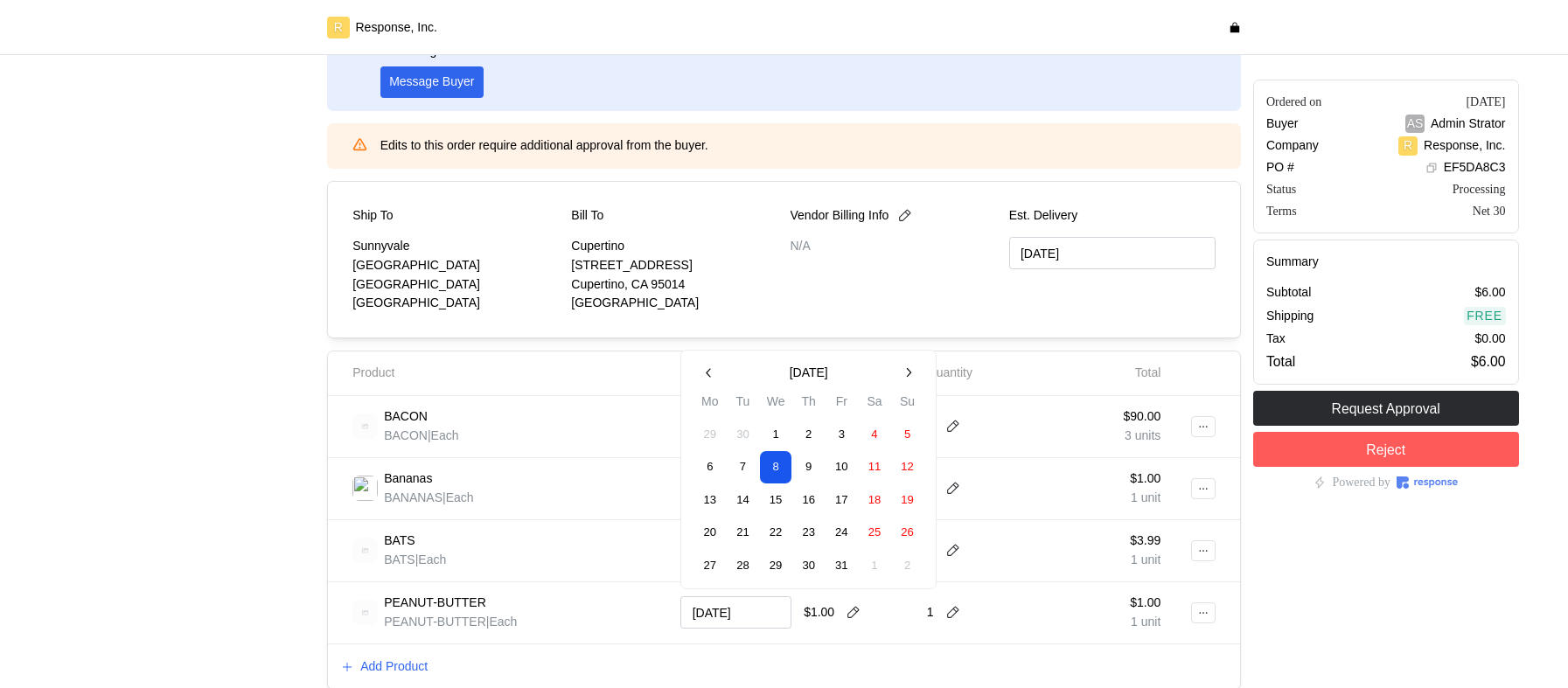
click at [837, 531] on button "24" at bounding box center [841, 534] width 32 height 32
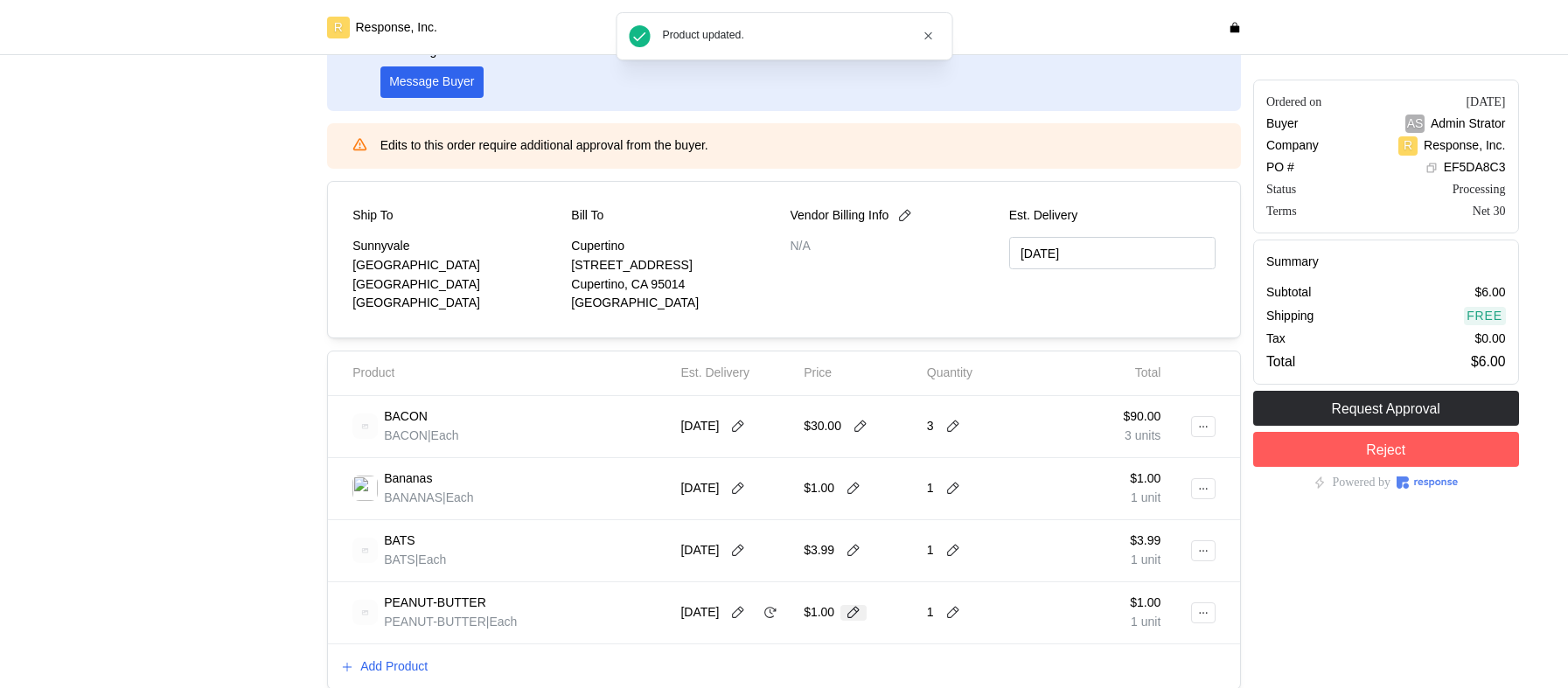
click at [855, 612] on icon at bounding box center [854, 612] width 16 height 16
type input "4"
click at [950, 610] on icon at bounding box center [953, 611] width 16 height 16
click at [1007, 545] on div "5 $20.00" at bounding box center [1018, 540] width 157 height 19
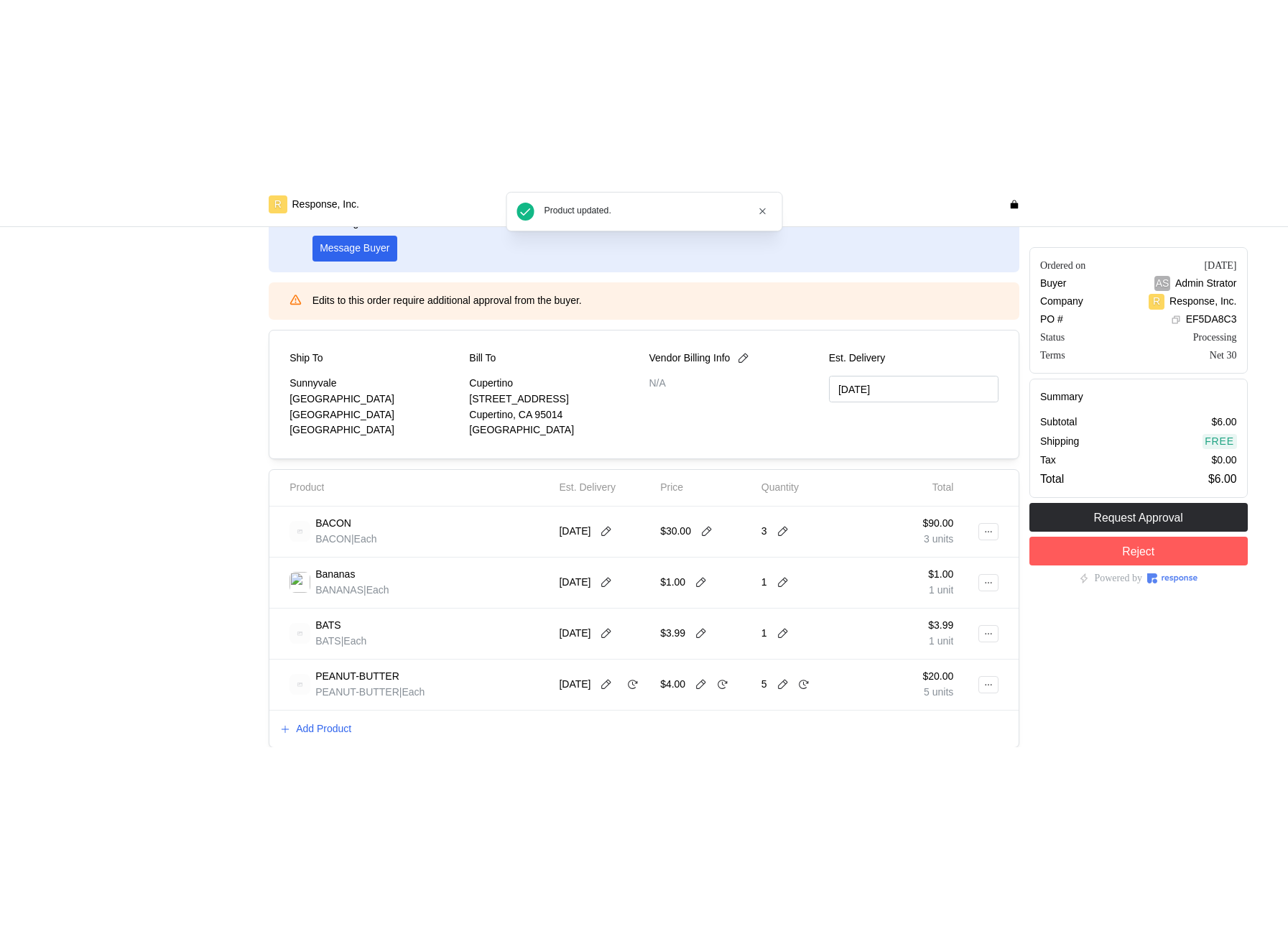
scroll to position [17, 0]
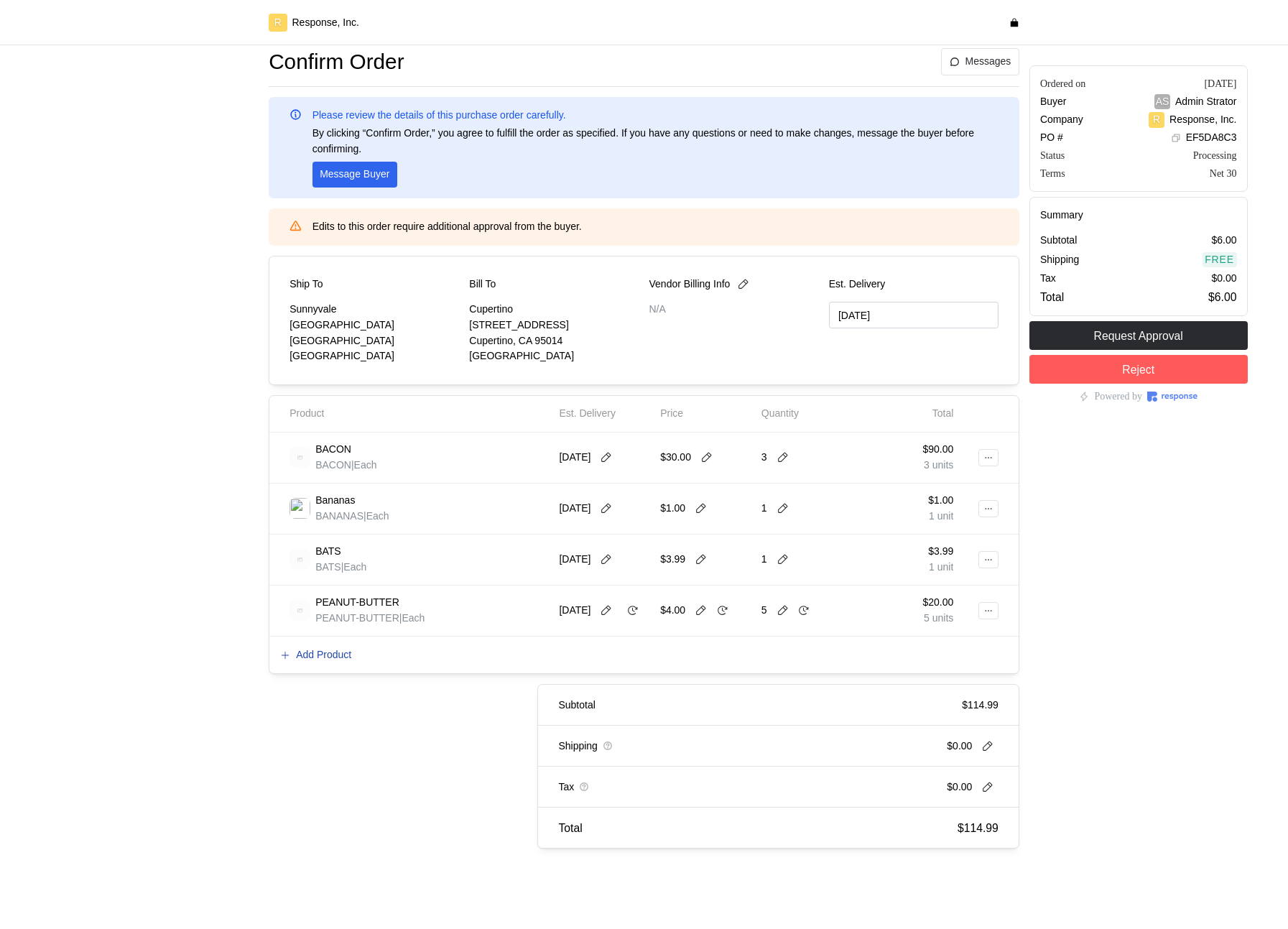
click at [330, 564] on p "Add Product" at bounding box center [323, 655] width 55 height 16
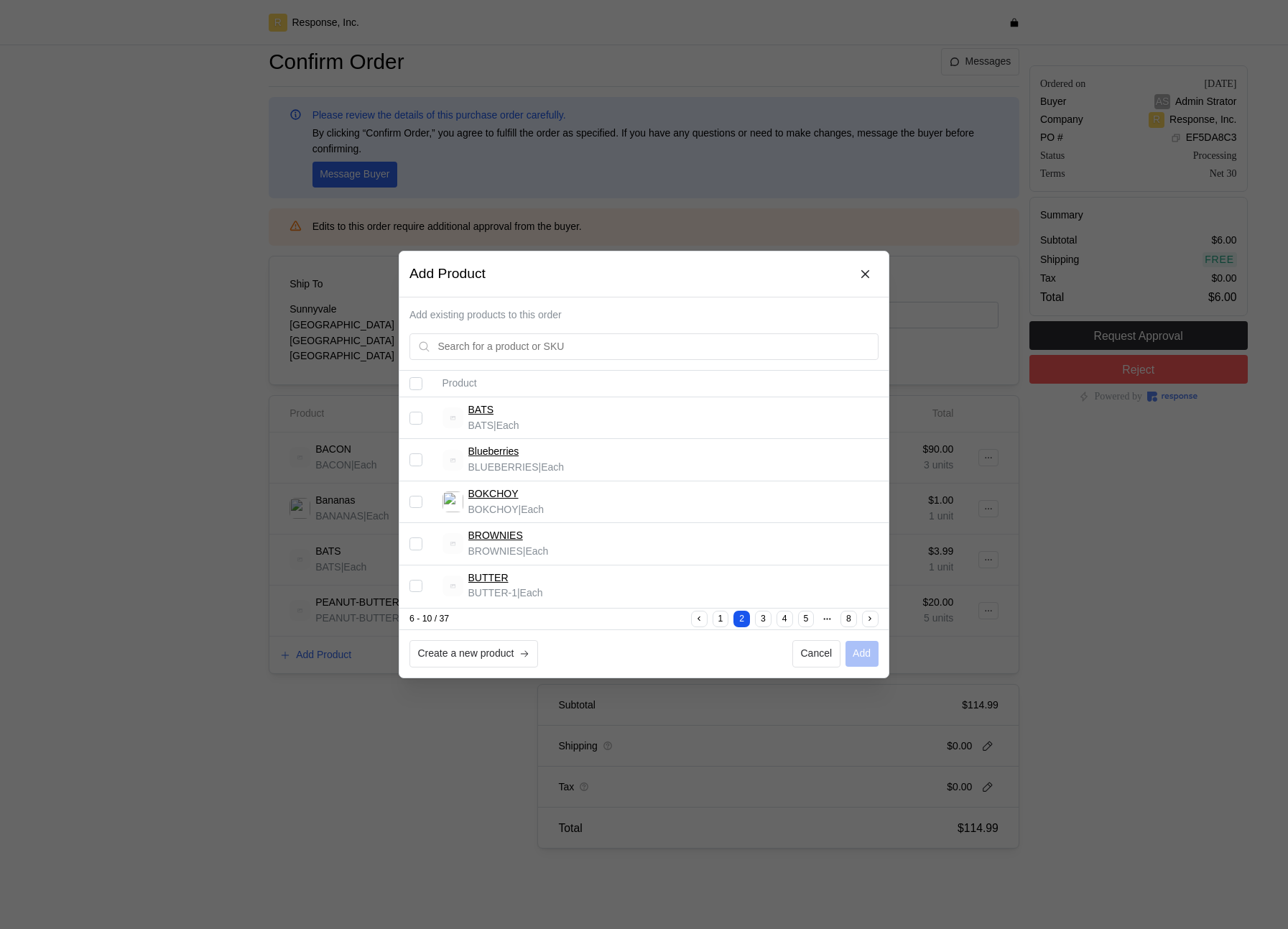
click at [421, 413] on input "Select record 1" at bounding box center [416, 417] width 13 height 13
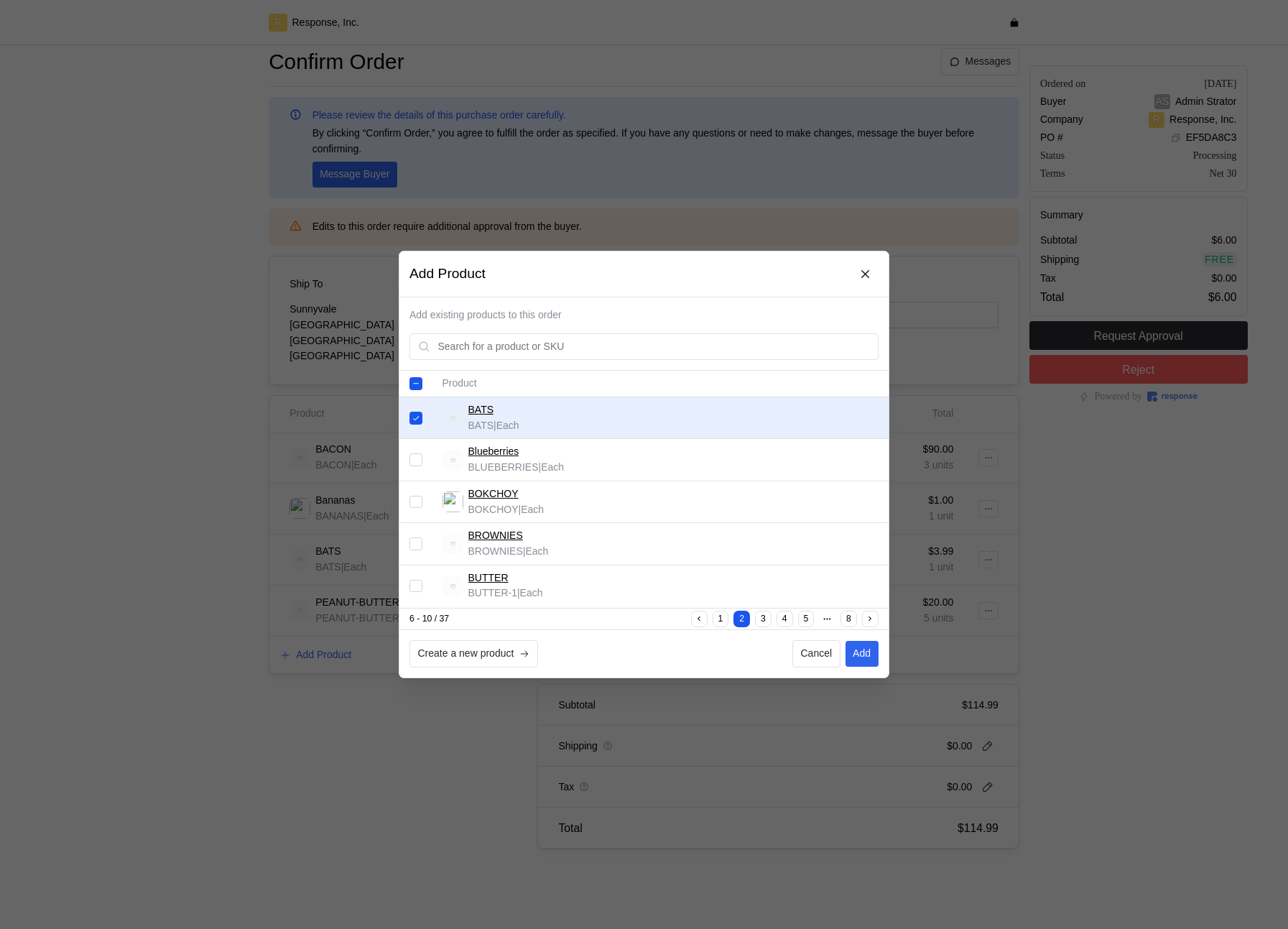
click at [416, 413] on input "Select record 1" at bounding box center [416, 417] width 13 height 13
checkbox input "false"
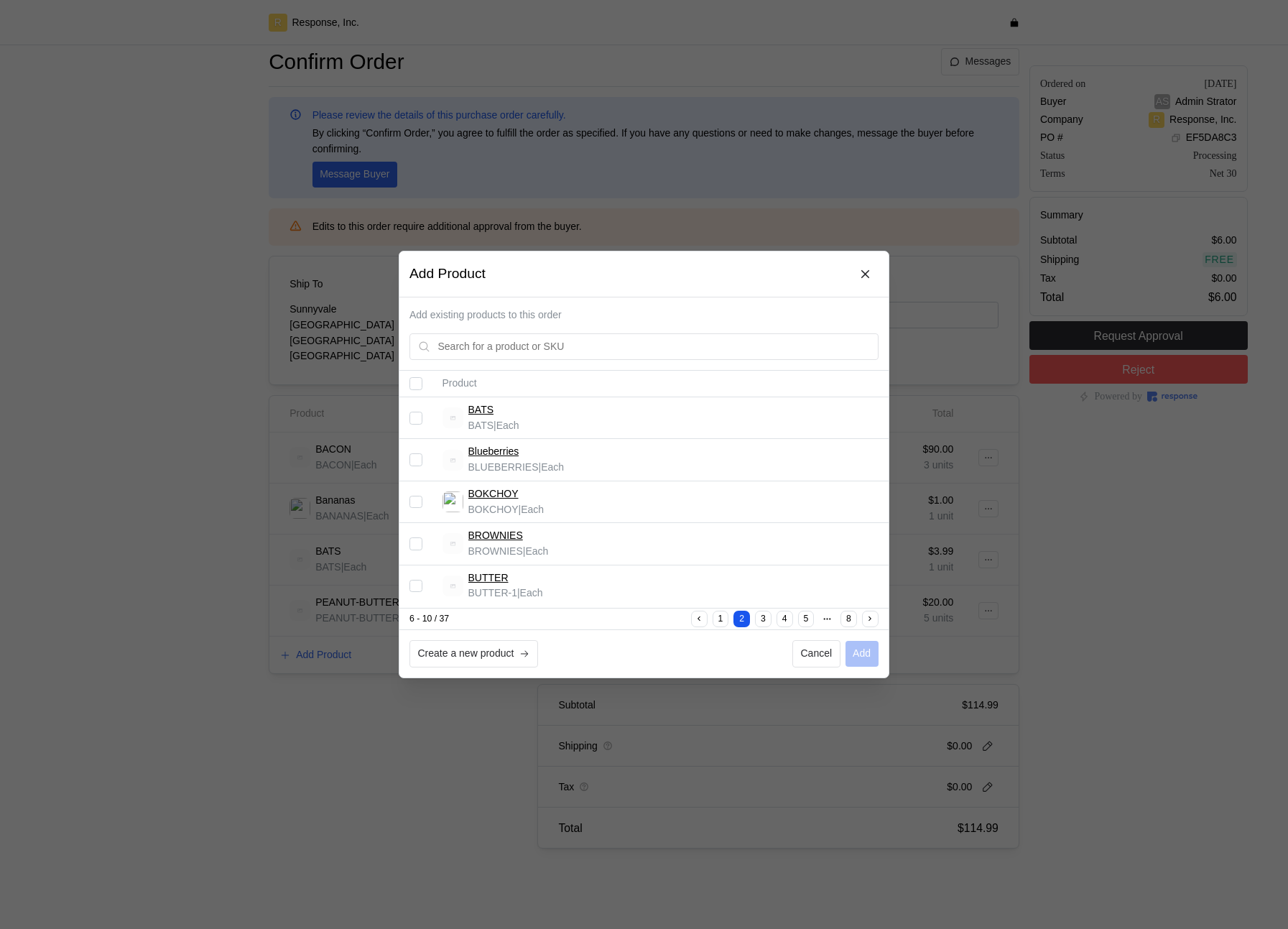
click at [415, 498] on input "Select record 3" at bounding box center [416, 502] width 13 height 13
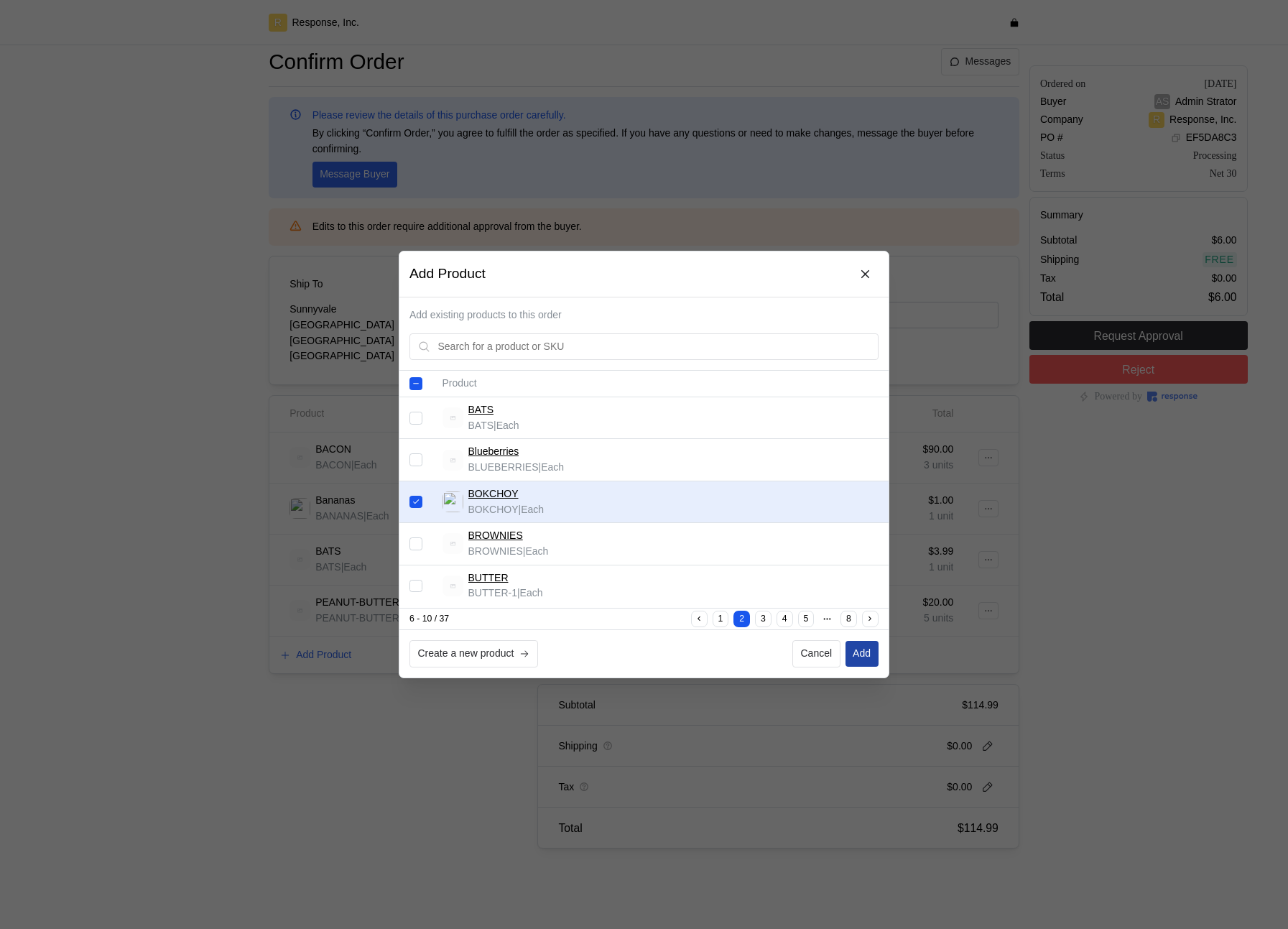
click at [868, 564] on p "Add" at bounding box center [861, 654] width 18 height 16
checkbox input "false"
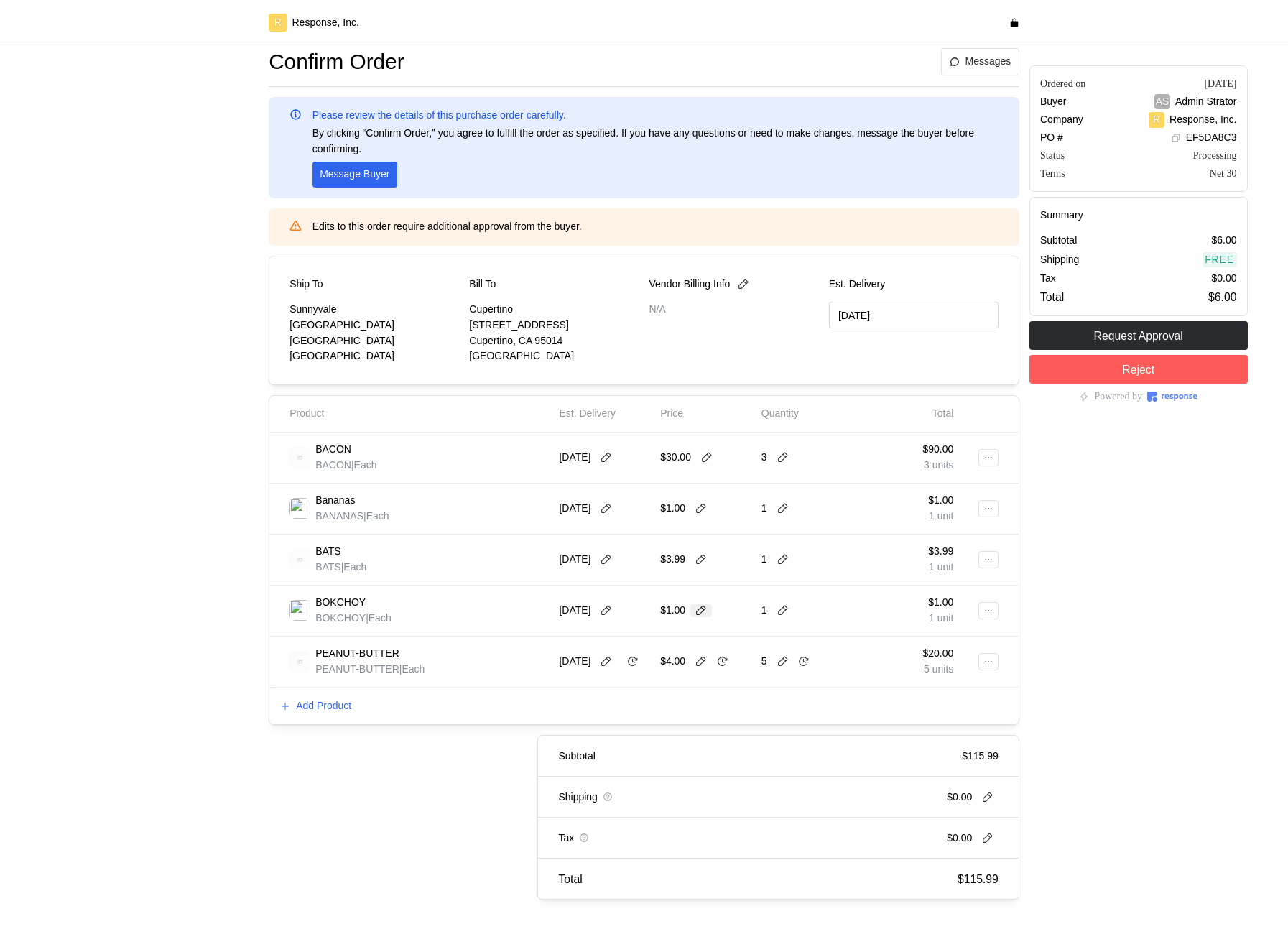
click at [702, 564] on icon at bounding box center [701, 610] width 13 height 13
type input "6"
click at [993, 459] on button at bounding box center [988, 457] width 20 height 17
click at [939, 512] on p "Delete" at bounding box center [941, 513] width 92 height 16
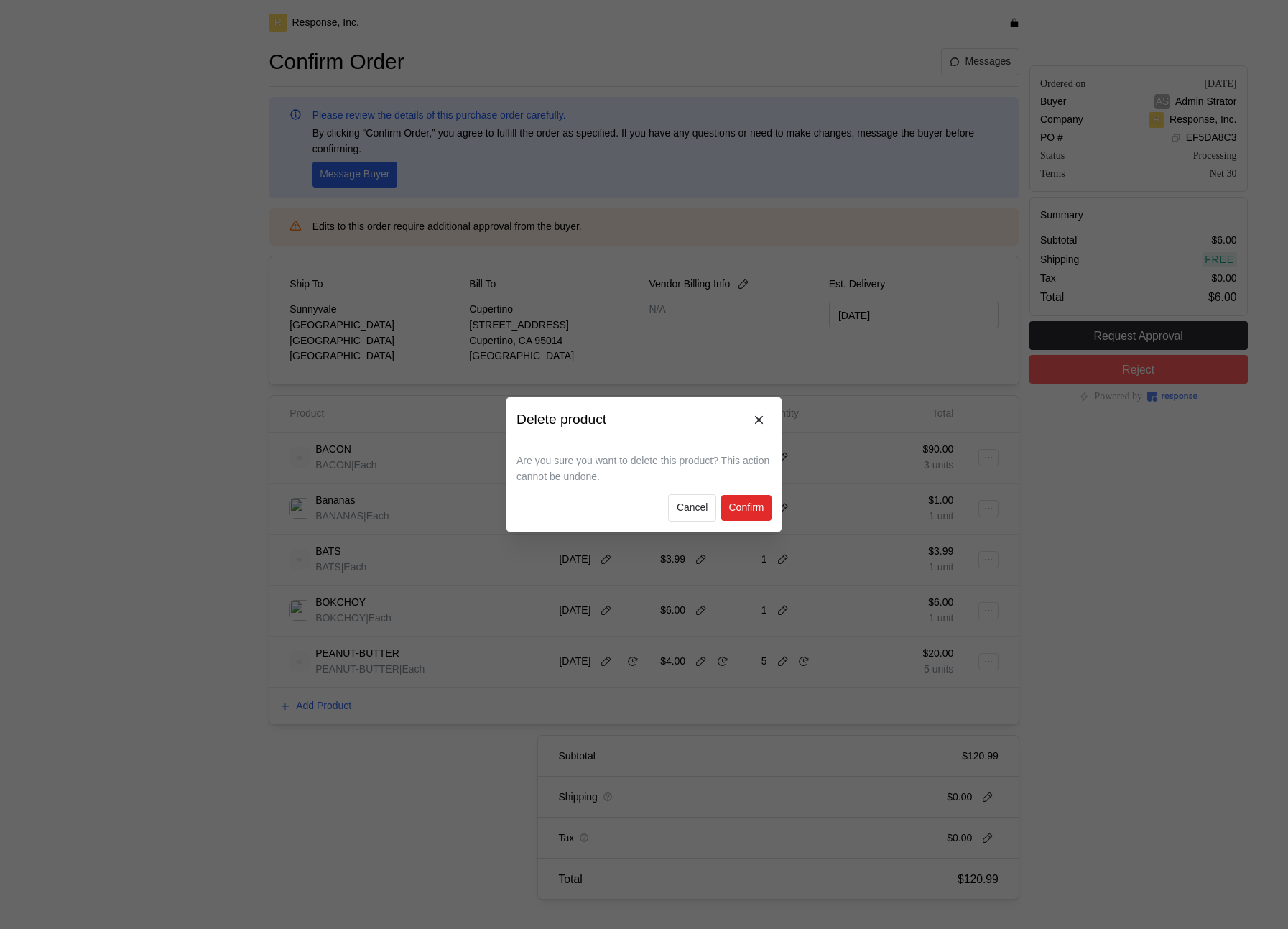
click at [729, 508] on p "Confirm" at bounding box center [745, 508] width 35 height 16
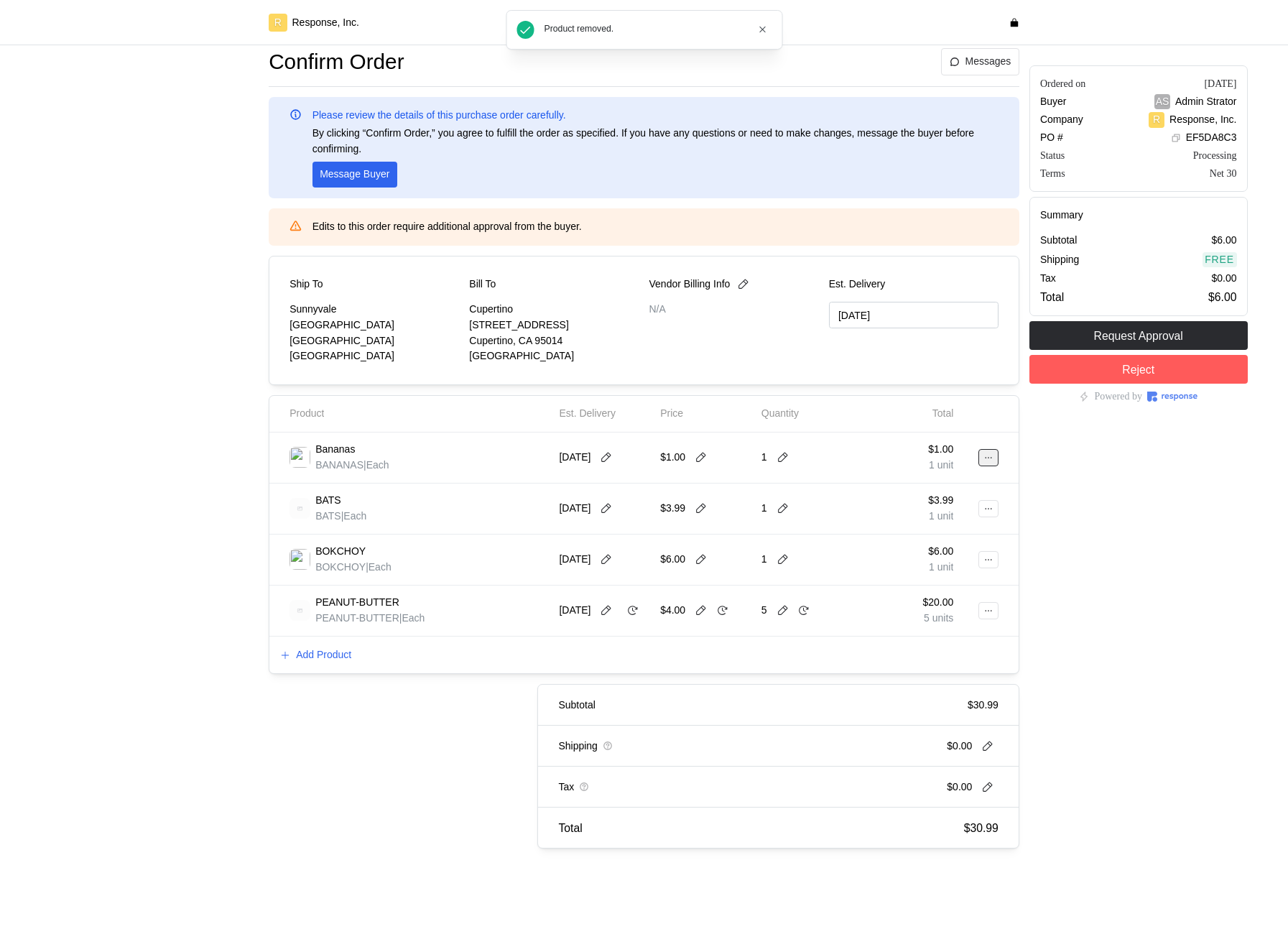
click at [984, 456] on icon at bounding box center [988, 457] width 10 height 10
click at [946, 519] on p "Delete" at bounding box center [941, 513] width 92 height 16
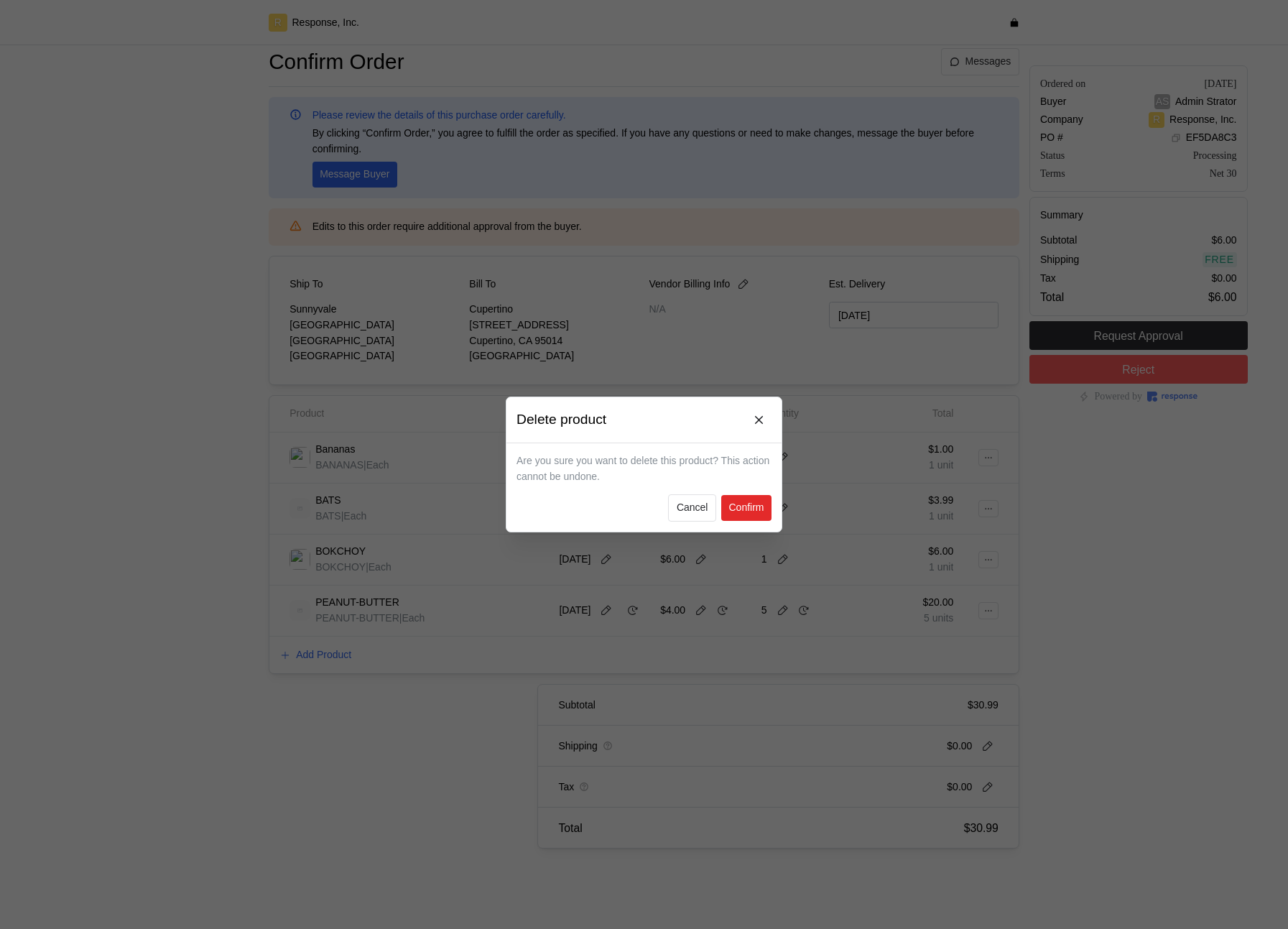
click at [759, 497] on button "Confirm" at bounding box center [746, 508] width 51 height 26
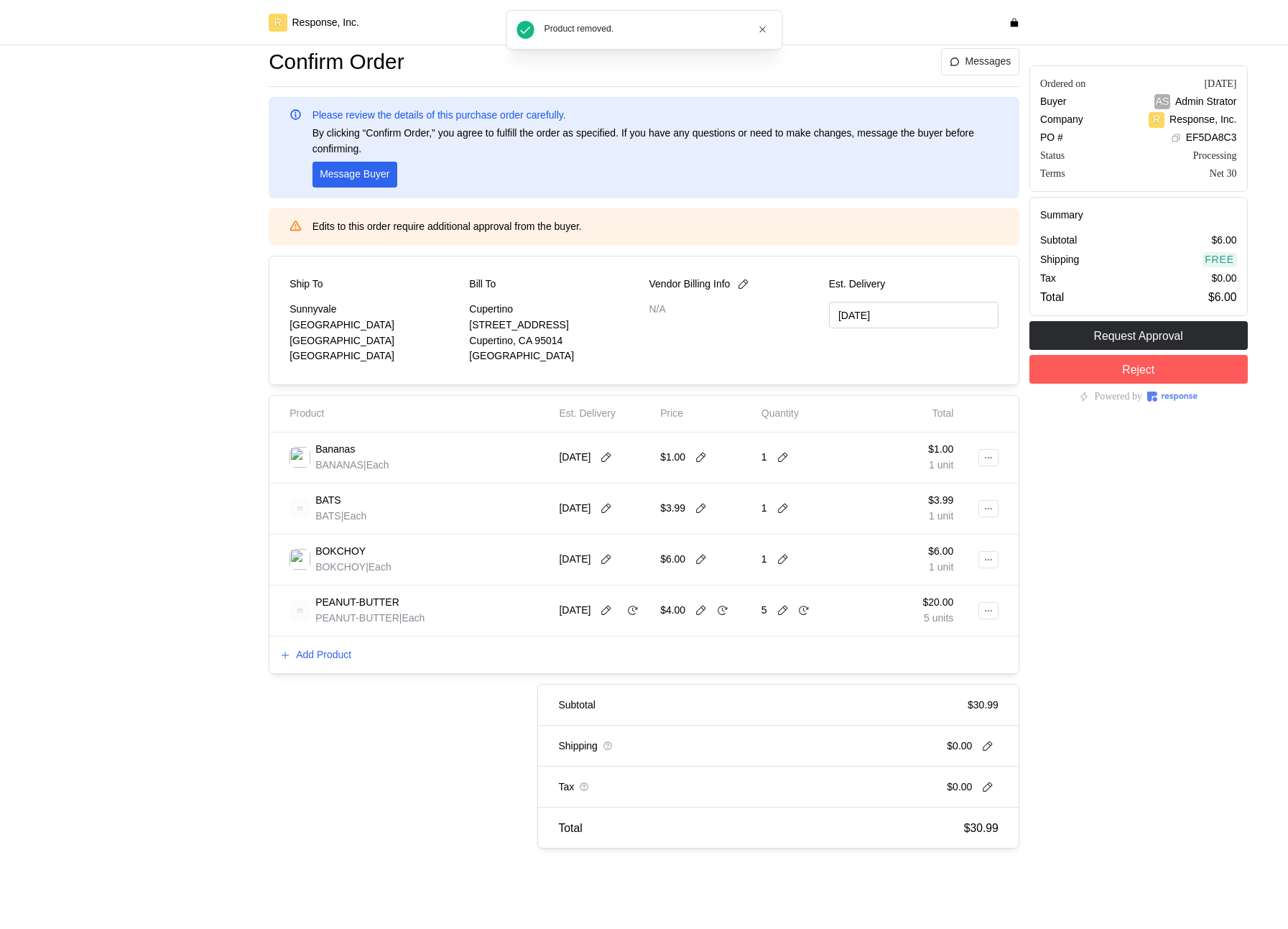
scroll to position [0, 0]
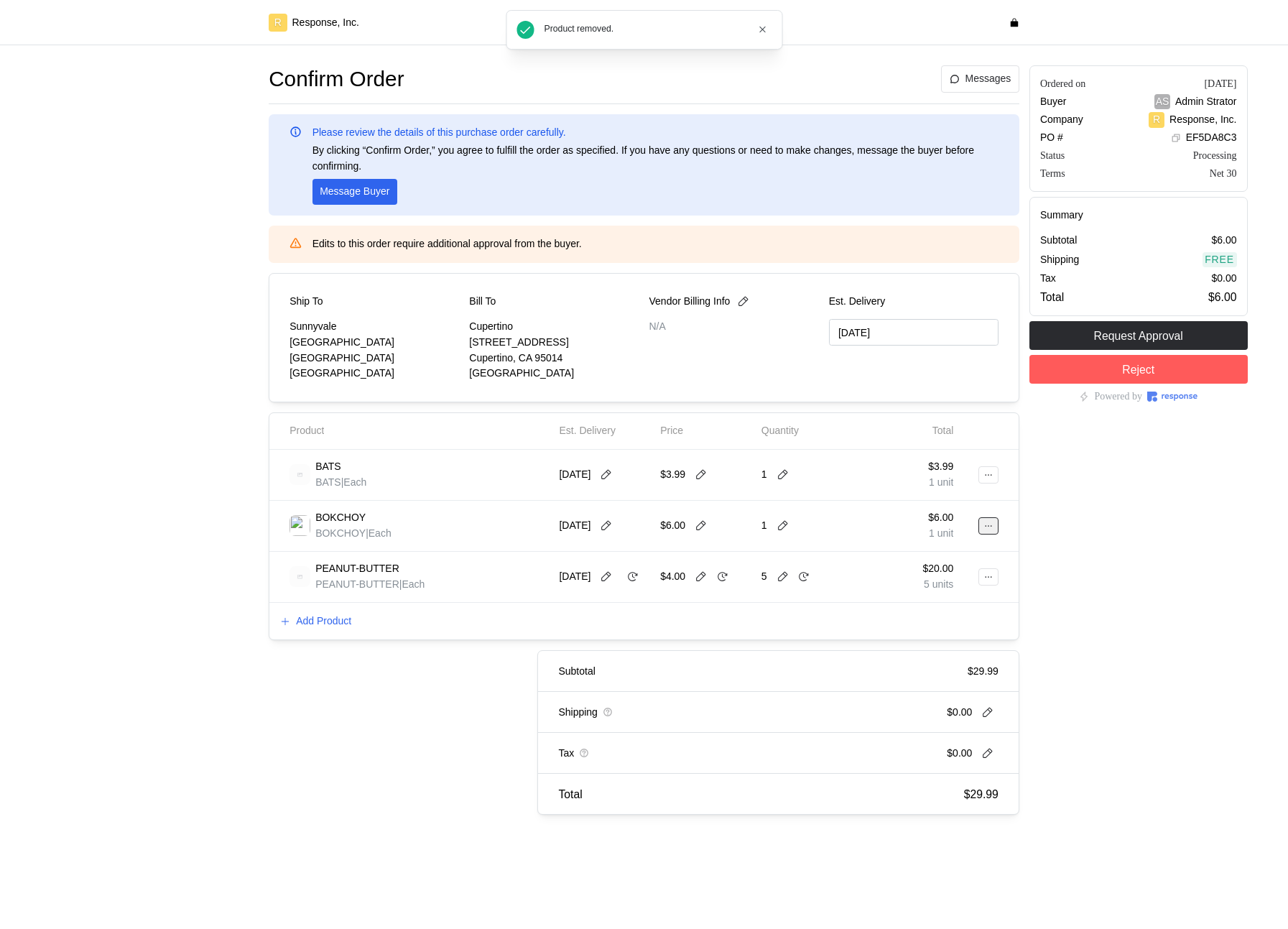
click at [993, 529] on icon at bounding box center [988, 526] width 10 height 10
click at [945, 564] on p "Delete" at bounding box center [941, 581] width 92 height 16
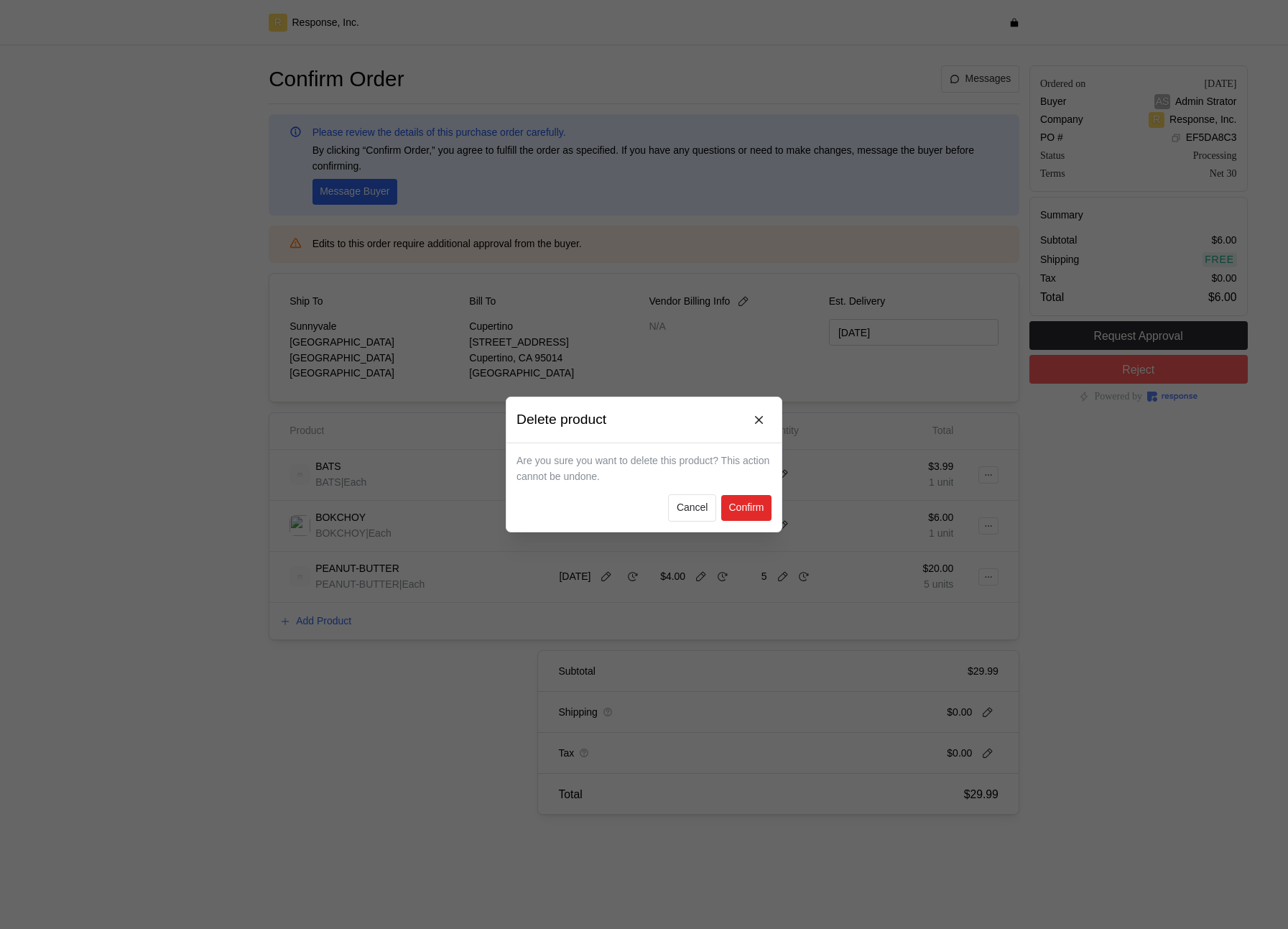
click at [749, 507] on p "Confirm" at bounding box center [745, 508] width 35 height 16
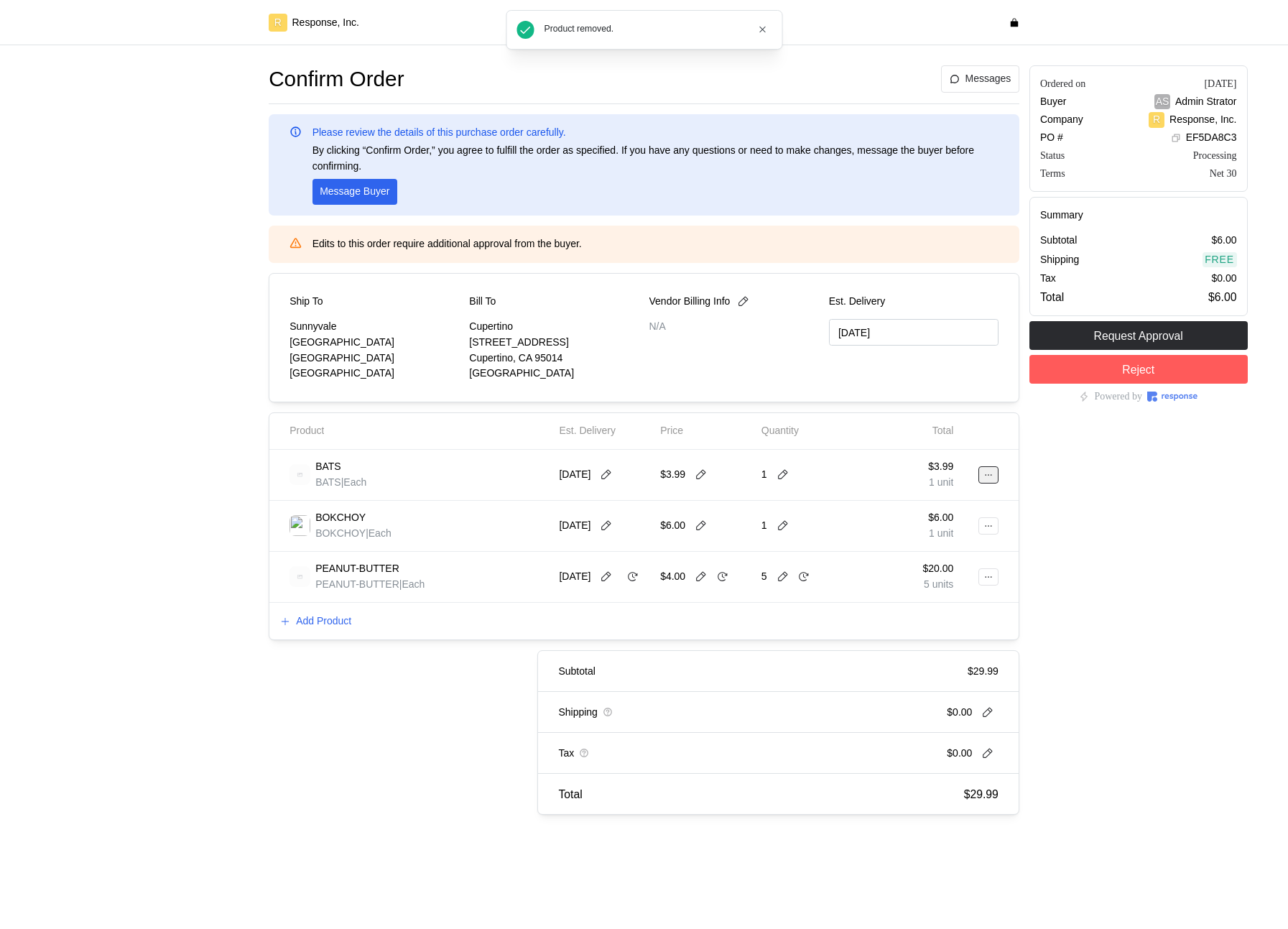
type input "10/24/2025"
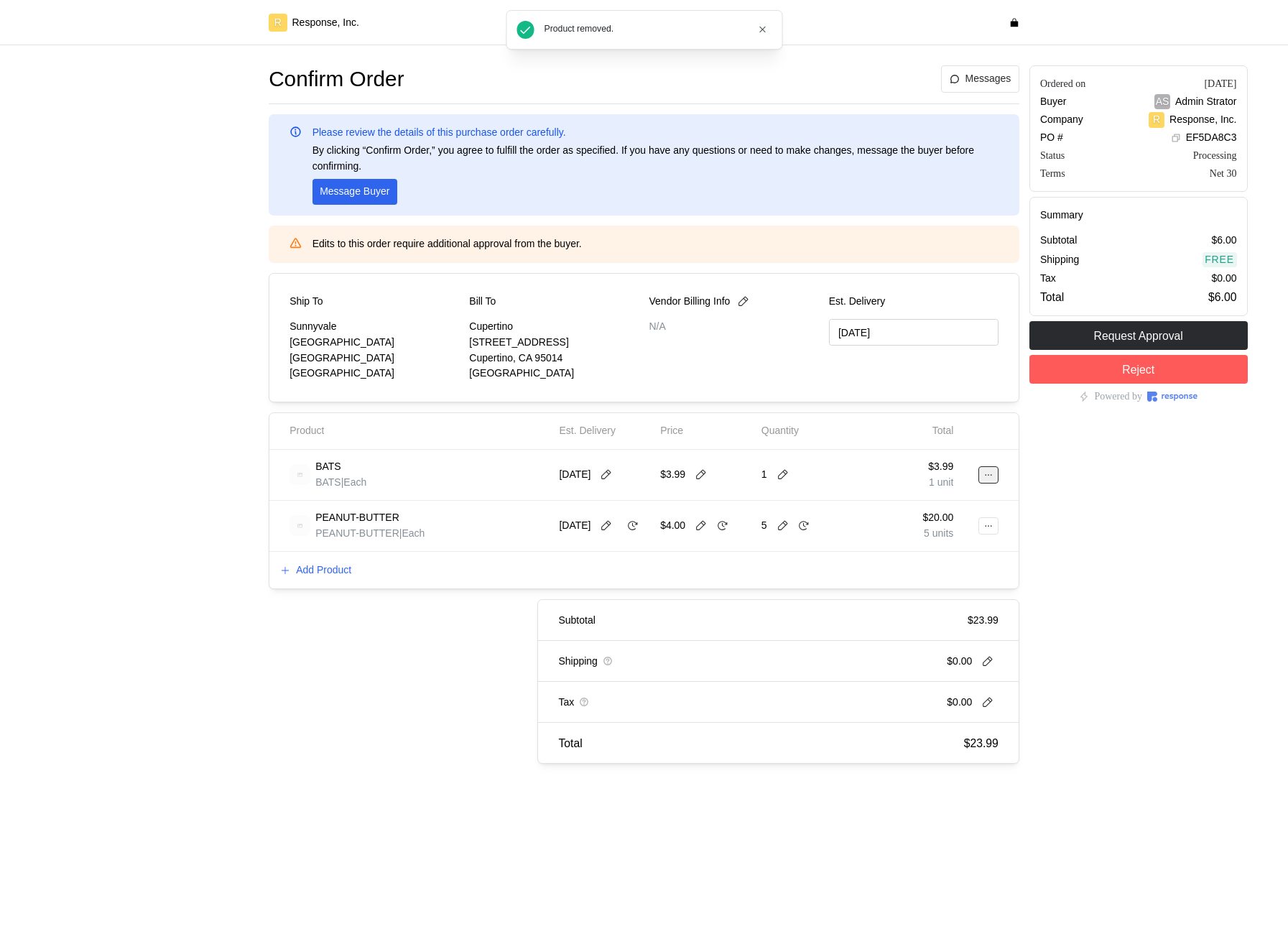
click at [987, 471] on icon at bounding box center [988, 474] width 10 height 10
click at [957, 534] on p "Delete" at bounding box center [941, 530] width 92 height 16
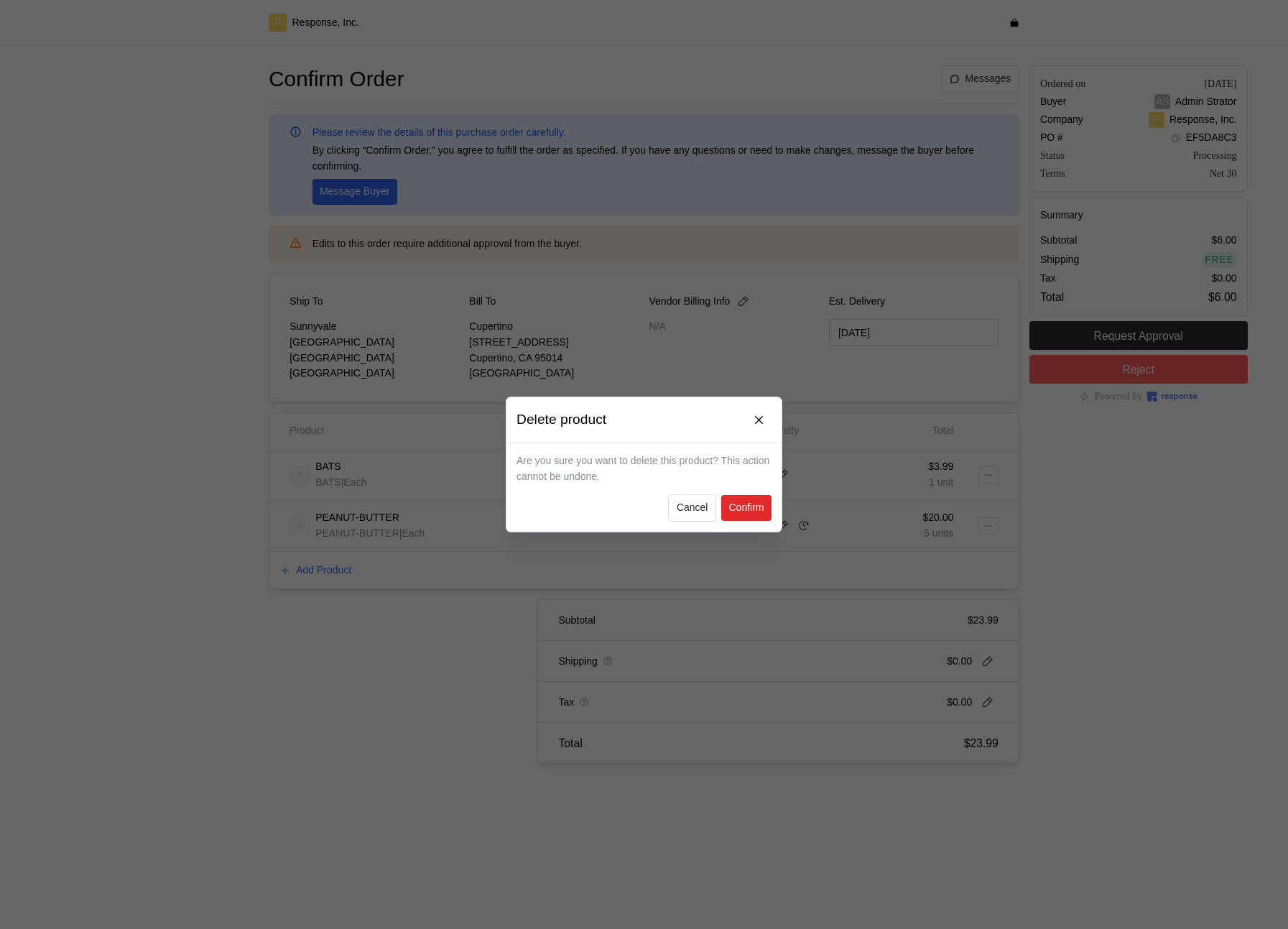
click at [754, 508] on p "Confirm" at bounding box center [745, 508] width 35 height 16
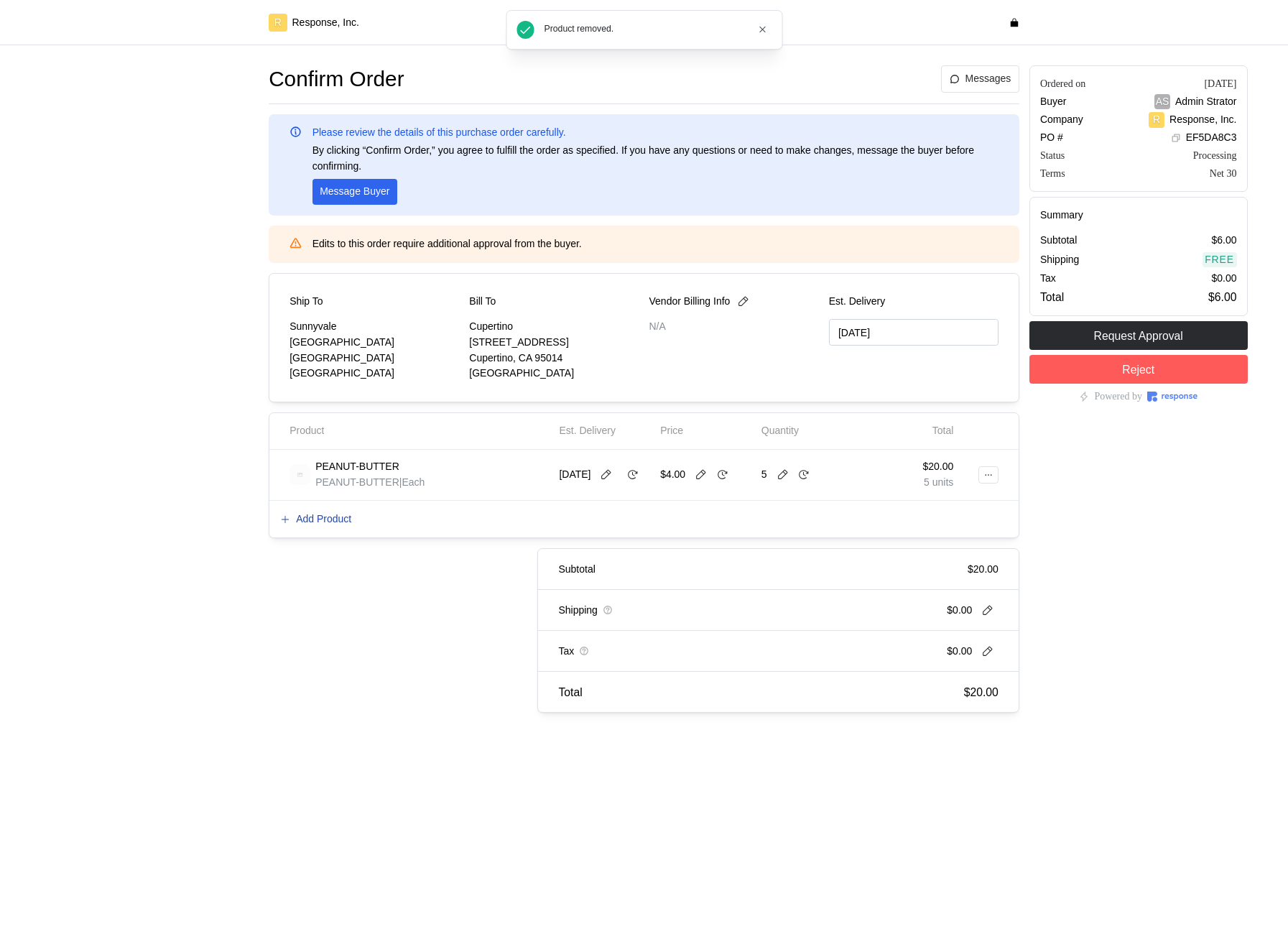
click at [325, 514] on p "Add Product" at bounding box center [323, 519] width 55 height 16
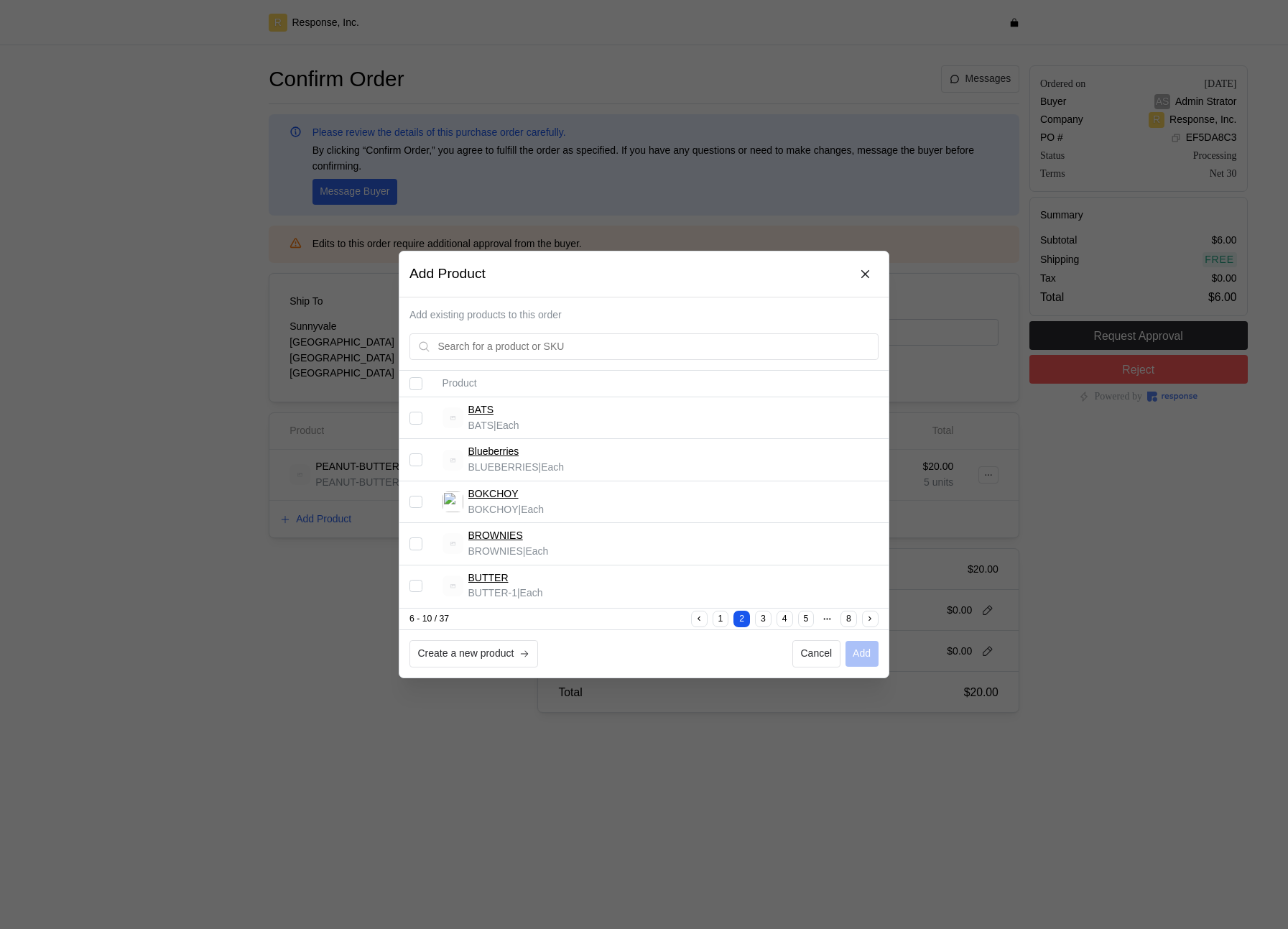
click at [417, 547] on input "Select record 4" at bounding box center [416, 543] width 13 height 13
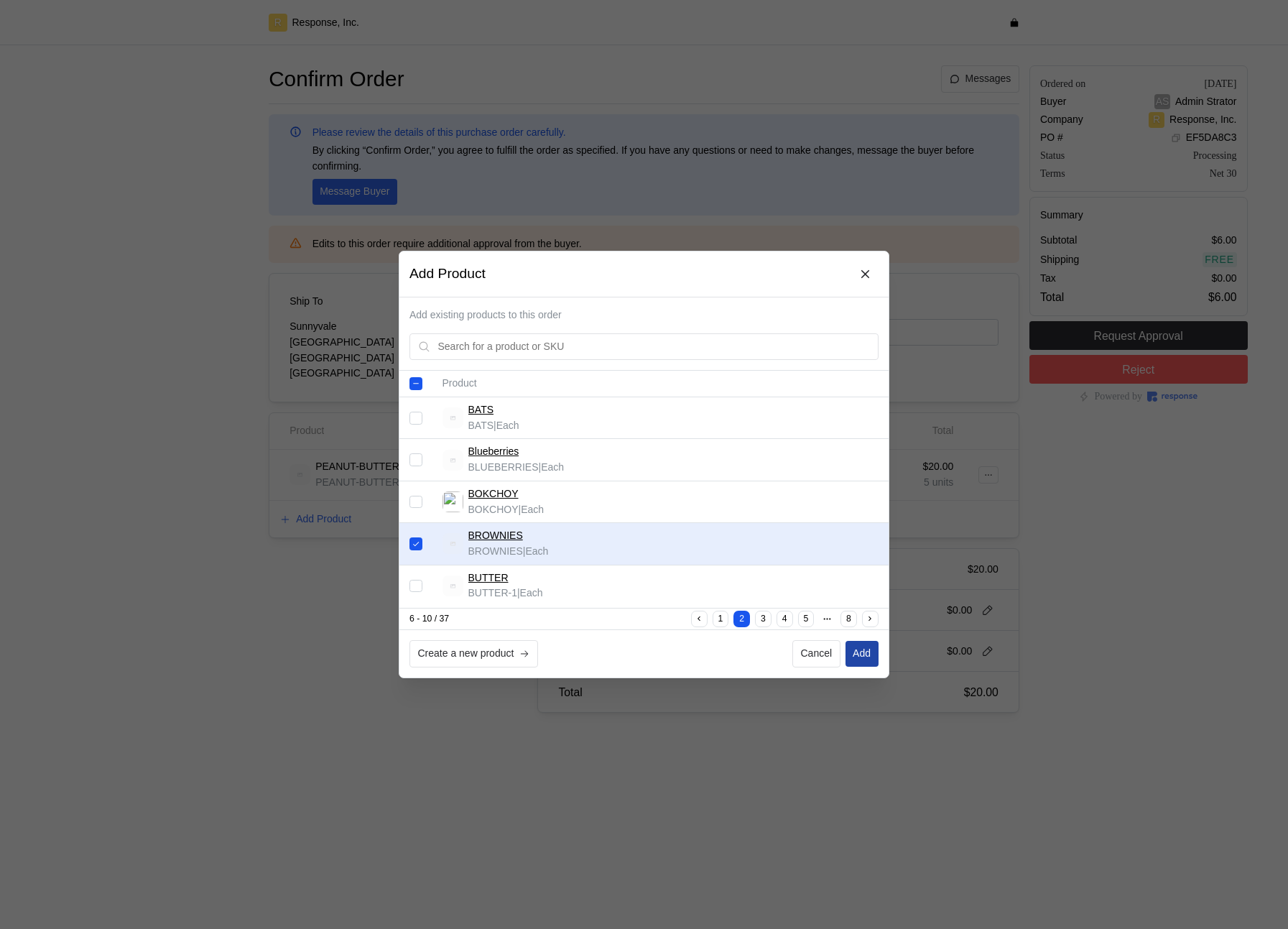
click at [857, 564] on p "Add" at bounding box center [861, 654] width 18 height 16
checkbox input "false"
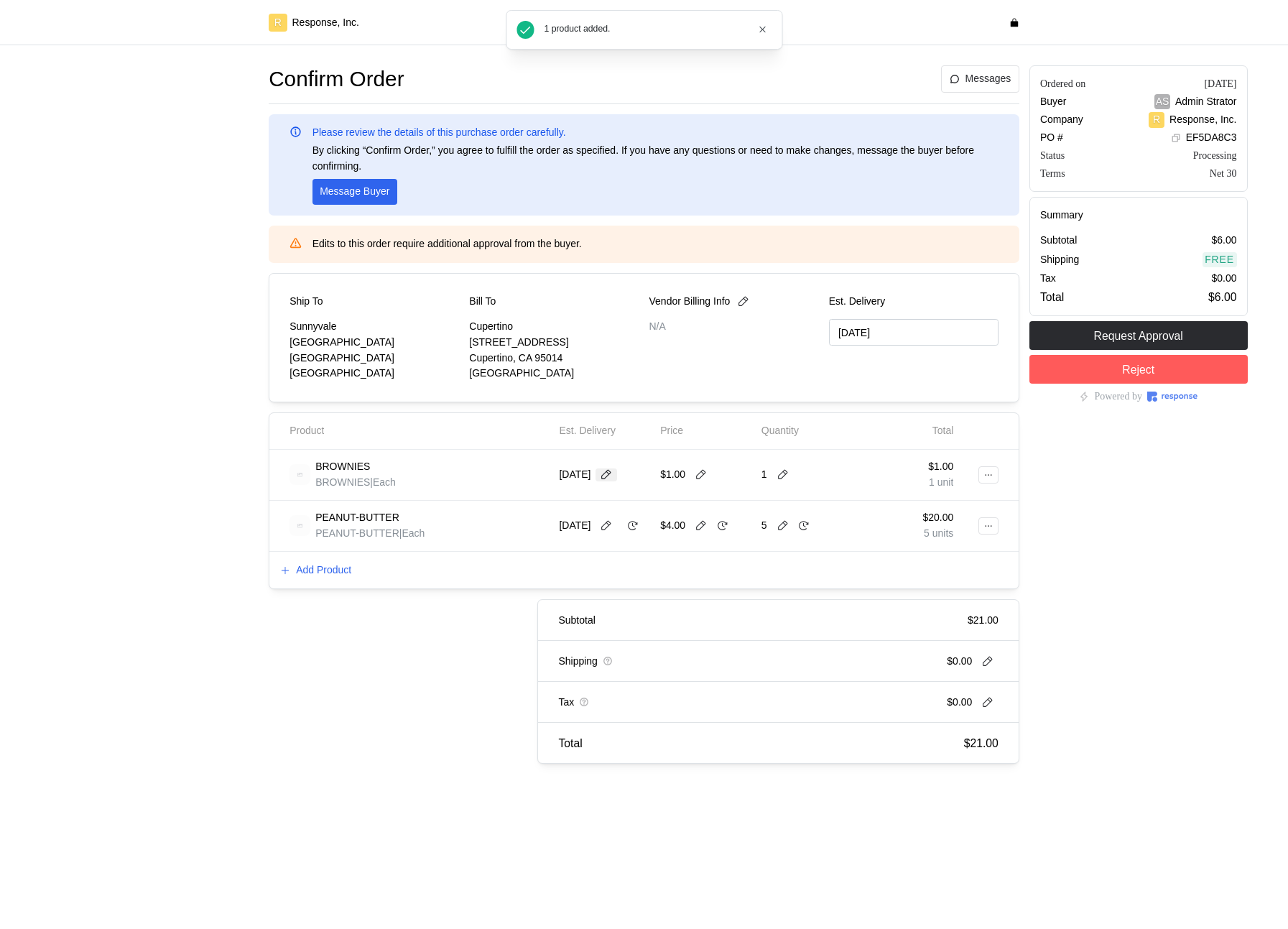
click at [613, 477] on icon at bounding box center [606, 474] width 13 height 13
click at [656, 564] on button "23" at bounding box center [665, 644] width 26 height 26
click at [698, 467] on div "$1.00" at bounding box center [686, 475] width 52 height 16
click at [698, 476] on icon at bounding box center [701, 474] width 13 height 13
type input "6"
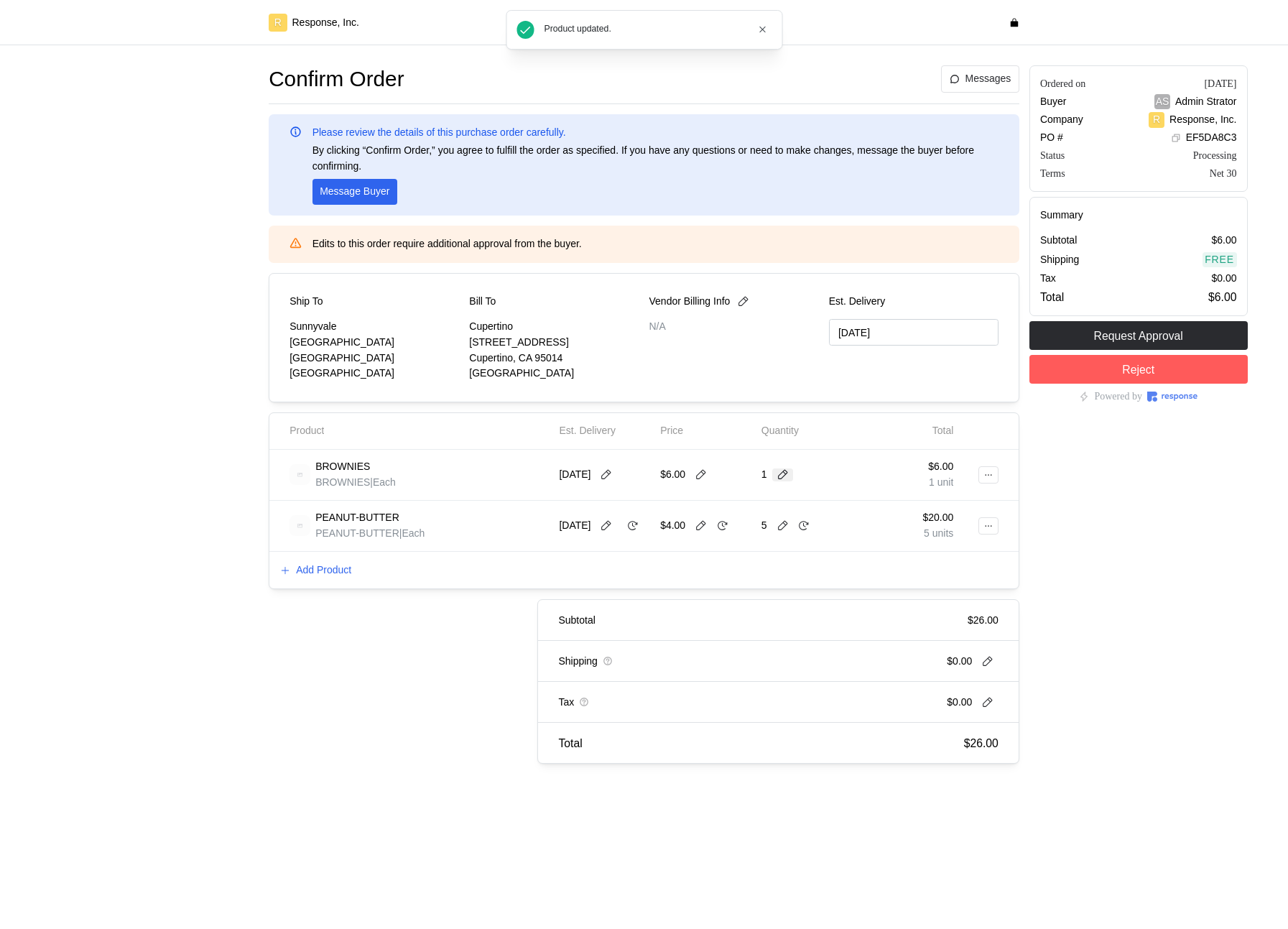
click at [783, 479] on icon at bounding box center [783, 474] width 13 height 13
click at [836, 564] on div "11 $66.00" at bounding box center [836, 613] width 145 height 26
click at [1014, 491] on div "BROWNIES BROWNIES | Each 10/23/25 $6.00 11 $66.00 11 units" at bounding box center [644, 475] width 749 height 51
click at [627, 533] on icon at bounding box center [633, 526] width 13 height 13
type input "[DATE]"
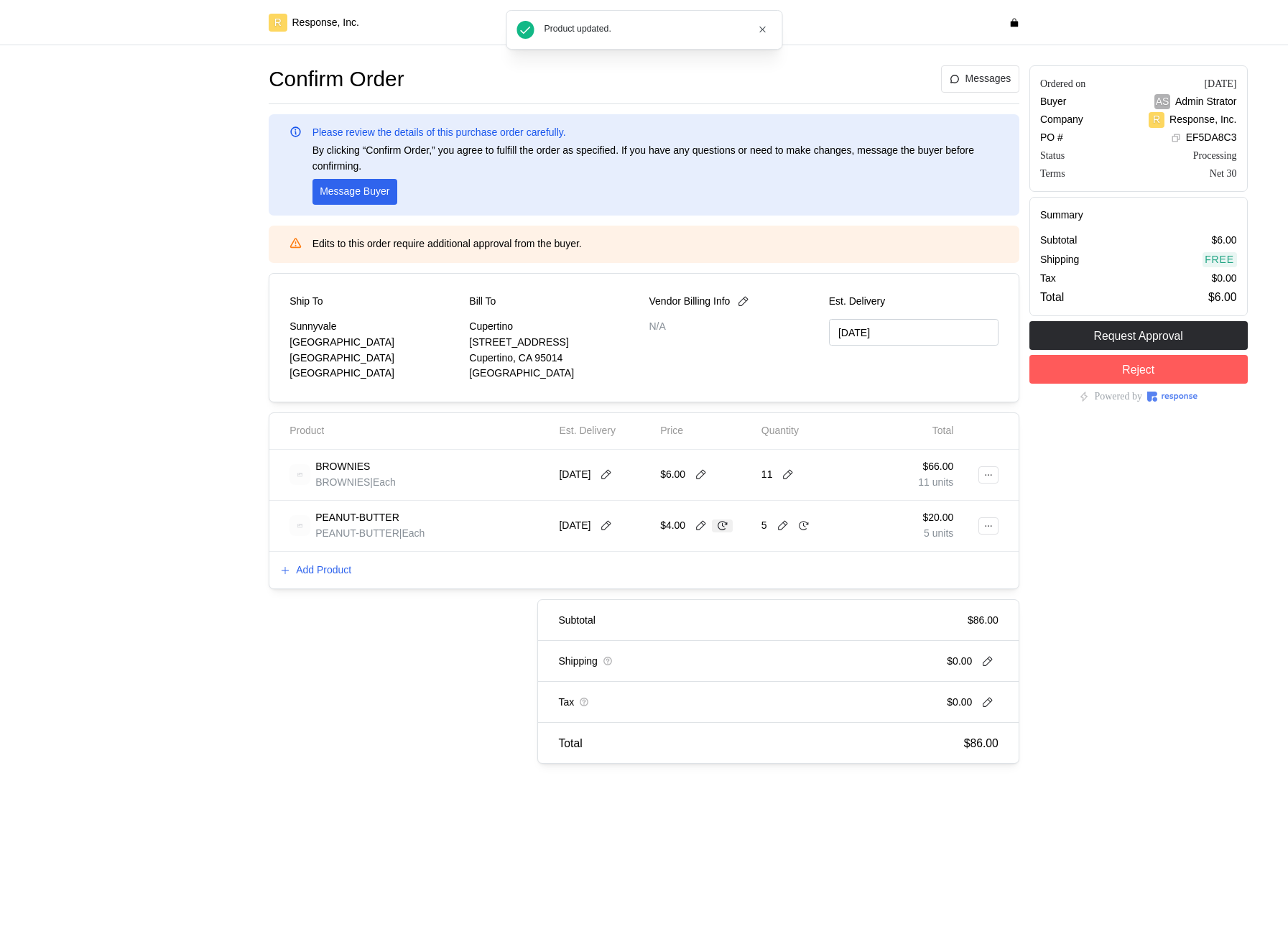
click at [724, 527] on icon at bounding box center [722, 526] width 13 height 13
click at [808, 527] on icon at bounding box center [804, 526] width 13 height 13
click at [791, 471] on icon at bounding box center [787, 474] width 13 height 13
click at [780, 539] on p "12" at bounding box center [777, 536] width 12 height 16
click at [307, 564] on button "Add Product" at bounding box center [315, 571] width 72 height 17
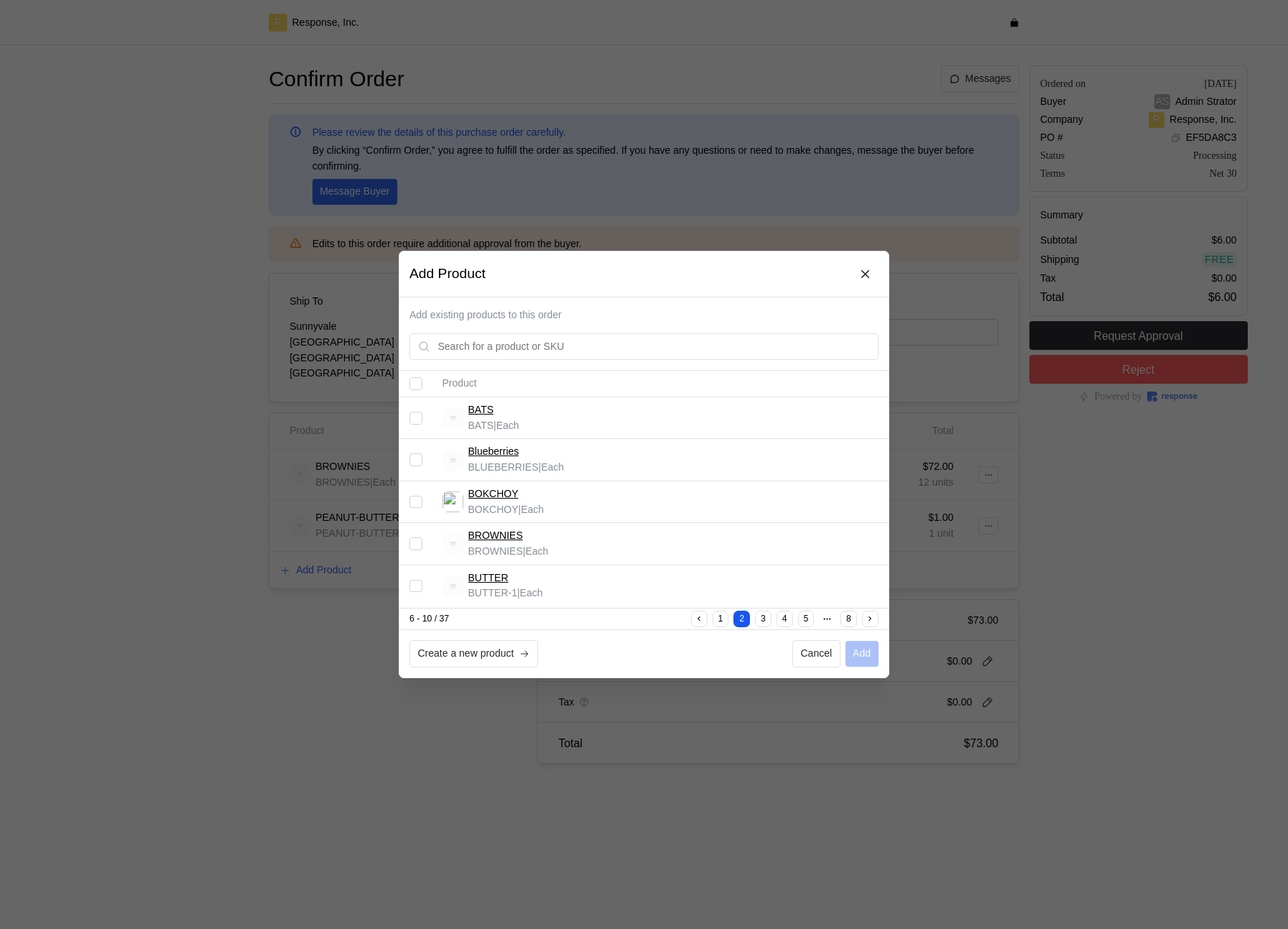
click at [306, 564] on div at bounding box center [644, 464] width 1288 height 929
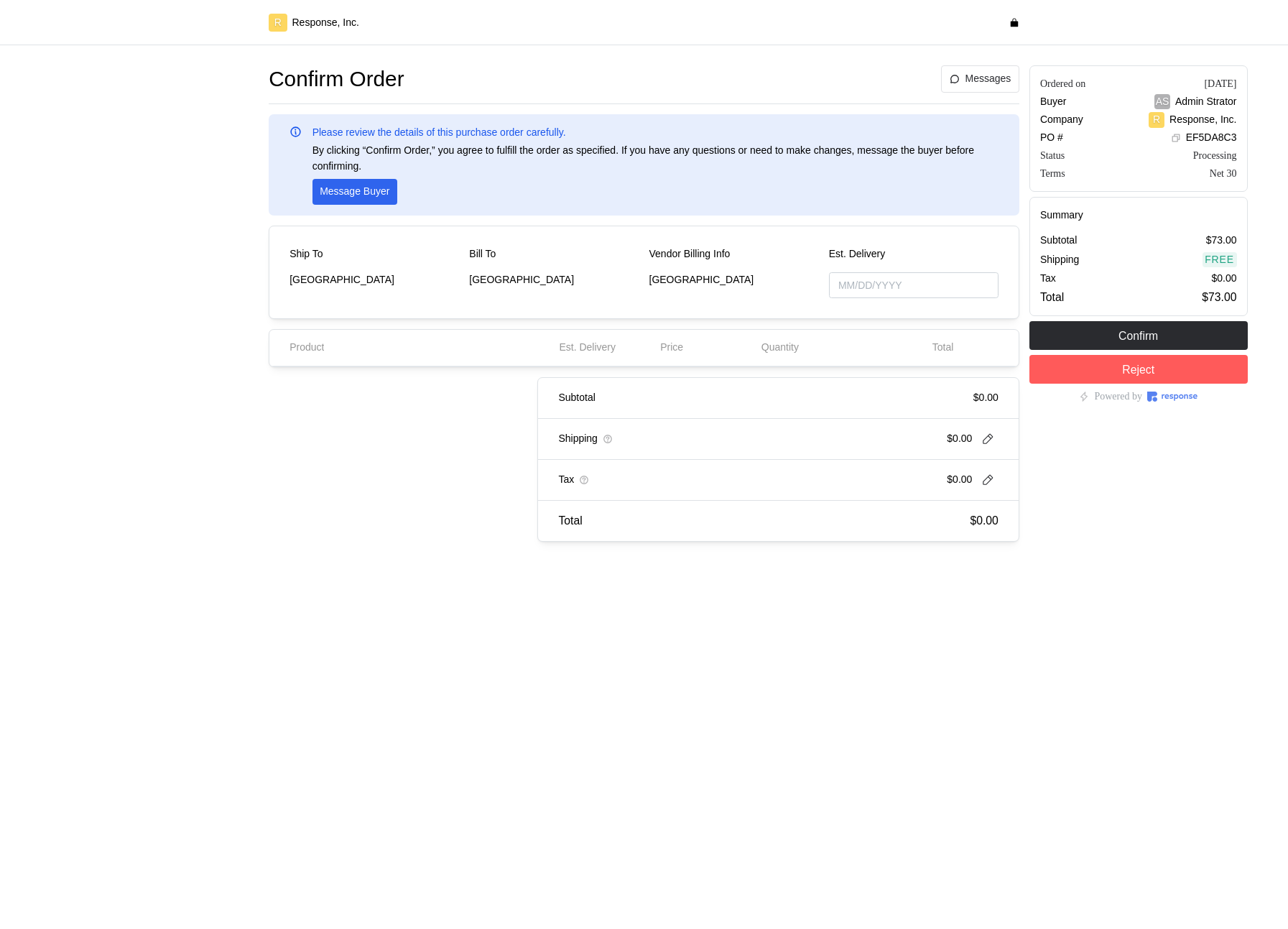
type input "[DATE]"
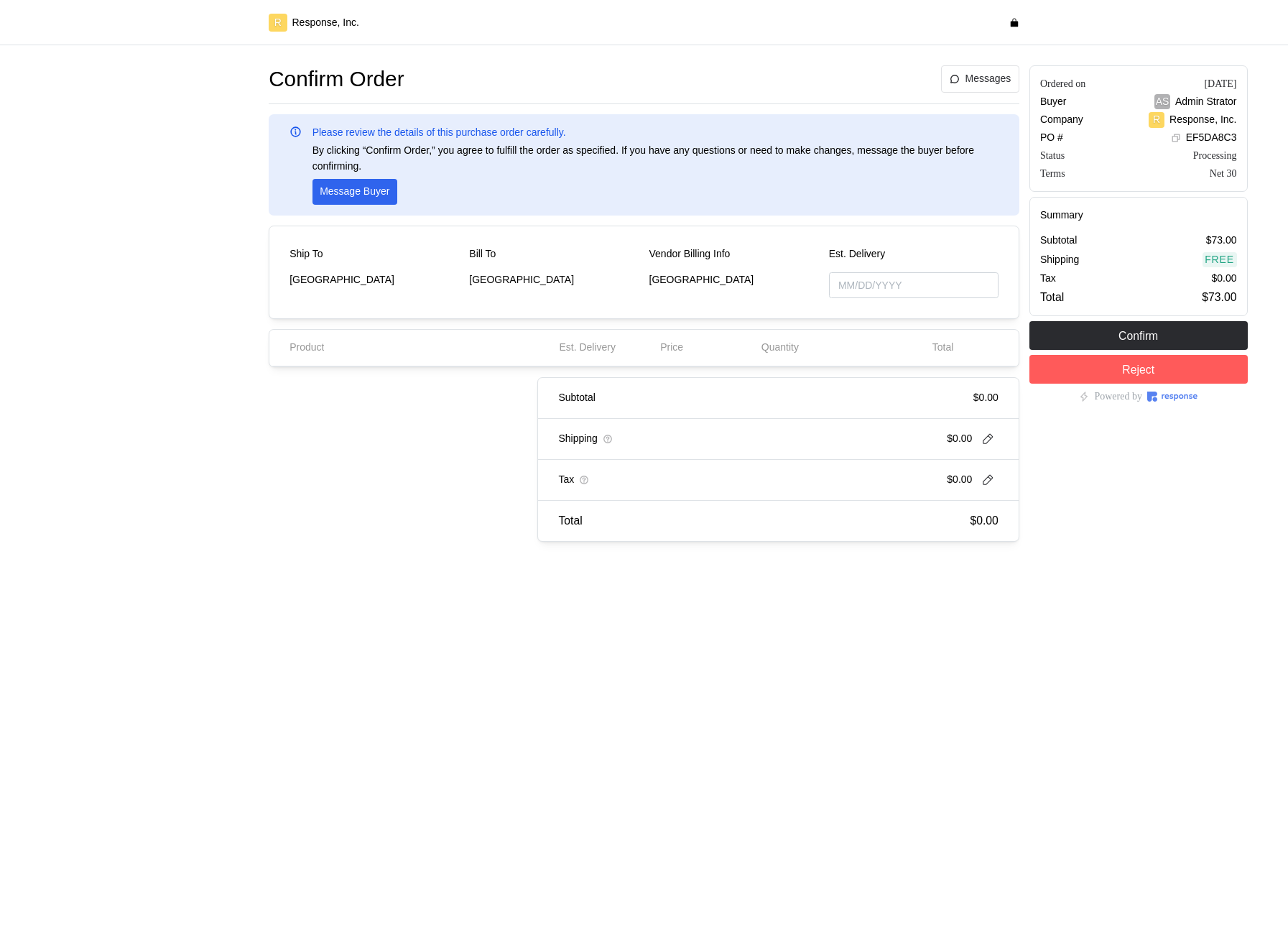
type input "[DATE]"
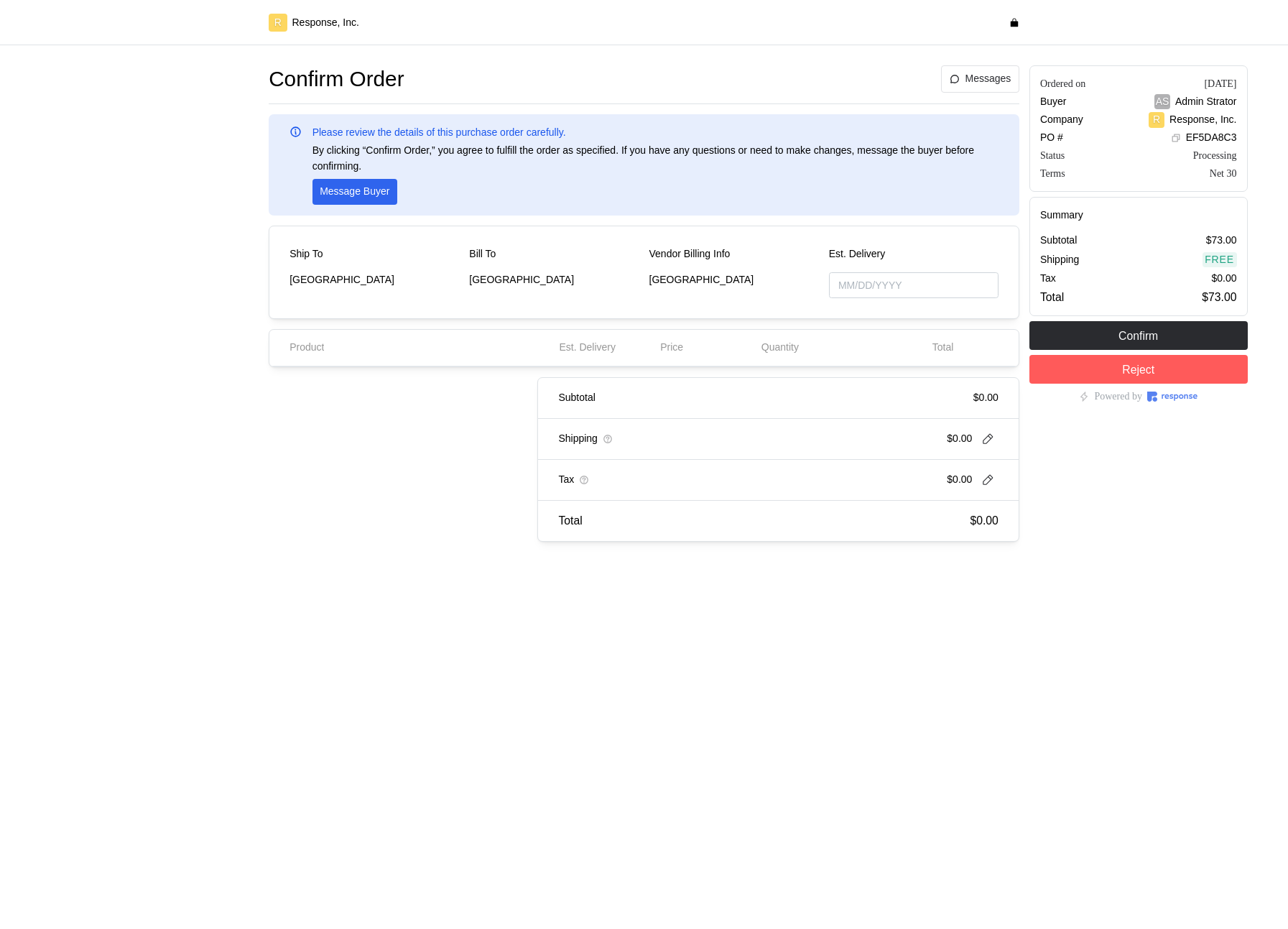
type input "[DATE]"
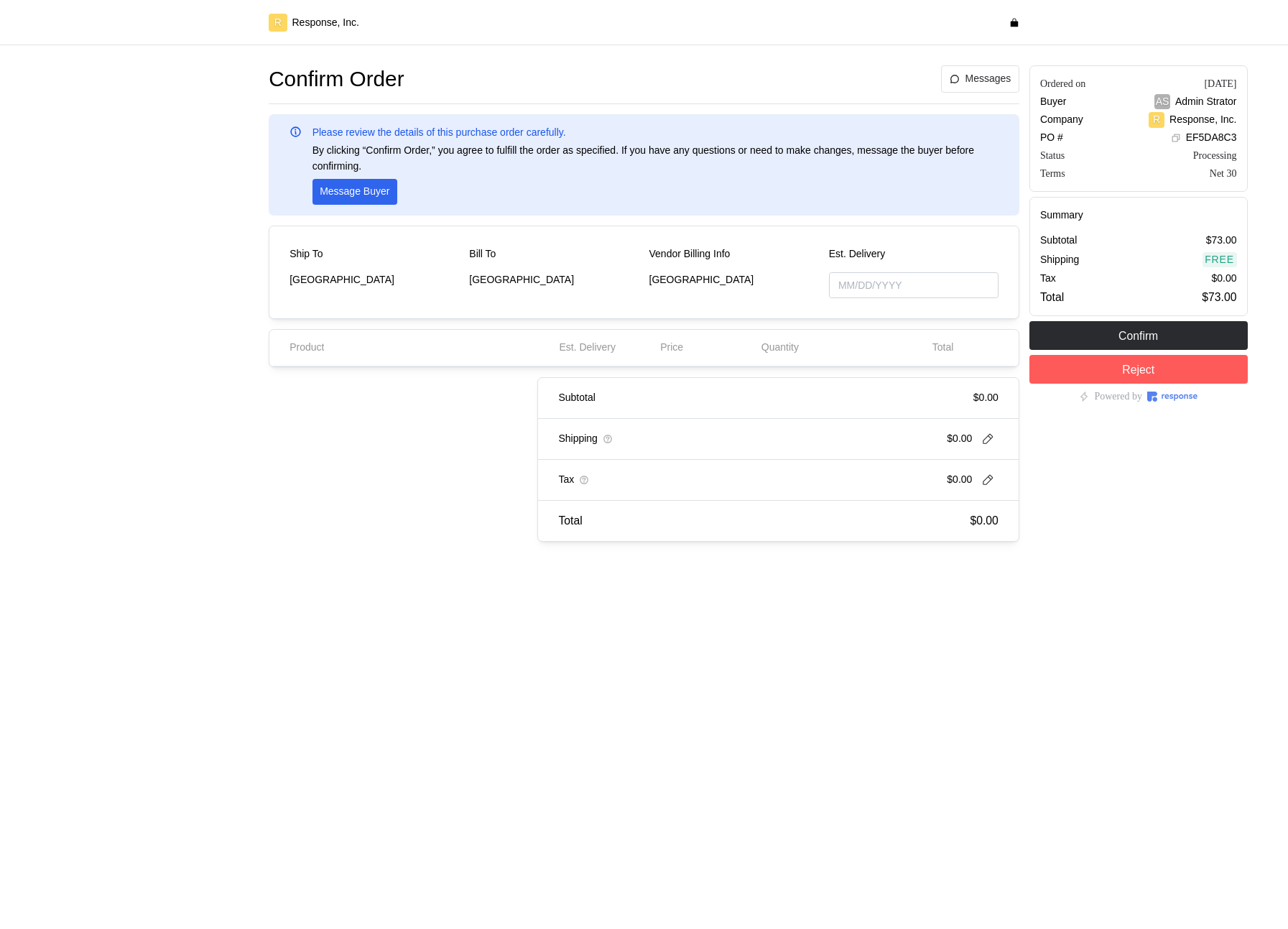
type input "[DATE]"
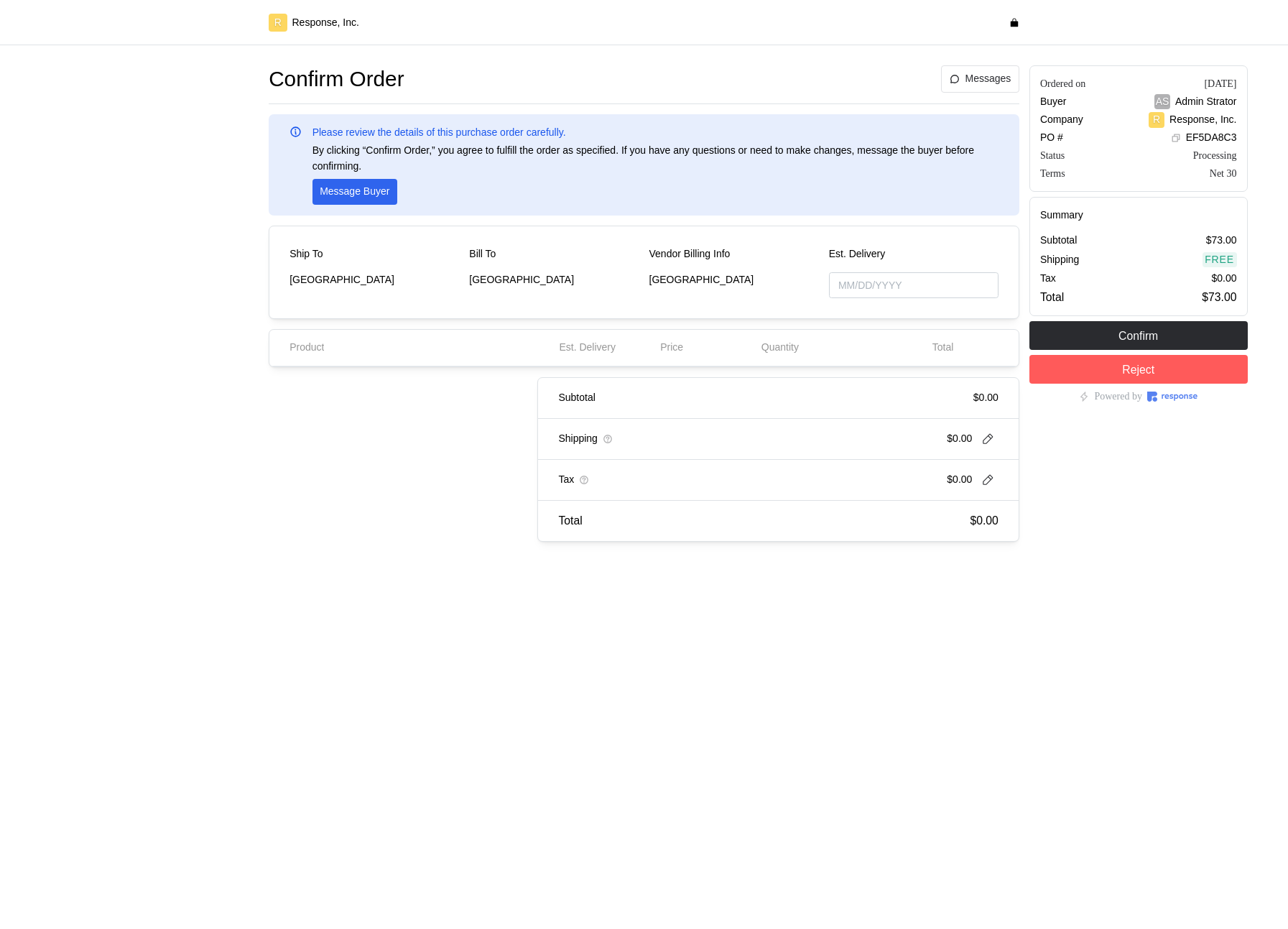
type input "[DATE]"
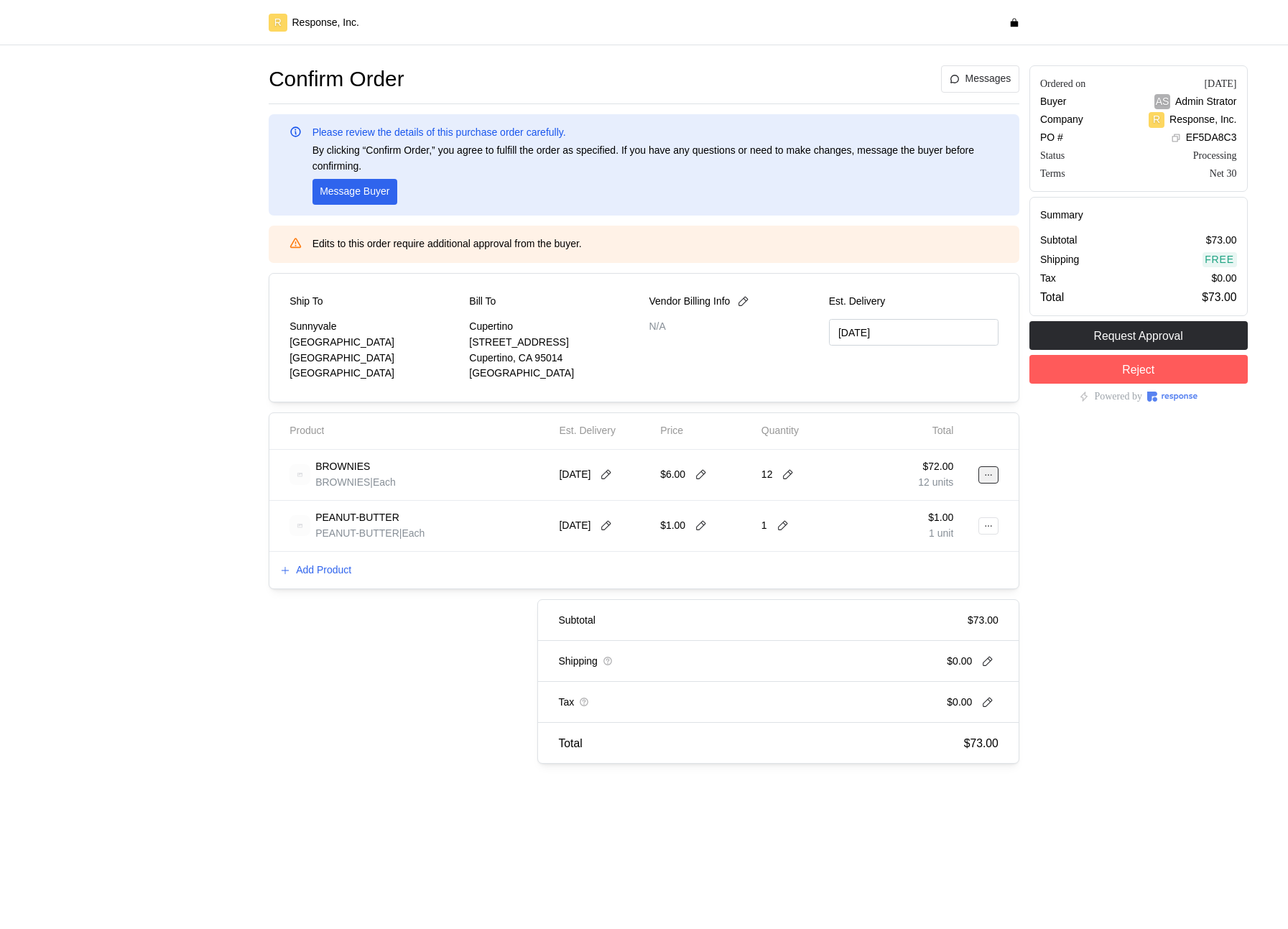
click at [986, 477] on icon at bounding box center [988, 474] width 10 height 10
click at [927, 532] on p "Delete" at bounding box center [941, 530] width 92 height 16
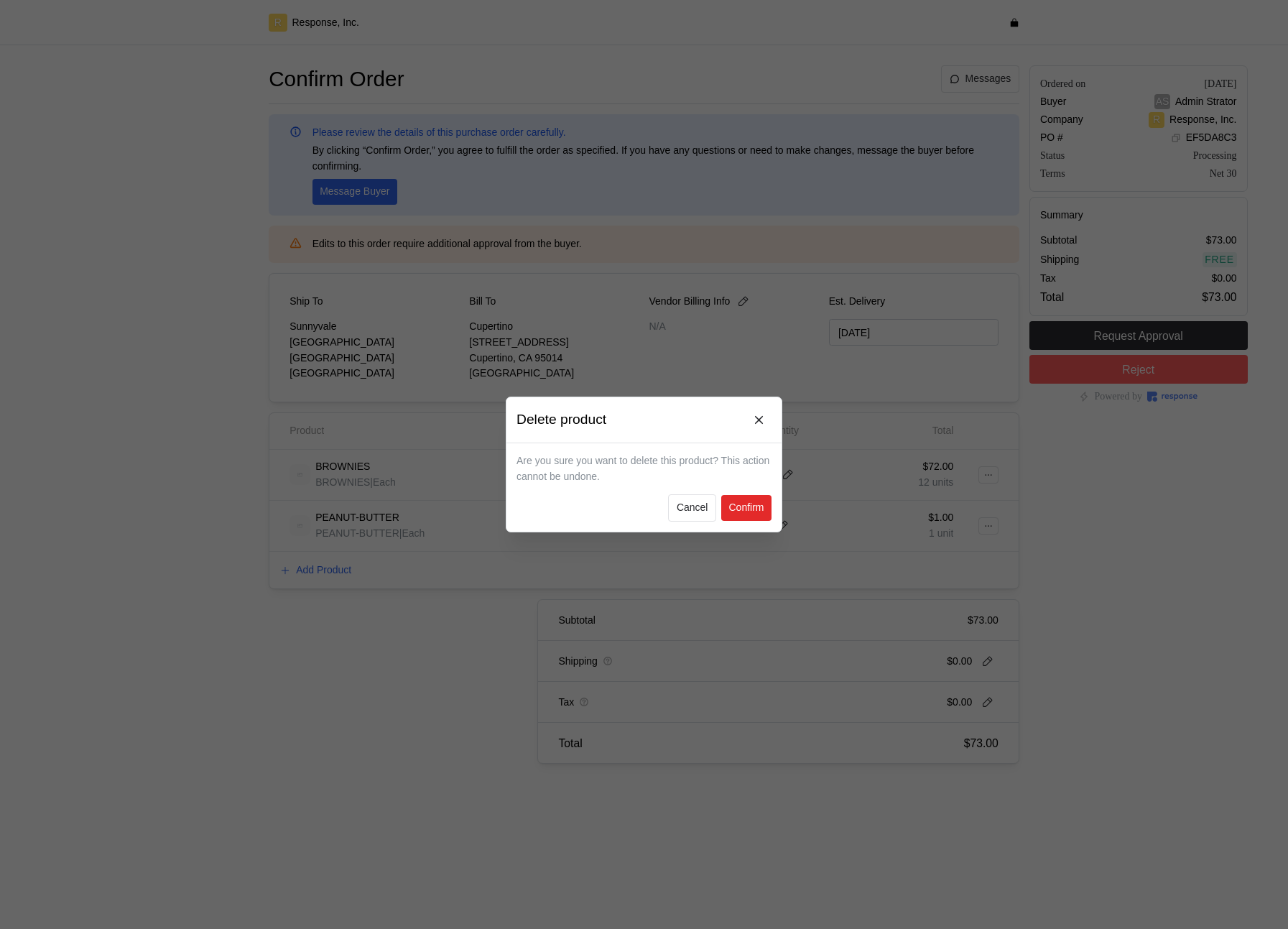
click at [742, 507] on p "Confirm" at bounding box center [745, 508] width 35 height 16
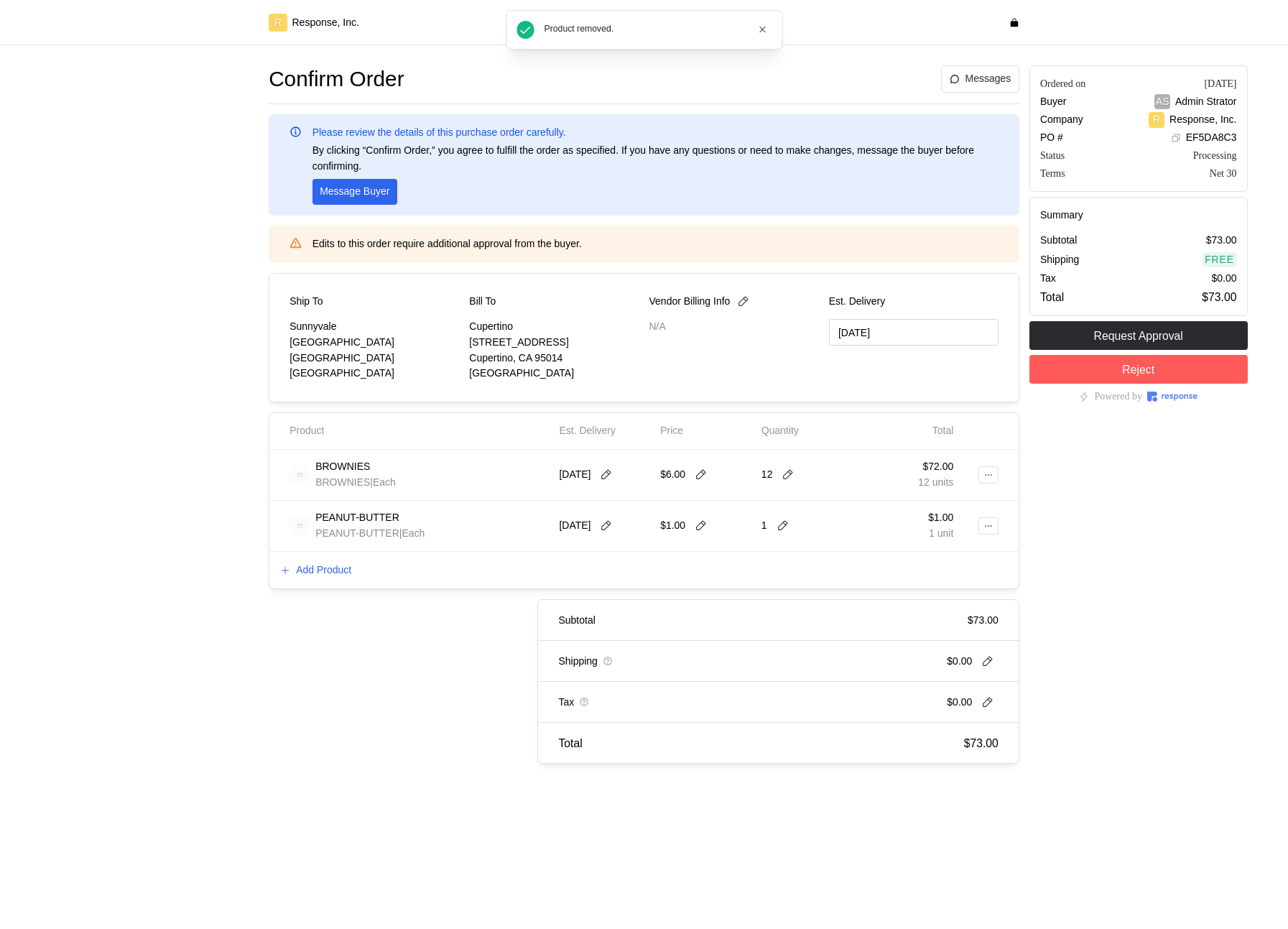
type input "[DATE]"
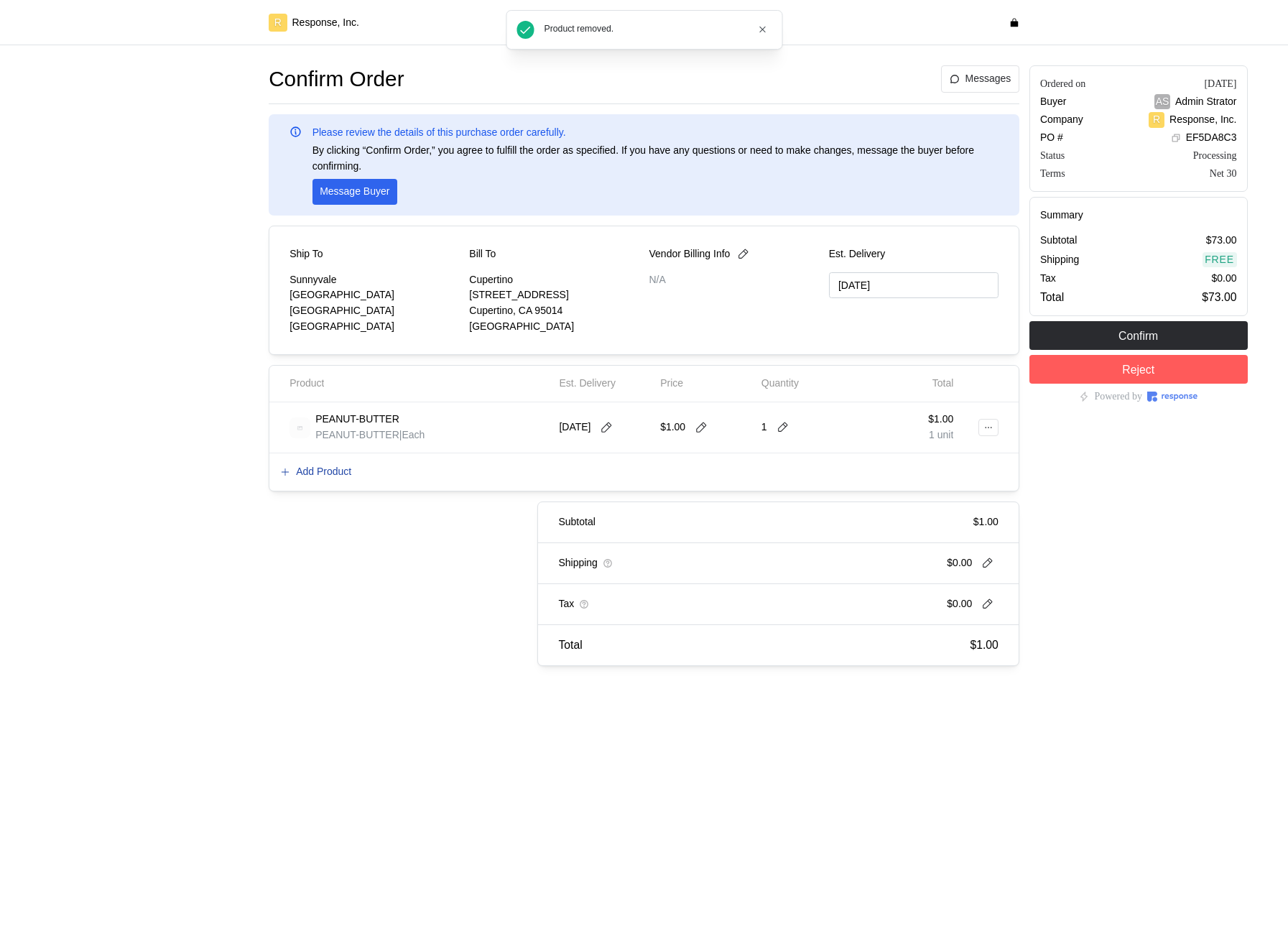
click at [328, 473] on p "Add Product" at bounding box center [323, 472] width 55 height 16
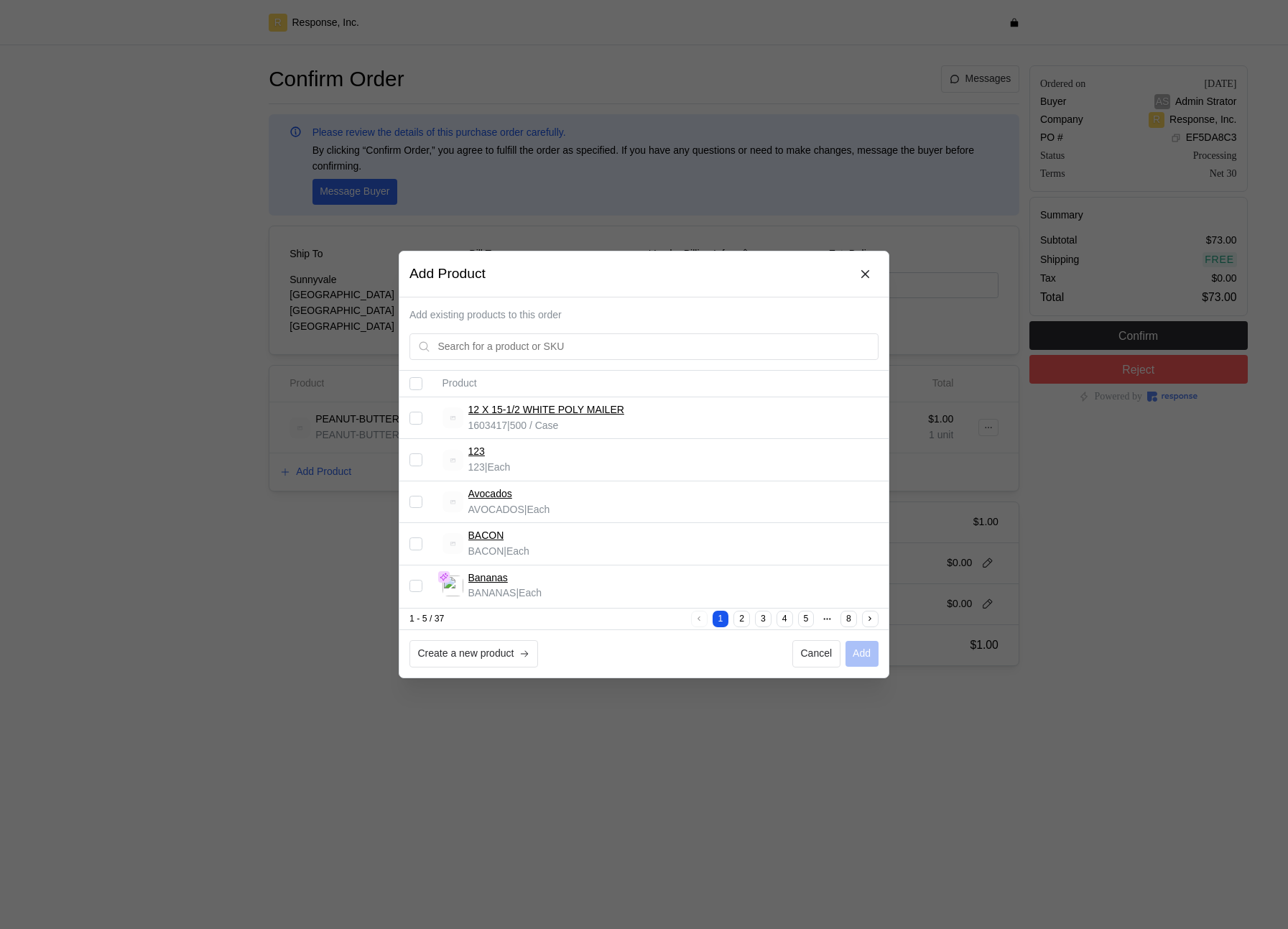
click at [416, 586] on input "Select record 5" at bounding box center [416, 585] width 13 height 13
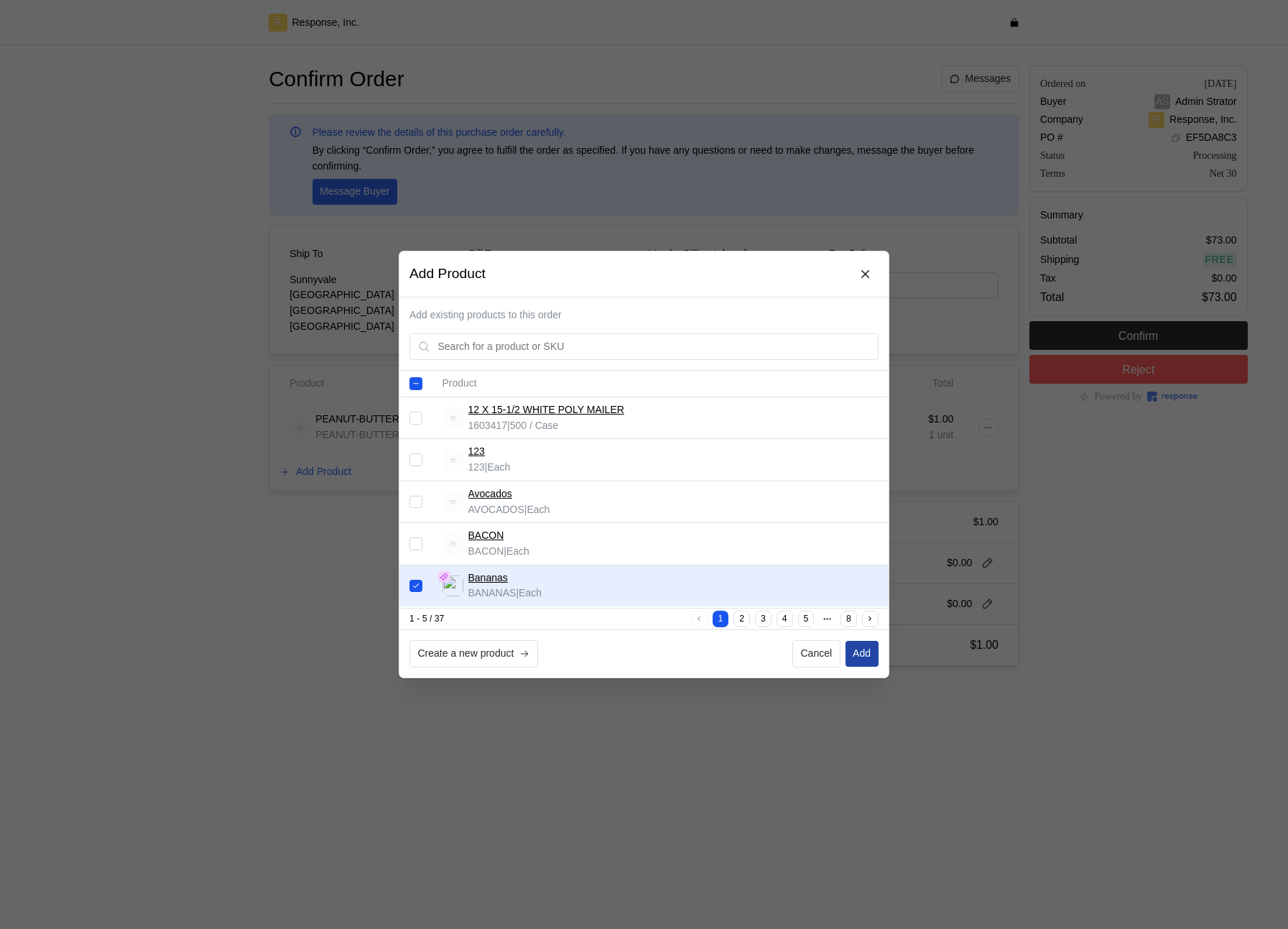
click at [868, 649] on p "Add" at bounding box center [861, 654] width 18 height 16
checkbox input "false"
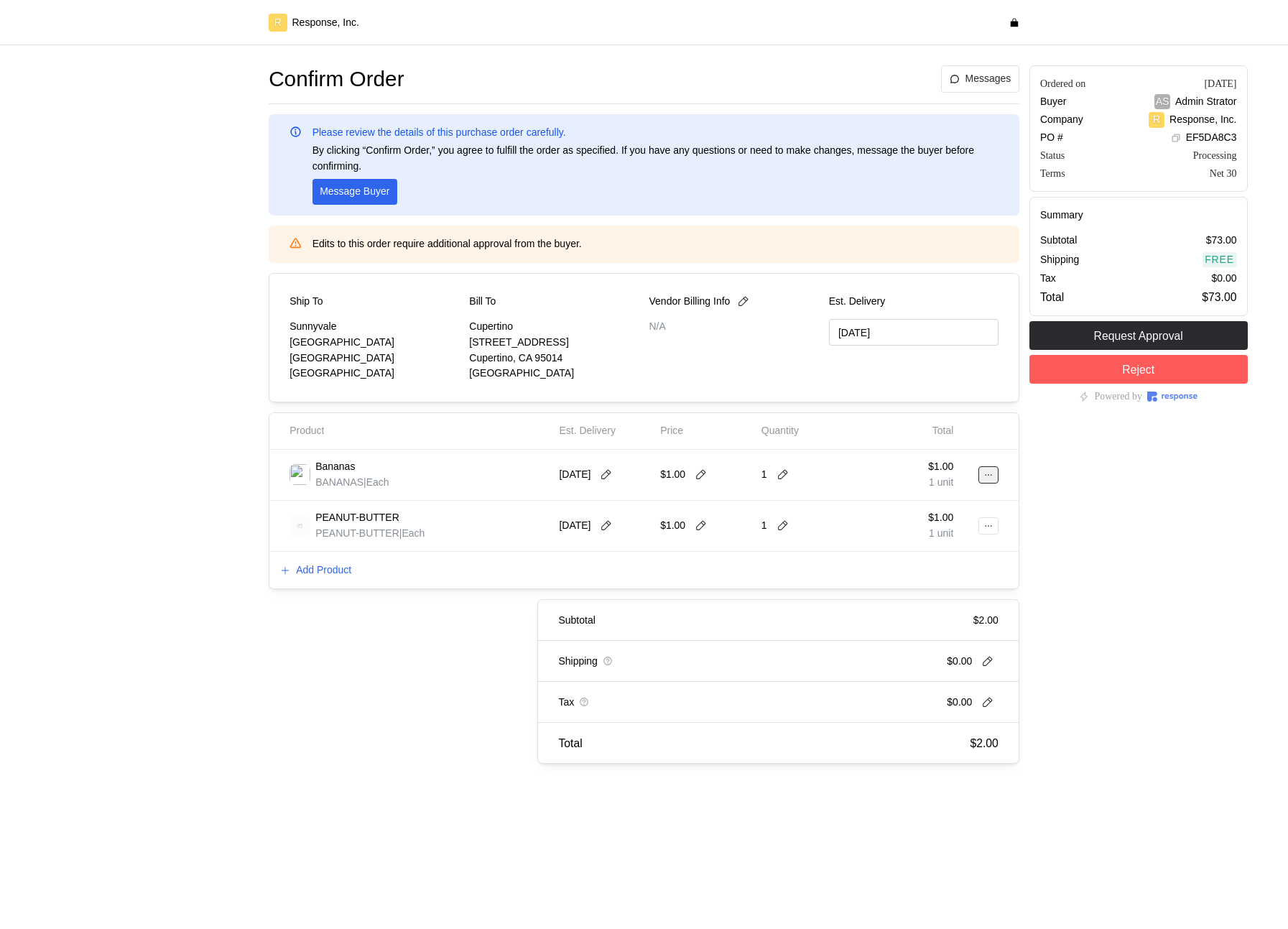
click at [985, 470] on icon at bounding box center [988, 474] width 10 height 10
click at [760, 459] on div "1" at bounding box center [807, 475] width 101 height 40
click at [779, 470] on icon at bounding box center [783, 474] width 13 height 13
click at [787, 569] on div "9 $42.75" at bounding box center [836, 561] width 145 height 26
click at [704, 477] on icon at bounding box center [701, 474] width 13 height 13
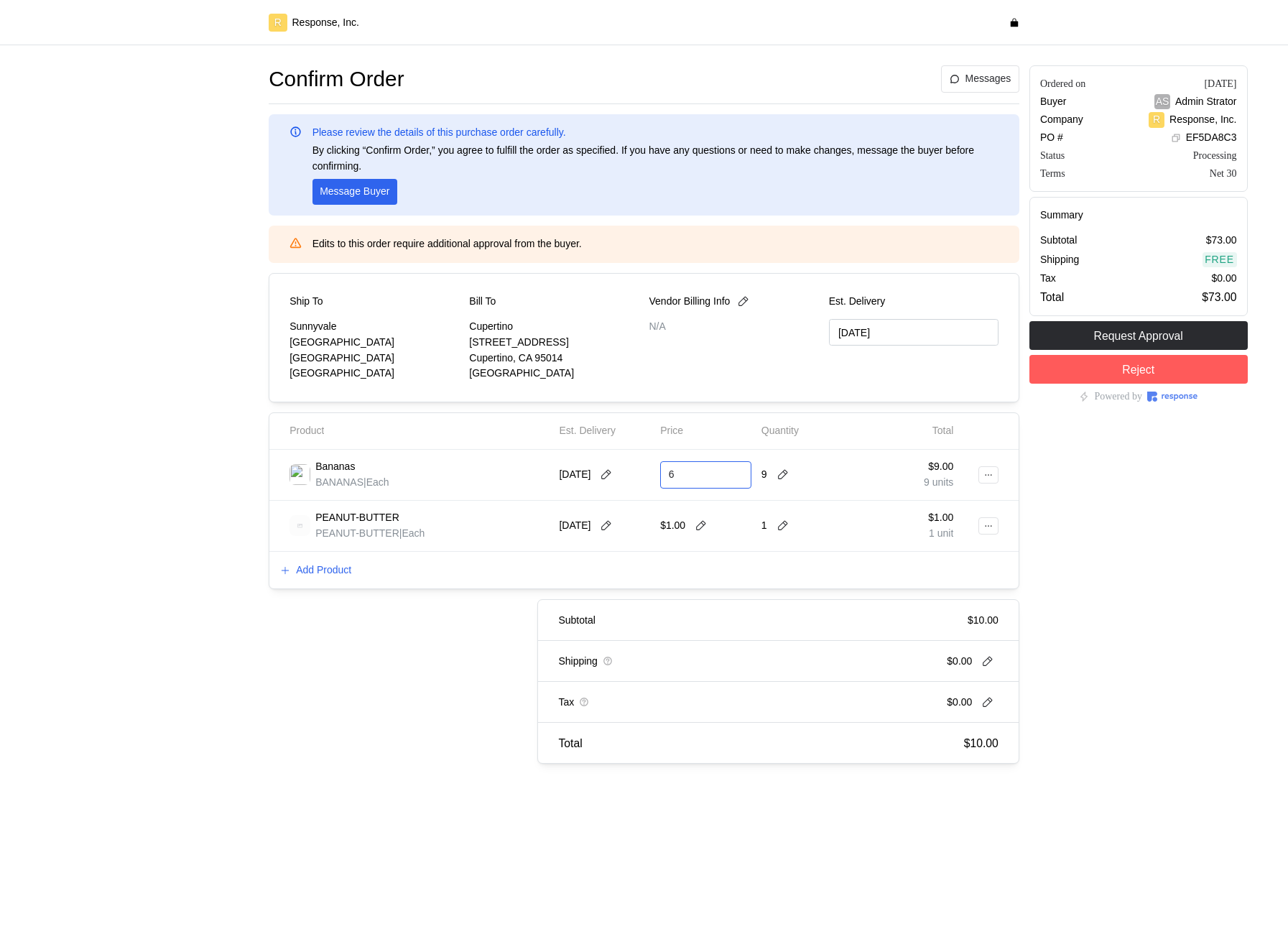
type input "6"
click at [610, 480] on icon at bounding box center [606, 474] width 13 height 13
click at [704, 596] on button "10" at bounding box center [691, 590] width 26 height 26
type input "[DATE]"
click at [345, 567] on p "Add Product" at bounding box center [323, 570] width 55 height 16
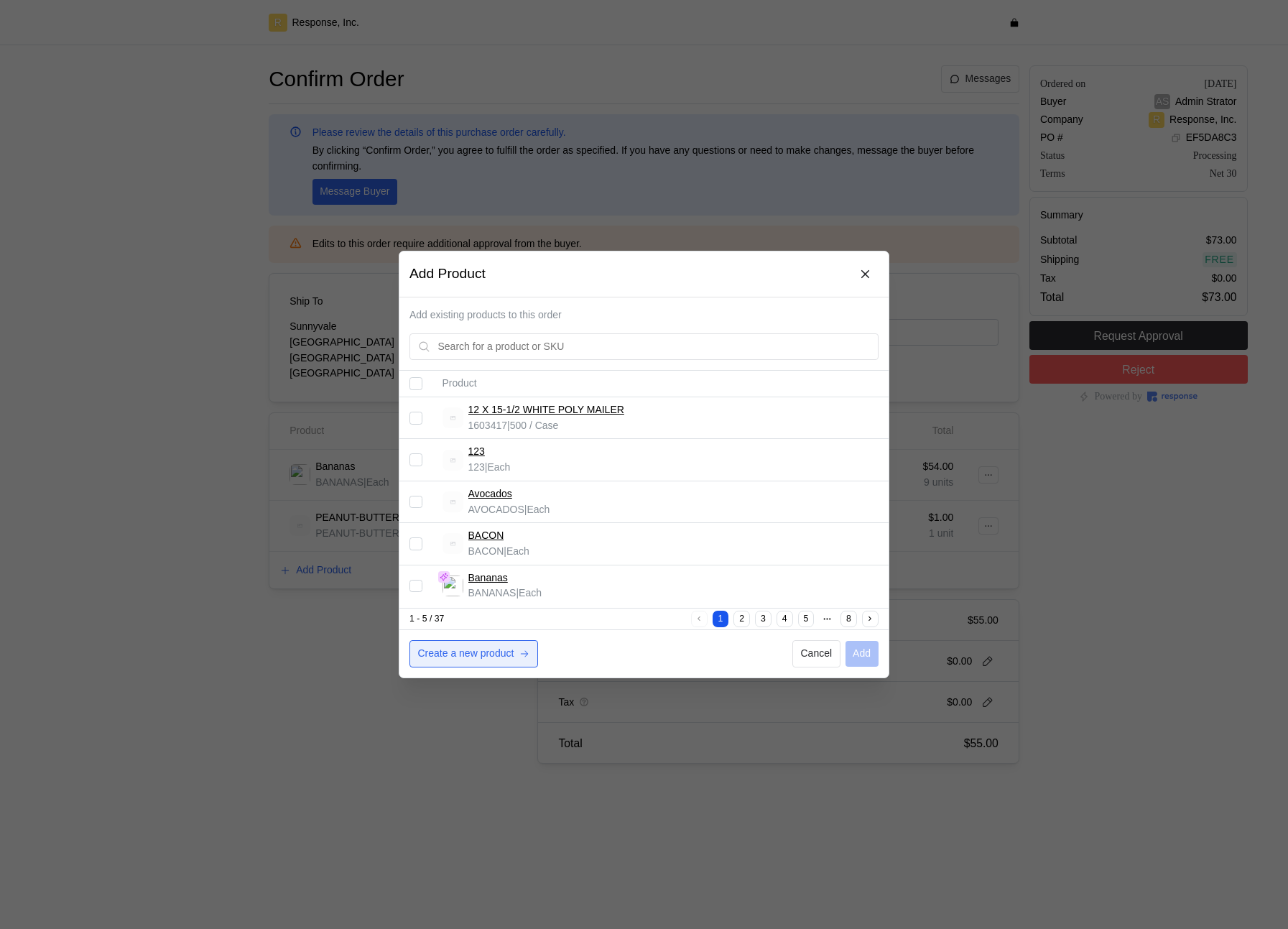
click at [466, 653] on p "Create a new product" at bounding box center [466, 654] width 96 height 16
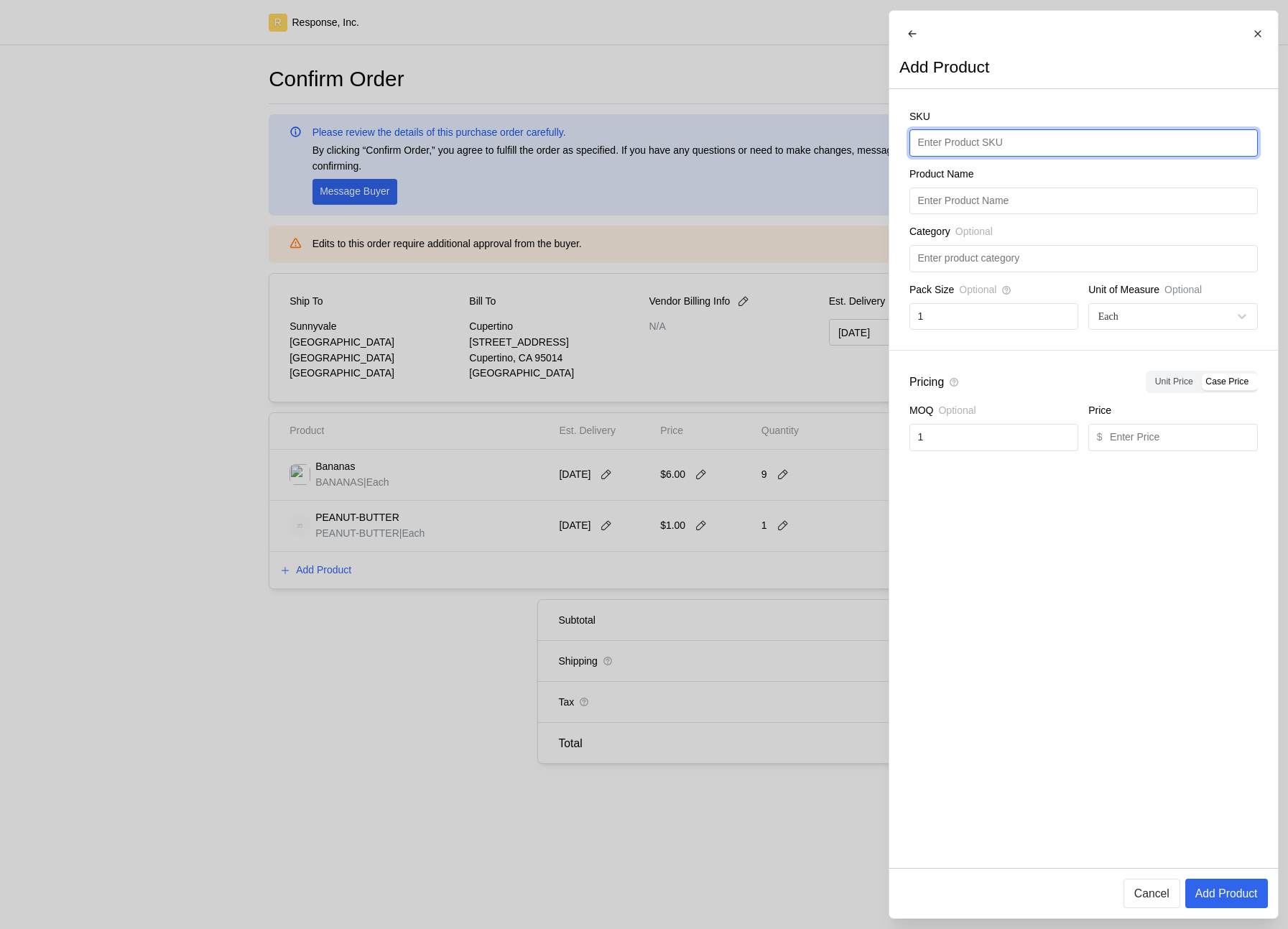
click at [1110, 156] on input "text" at bounding box center [1083, 142] width 332 height 26
type input "SLIPPERS"
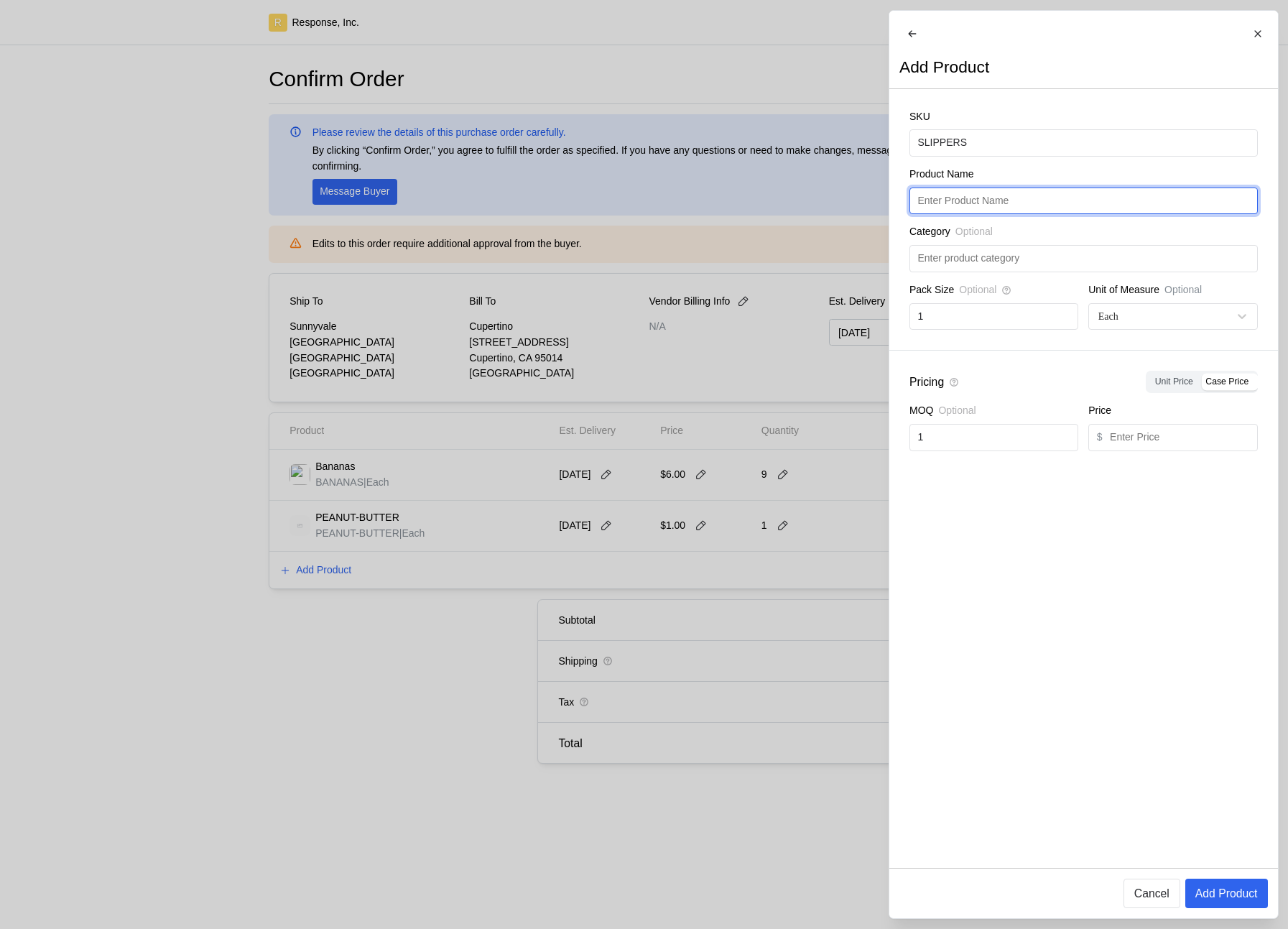
click at [1070, 214] on input "text" at bounding box center [1083, 201] width 332 height 26
paste input "SLIPPERS"
type input "SLIPPERS"
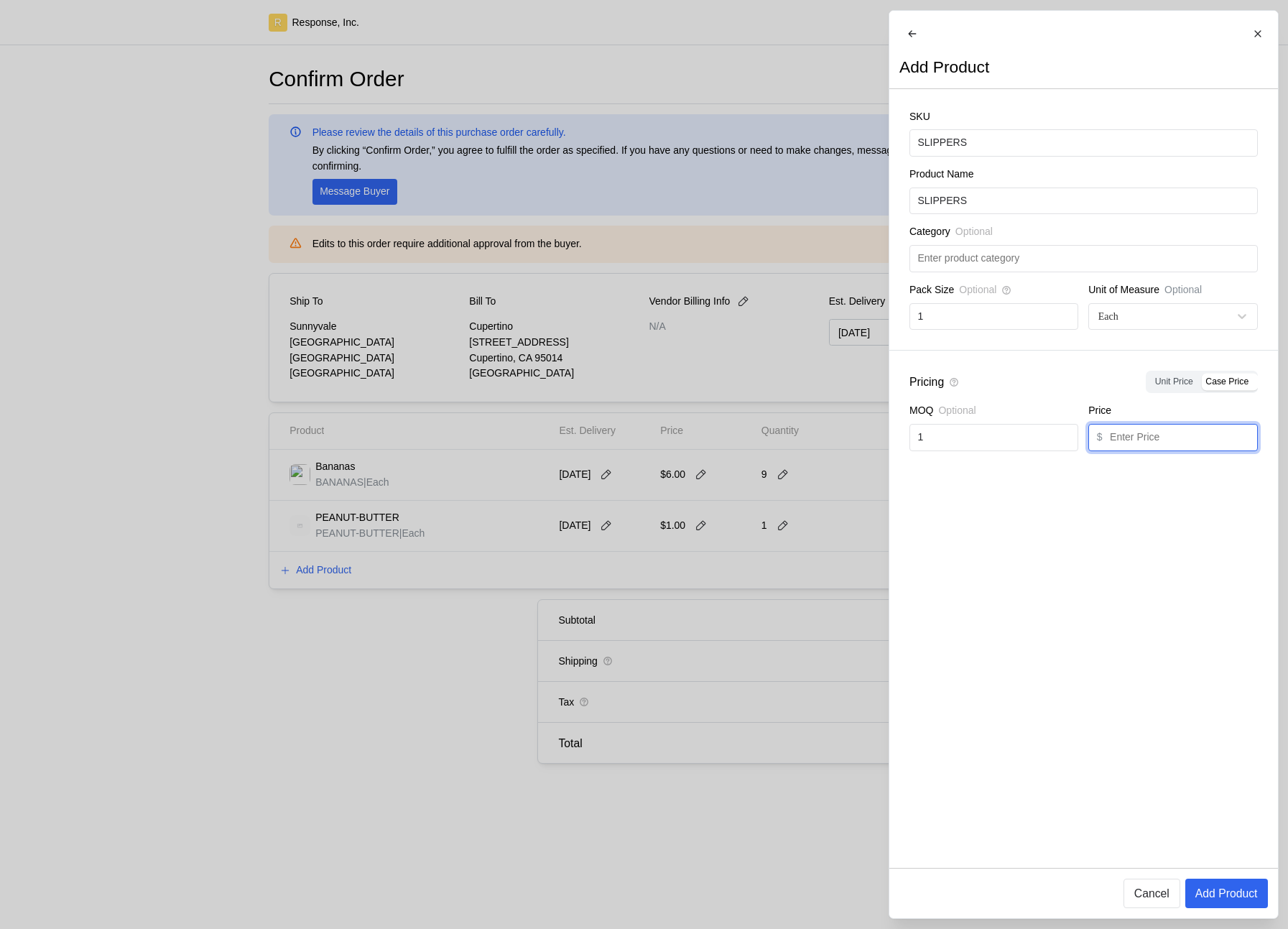
click at [1173, 448] on input "text" at bounding box center [1179, 437] width 139 height 26
type input "`"
type input "19.99"
click at [1225, 900] on p "Add Product" at bounding box center [1226, 892] width 62 height 18
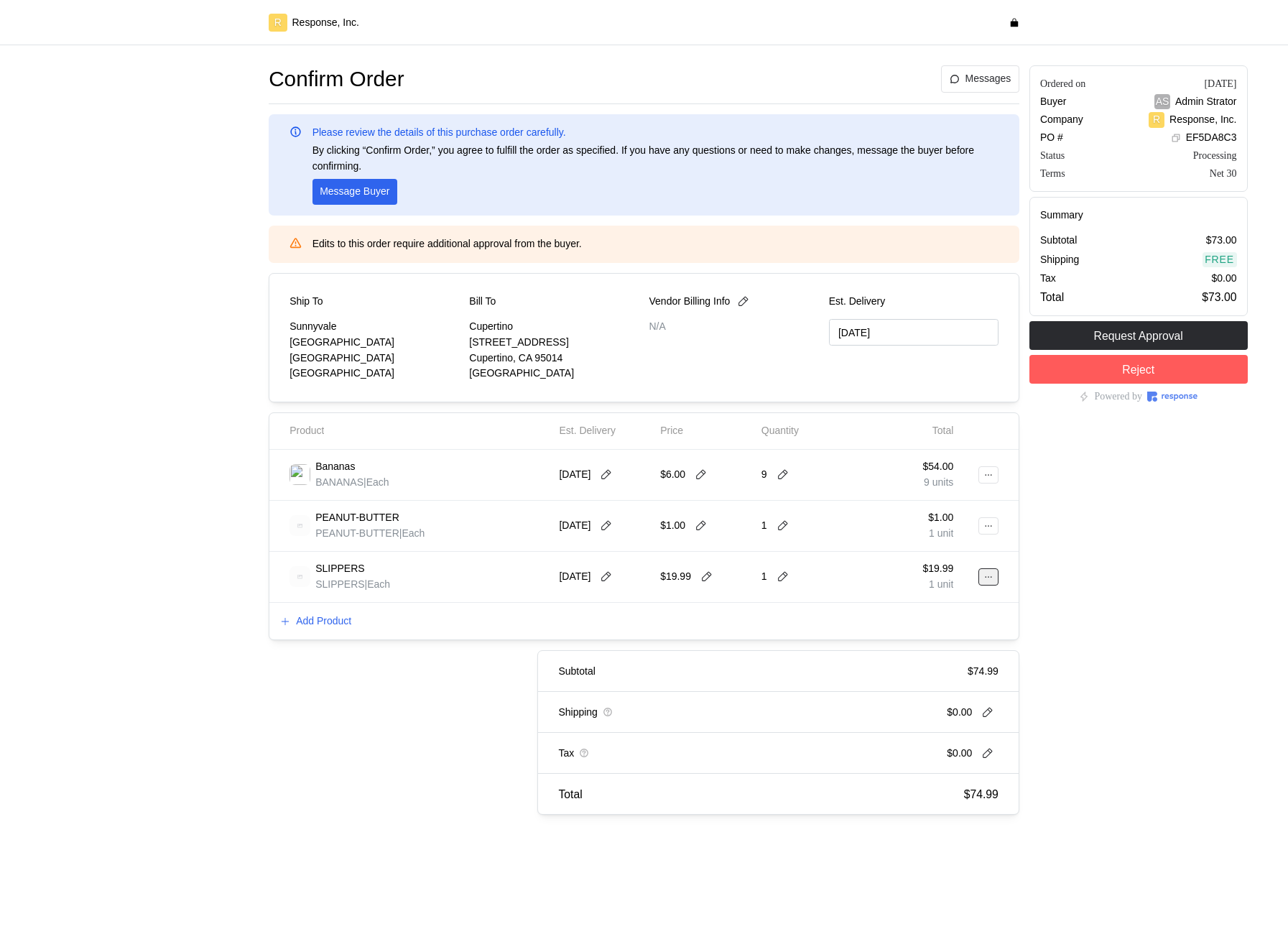
click at [992, 578] on icon at bounding box center [988, 577] width 10 height 10
click at [779, 588] on div "1" at bounding box center [806, 577] width 91 height 30
click at [779, 579] on icon at bounding box center [783, 577] width 13 height 13
click at [788, 665] on div "3 $59.97" at bounding box center [836, 663] width 129 height 16
click at [707, 574] on icon at bounding box center [707, 577] width 13 height 13
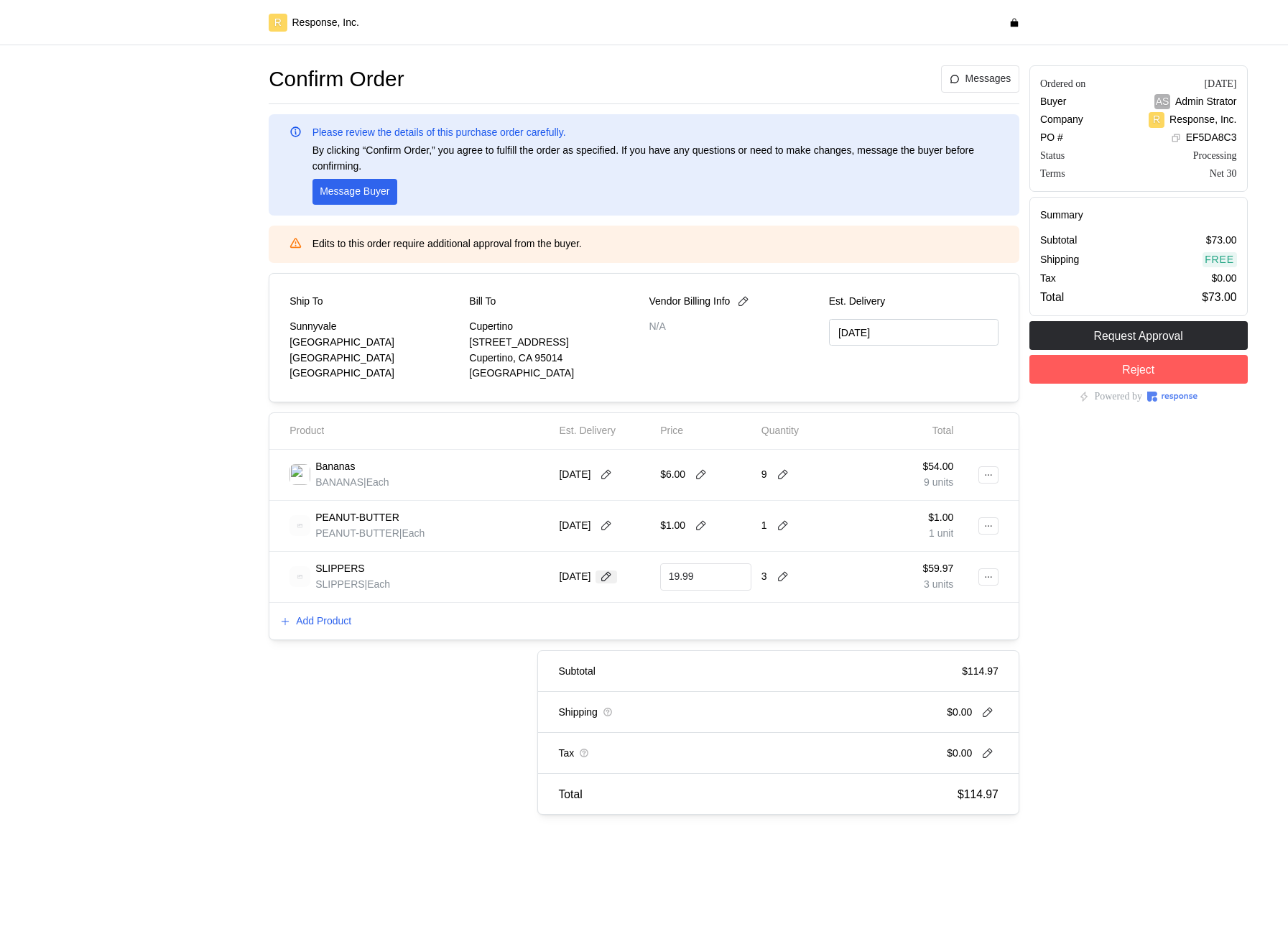
click at [609, 576] on icon at bounding box center [606, 577] width 13 height 13
click at [669, 718] on button "16" at bounding box center [665, 719] width 26 height 26
type input "[DATE]"
click at [713, 571] on icon at bounding box center [707, 577] width 13 height 13
type input "1"
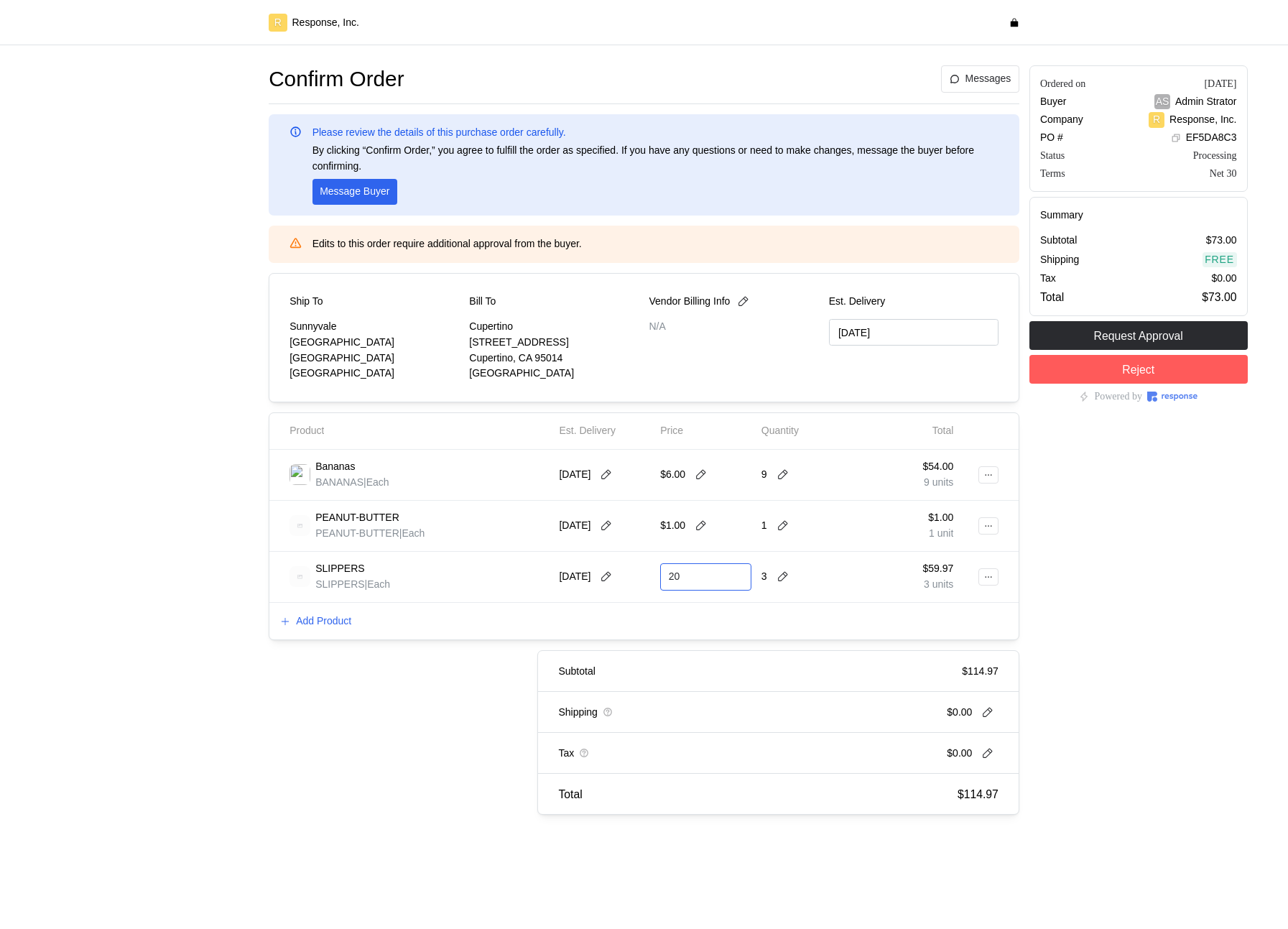
type input "20"
